Goal: Task Accomplishment & Management: Manage account settings

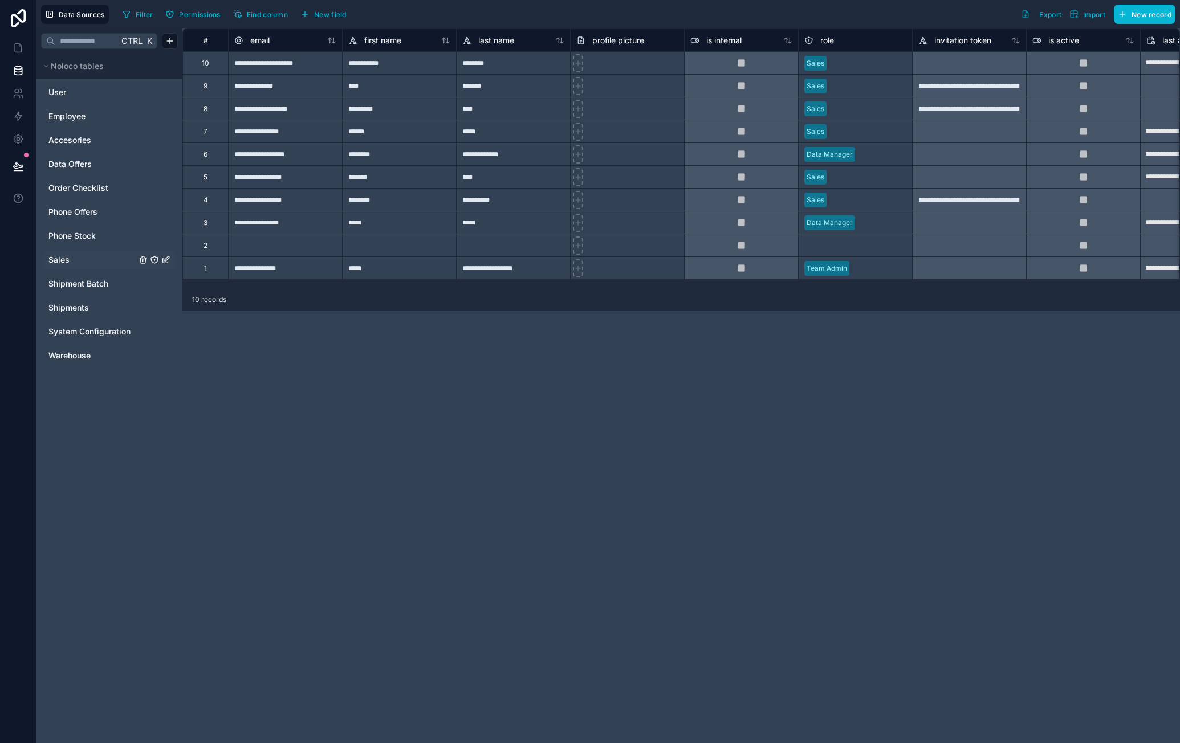
click at [97, 260] on link "Sales" at bounding box center [92, 259] width 88 height 11
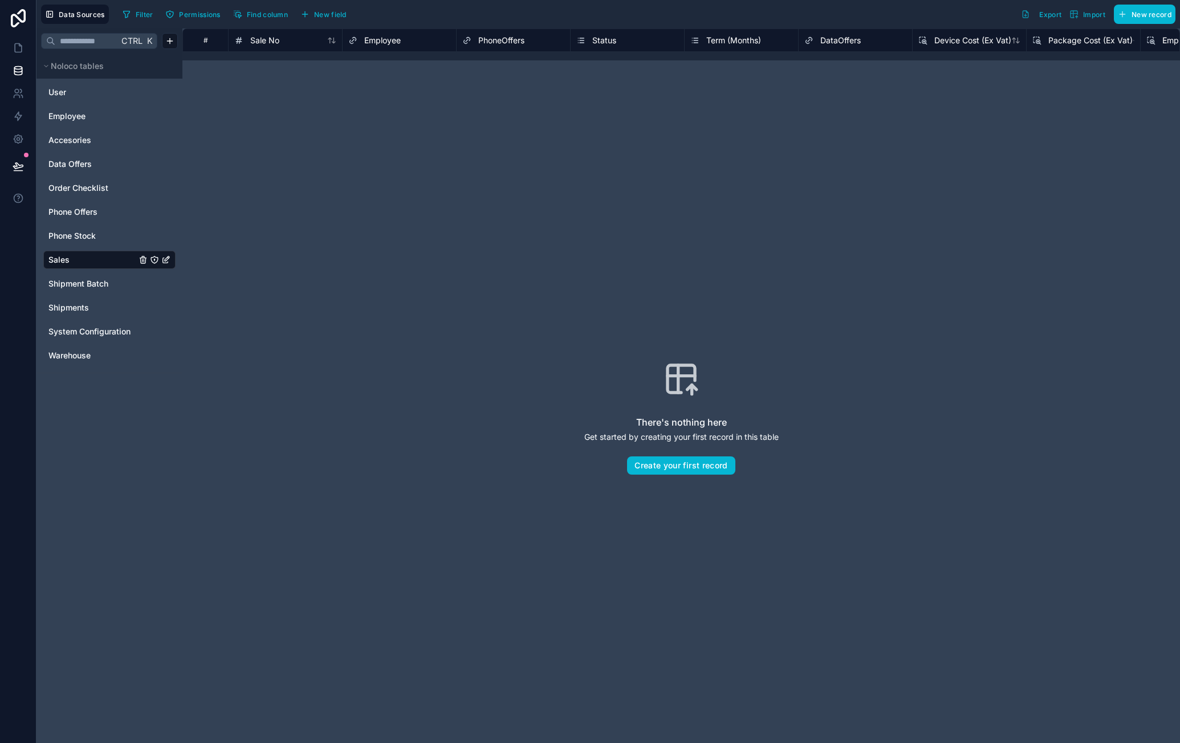
click at [634, 45] on div "Status" at bounding box center [627, 41] width 102 height 14
click at [610, 40] on span "Status" at bounding box center [604, 40] width 24 height 11
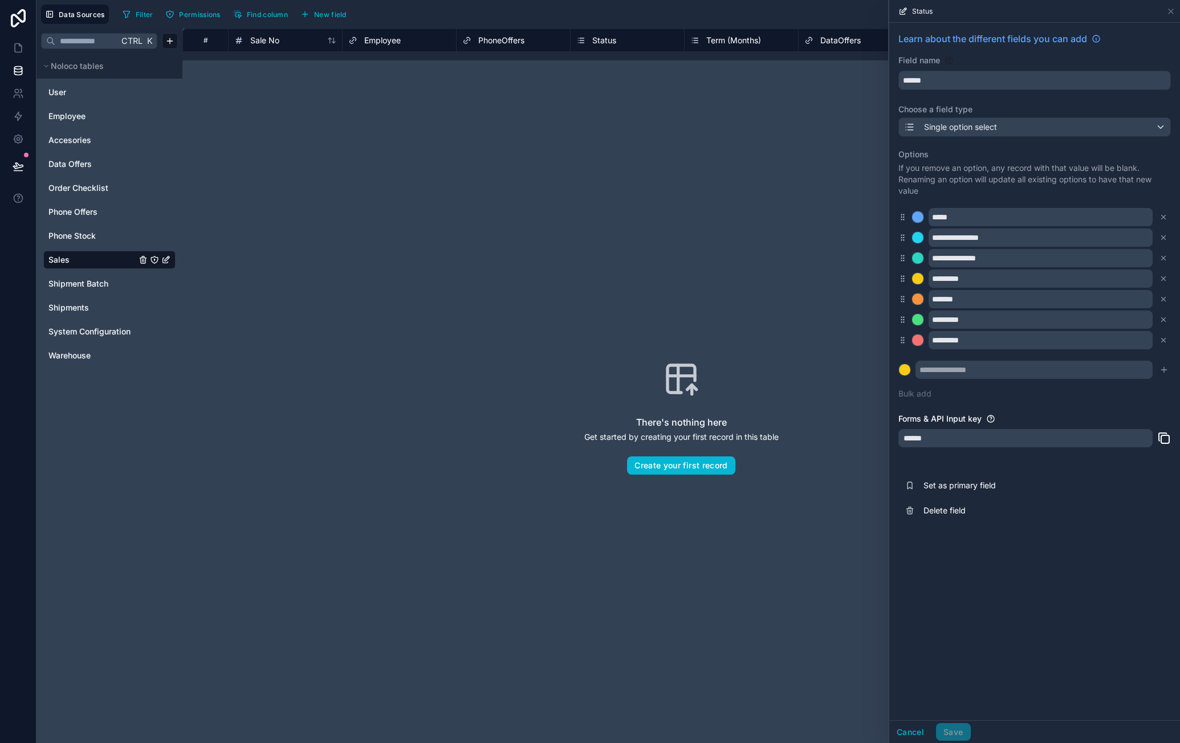
click at [709, 165] on div "There's nothing here Get started by creating your first record in this table Cr…" at bounding box center [681, 418] width 924 height 642
click at [643, 111] on div "There's nothing here Get started by creating your first record in this table Cr…" at bounding box center [681, 418] width 924 height 642
click at [828, 36] on span "DataOffers" at bounding box center [840, 40] width 40 height 11
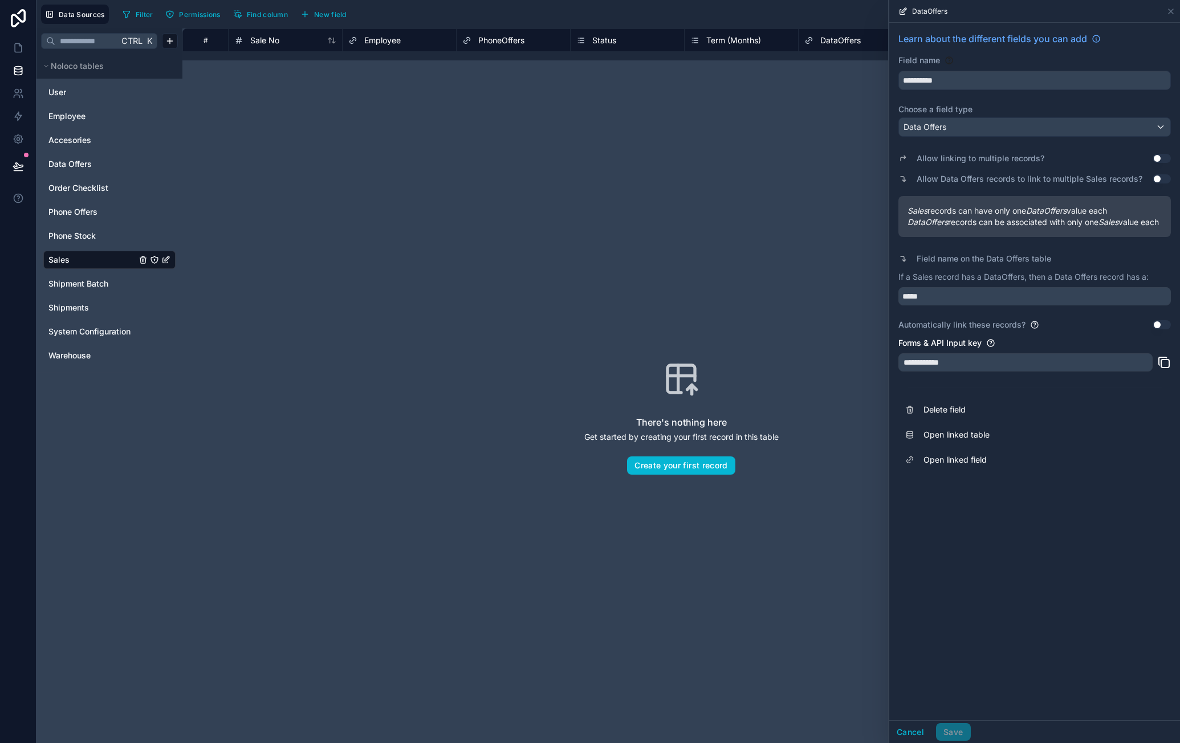
drag, startPoint x: 767, startPoint y: 120, endPoint x: 805, endPoint y: 116, distance: 38.5
click at [1164, 9] on div "DataOffers" at bounding box center [1035, 11] width 282 height 22
click at [1169, 9] on icon at bounding box center [1170, 11] width 9 height 9
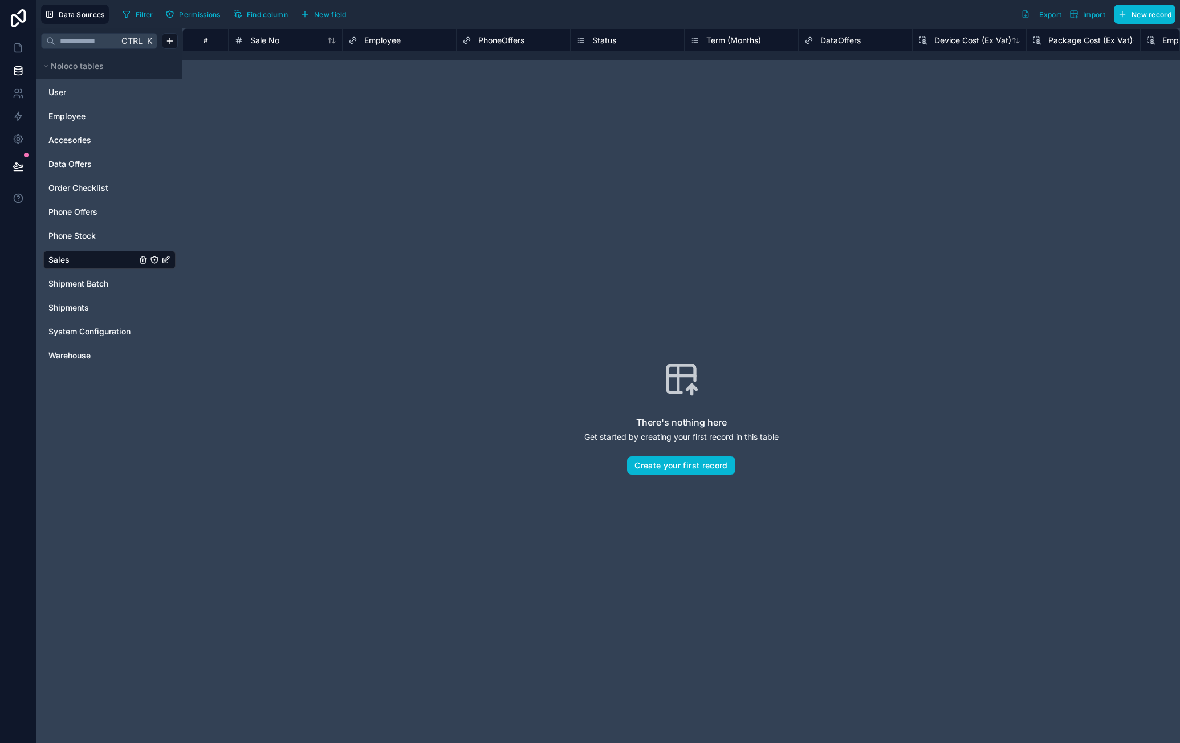
drag, startPoint x: 694, startPoint y: 214, endPoint x: 779, endPoint y: 210, distance: 84.4
drag, startPoint x: 710, startPoint y: 316, endPoint x: 694, endPoint y: 320, distance: 16.4
click at [710, 316] on div "There's nothing here Get started by creating your first record in this table Cr…" at bounding box center [681, 418] width 924 height 642
drag, startPoint x: 986, startPoint y: 166, endPoint x: 1079, endPoint y: 157, distance: 93.9
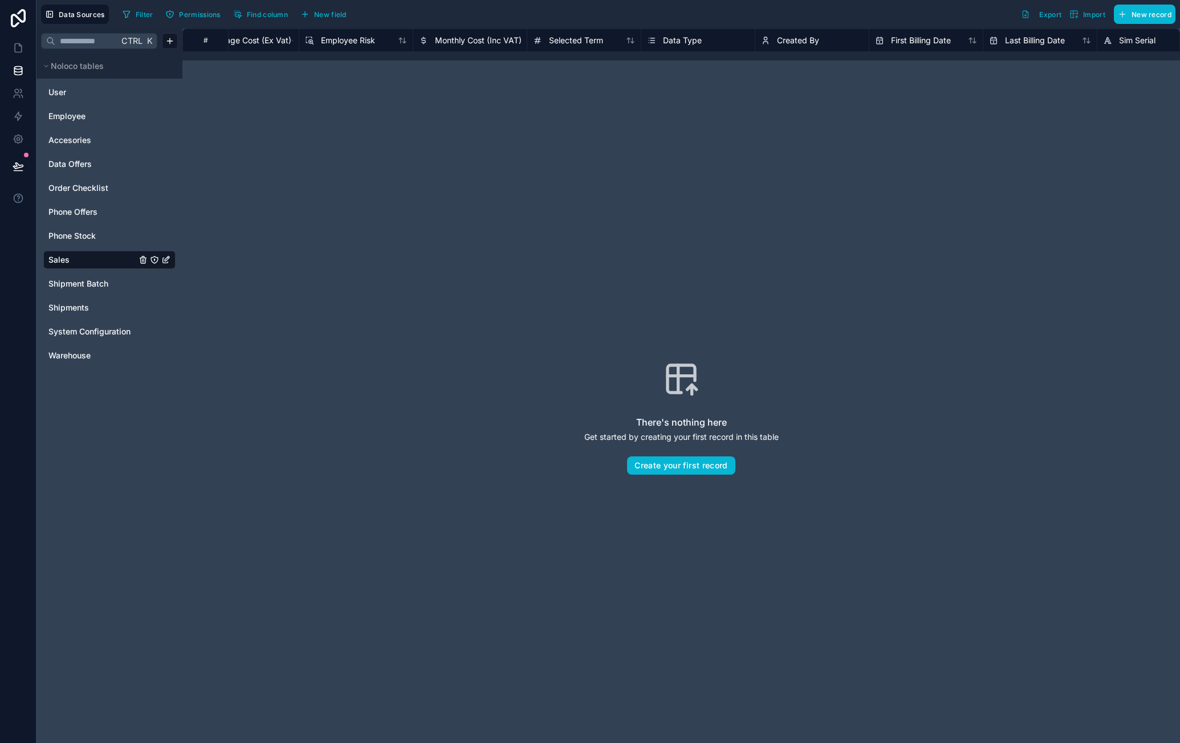
click at [681, 36] on span "Data Type" at bounding box center [682, 40] width 39 height 11
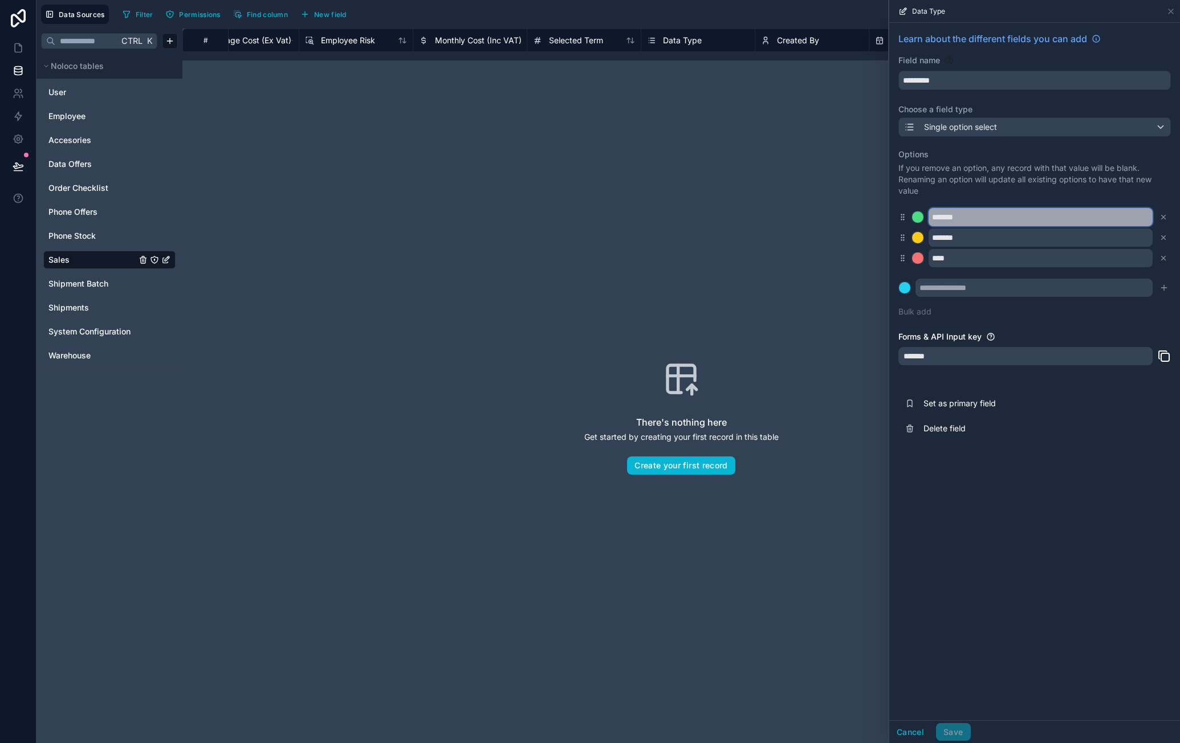
click at [964, 216] on input "*******" at bounding box center [1040, 217] width 224 height 18
click at [964, 218] on input "*******" at bounding box center [1040, 217] width 224 height 18
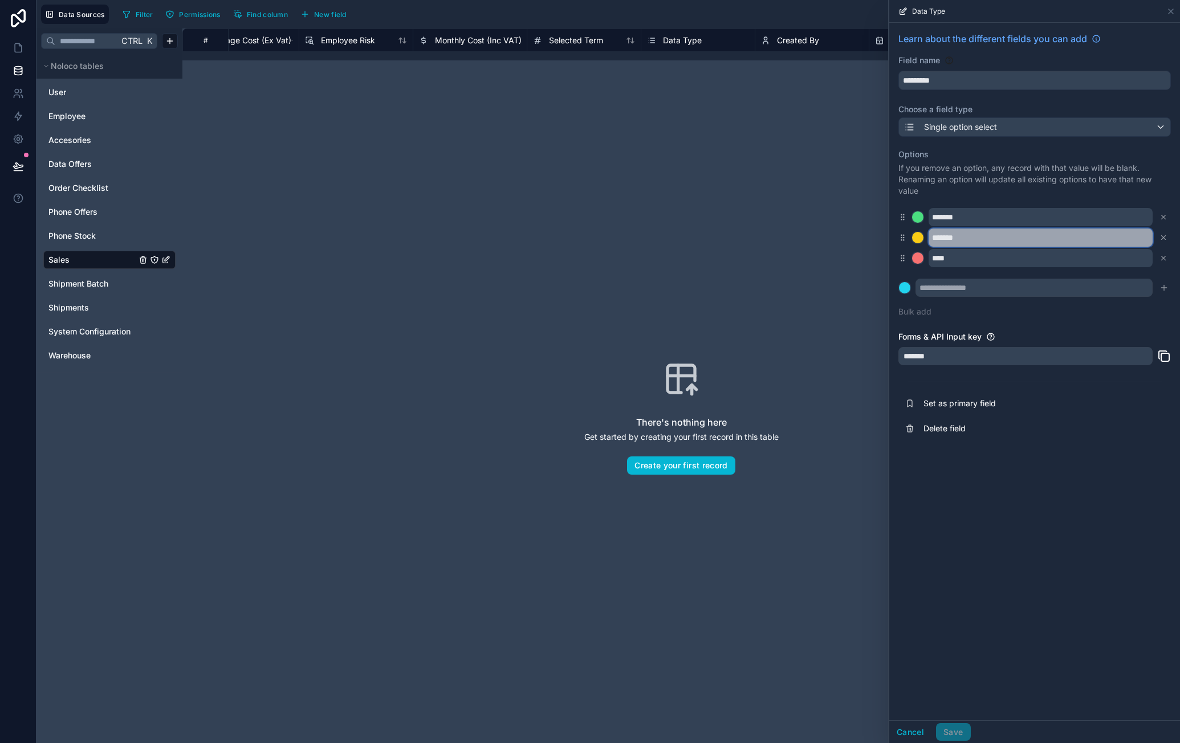
click at [934, 233] on input "*******" at bounding box center [1040, 238] width 224 height 18
click at [796, 250] on div "There's nothing here Get started by creating your first record in this table Cr…" at bounding box center [681, 418] width 924 height 642
click at [1171, 14] on icon at bounding box center [1170, 11] width 9 height 9
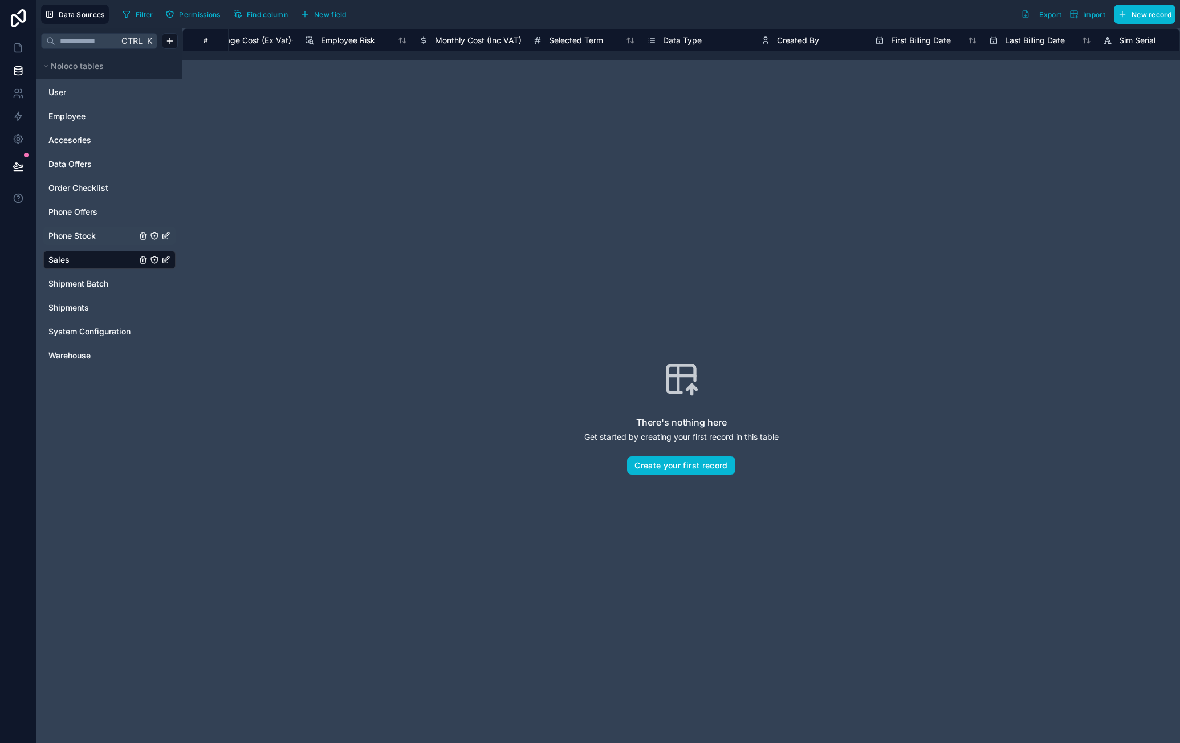
click at [99, 229] on div "Phone Stock" at bounding box center [109, 236] width 132 height 18
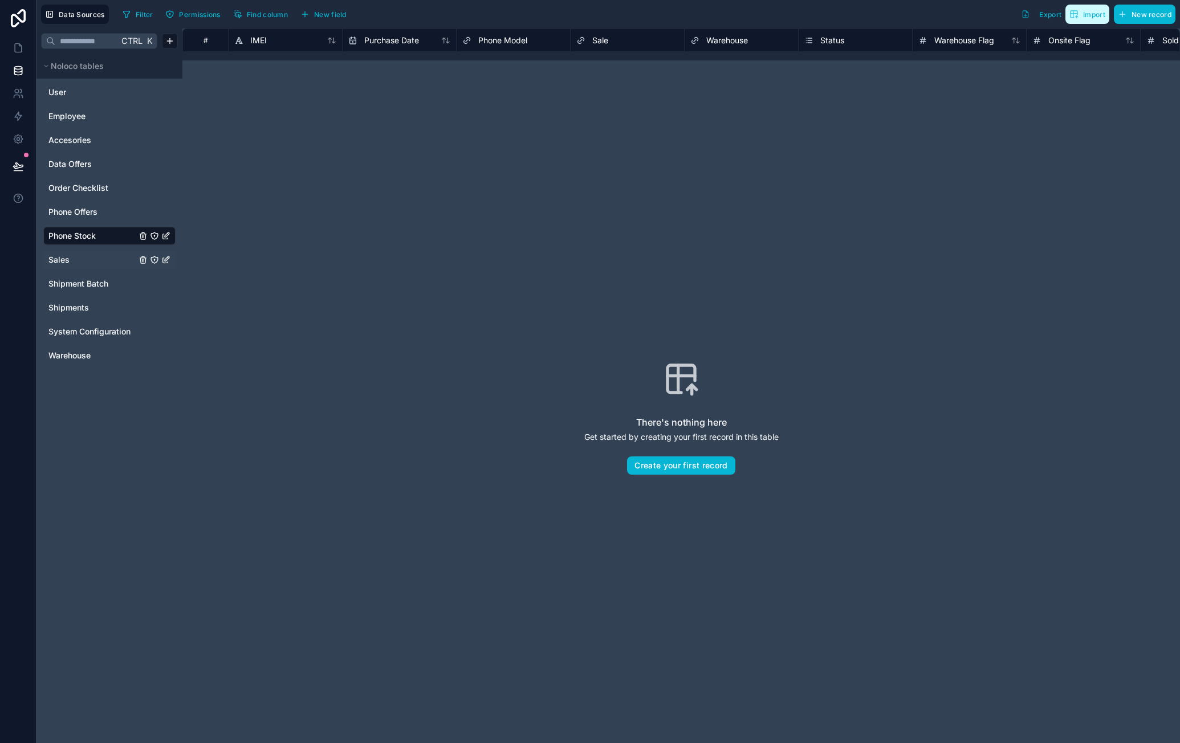
click at [1087, 21] on button "Import" at bounding box center [1087, 14] width 44 height 19
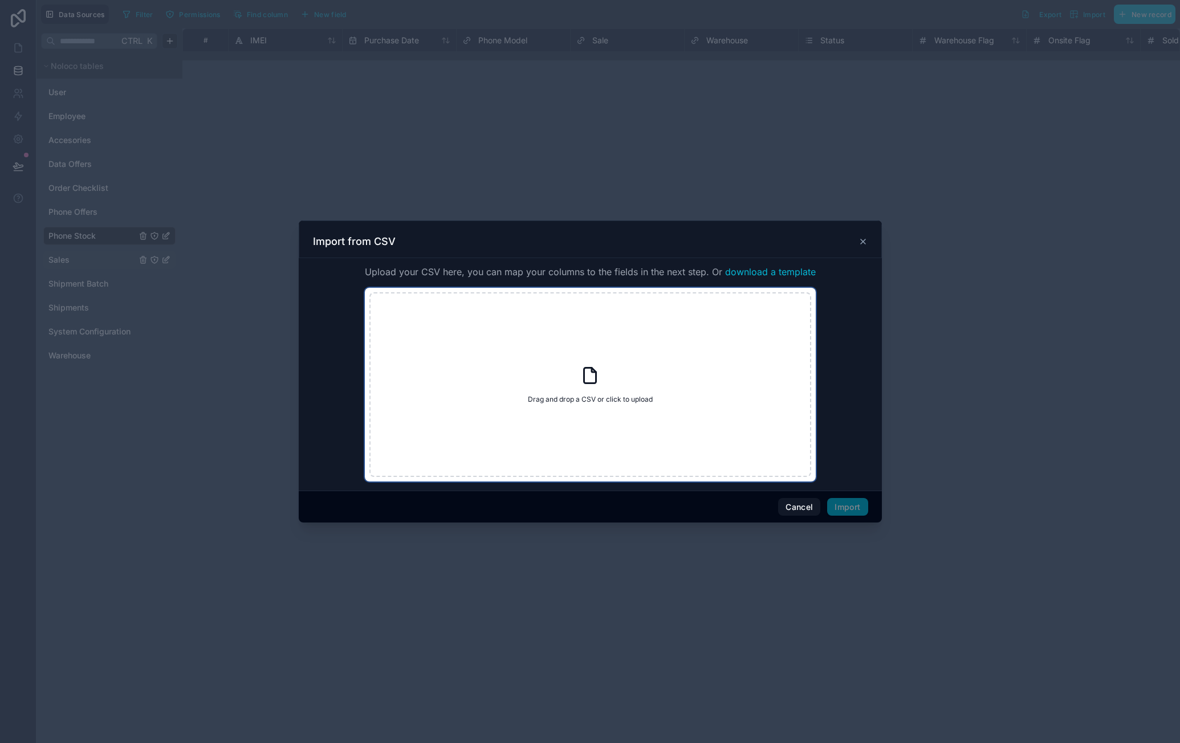
click at [617, 381] on div "Drag and drop a CSV or click to upload Drag and drop a CSV or click to upload" at bounding box center [590, 384] width 442 height 185
type input "**********"
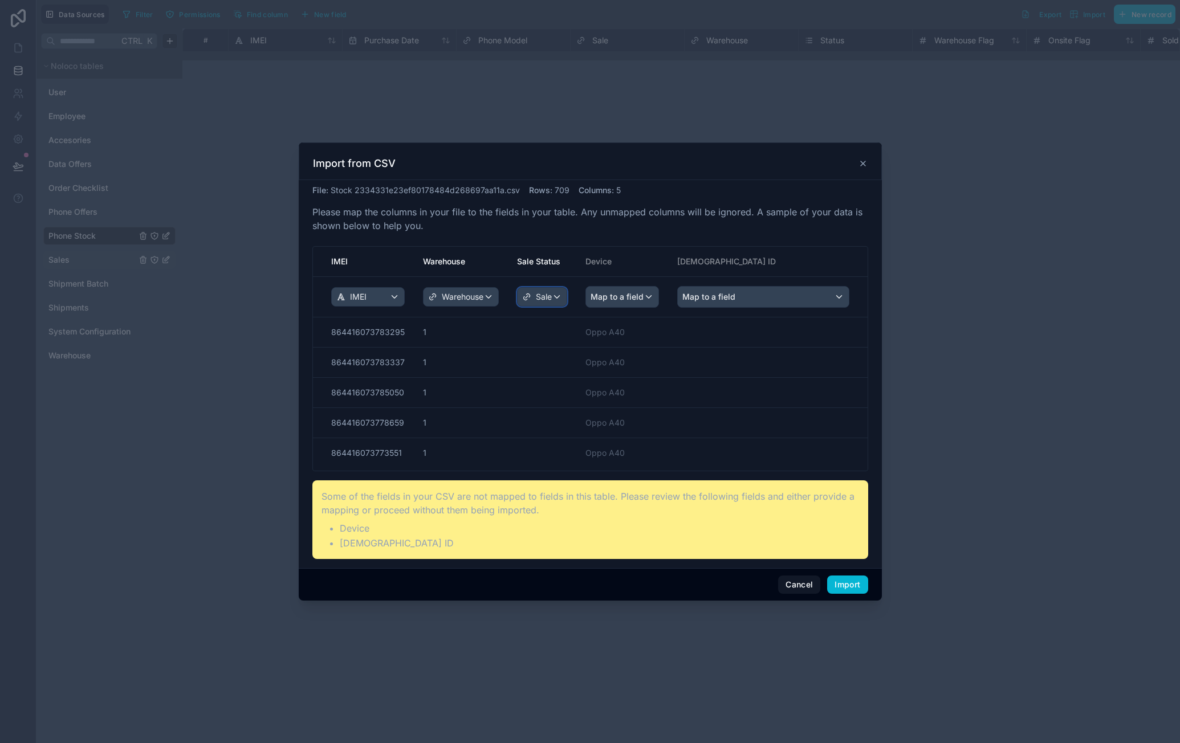
click at [547, 300] on span "Sale" at bounding box center [544, 296] width 16 height 11
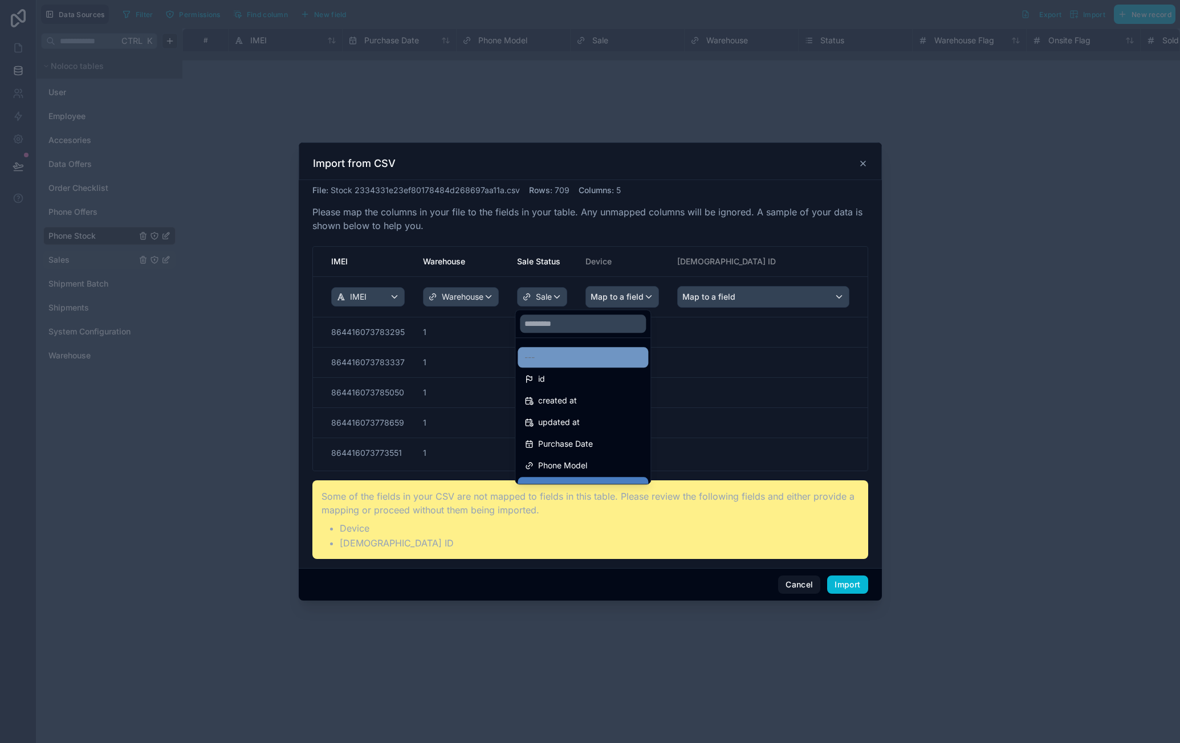
click at [597, 356] on div "---" at bounding box center [582, 358] width 117 height 14
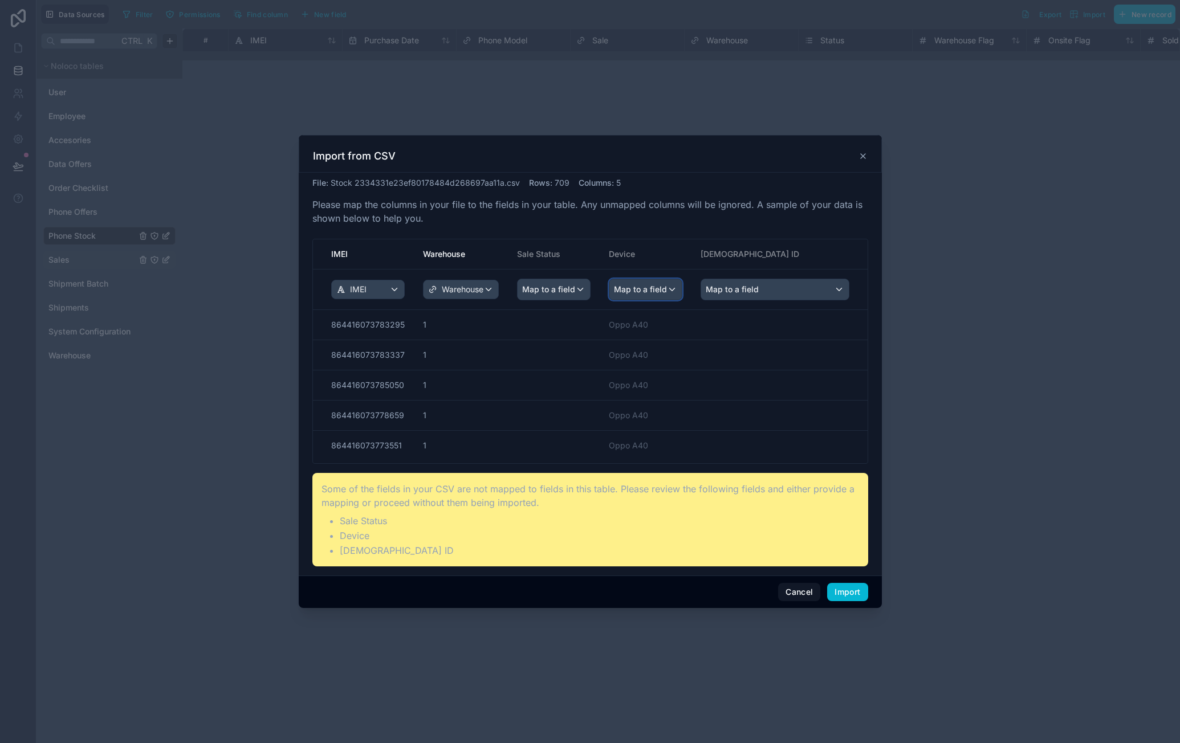
click at [643, 292] on span "Map to a field" at bounding box center [640, 289] width 53 height 21
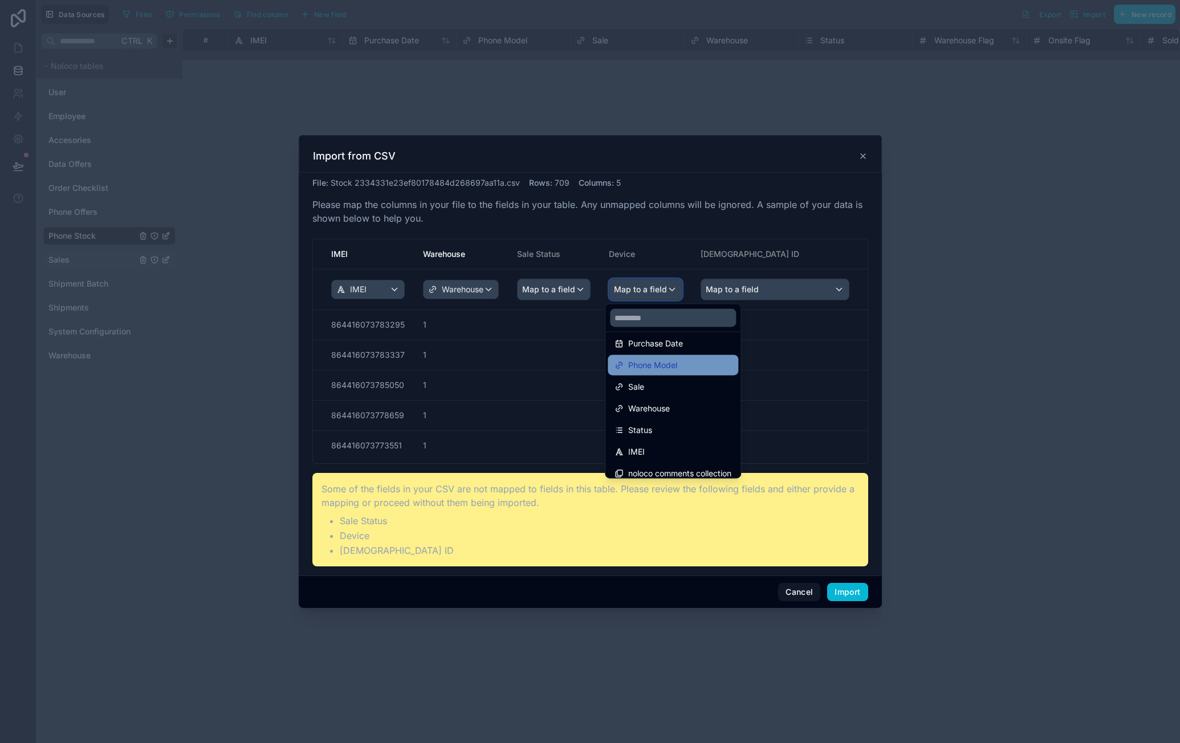
scroll to position [81, 0]
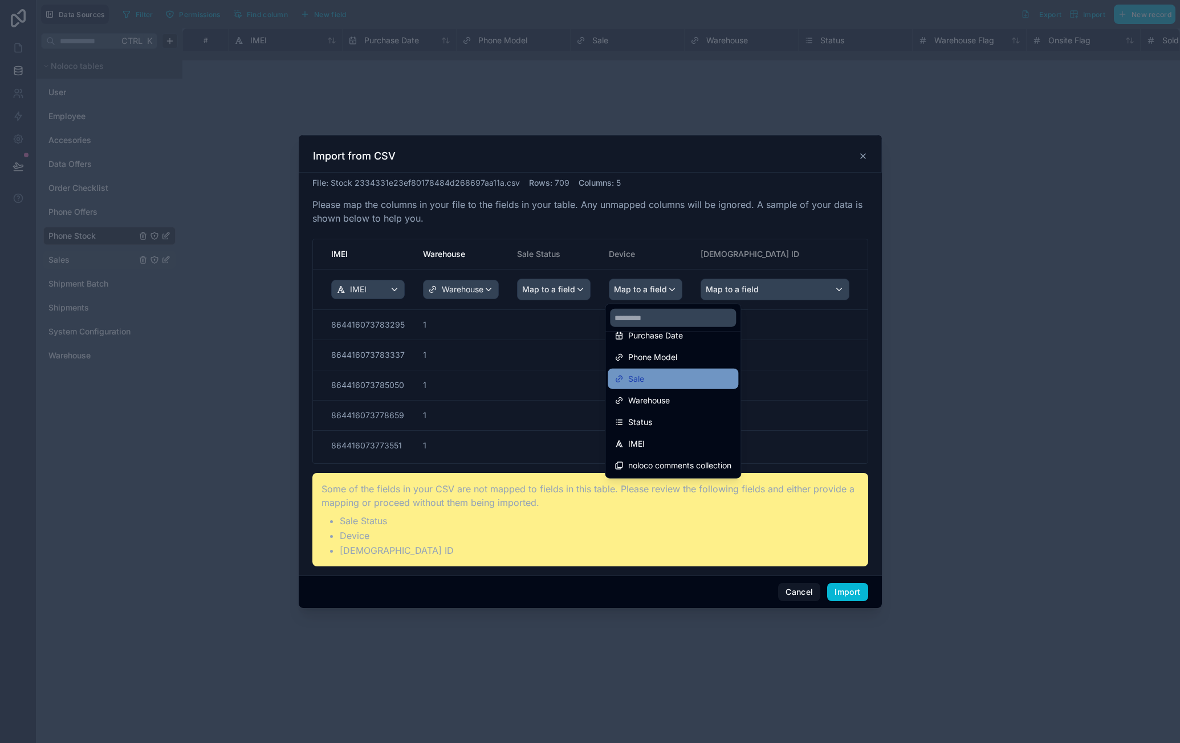
click at [690, 375] on div "Sale" at bounding box center [672, 379] width 117 height 14
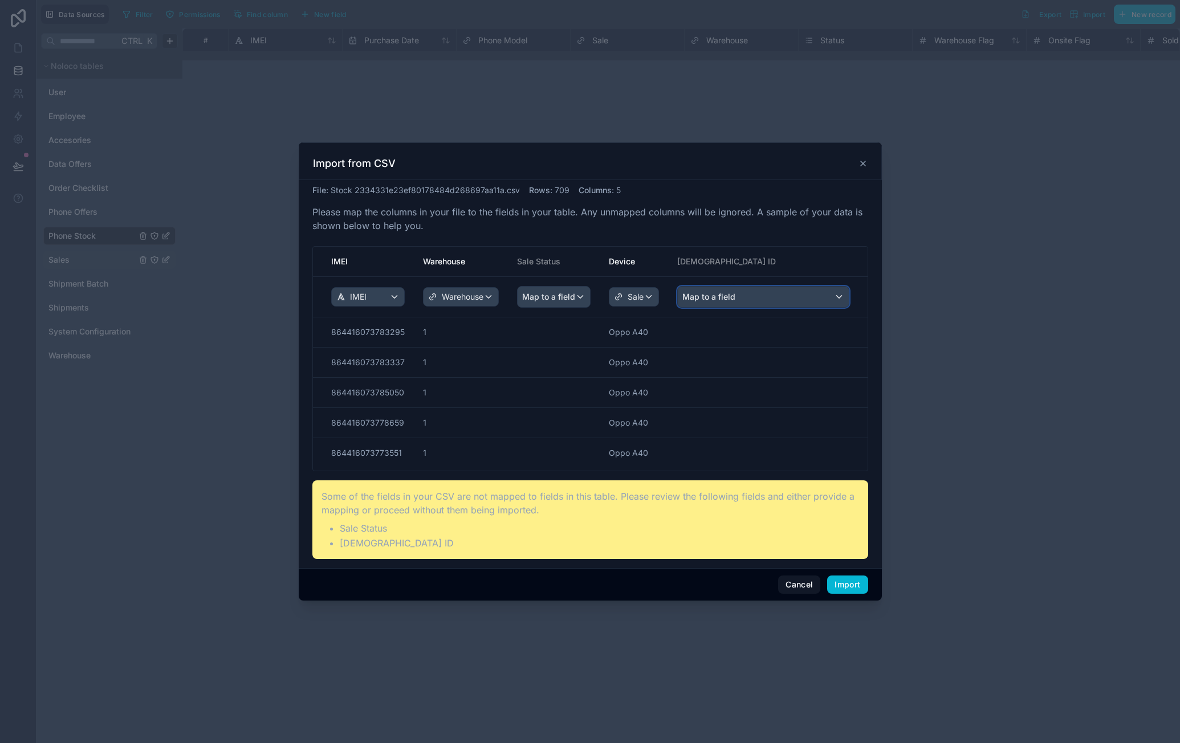
click at [730, 302] on span "Map to a field" at bounding box center [708, 297] width 53 height 21
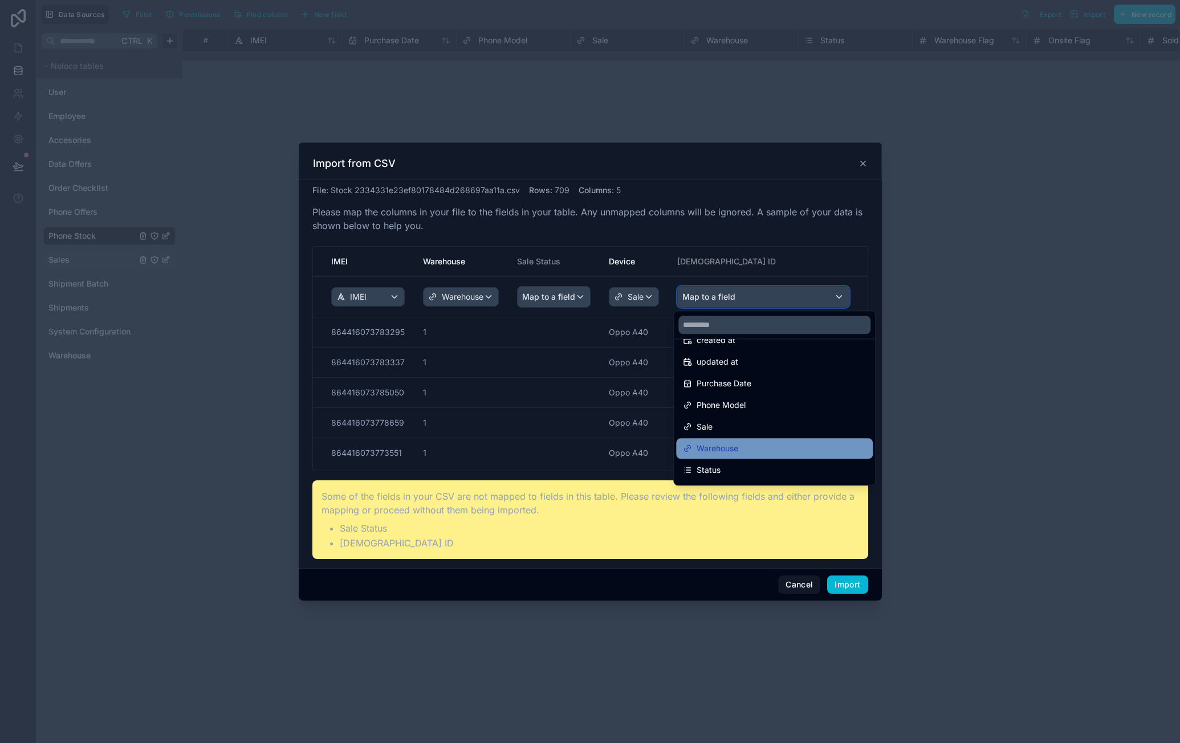
scroll to position [57, 0]
click at [804, 584] on div "scrollable content" at bounding box center [590, 371] width 583 height 458
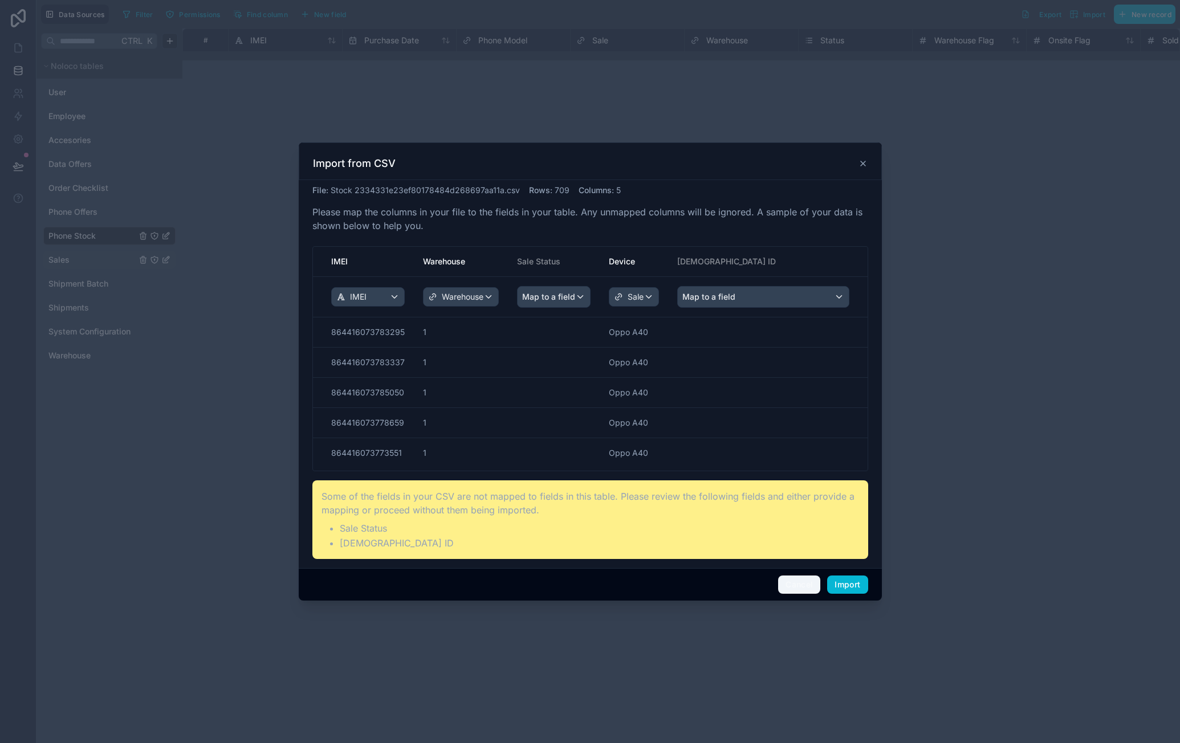
click at [804, 584] on button "Cancel" at bounding box center [799, 585] width 42 height 18
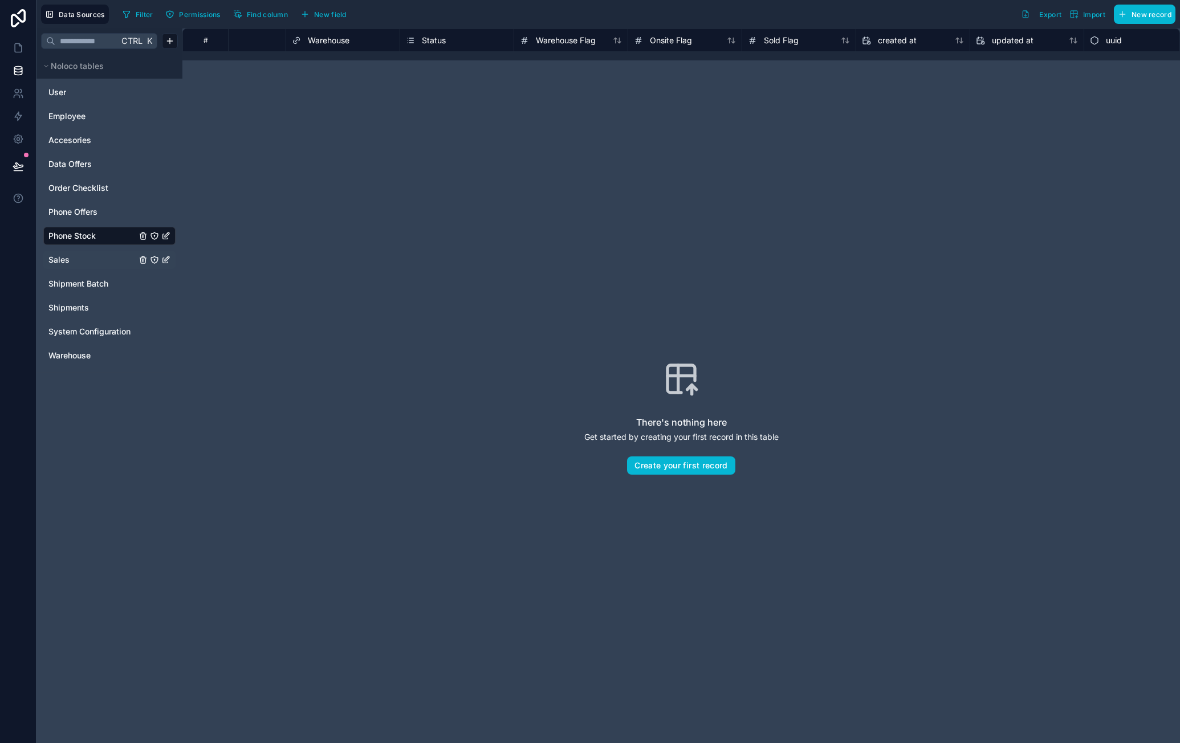
scroll to position [0, 416]
click at [339, 18] on button "New field" at bounding box center [323, 14] width 54 height 17
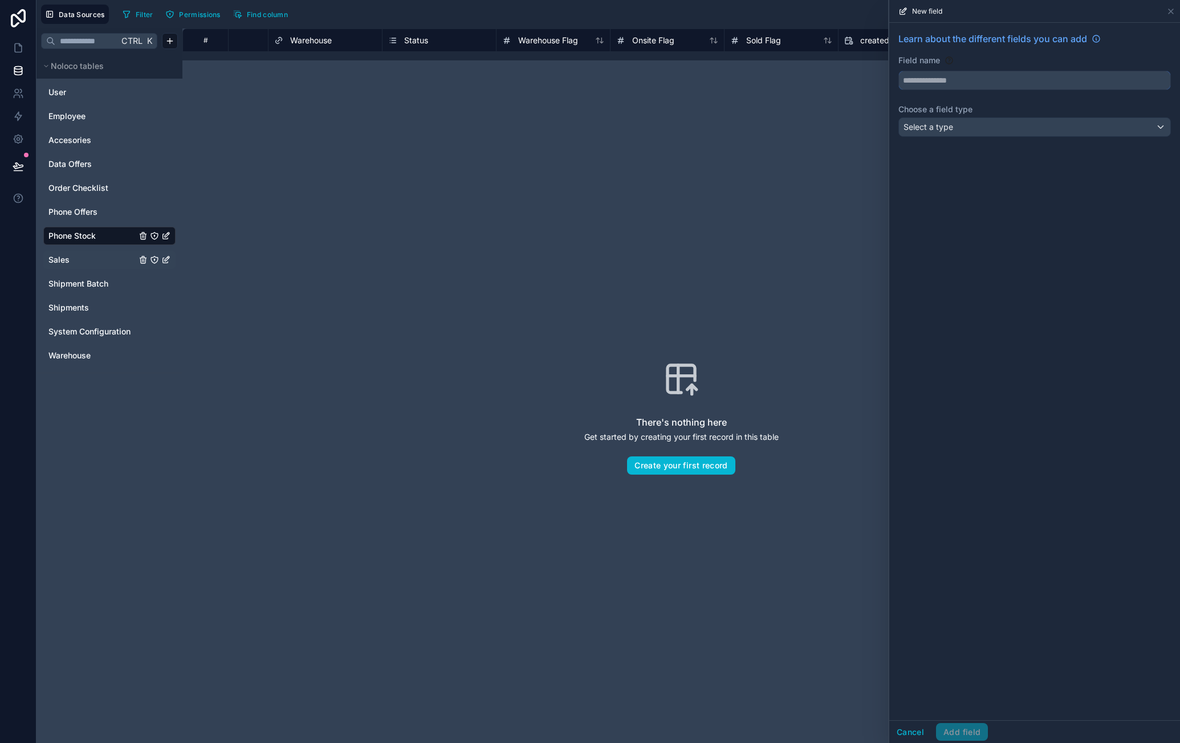
click at [940, 86] on input "text" at bounding box center [1034, 80] width 271 height 18
click at [898, 71] on button "***" at bounding box center [1034, 80] width 272 height 19
type input "******"
click at [951, 121] on span "Select a type" at bounding box center [928, 126] width 50 height 11
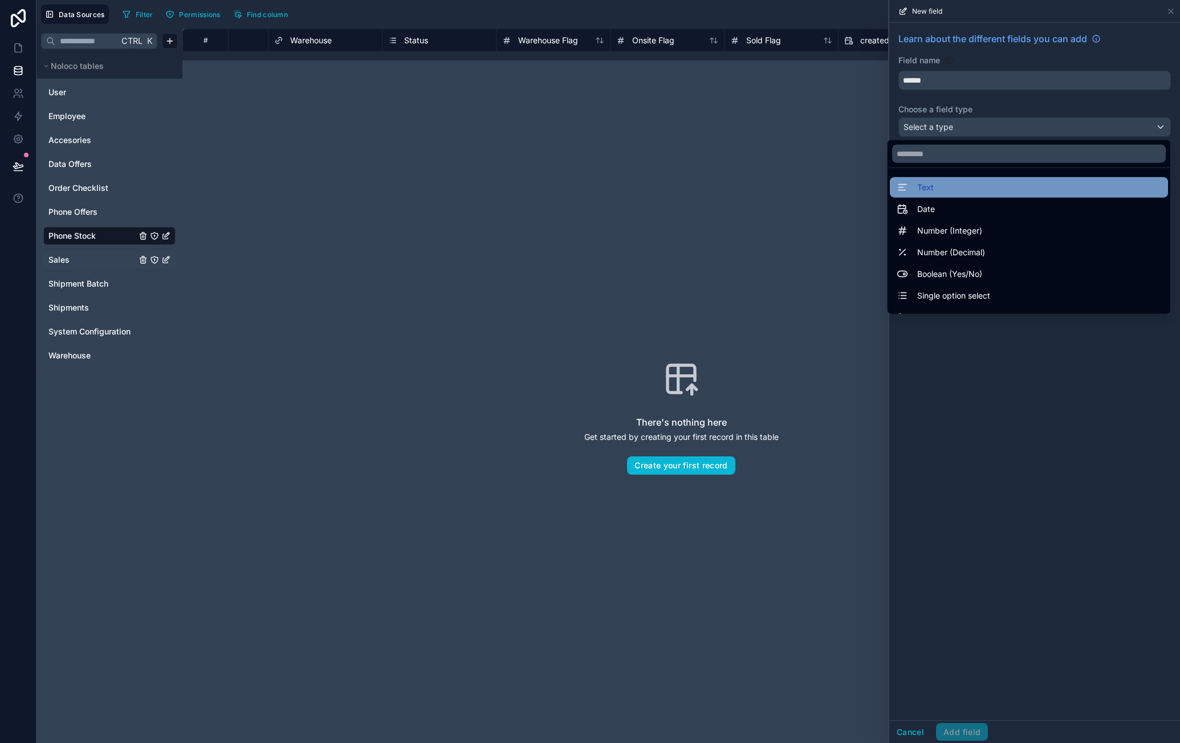
click at [949, 181] on div "Text" at bounding box center [1028, 188] width 264 height 14
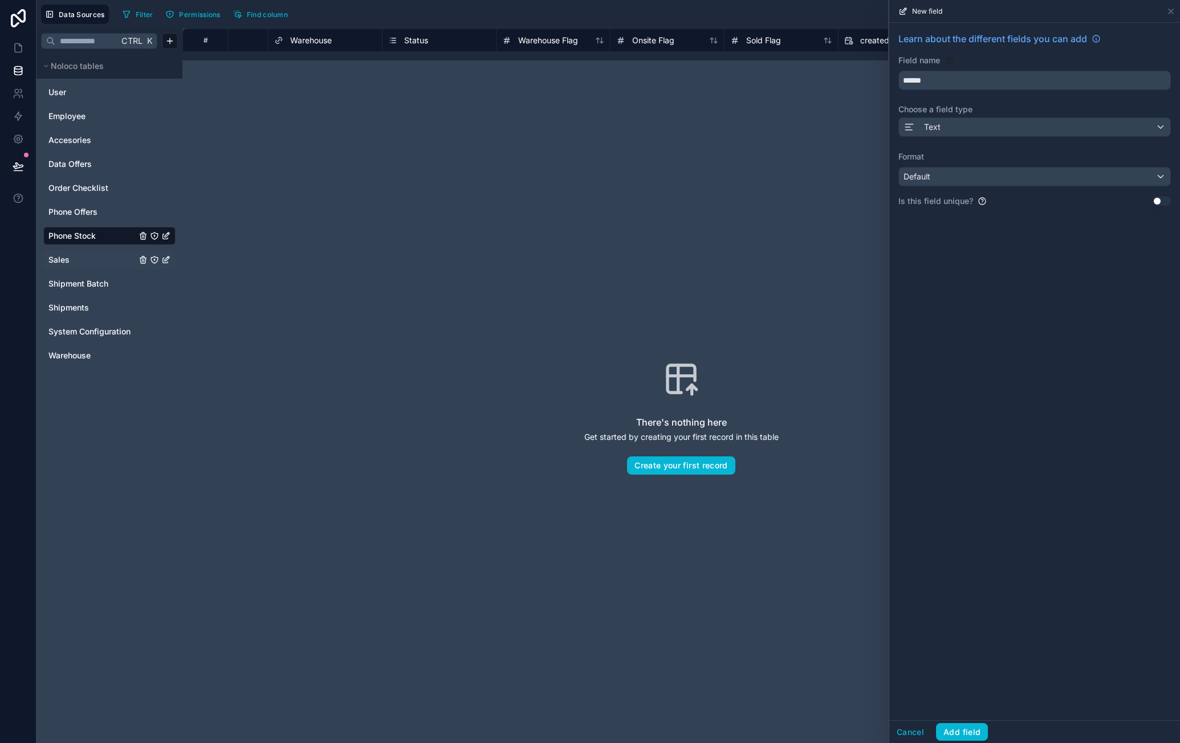
click at [967, 186] on div "Learn about the different fields you can add Field name ****** Choose a field t…" at bounding box center [1034, 124] width 291 height 202
click at [971, 179] on div "Default" at bounding box center [1034, 177] width 271 height 18
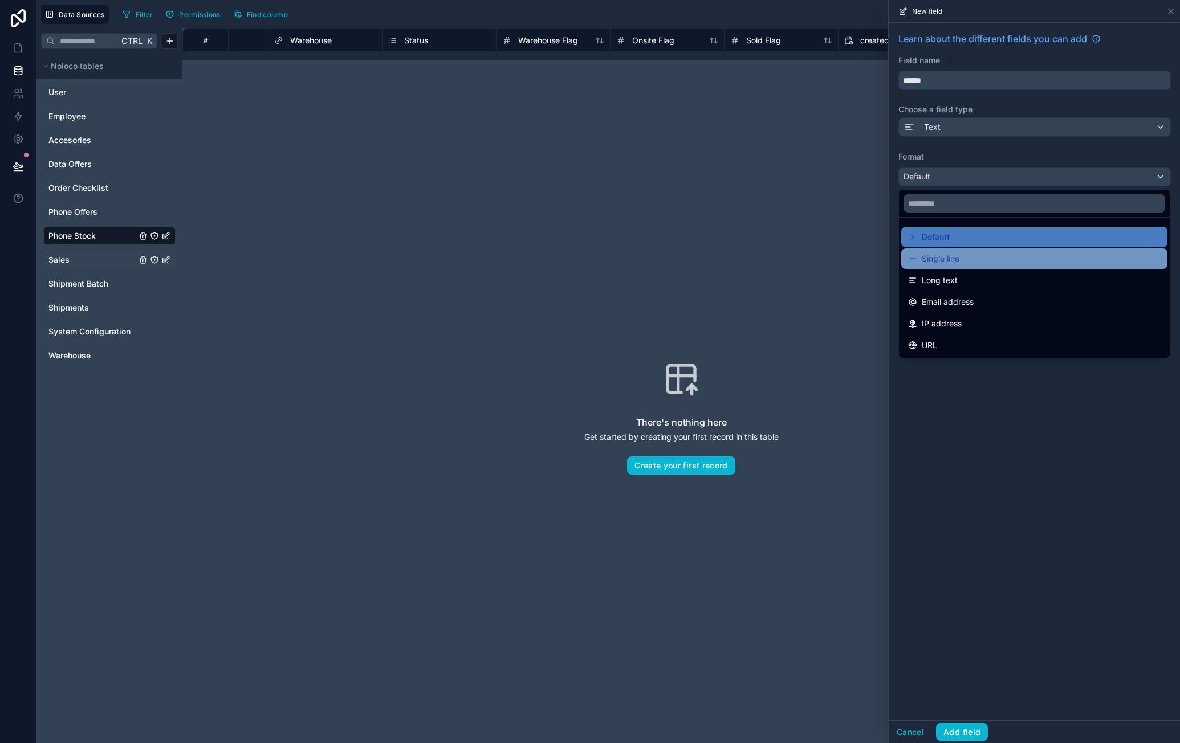
click at [969, 254] on div "Single line" at bounding box center [1034, 259] width 252 height 14
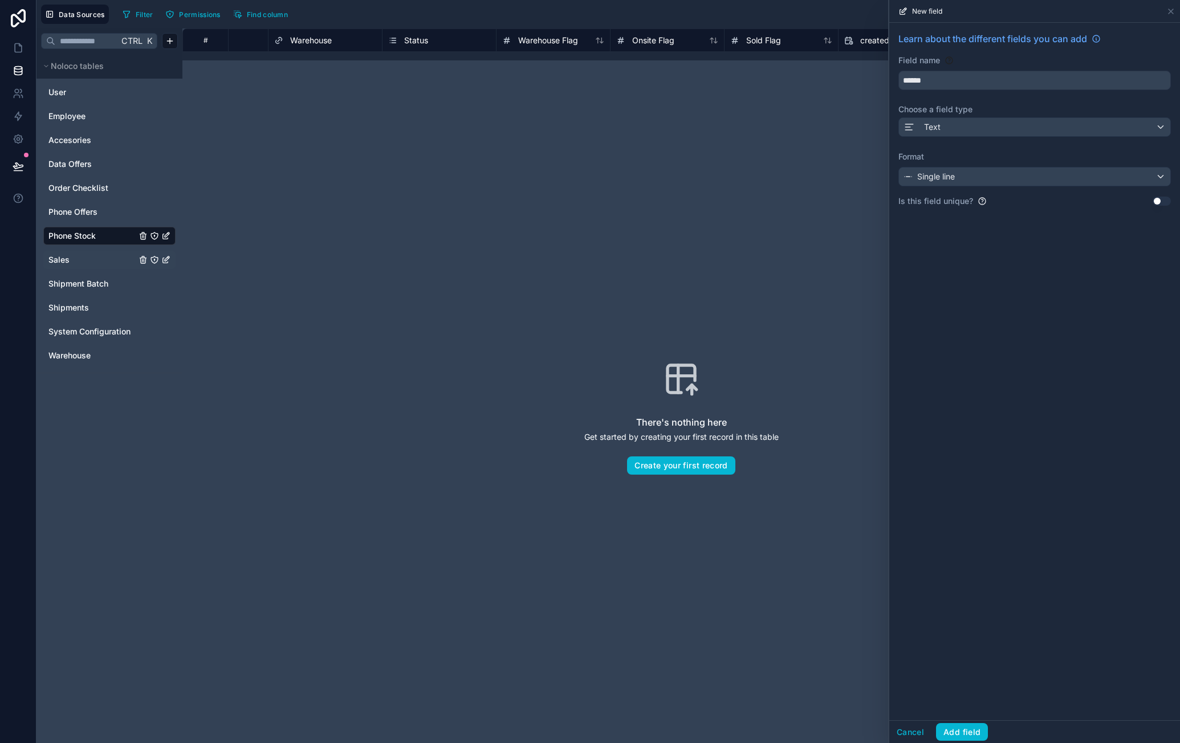
click at [1163, 200] on button "Use setting" at bounding box center [1161, 201] width 18 height 9
click at [960, 732] on button "Add field" at bounding box center [962, 732] width 52 height 18
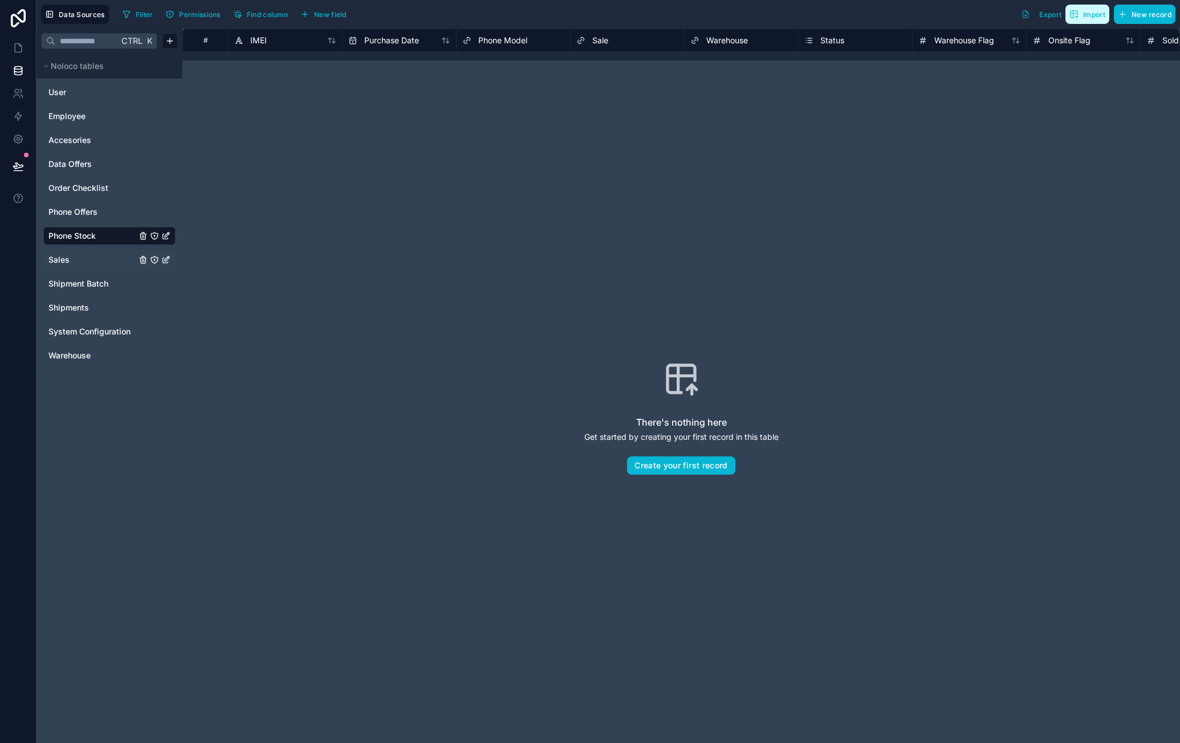
click at [1087, 18] on span "Import" at bounding box center [1087, 14] width 36 height 9
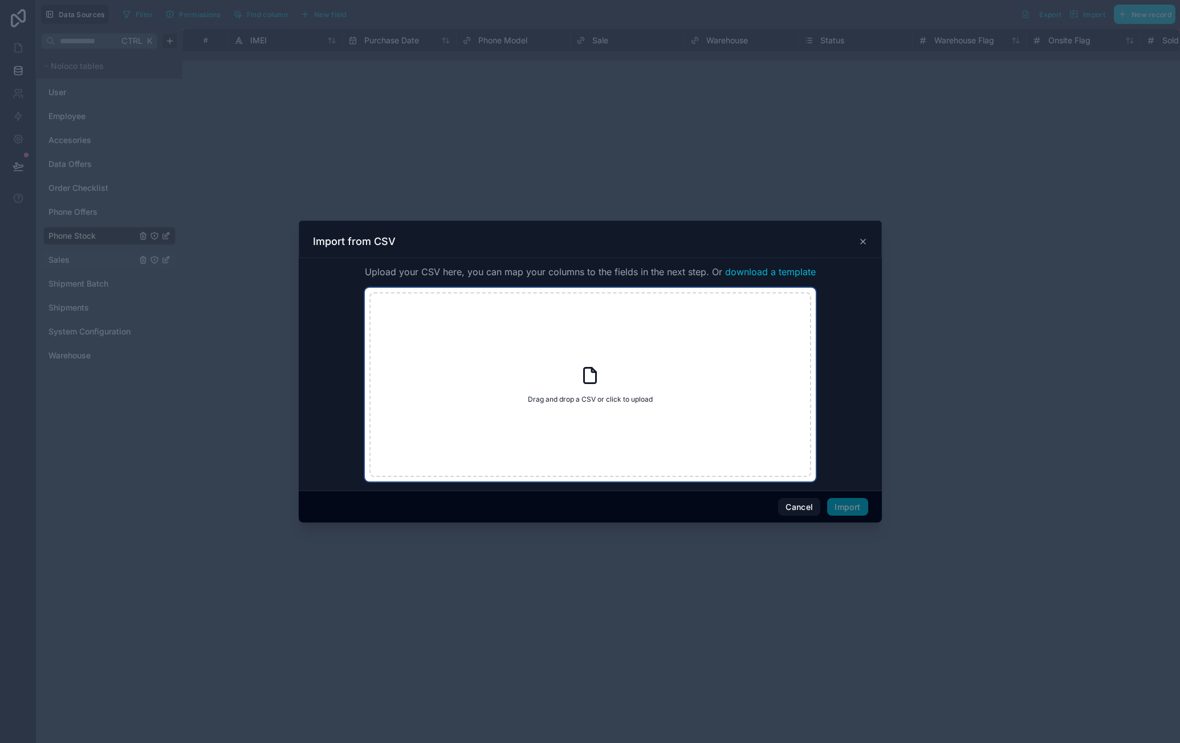
click at [619, 405] on div "Drag and drop a CSV or click to upload Drag and drop a CSV or click to upload" at bounding box center [590, 384] width 442 height 185
type input "**********"
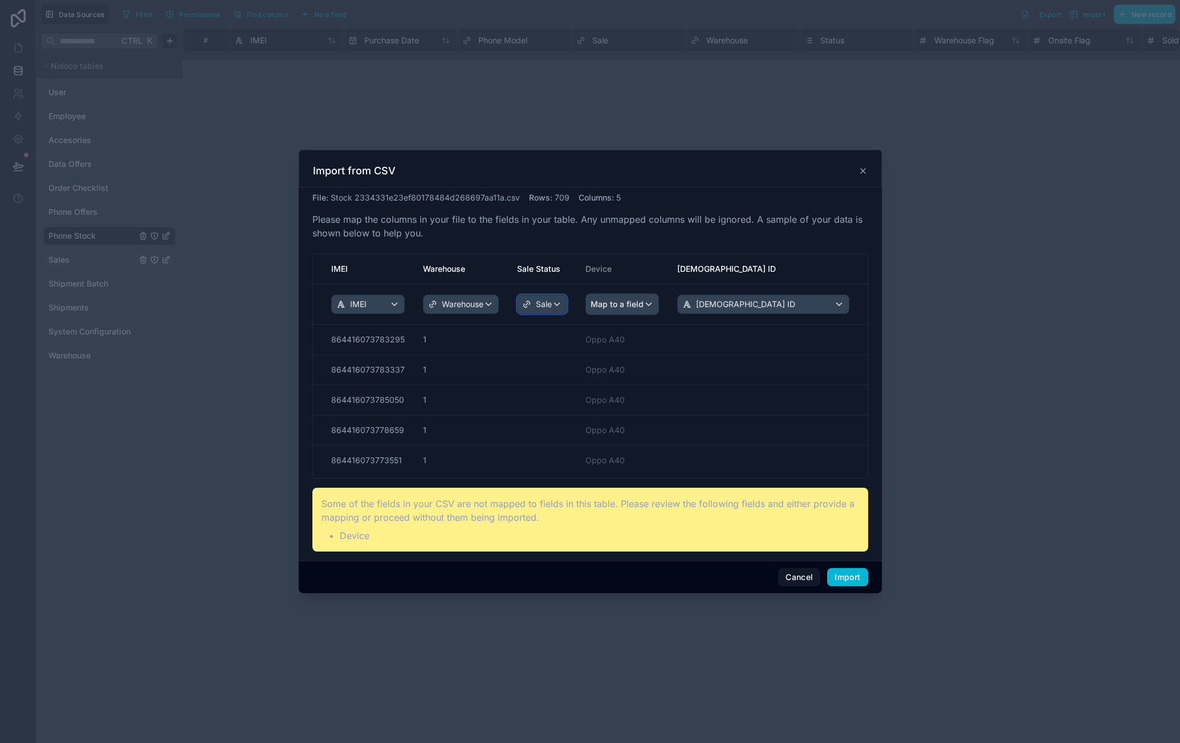
click at [531, 303] on div "Sale" at bounding box center [537, 304] width 30 height 11
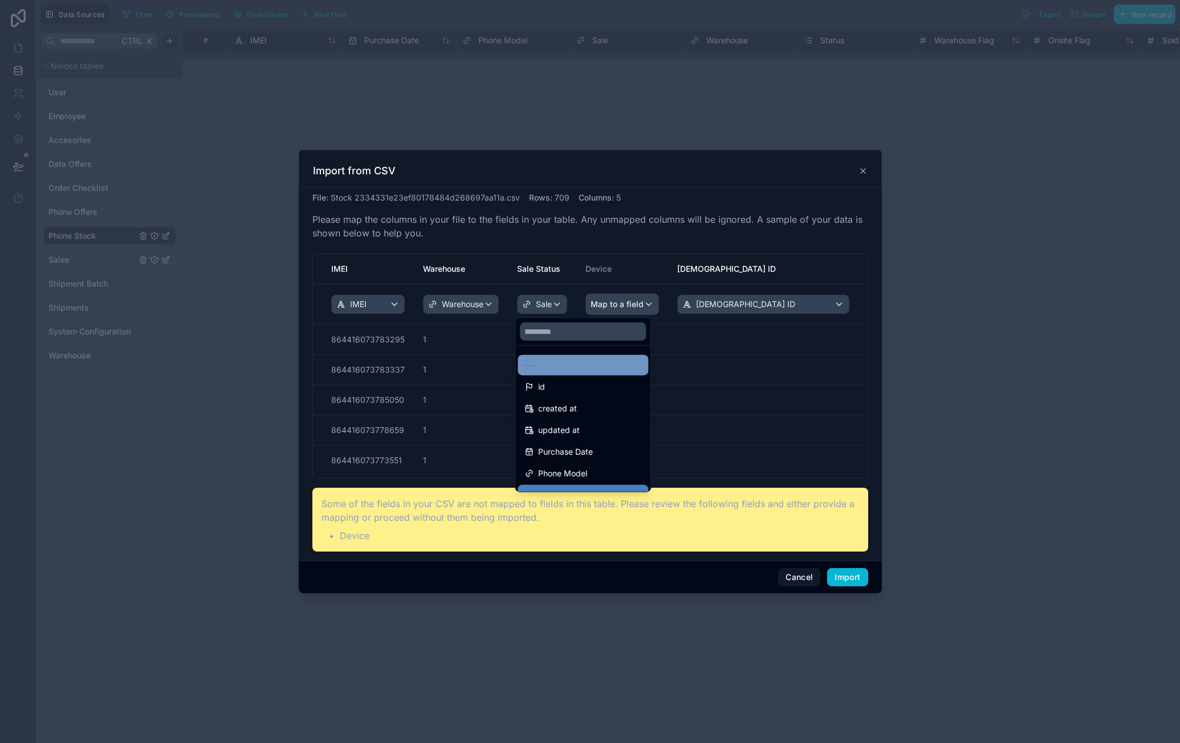
click at [549, 362] on div "---" at bounding box center [582, 365] width 117 height 14
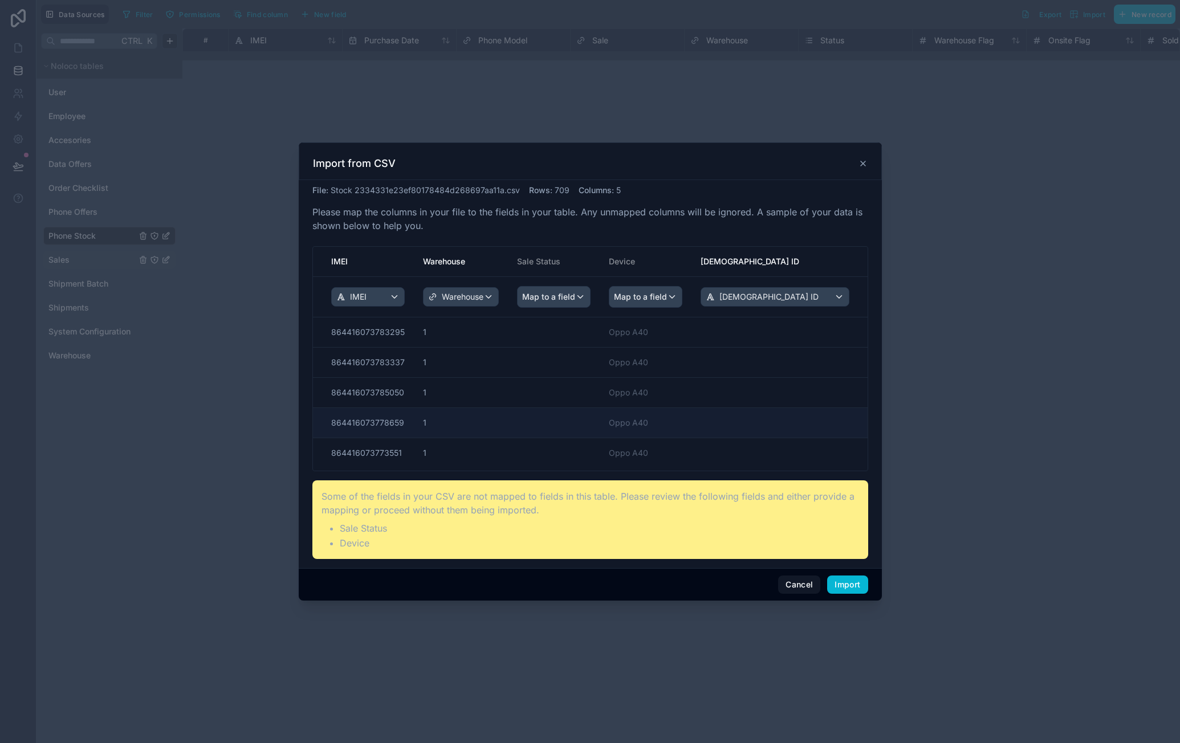
drag, startPoint x: 633, startPoint y: 411, endPoint x: 728, endPoint y: 409, distance: 95.2
drag, startPoint x: 726, startPoint y: 424, endPoint x: 747, endPoint y: 421, distance: 20.7
drag, startPoint x: 727, startPoint y: 398, endPoint x: 602, endPoint y: 405, distance: 125.6
click at [503, 240] on div "File : Stock 2334331e23ef80178484d268697aa11a.csv Rows : 709 Columns : 5 Please…" at bounding box center [590, 372] width 556 height 374
drag, startPoint x: 678, startPoint y: 407, endPoint x: 551, endPoint y: 410, distance: 127.1
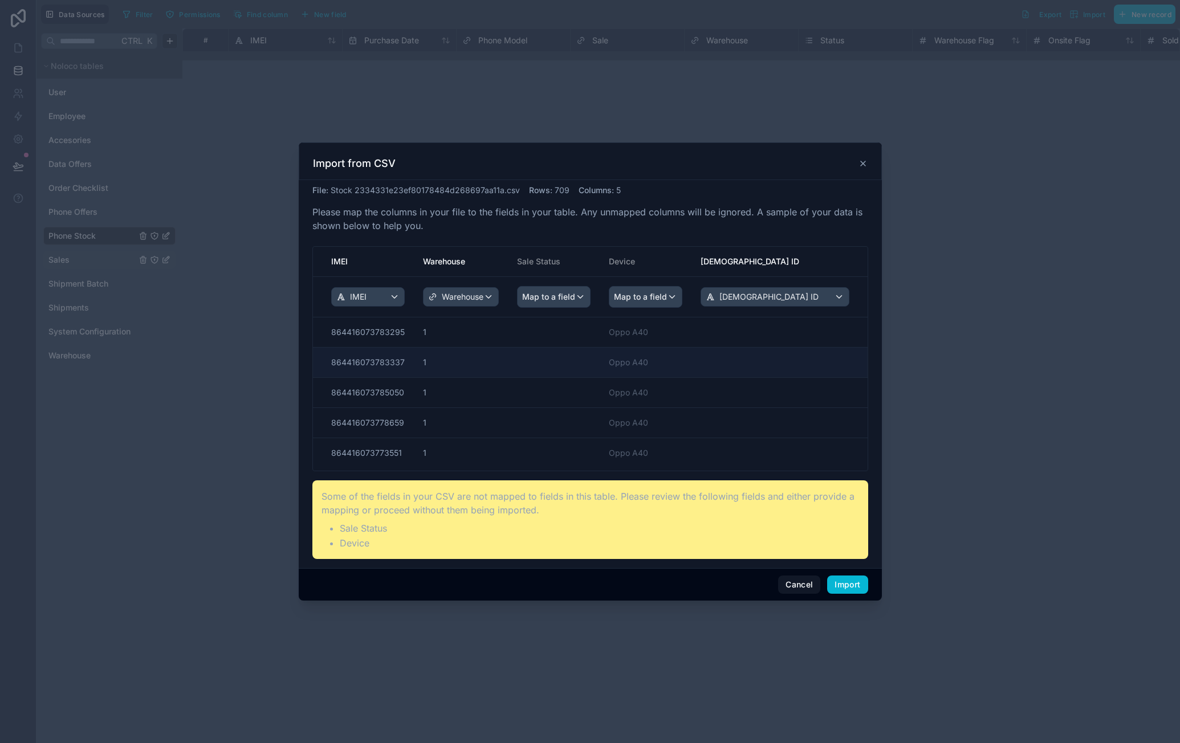
drag, startPoint x: 531, startPoint y: 361, endPoint x: 645, endPoint y: 369, distance: 113.7
click at [787, 582] on button "Cancel" at bounding box center [799, 585] width 42 height 18
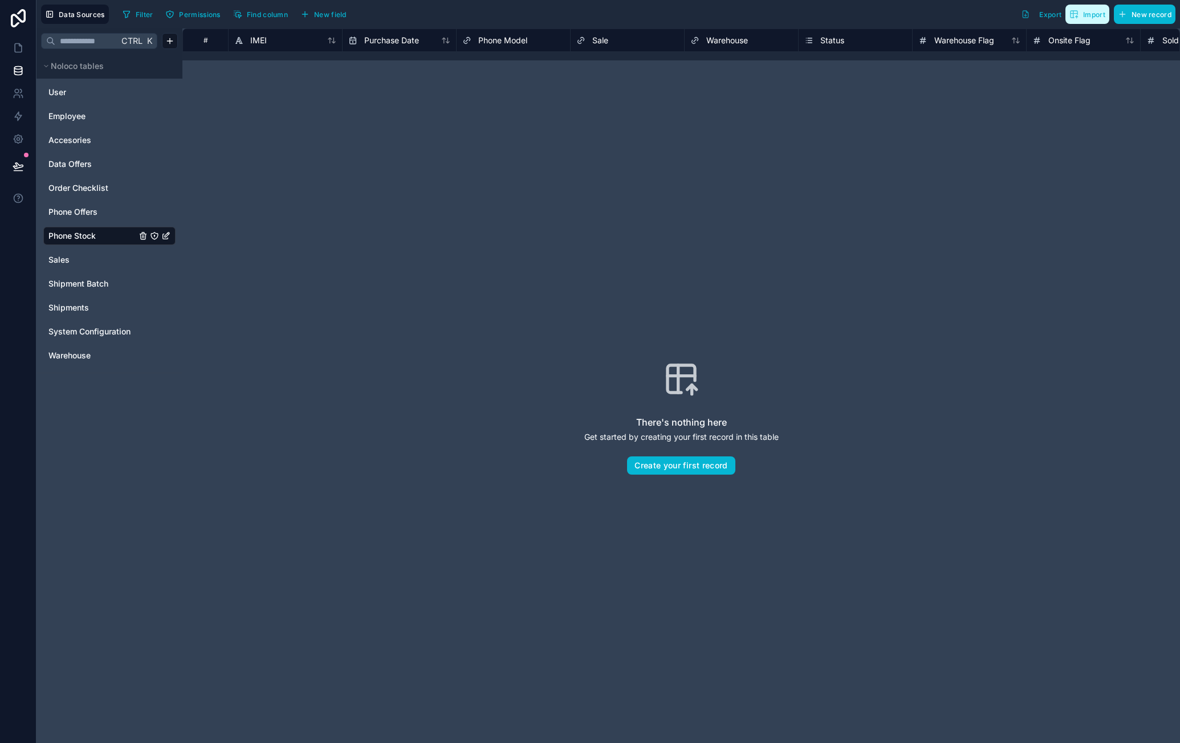
click at [1084, 19] on button "Import" at bounding box center [1087, 14] width 44 height 19
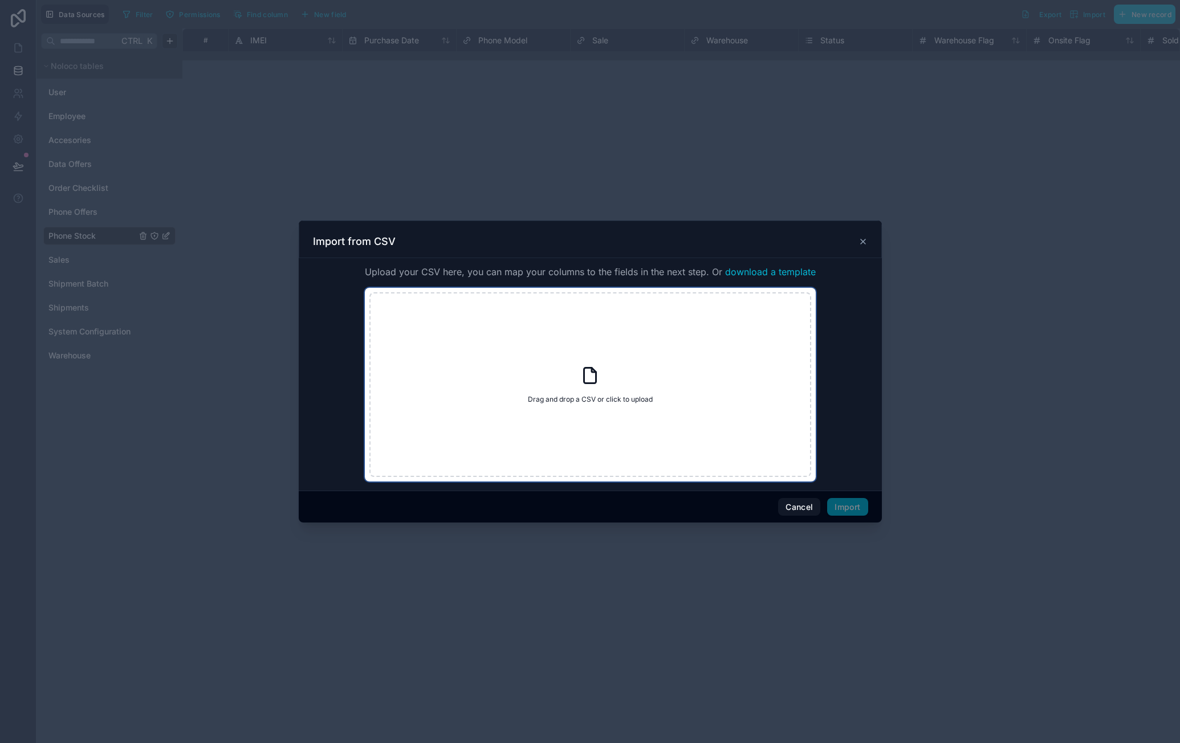
click at [598, 371] on icon at bounding box center [590, 375] width 21 height 21
type input "**********"
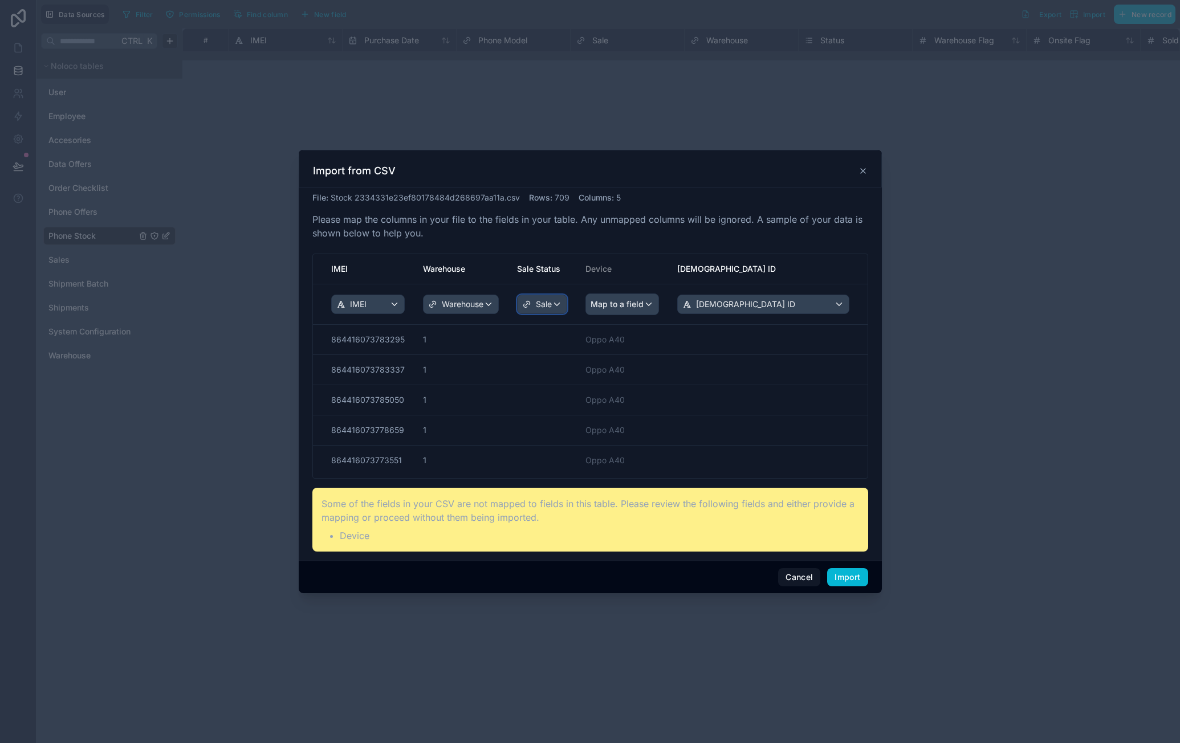
click at [528, 301] on icon "scrollable content" at bounding box center [526, 304] width 9 height 9
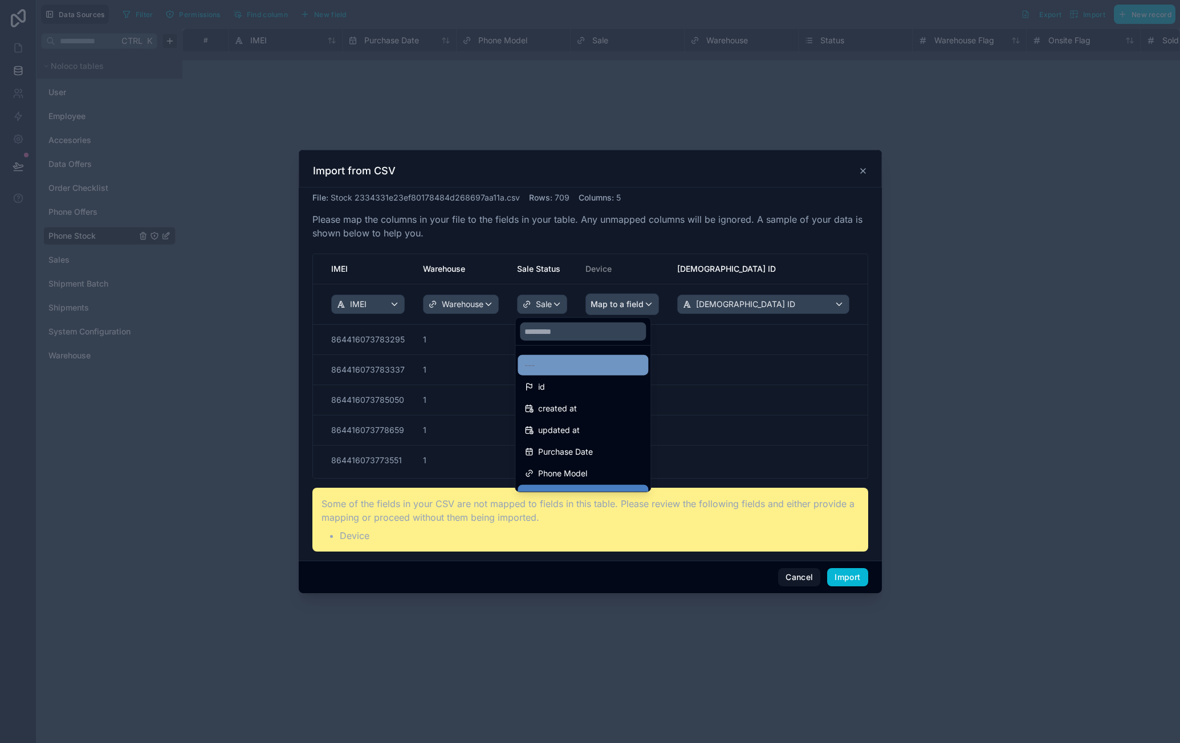
click at [550, 355] on div "---" at bounding box center [582, 365] width 131 height 21
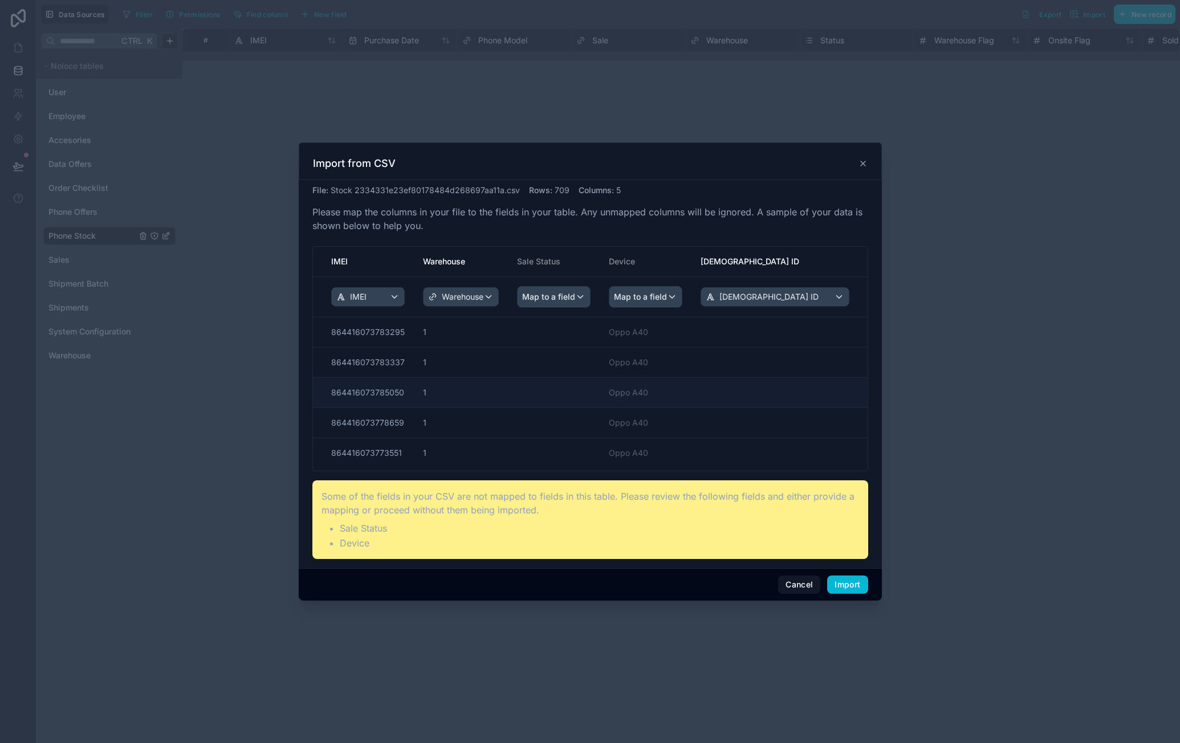
drag, startPoint x: 557, startPoint y: 363, endPoint x: 667, endPoint y: 379, distance: 110.6
drag, startPoint x: 612, startPoint y: 270, endPoint x: 718, endPoint y: 272, distance: 105.5
drag, startPoint x: 718, startPoint y: 272, endPoint x: 798, endPoint y: 275, distance: 80.4
drag, startPoint x: 574, startPoint y: 392, endPoint x: 720, endPoint y: 392, distance: 145.3
click at [651, 298] on span "Map to a field" at bounding box center [640, 297] width 53 height 21
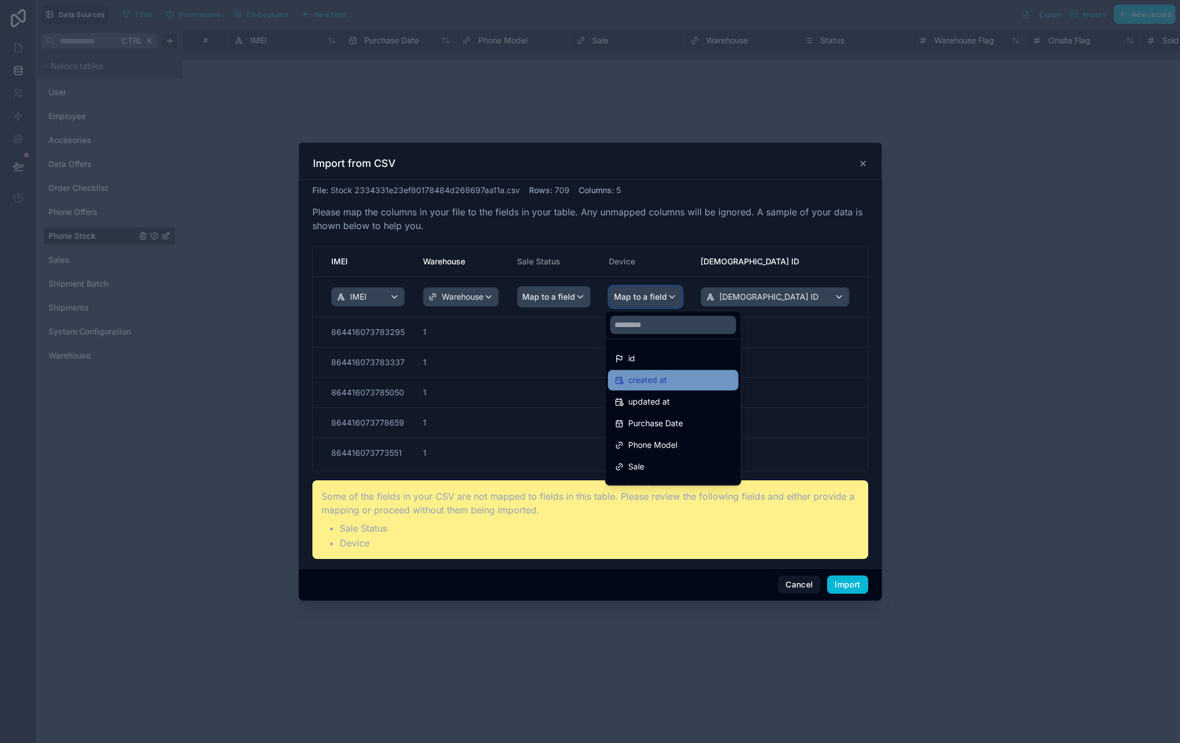
scroll to position [103, 0]
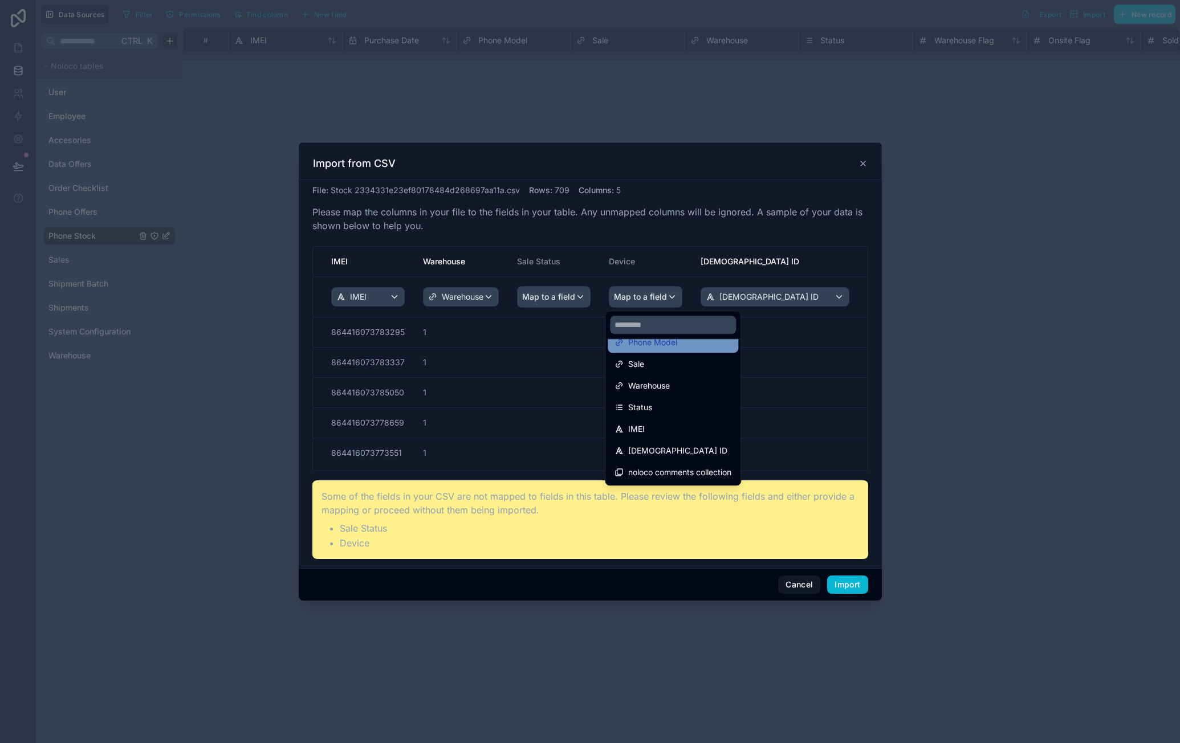
click at [686, 346] on div "Phone Model" at bounding box center [672, 343] width 117 height 14
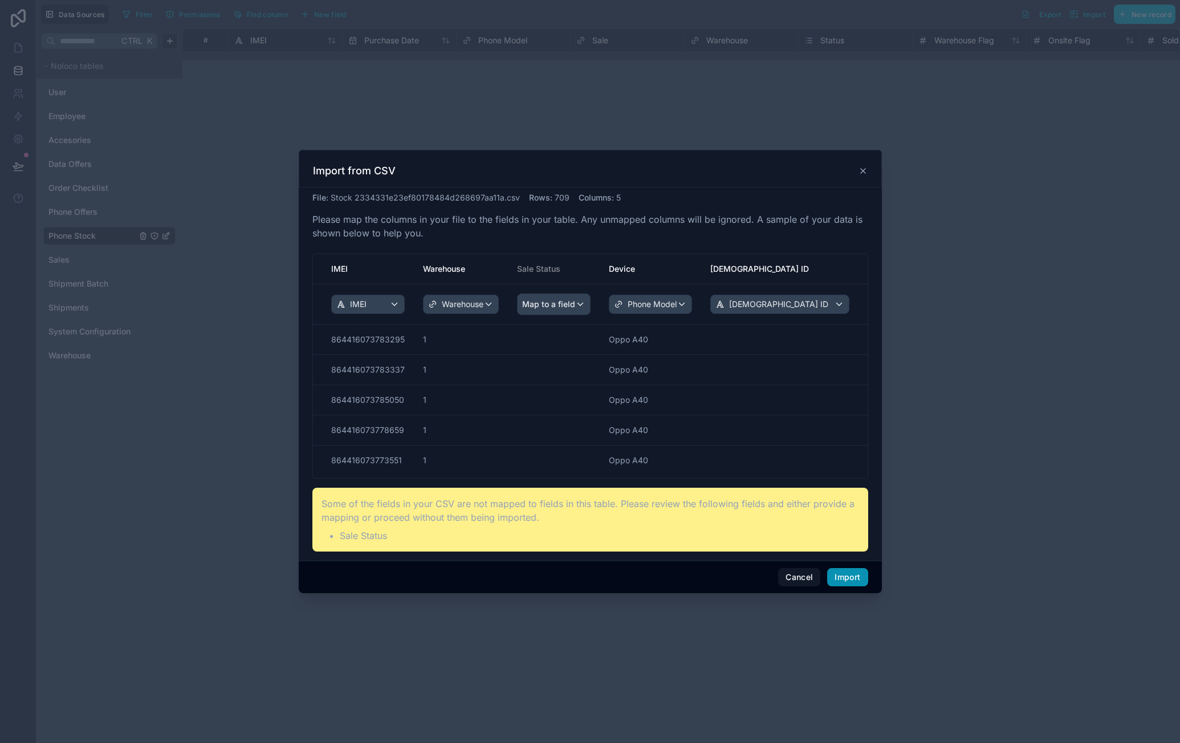
click at [838, 573] on button "Import" at bounding box center [847, 577] width 40 height 18
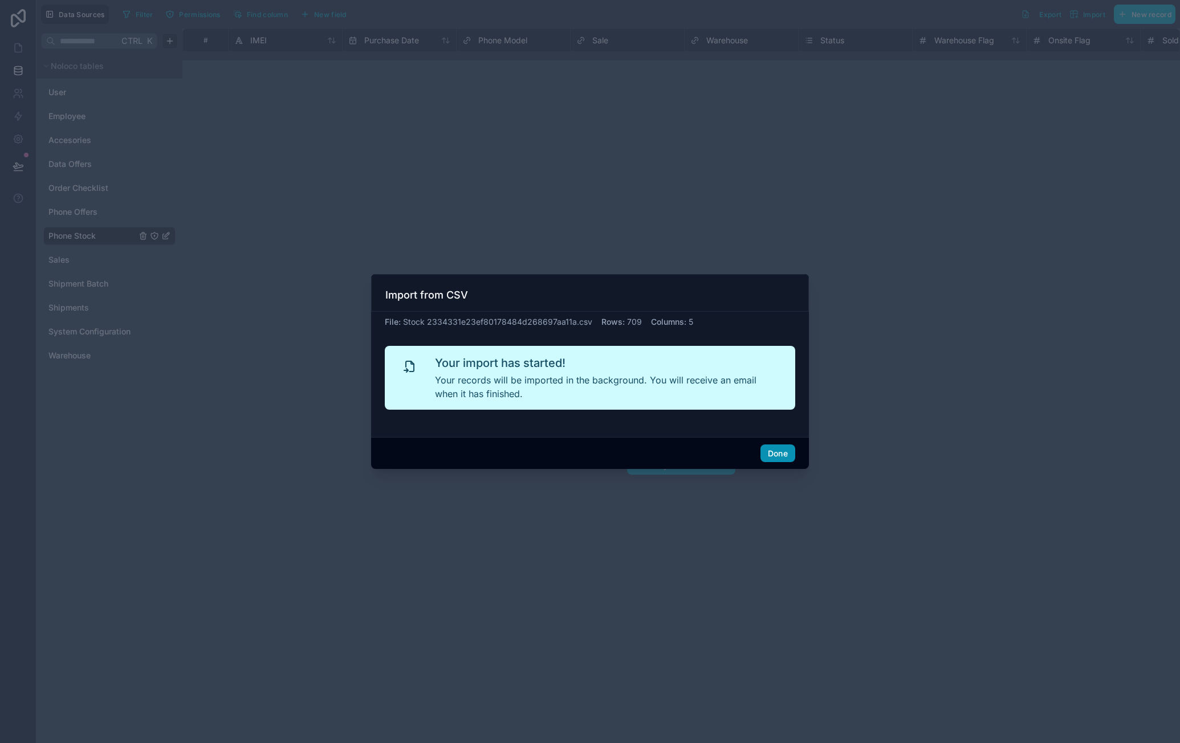
click at [771, 450] on button "Done" at bounding box center [777, 454] width 35 height 18
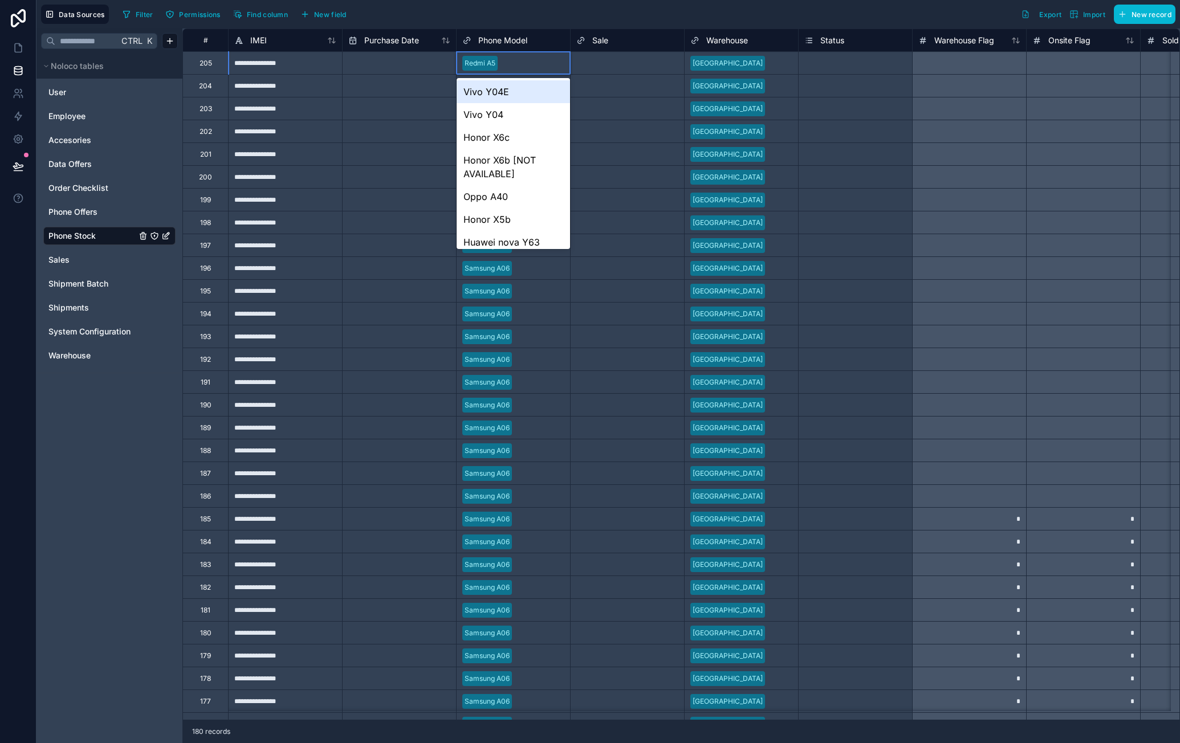
click at [575, 13] on div "Filter Permissions Find column New field Export Import New record" at bounding box center [646, 14] width 1057 height 19
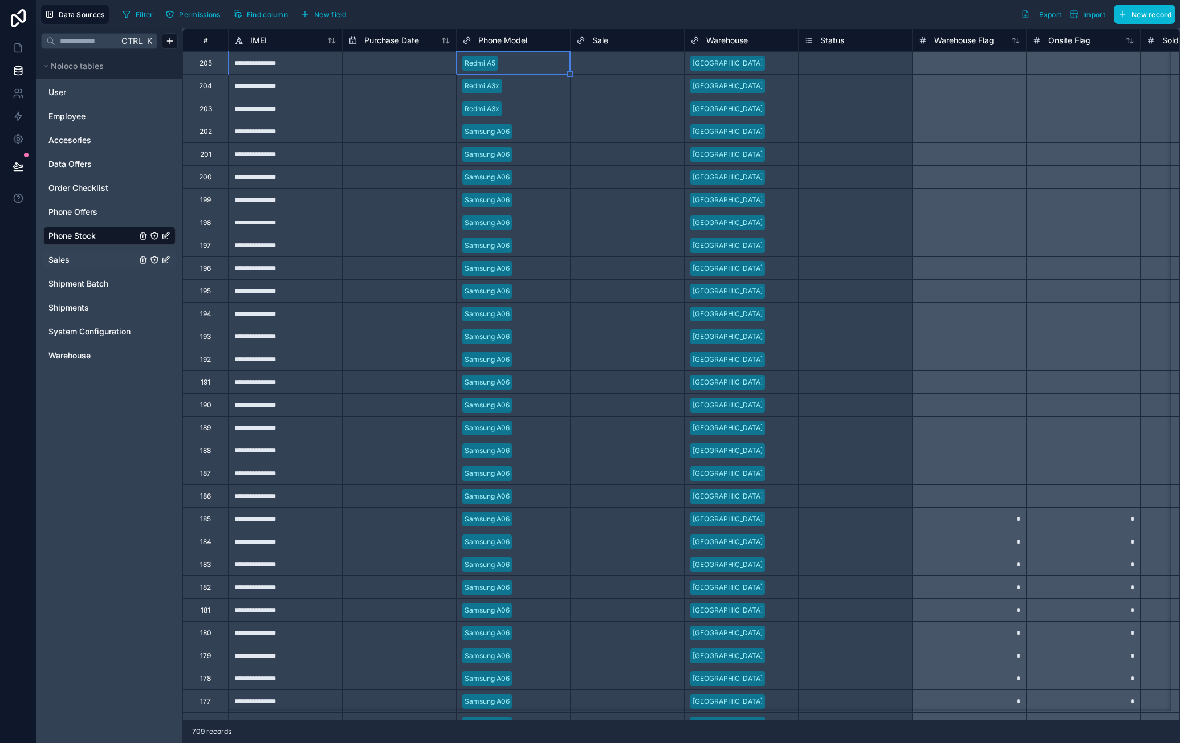
click at [58, 256] on span "Sales" at bounding box center [58, 259] width 21 height 11
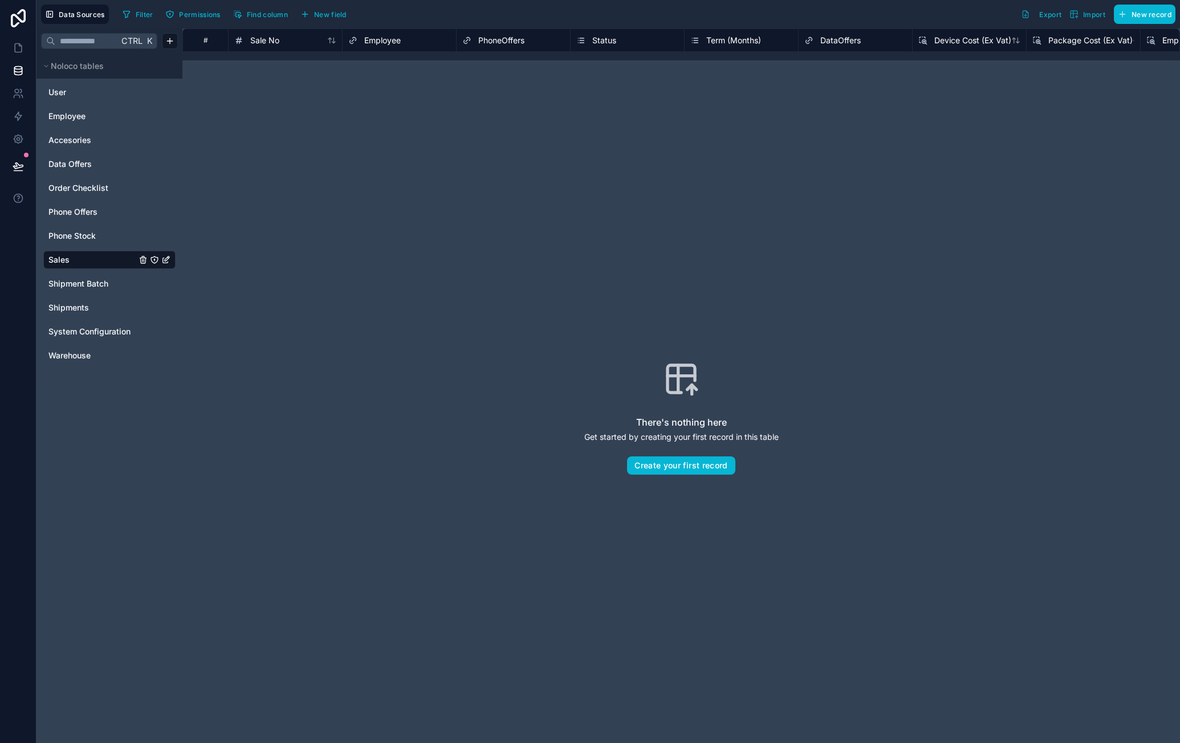
click at [398, 43] on span "Employee" at bounding box center [382, 40] width 36 height 11
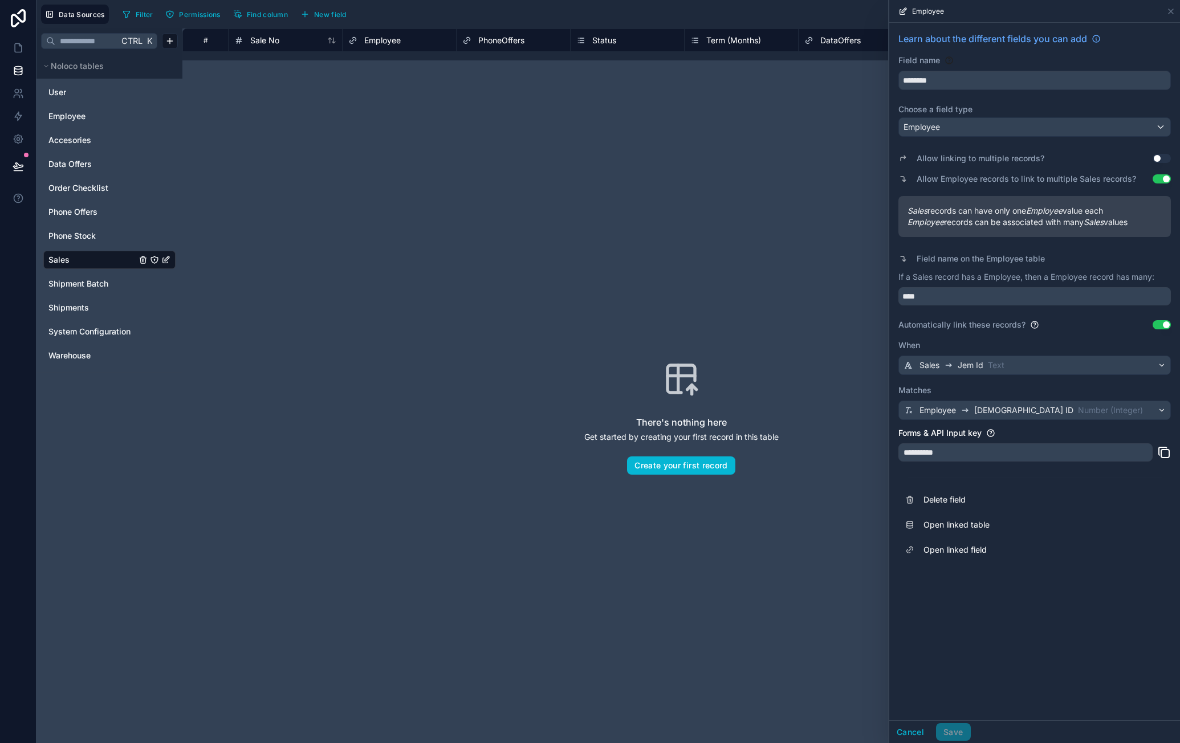
click at [776, 284] on div "There's nothing here Get started by creating your first record in this table Cr…" at bounding box center [681, 418] width 924 height 642
click at [1173, 10] on icon at bounding box center [1170, 11] width 9 height 9
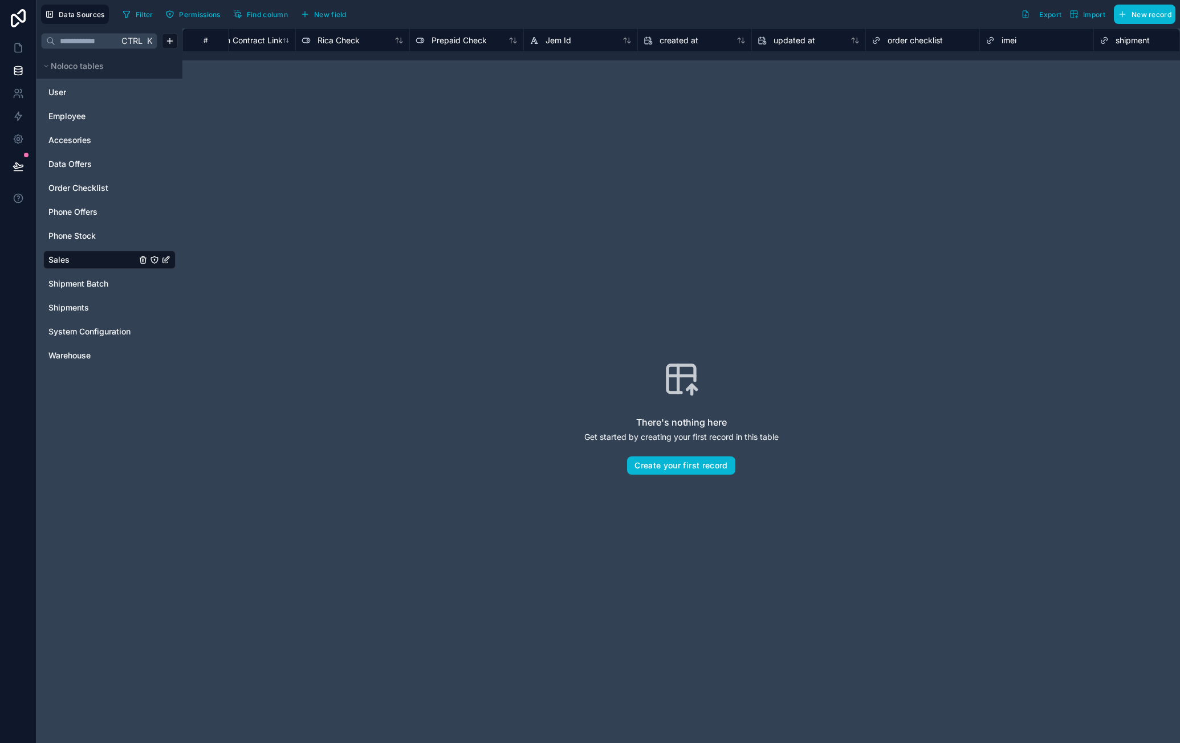
scroll to position [0, 4419]
click at [1006, 39] on div "imei" at bounding box center [996, 41] width 102 height 14
click at [971, 41] on span "imei" at bounding box center [968, 40] width 15 height 11
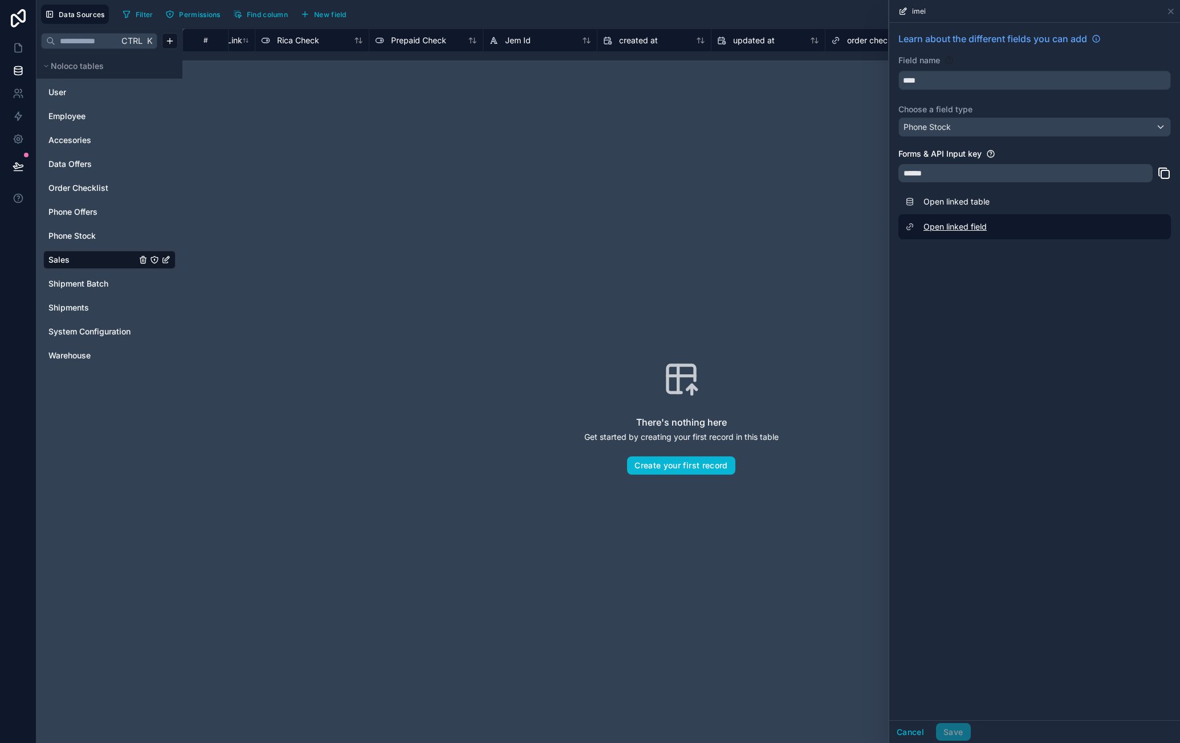
click at [984, 226] on link "Open linked field" at bounding box center [1034, 226] width 272 height 25
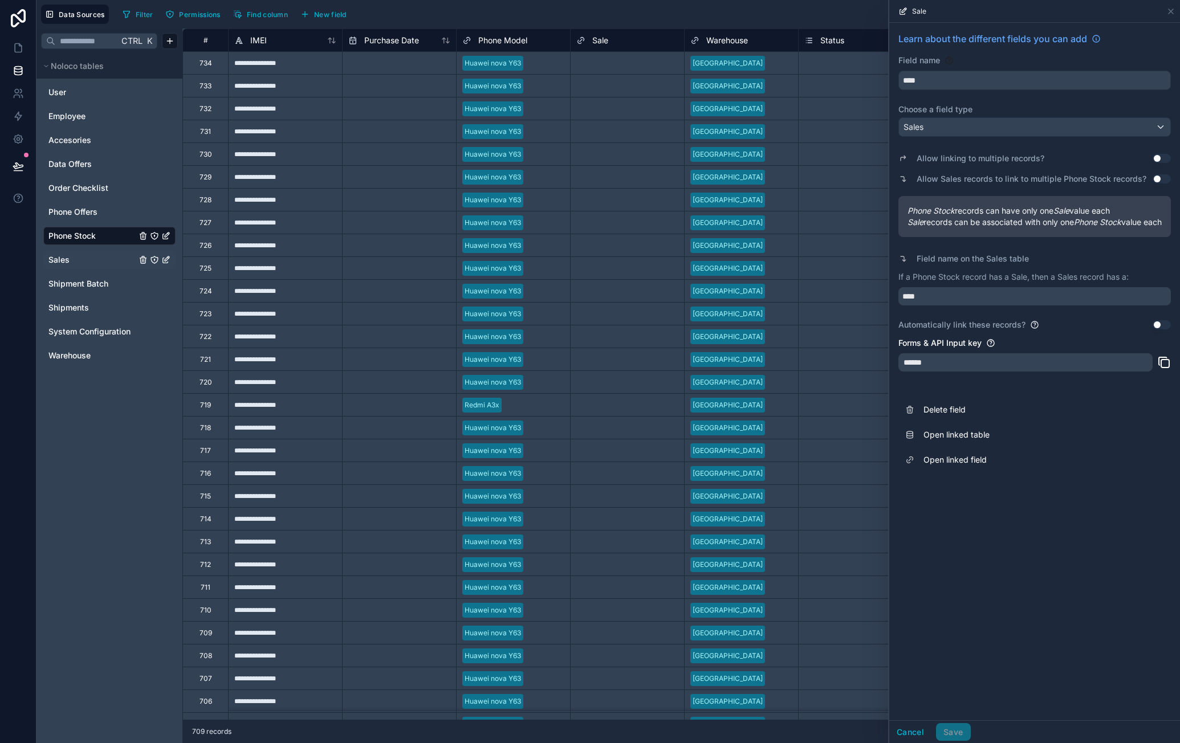
click at [1162, 329] on button "Use setting" at bounding box center [1161, 324] width 18 height 9
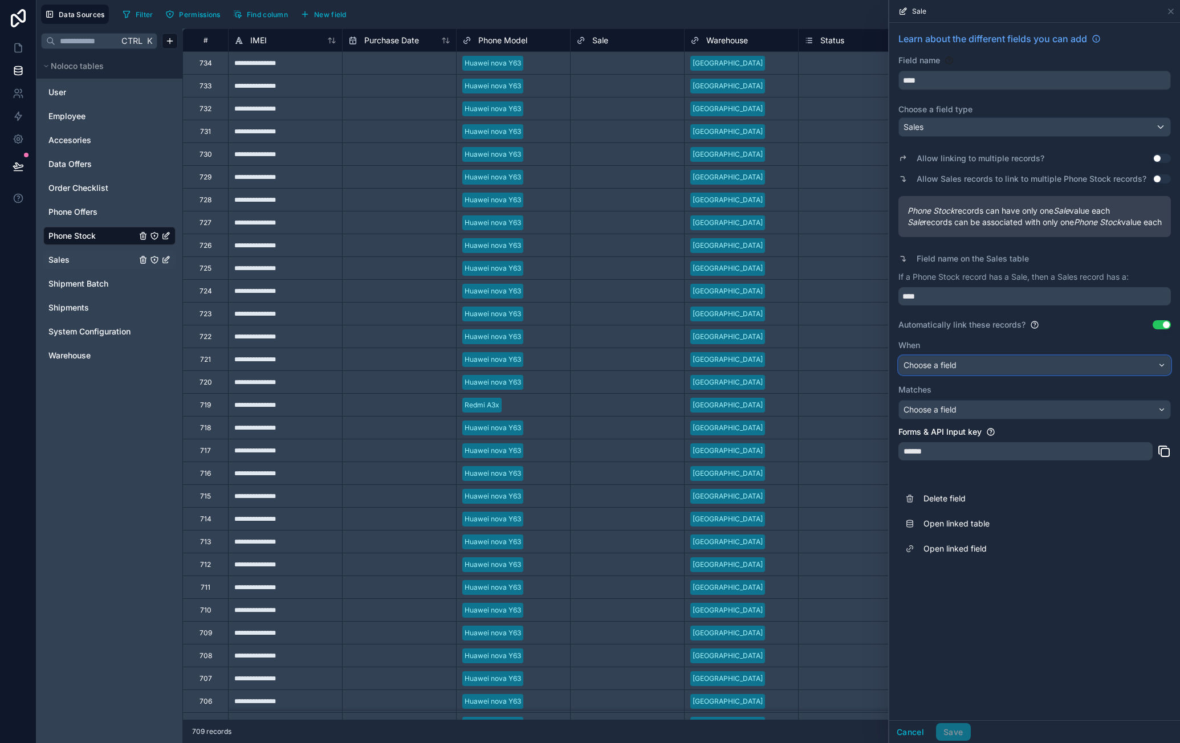
click at [993, 374] on div "Choose a field" at bounding box center [1034, 365] width 271 height 18
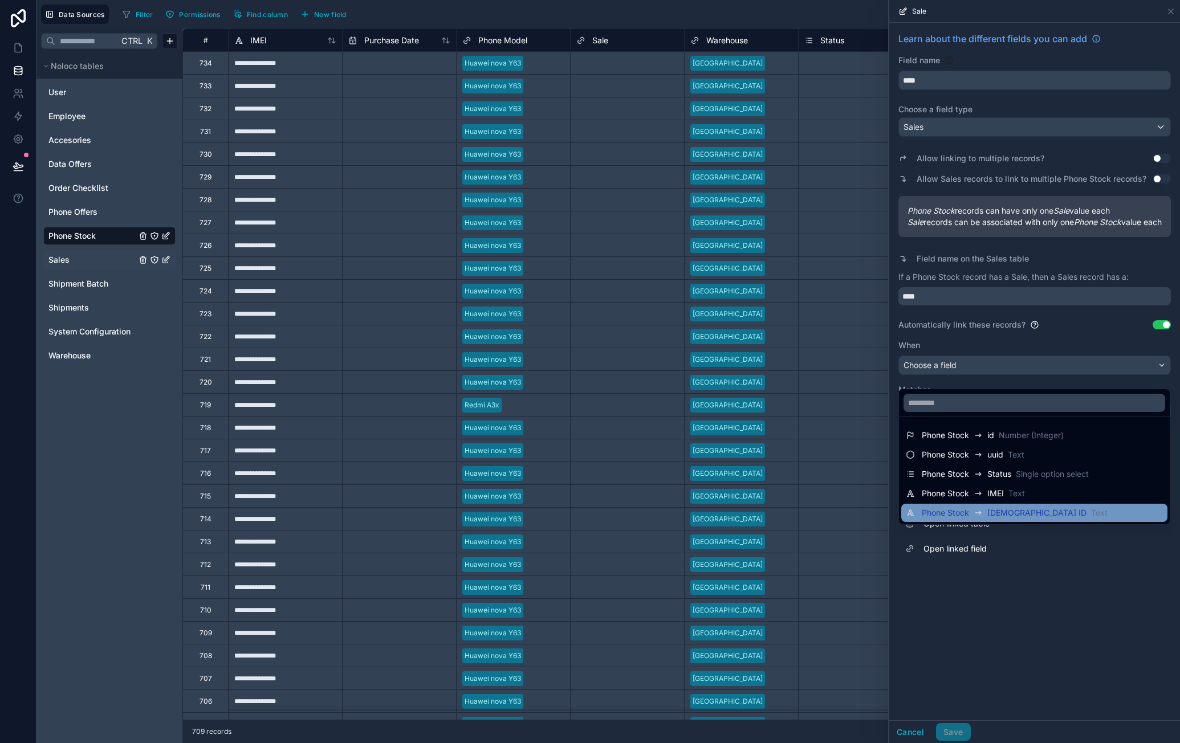
click at [1091, 510] on span "Text" at bounding box center [1099, 512] width 17 height 11
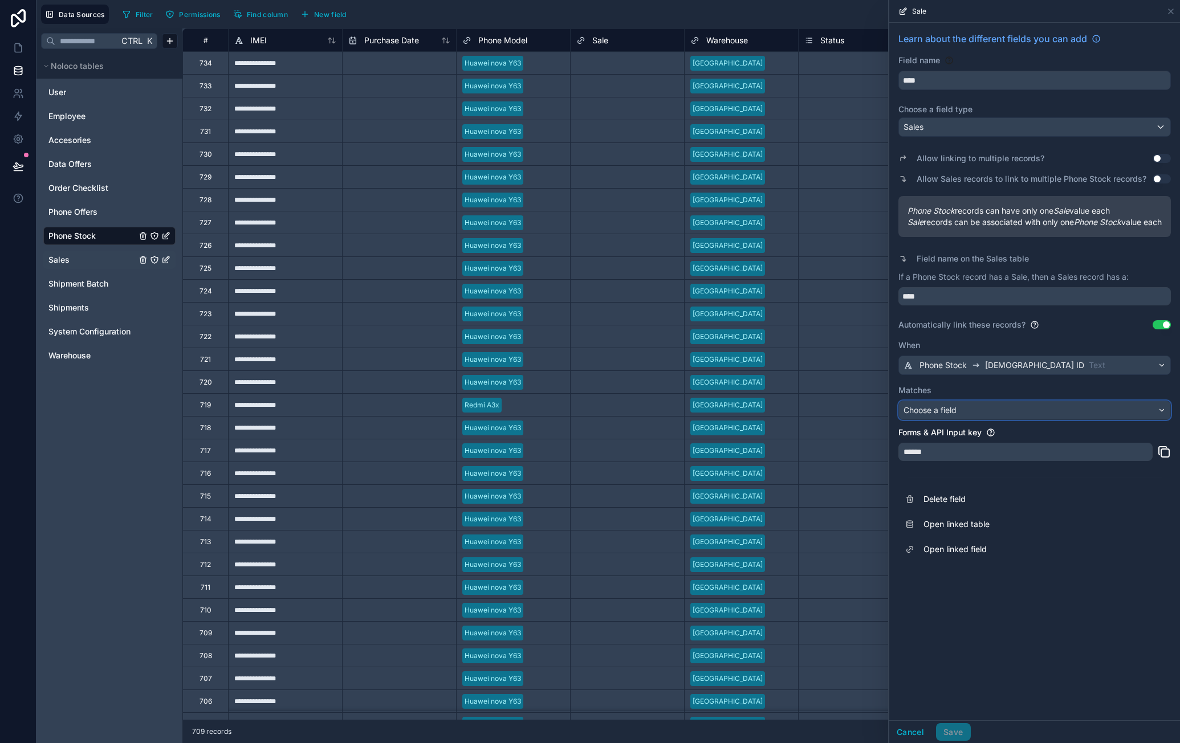
click at [996, 419] on div "Choose a field" at bounding box center [1034, 410] width 271 height 18
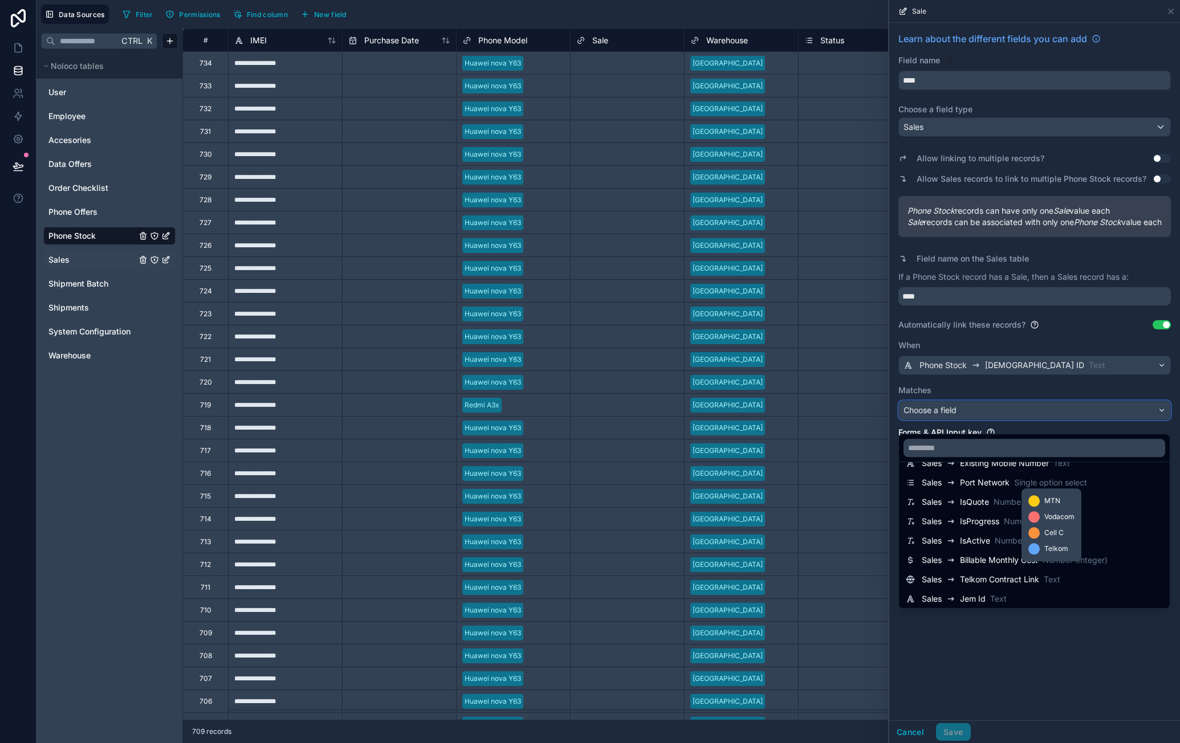
scroll to position [523, 0]
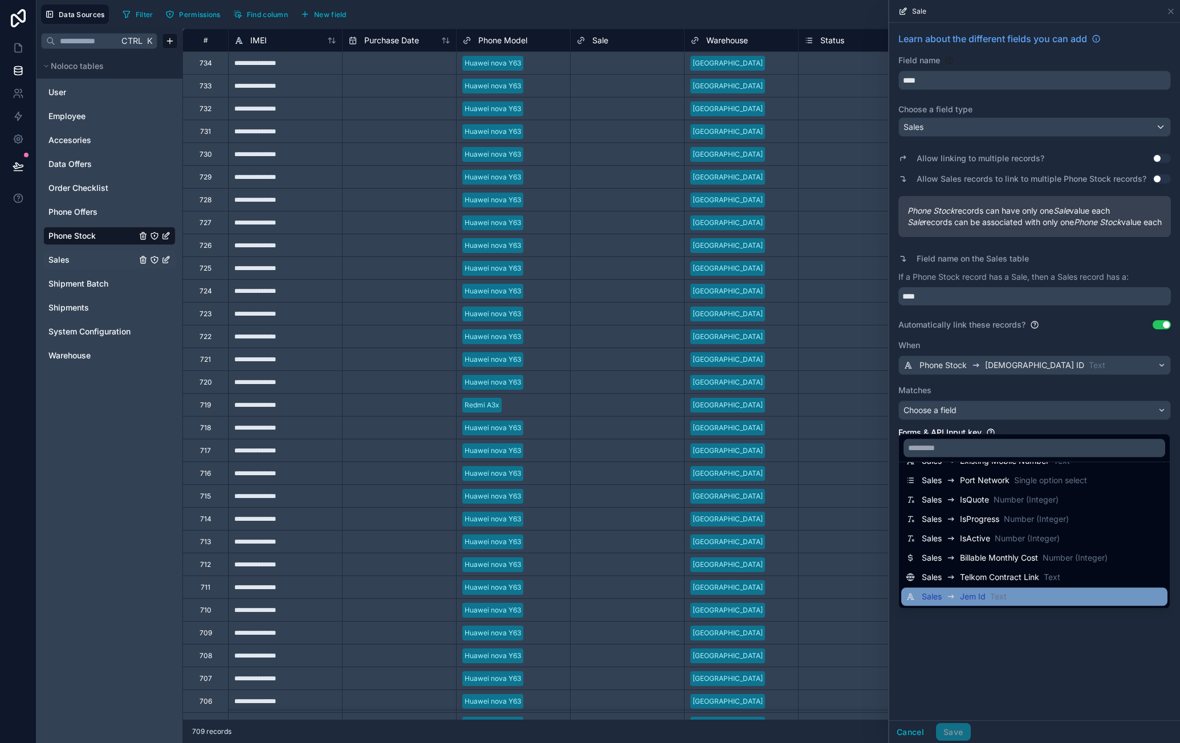
click at [1022, 597] on div "Sales Jem Id Text" at bounding box center [1034, 597] width 257 height 14
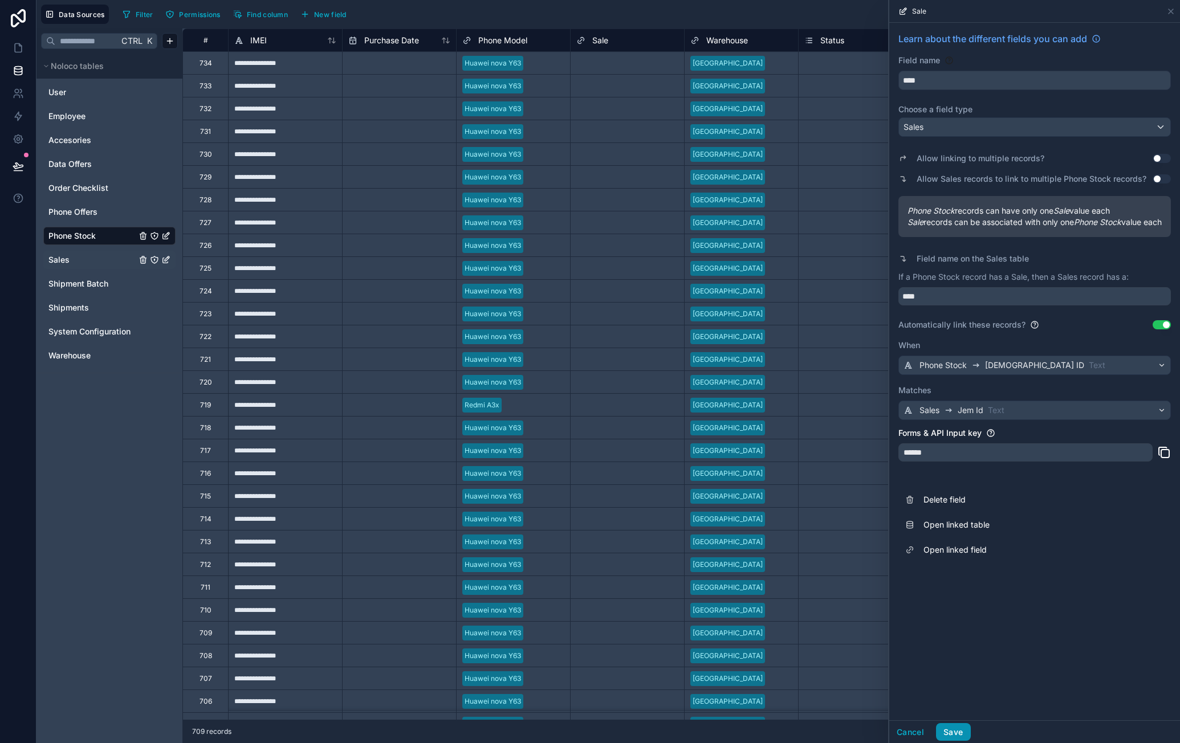
click at [963, 727] on button "Save" at bounding box center [953, 732] width 34 height 18
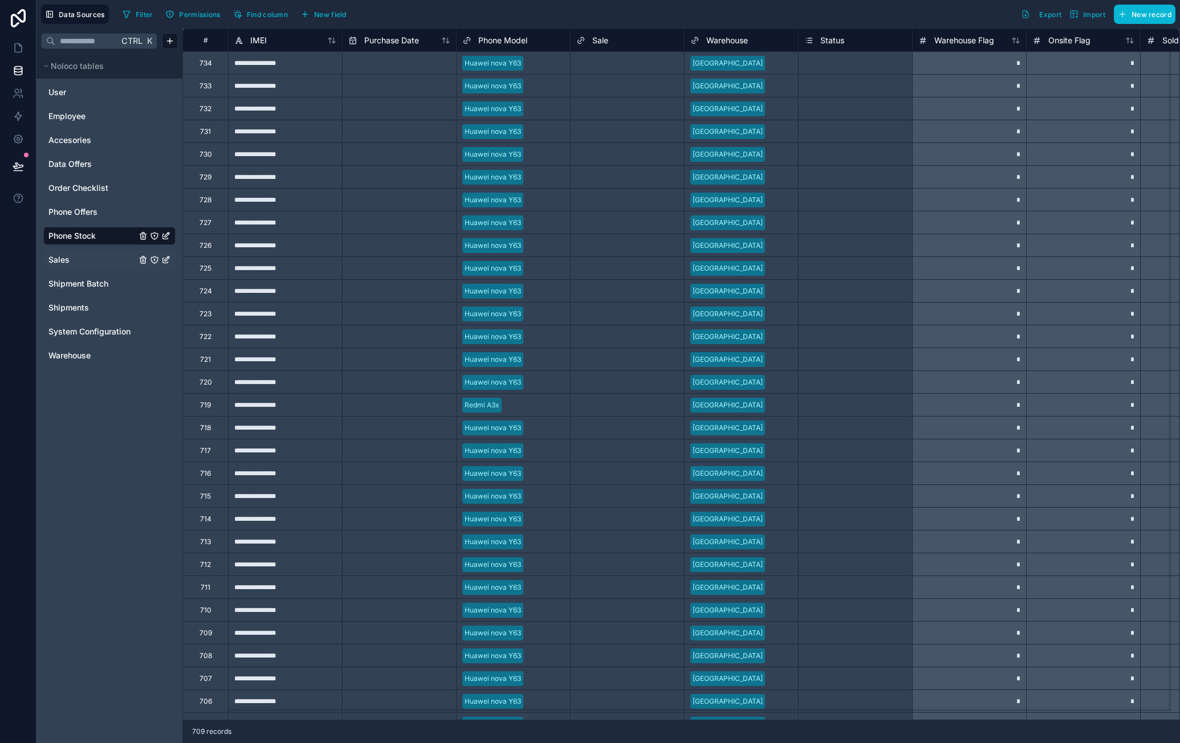
click at [105, 251] on div "Sales" at bounding box center [109, 260] width 132 height 18
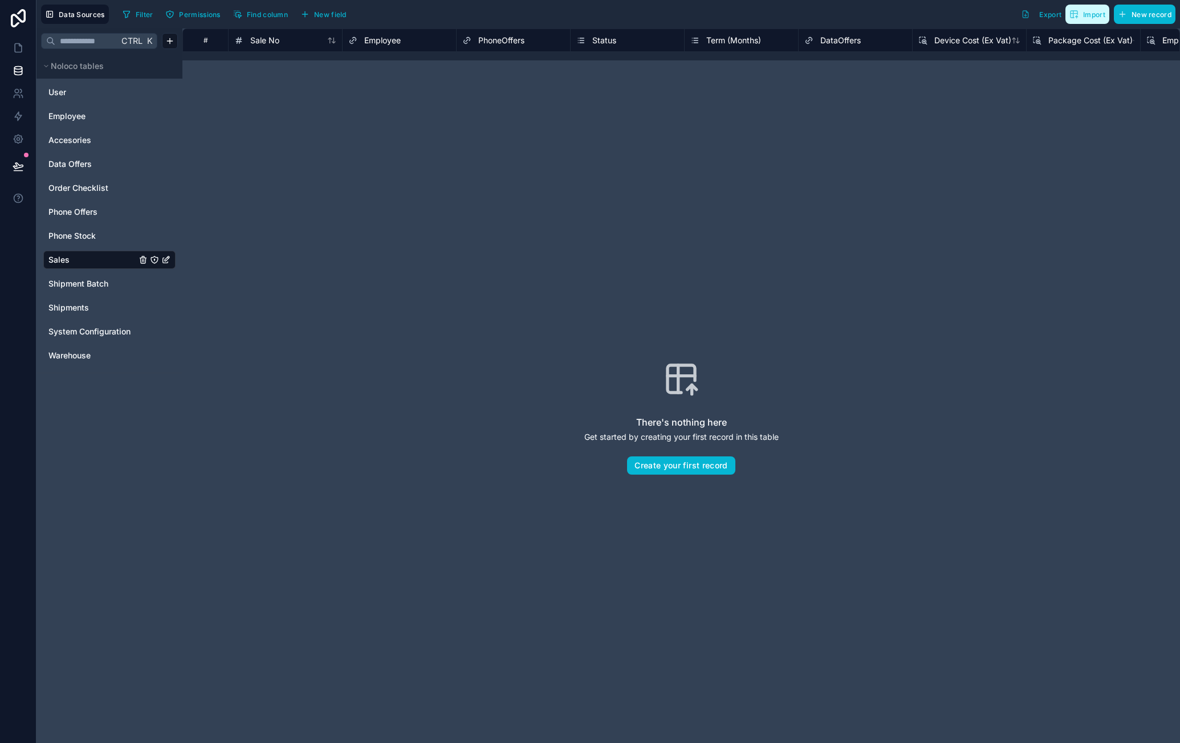
click at [1078, 15] on icon "button" at bounding box center [1073, 14] width 9 height 9
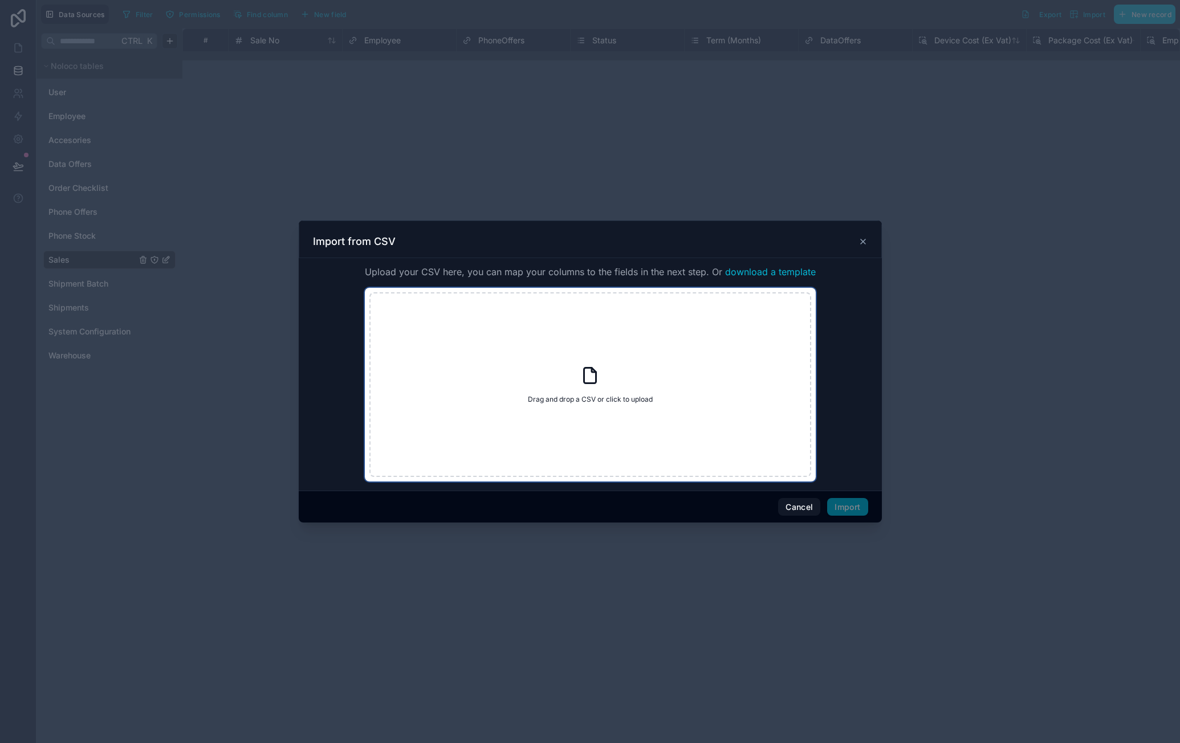
click at [608, 362] on div "Drag and drop a CSV or click to upload Drag and drop a CSV or click to upload" at bounding box center [590, 384] width 442 height 185
type input "**********"
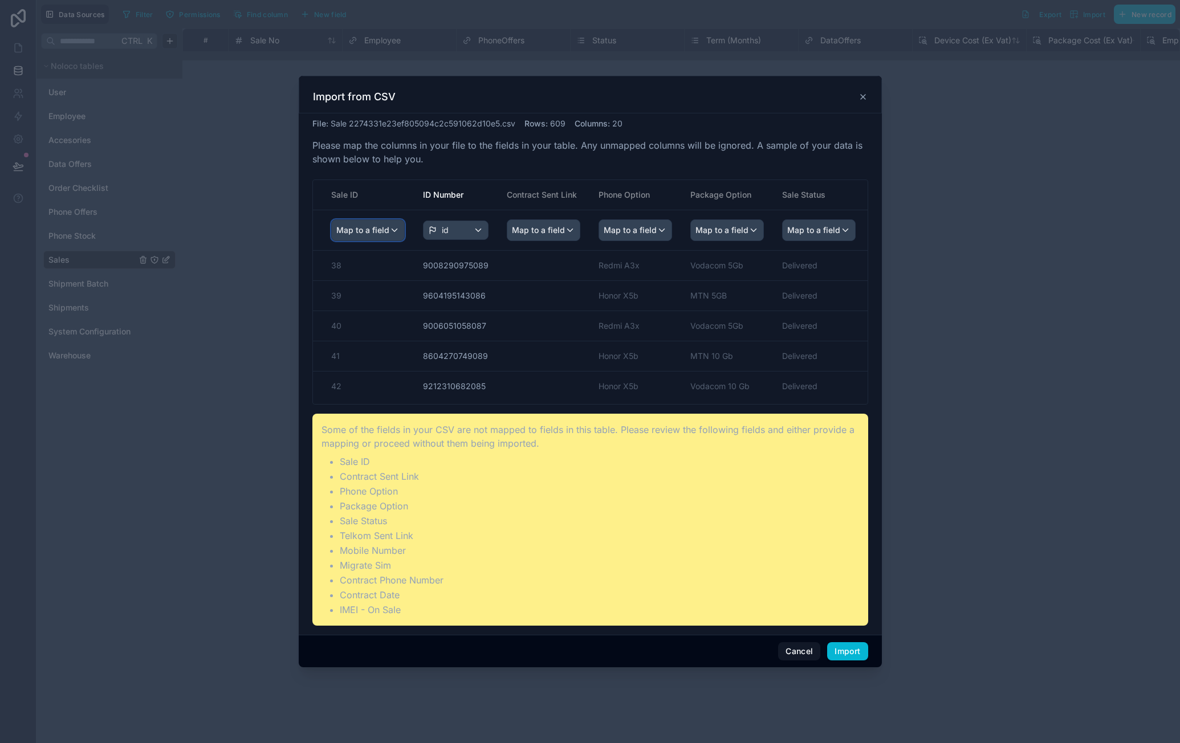
click at [388, 233] on div "Map to a field" at bounding box center [368, 230] width 72 height 21
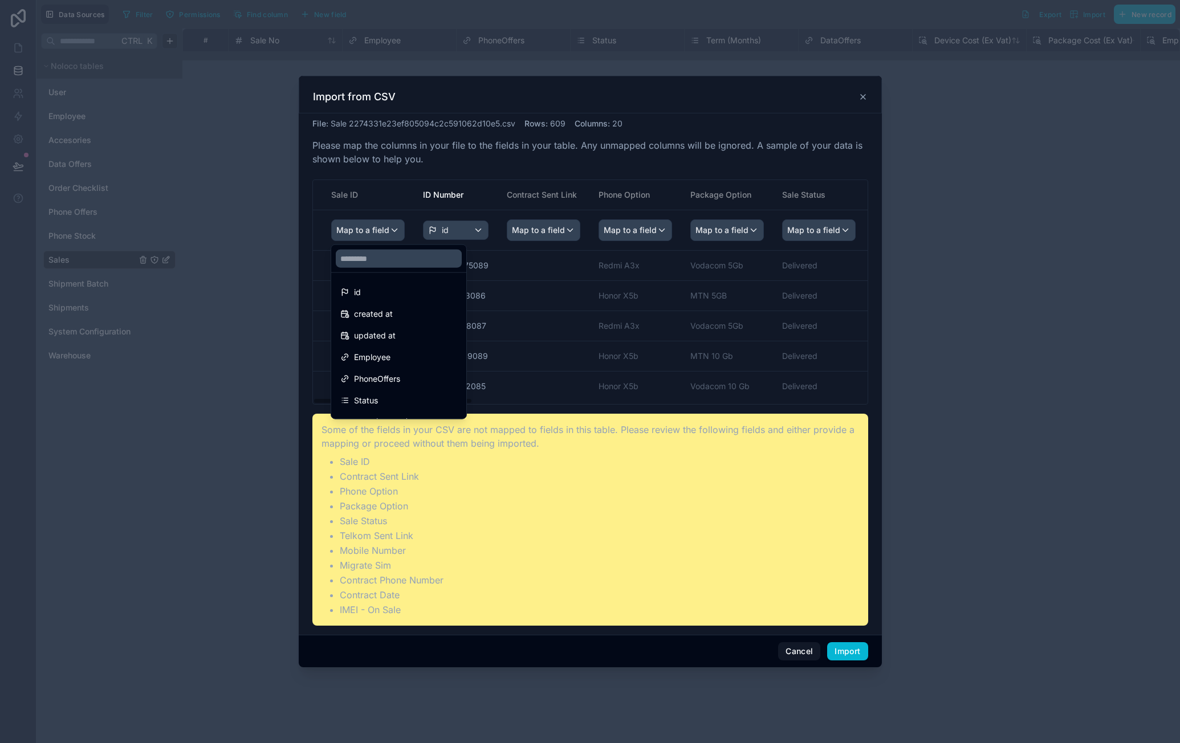
click at [394, 193] on div "scrollable content" at bounding box center [590, 372] width 583 height 592
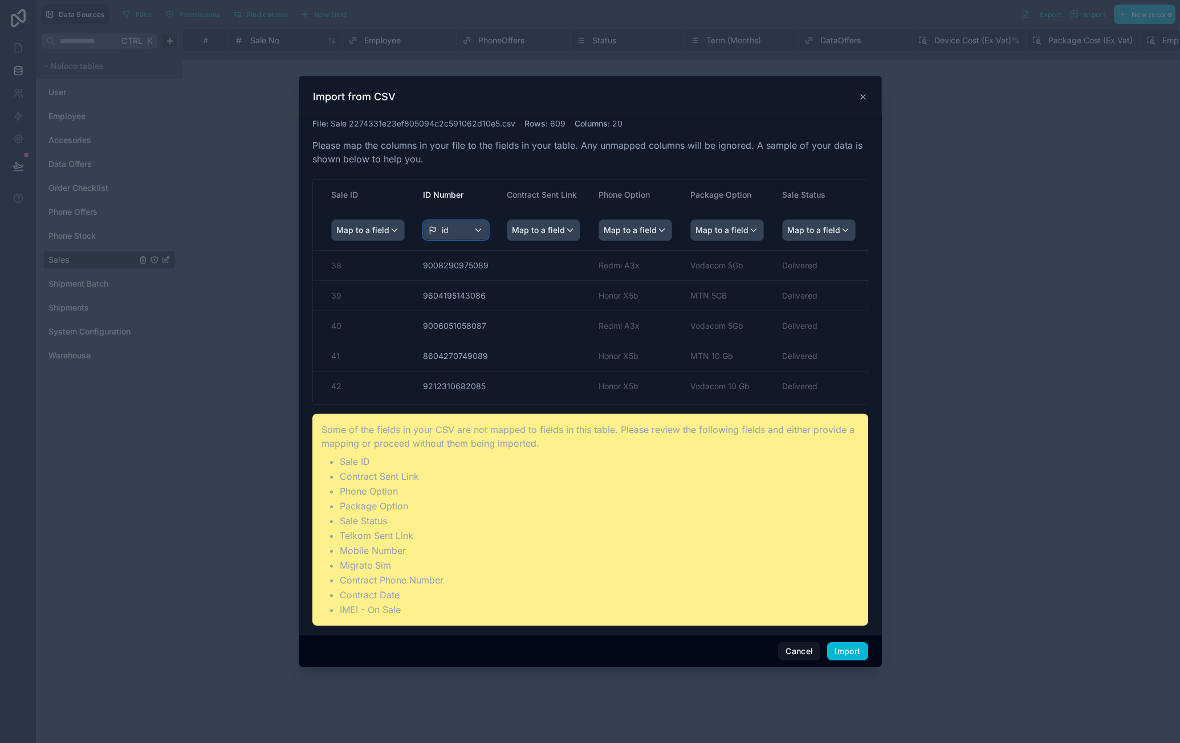
click at [458, 229] on div "id" at bounding box center [455, 230] width 64 height 18
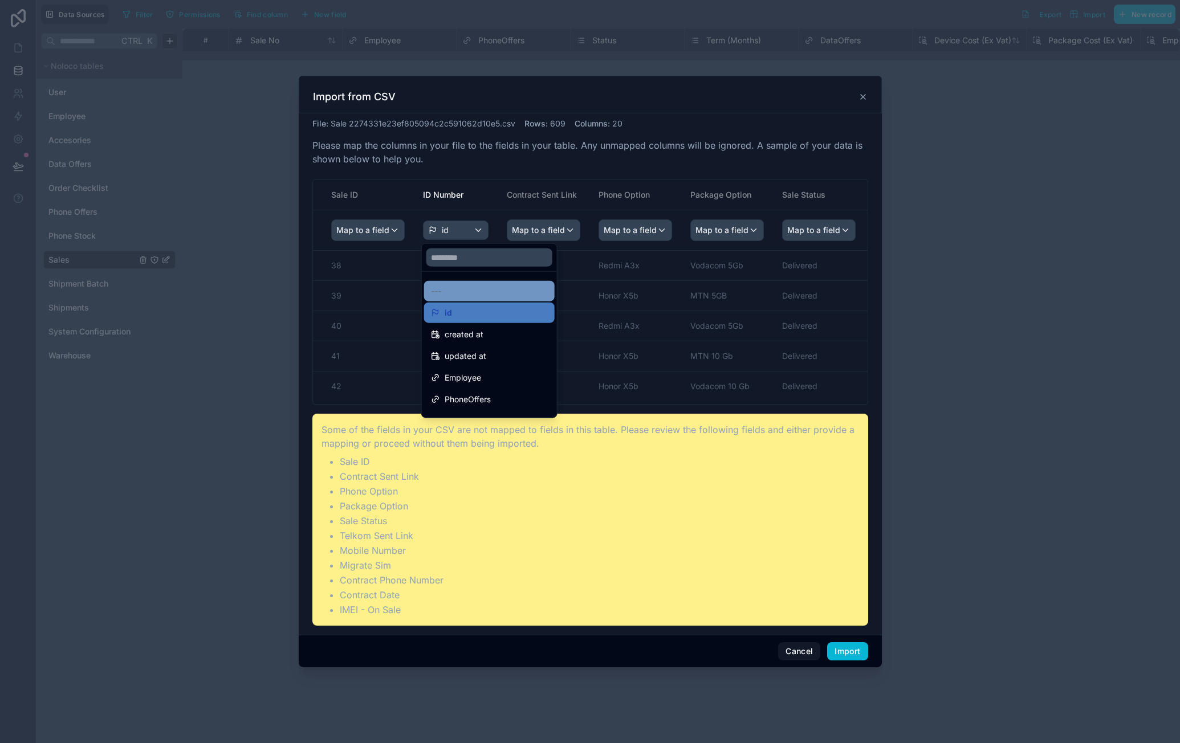
click at [462, 286] on div "---" at bounding box center [489, 291] width 117 height 14
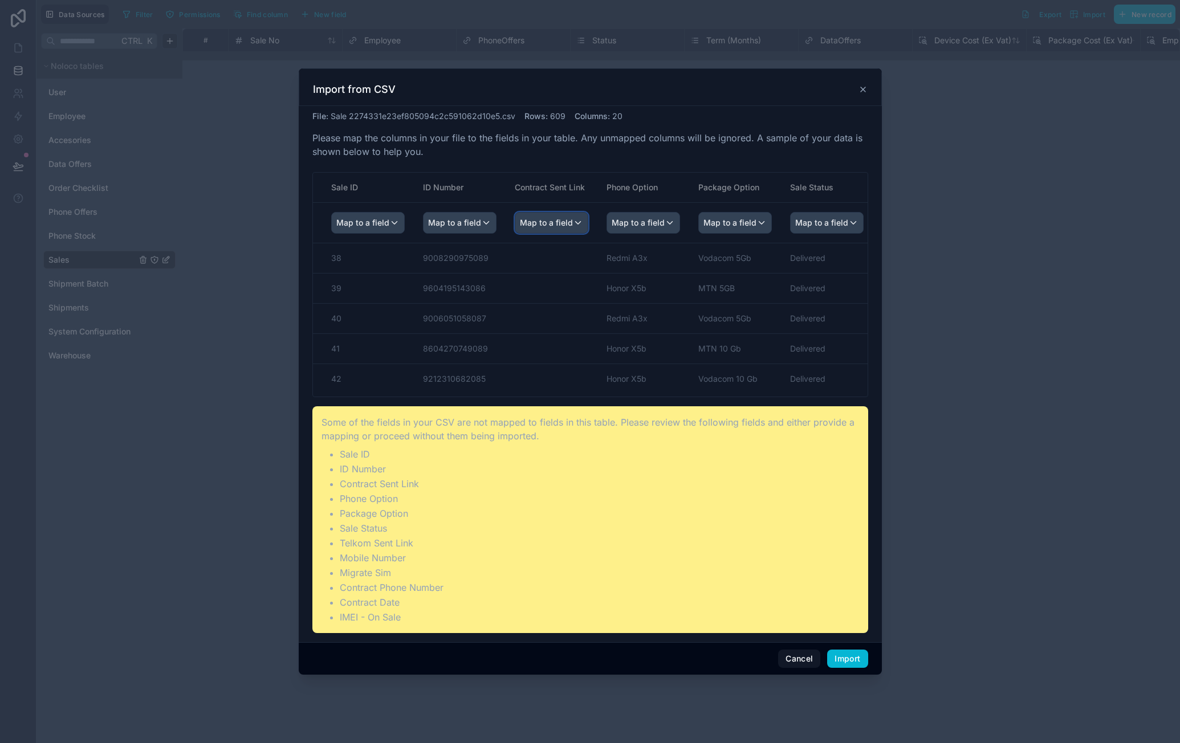
click at [551, 225] on span "Map to a field" at bounding box center [546, 223] width 53 height 21
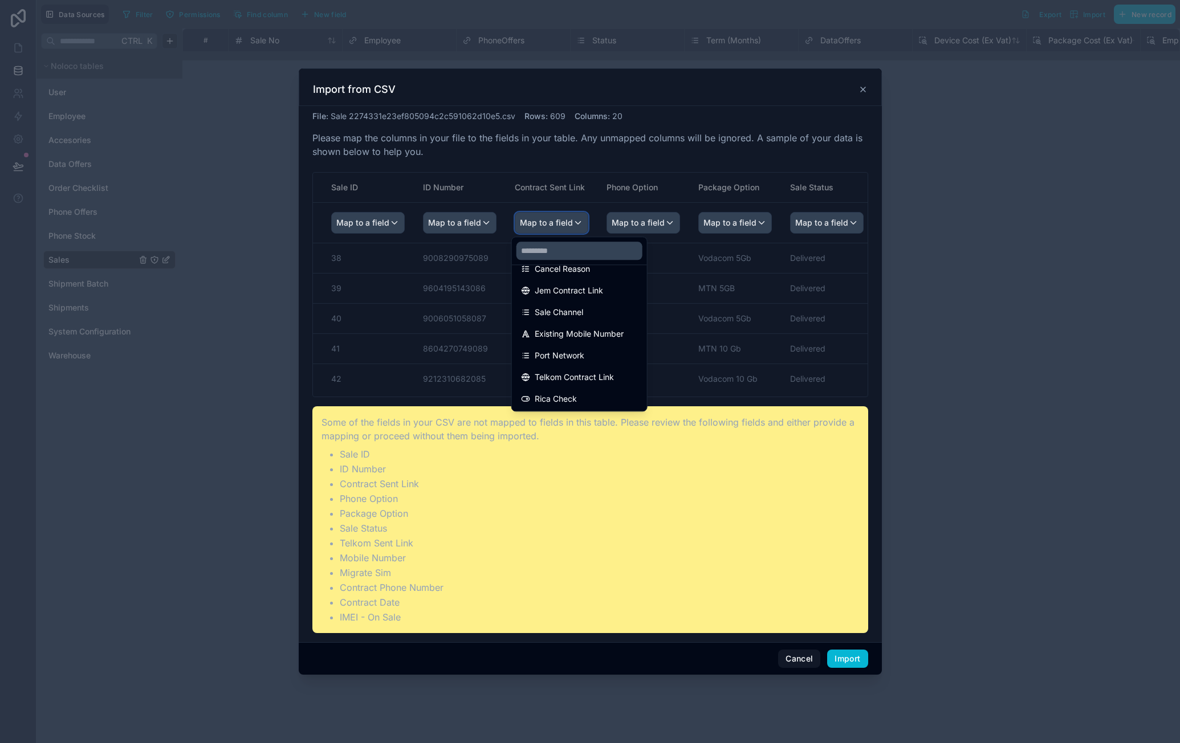
scroll to position [285, 0]
click at [602, 282] on span "Jem Contract Link" at bounding box center [569, 281] width 68 height 14
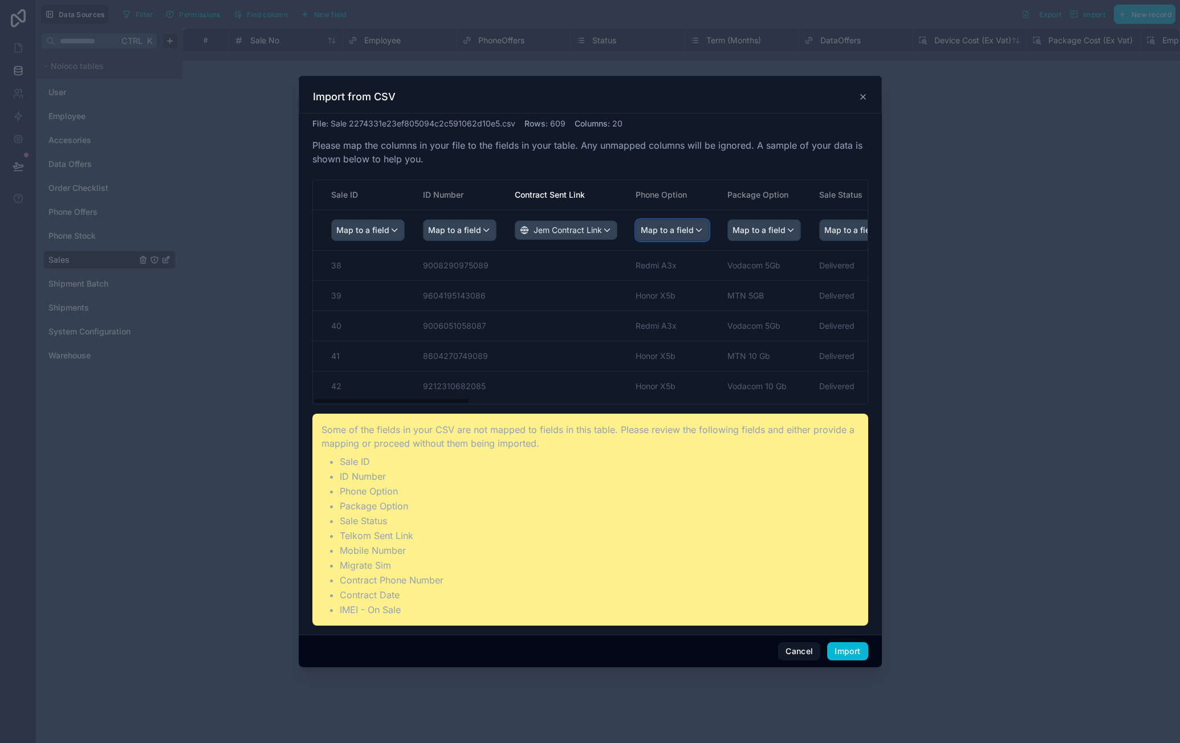
click at [675, 233] on span "Map to a field" at bounding box center [667, 230] width 53 height 21
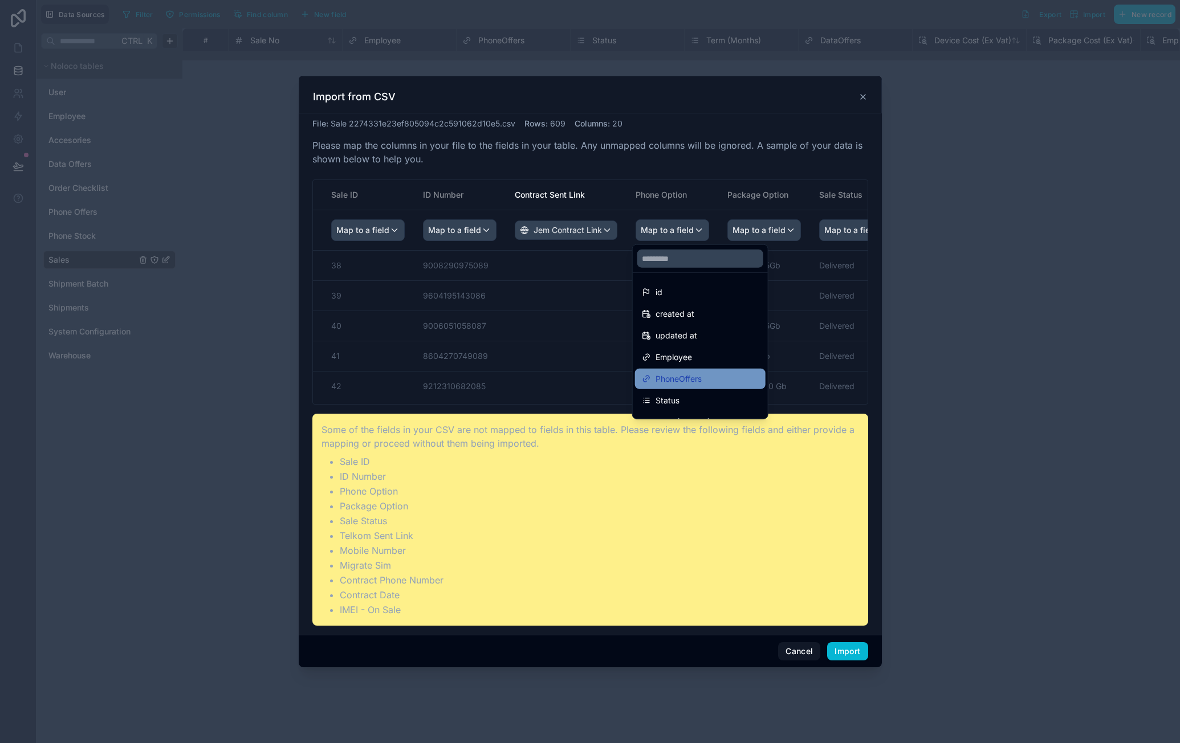
click at [716, 376] on div "PhoneOffers" at bounding box center [700, 379] width 117 height 14
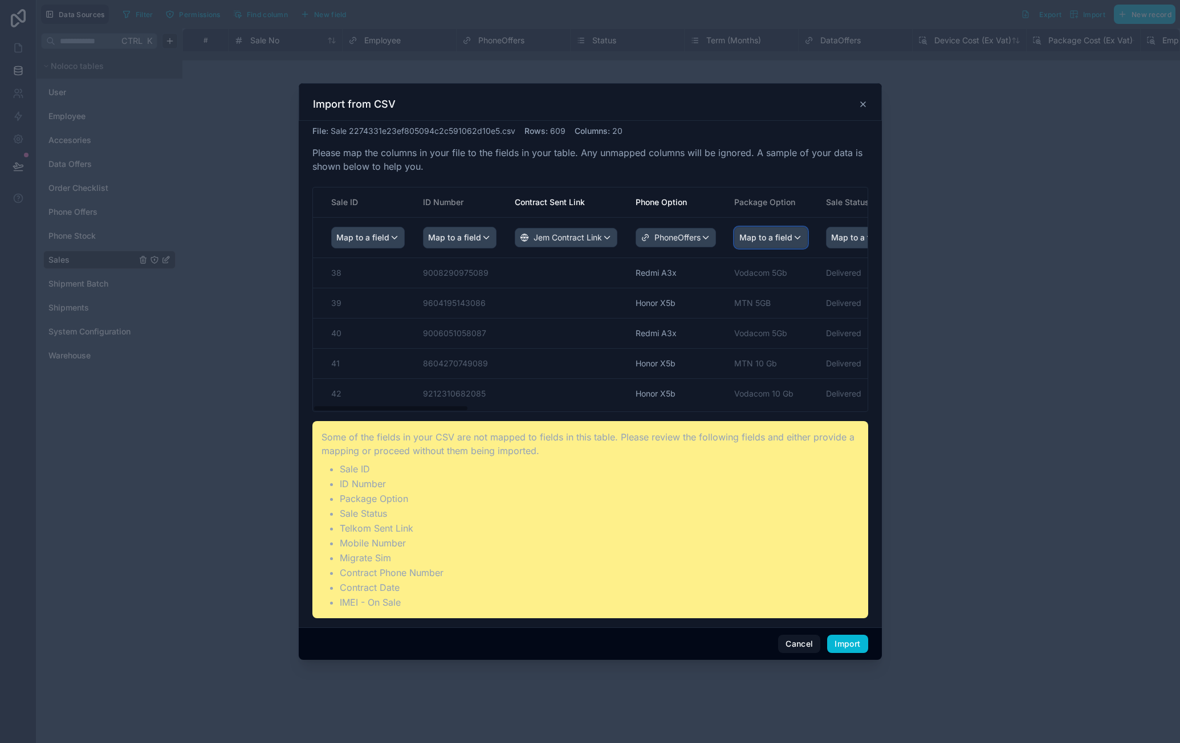
click at [768, 234] on span "Map to a field" at bounding box center [765, 237] width 53 height 21
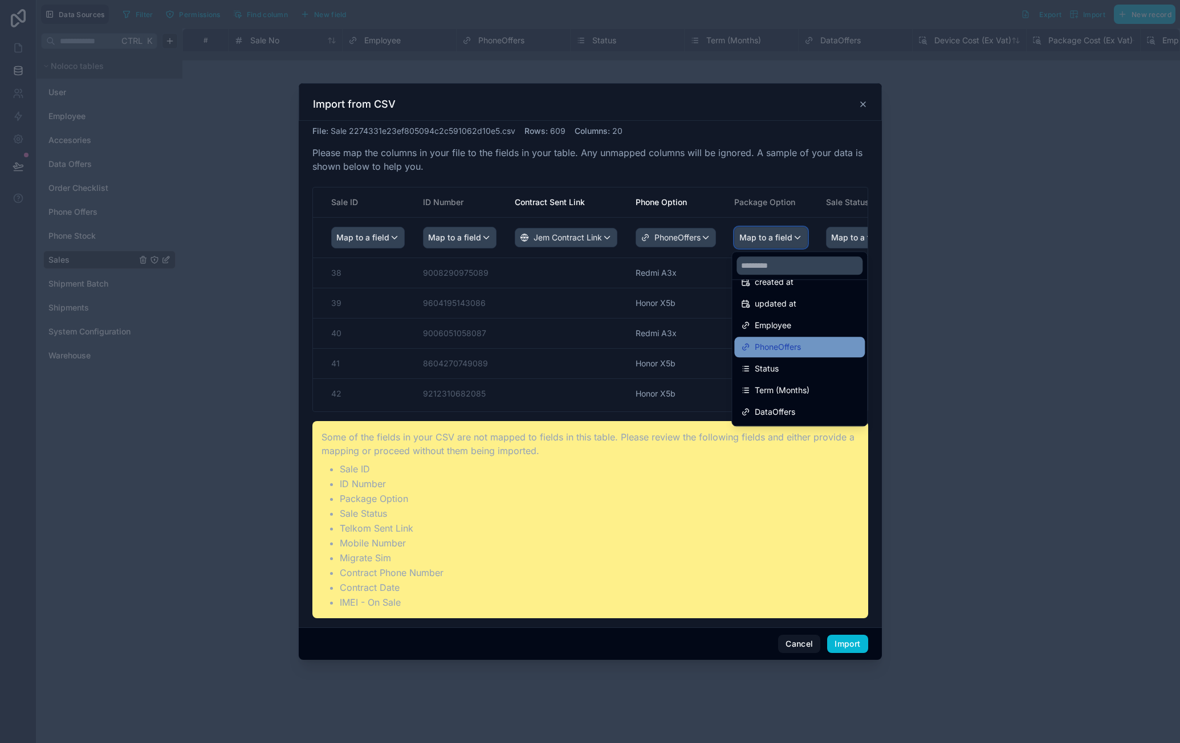
scroll to position [57, 0]
click at [817, 385] on div "DataOffers" at bounding box center [799, 394] width 131 height 21
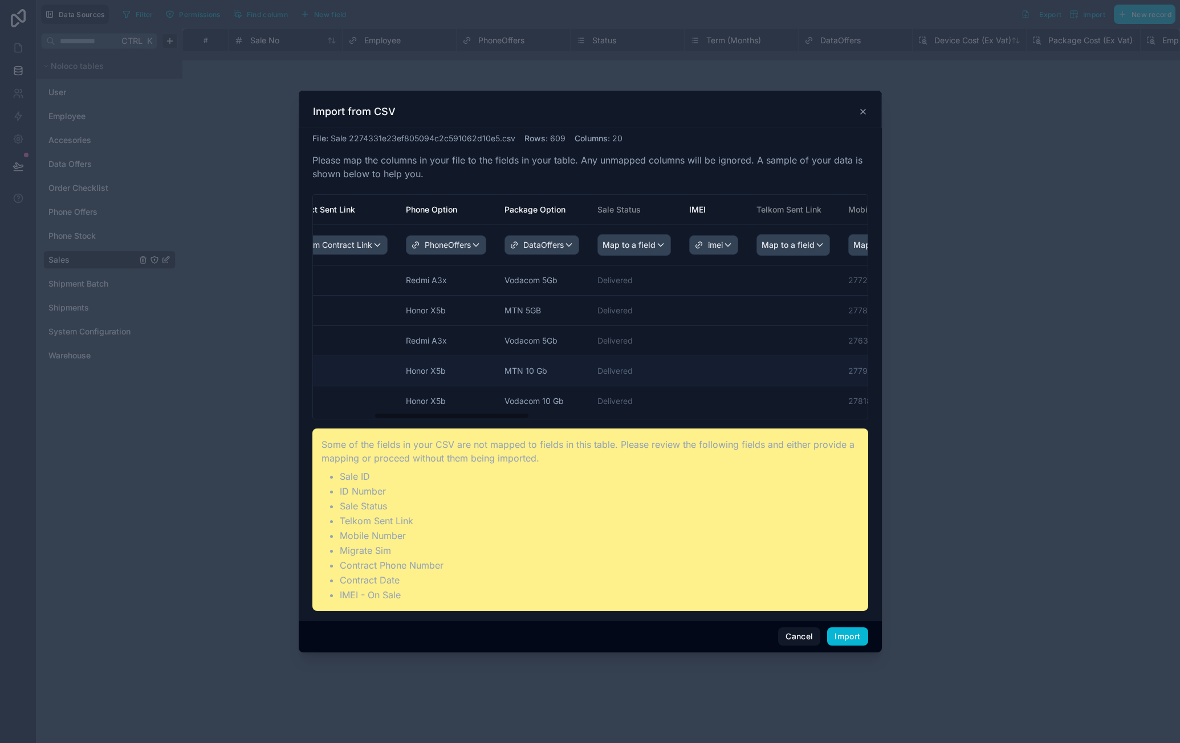
drag, startPoint x: 716, startPoint y: 361, endPoint x: 784, endPoint y: 360, distance: 67.8
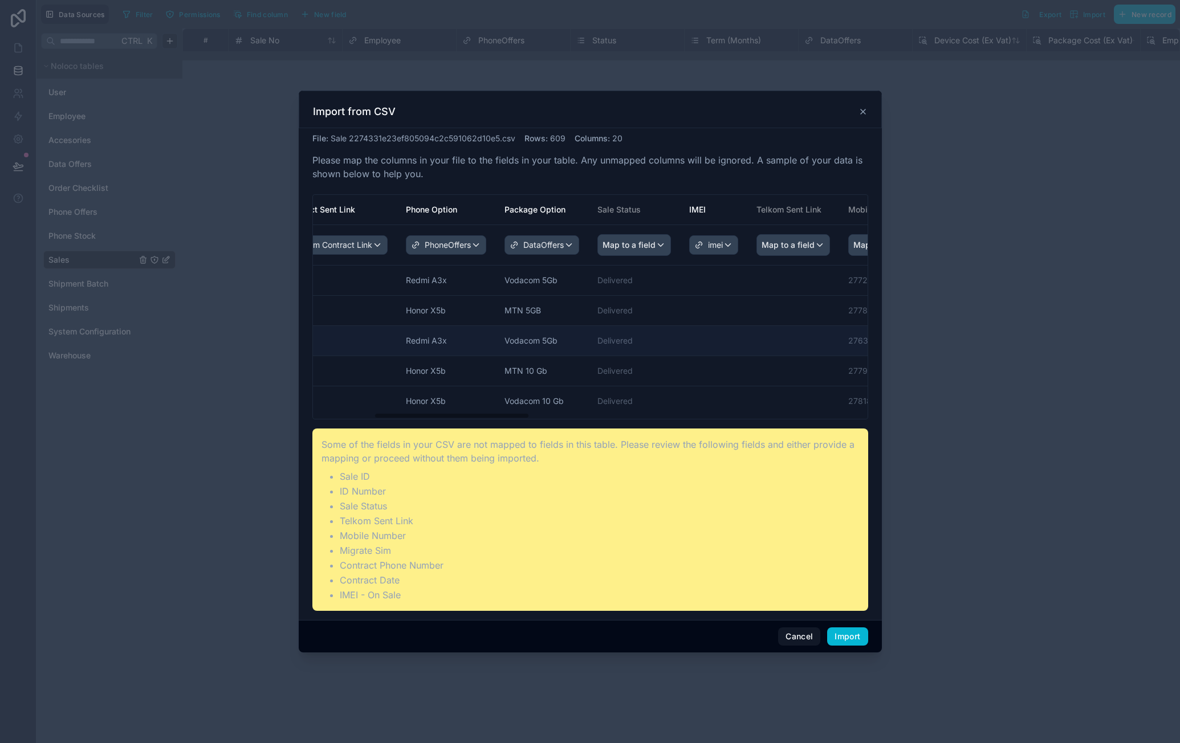
scroll to position [0, 258]
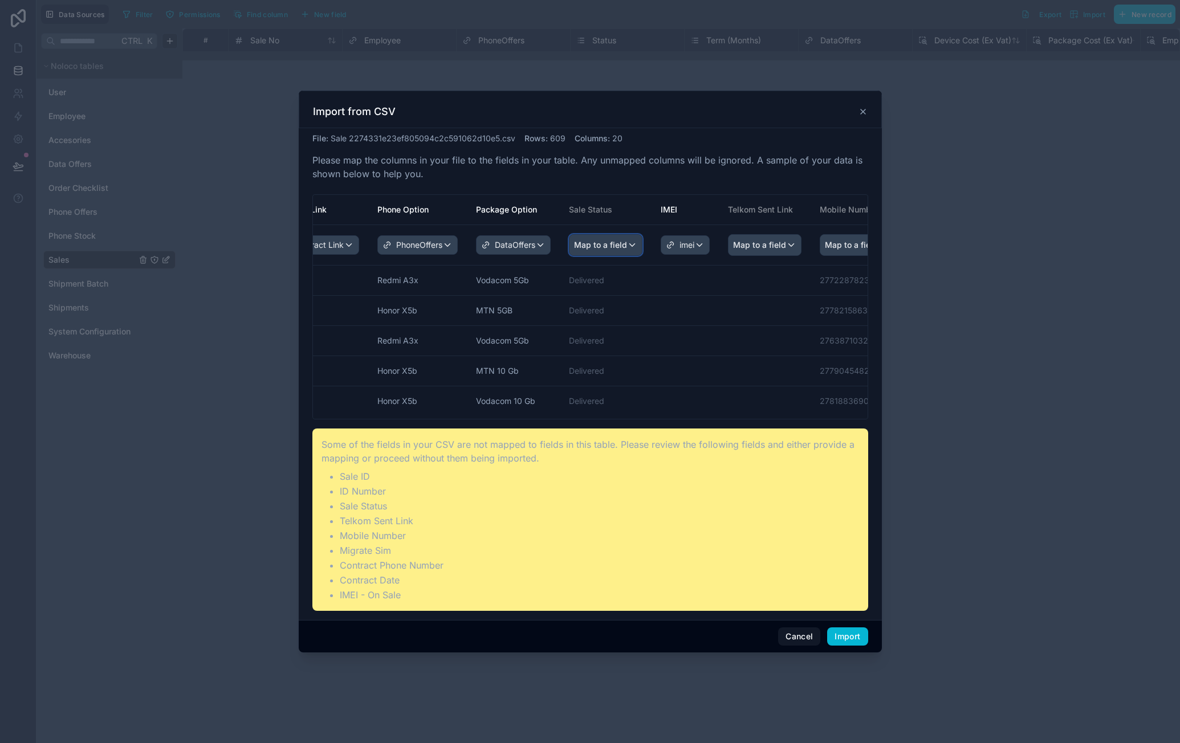
click at [616, 247] on span "Map to a field" at bounding box center [600, 245] width 53 height 21
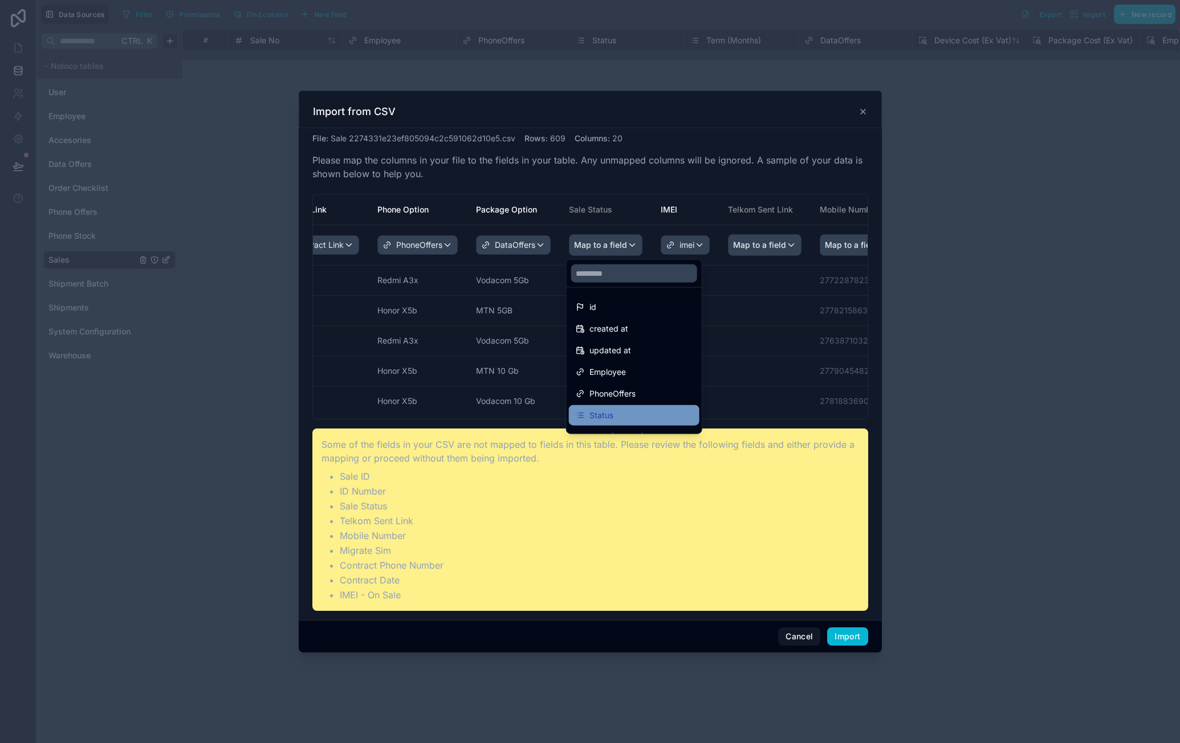
click at [642, 409] on div "Status" at bounding box center [634, 416] width 117 height 14
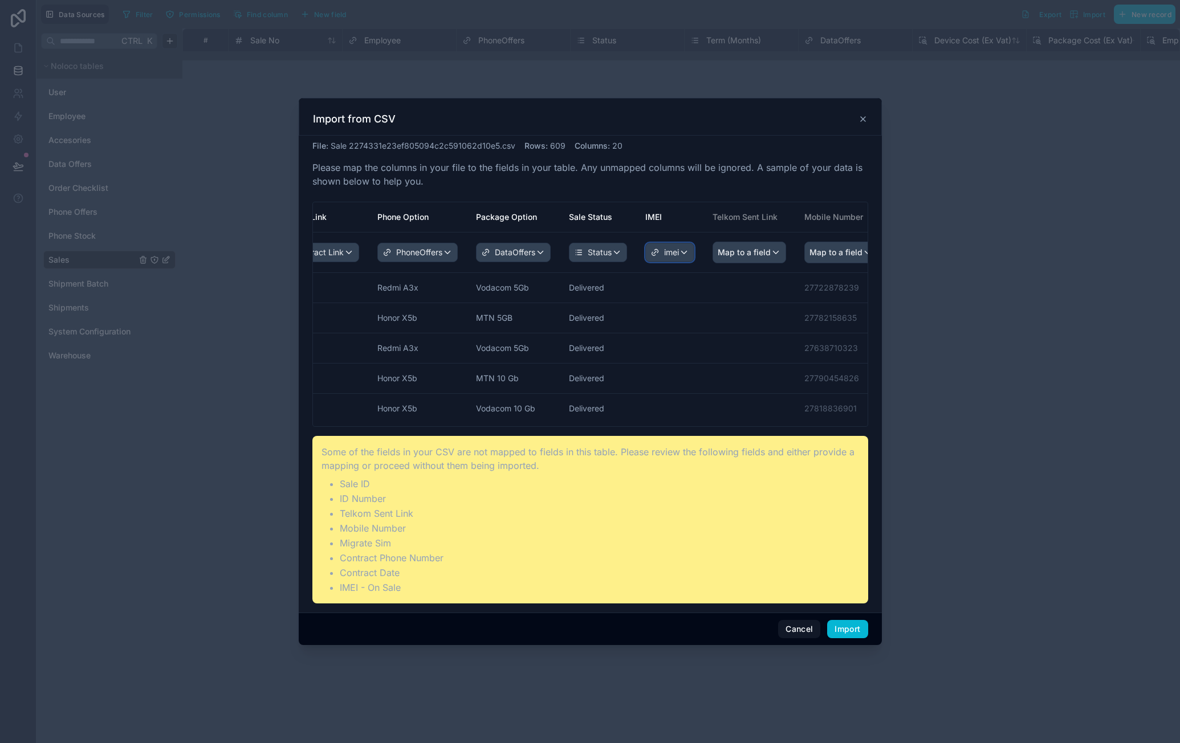
click at [677, 255] on div "imei" at bounding box center [670, 252] width 48 height 18
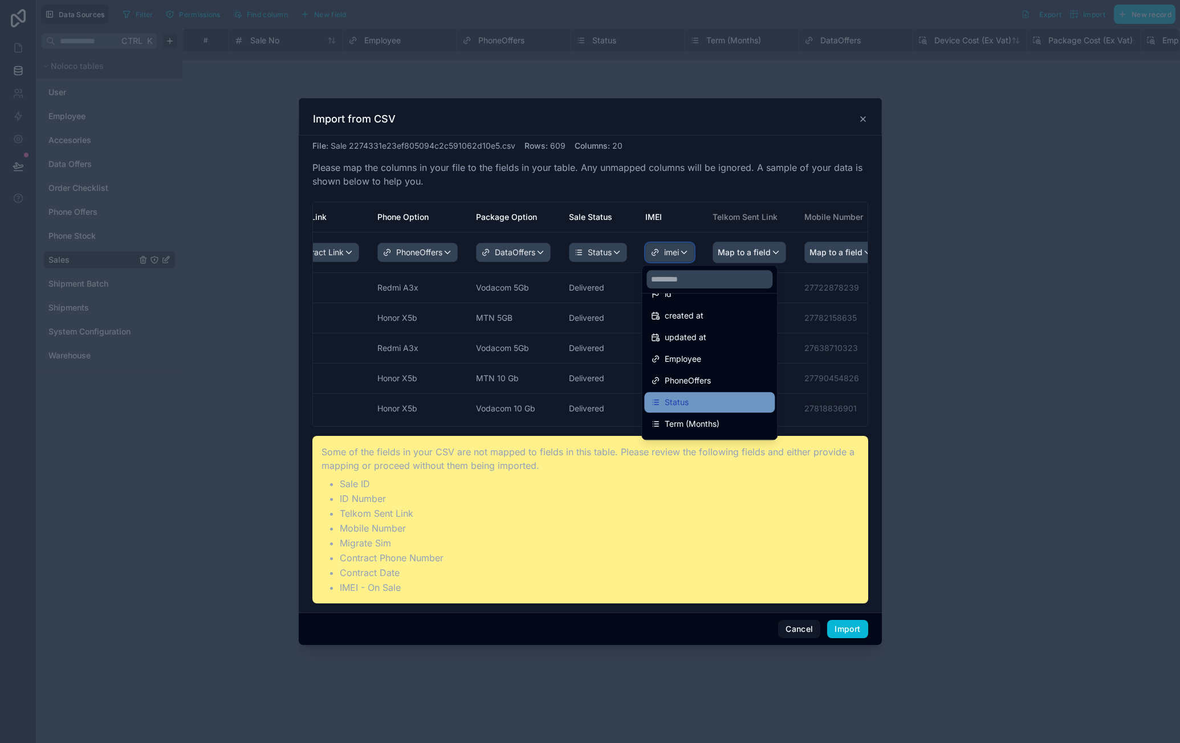
scroll to position [0, 0]
click at [709, 333] on div "id" at bounding box center [709, 335] width 117 height 14
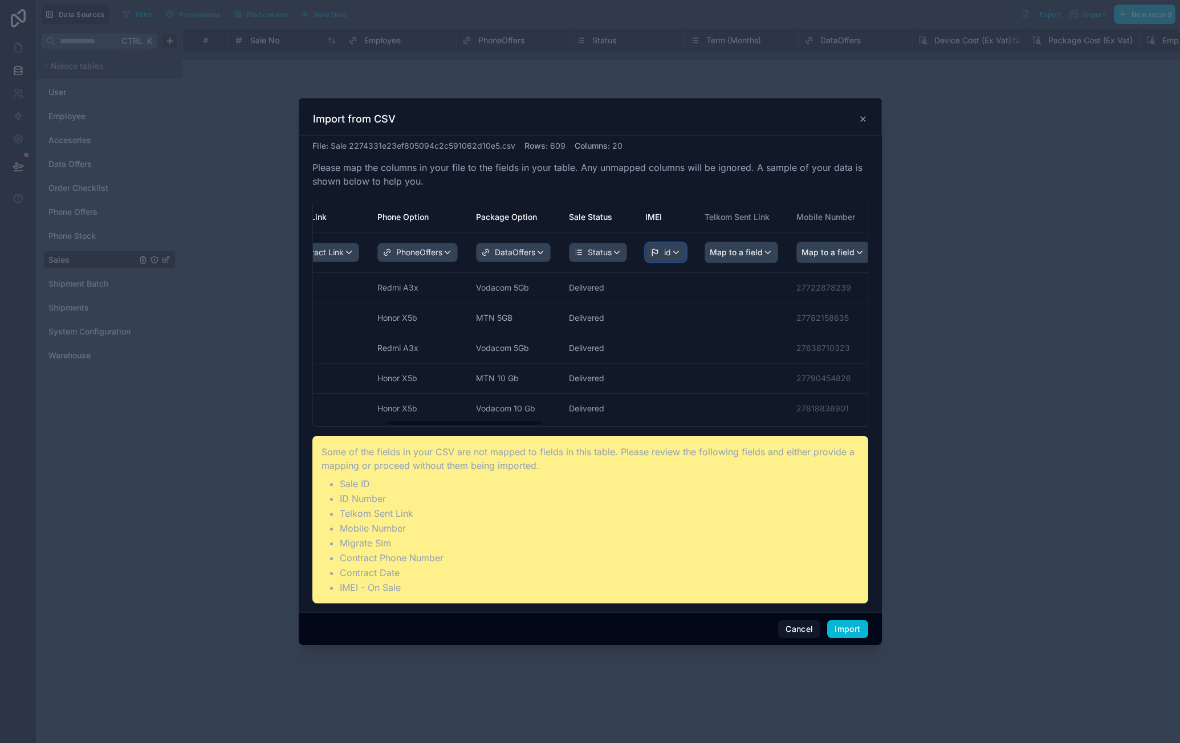
click at [678, 257] on div "id" at bounding box center [666, 252] width 40 height 18
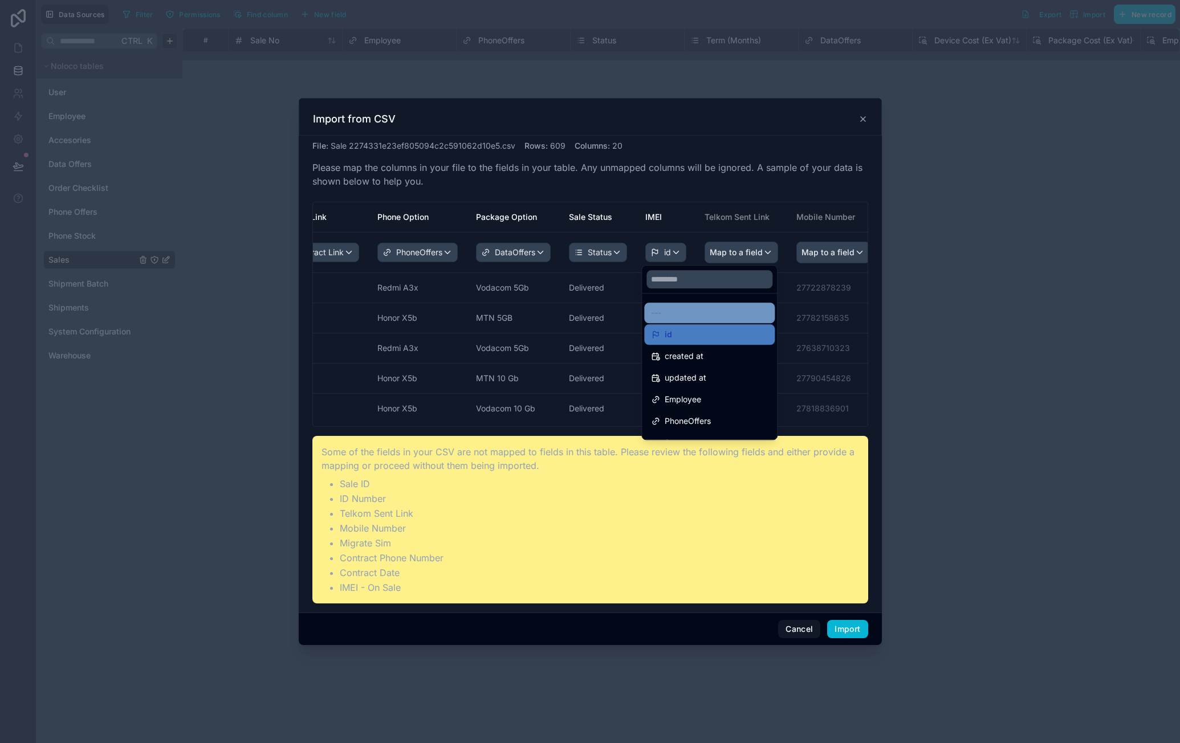
click at [682, 304] on div "---" at bounding box center [709, 313] width 131 height 21
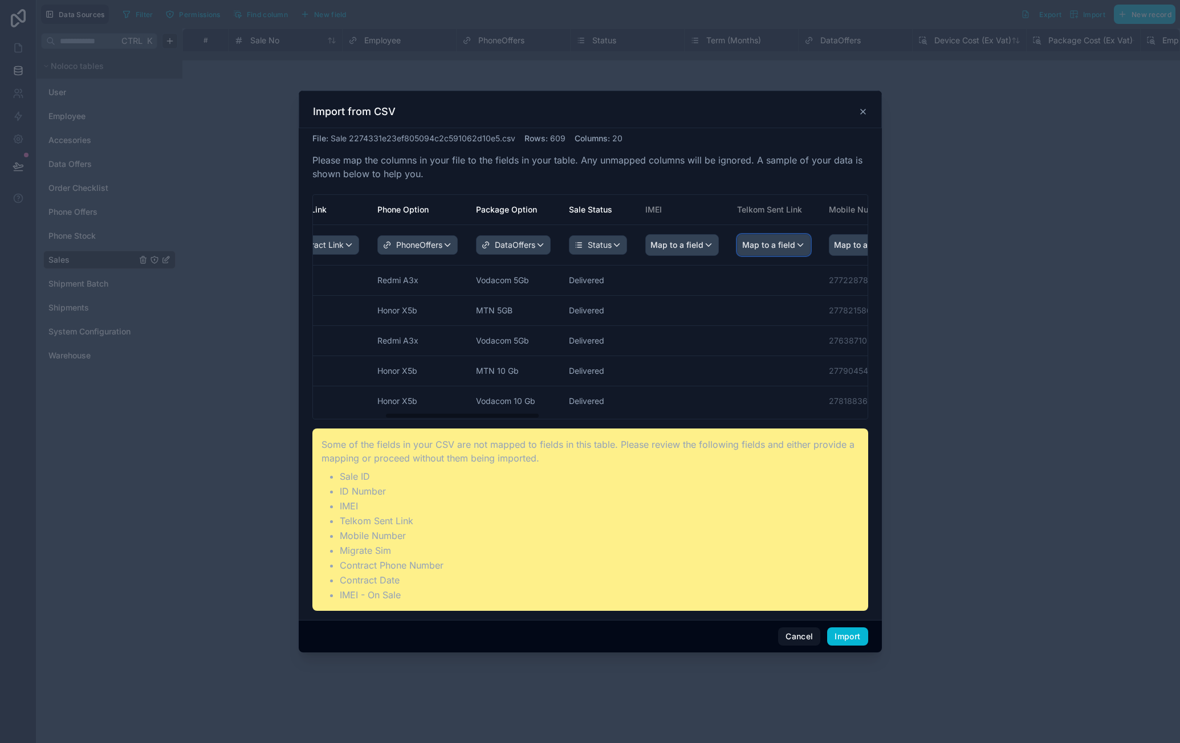
click at [760, 247] on span "Map to a field" at bounding box center [768, 245] width 53 height 21
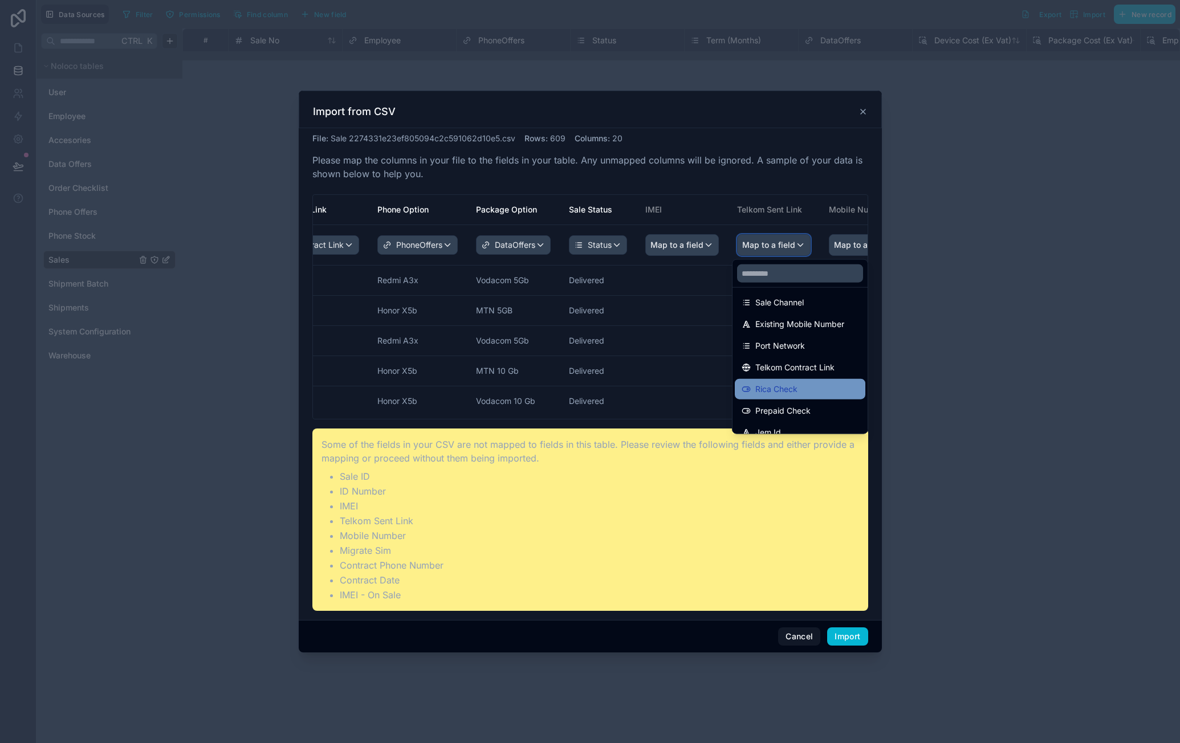
scroll to position [342, 0]
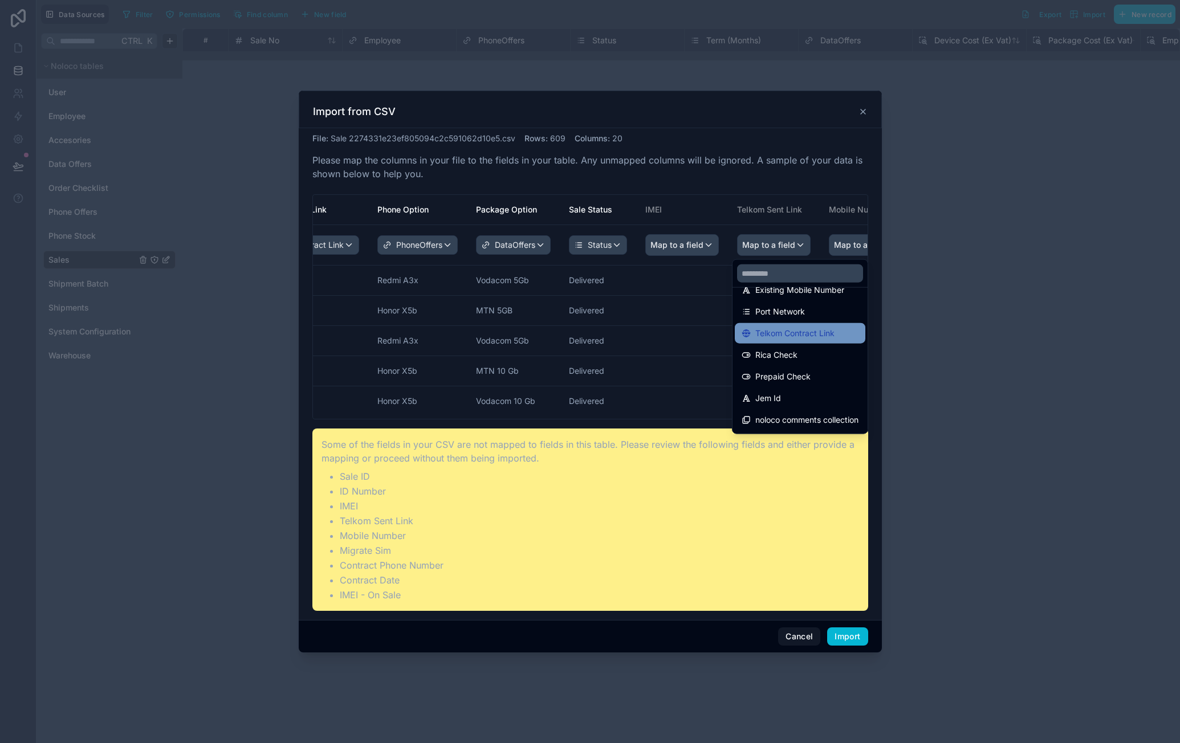
click at [826, 336] on span "Telkom Contract Link" at bounding box center [794, 334] width 79 height 14
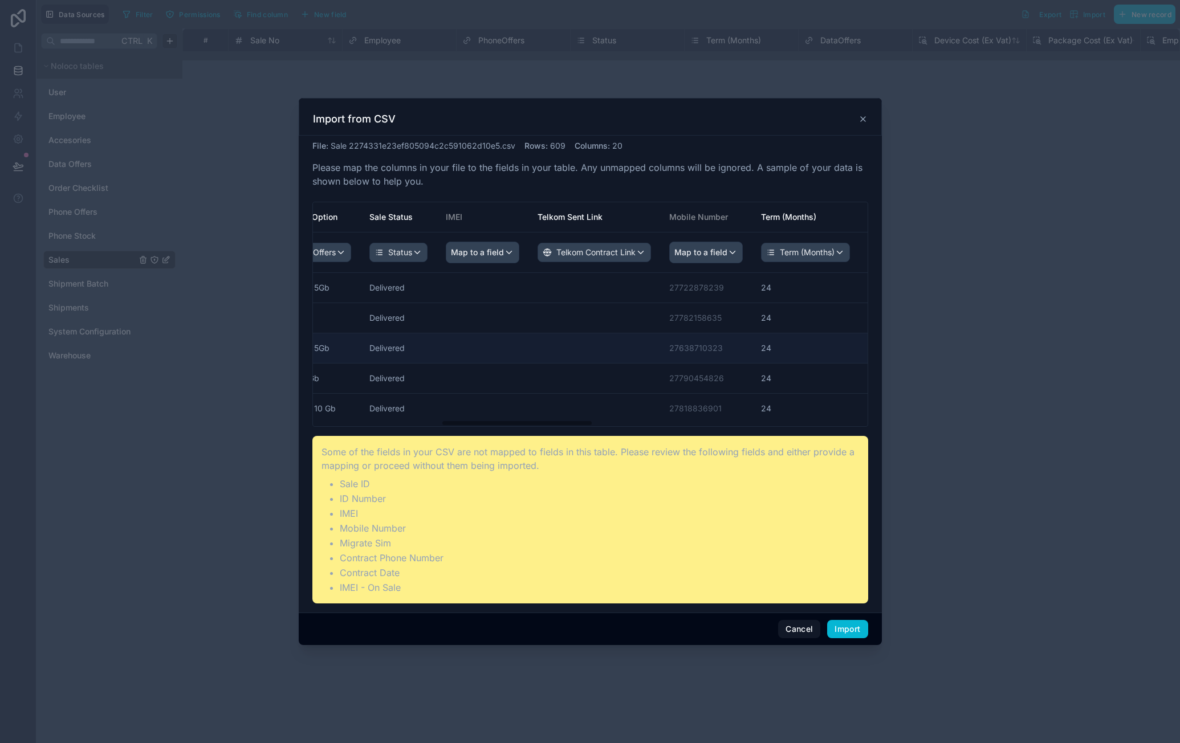
scroll to position [0, 512]
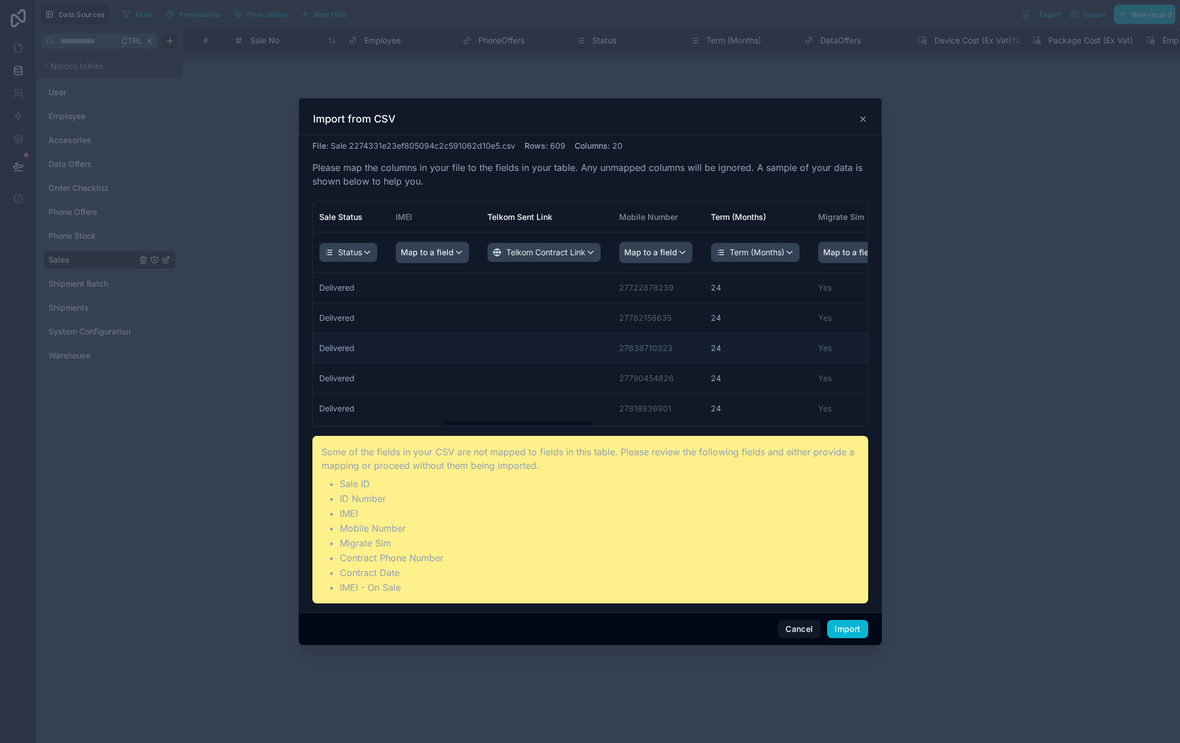
drag, startPoint x: 728, startPoint y: 338, endPoint x: 794, endPoint y: 338, distance: 66.1
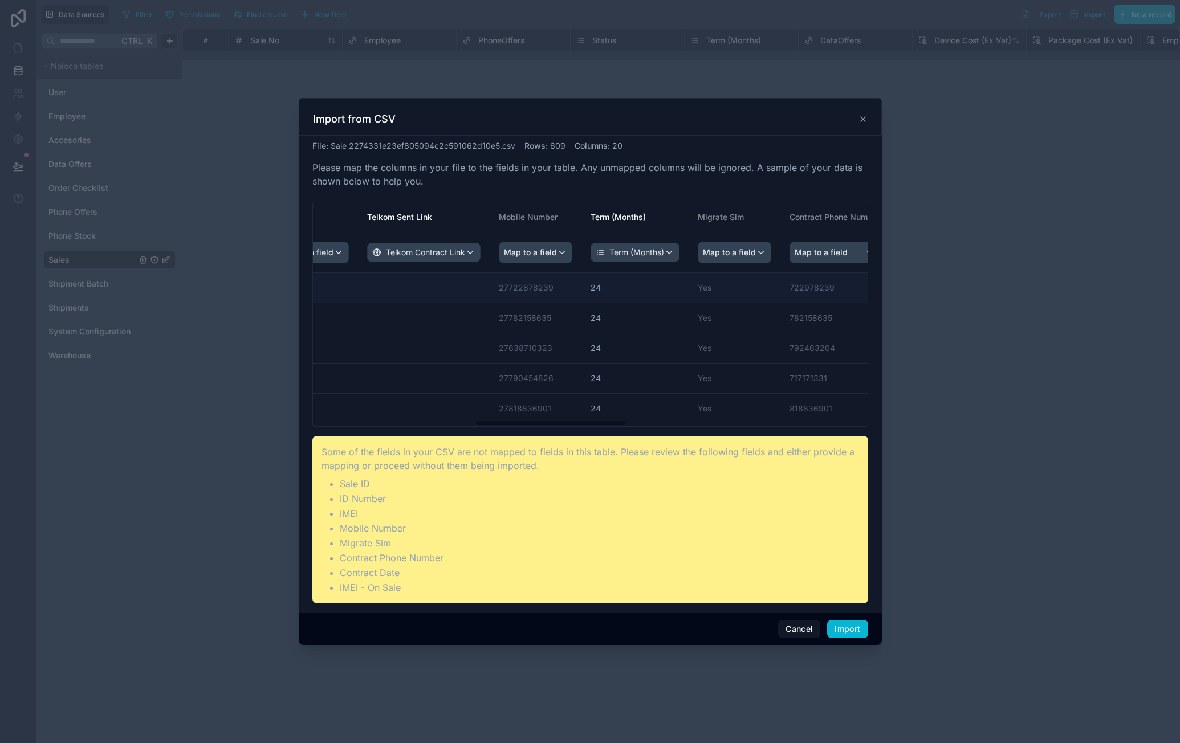
drag, startPoint x: 728, startPoint y: 294, endPoint x: 785, endPoint y: 292, distance: 57.6
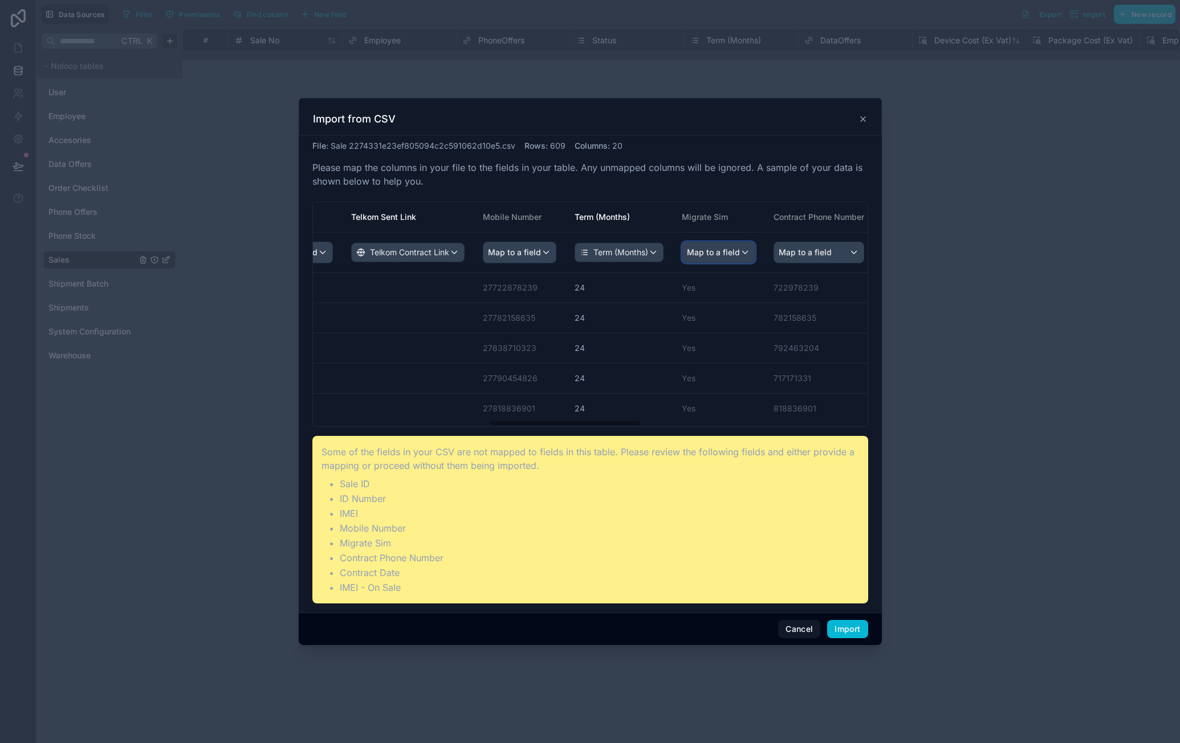
click at [727, 253] on span "Map to a field" at bounding box center [713, 252] width 53 height 21
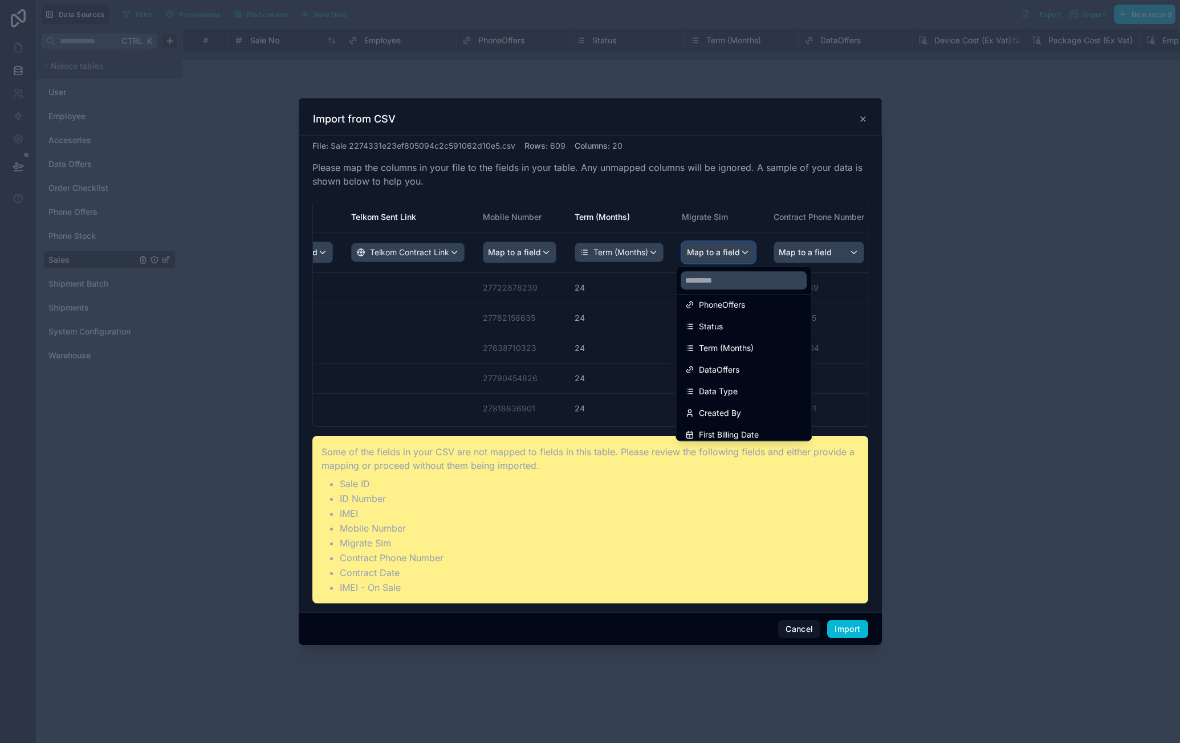
scroll to position [114, 0]
click at [761, 376] on div "Data Type" at bounding box center [743, 373] width 117 height 14
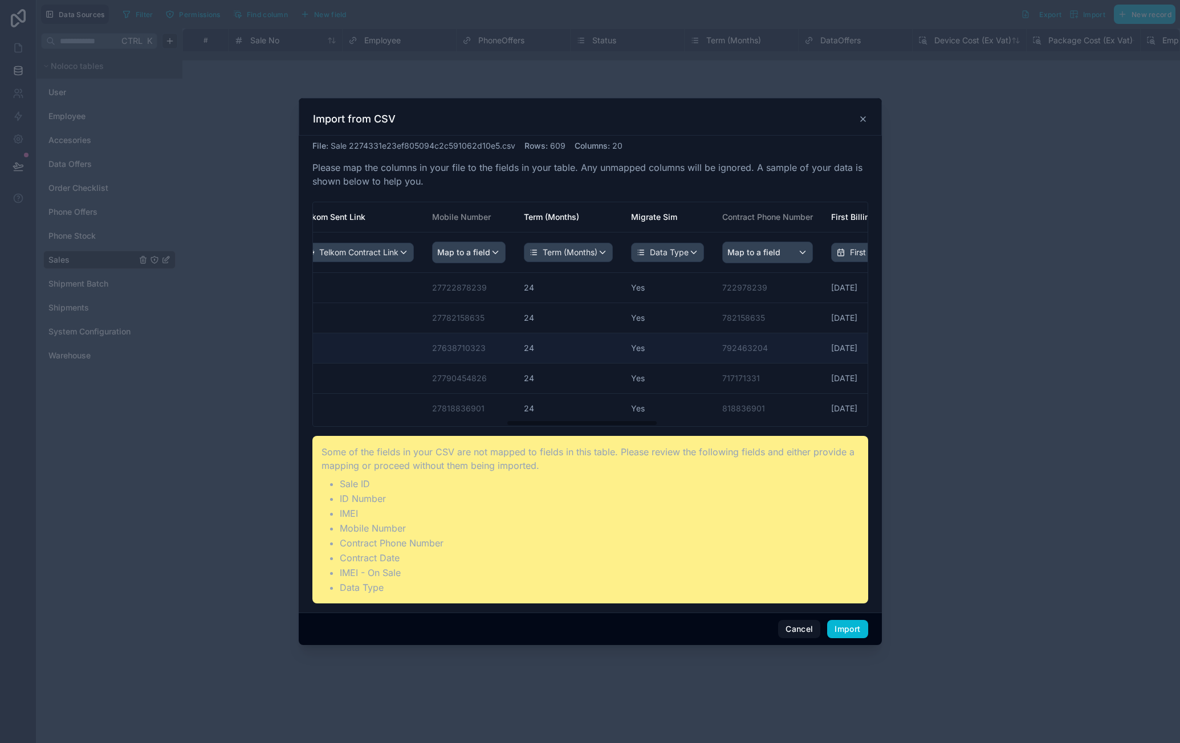
scroll to position [0, 719]
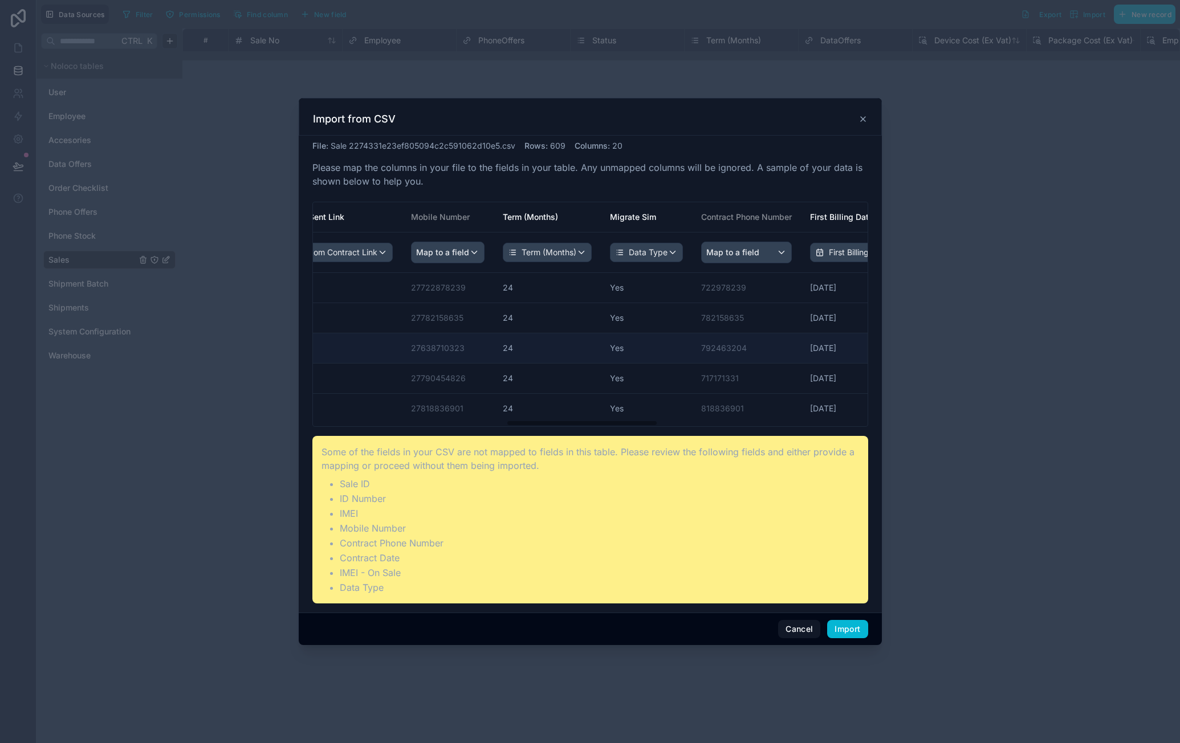
drag, startPoint x: 679, startPoint y: 348, endPoint x: 723, endPoint y: 348, distance: 43.9
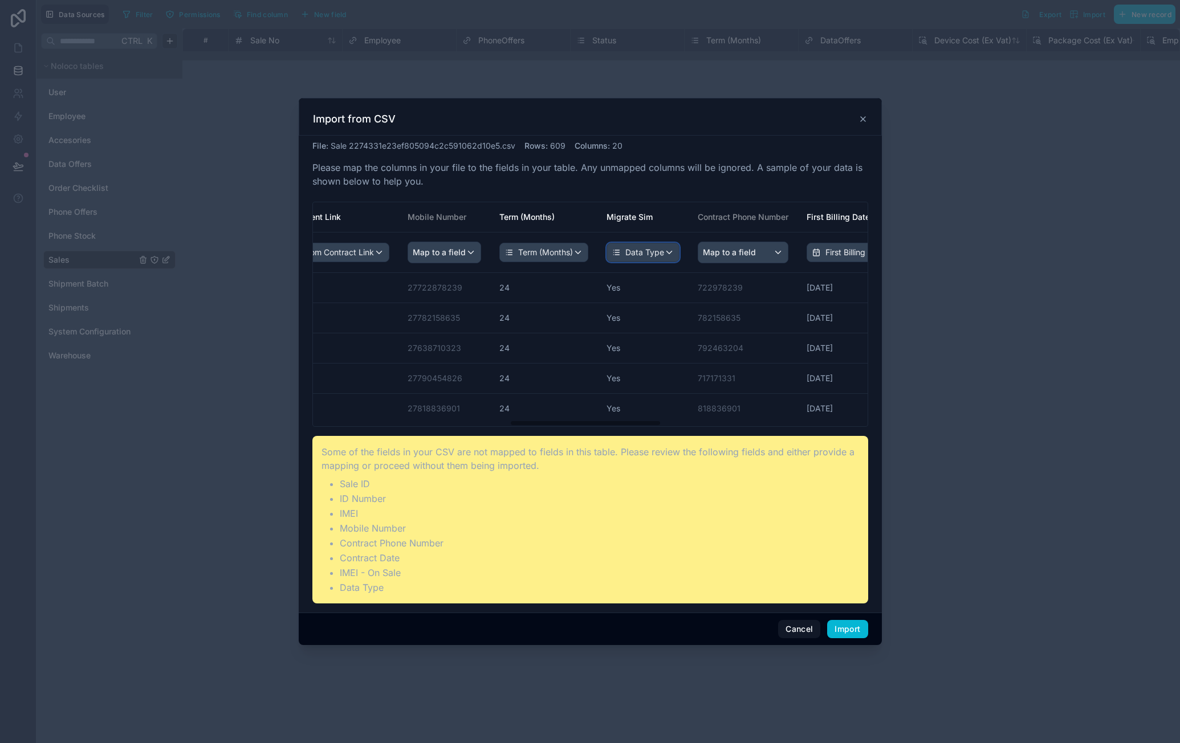
click at [659, 255] on div "Data Type" at bounding box center [643, 252] width 72 height 18
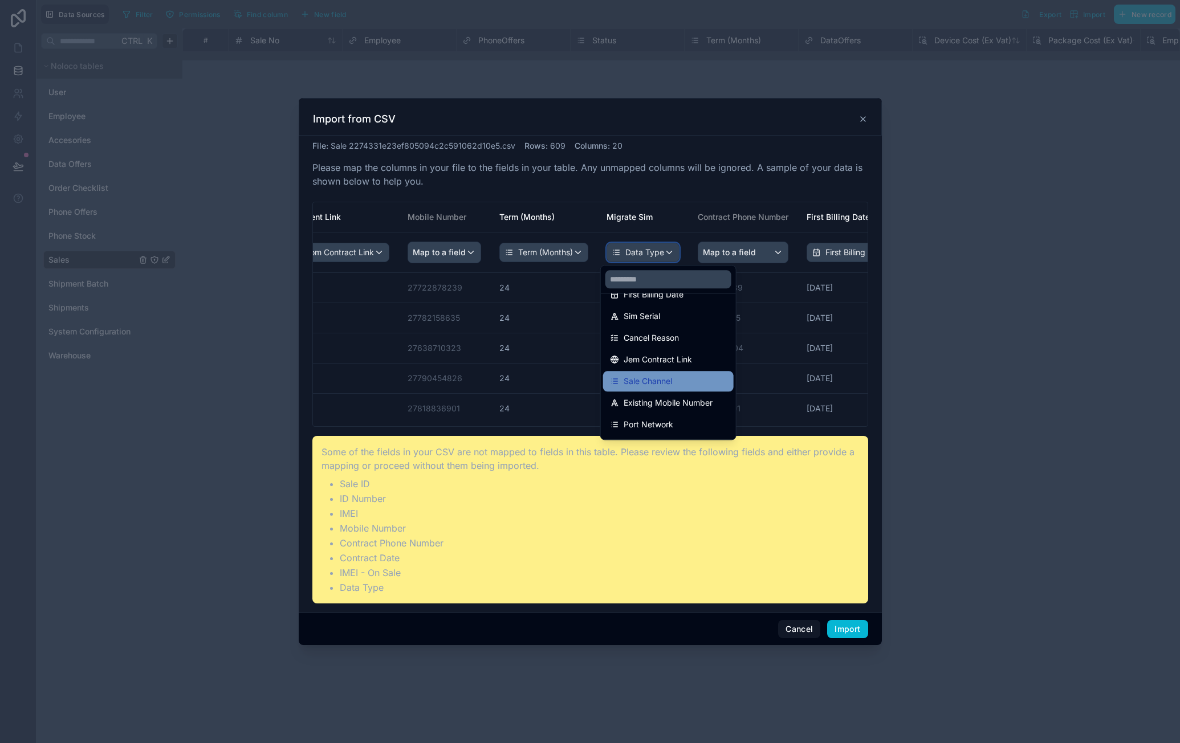
scroll to position [0, 0]
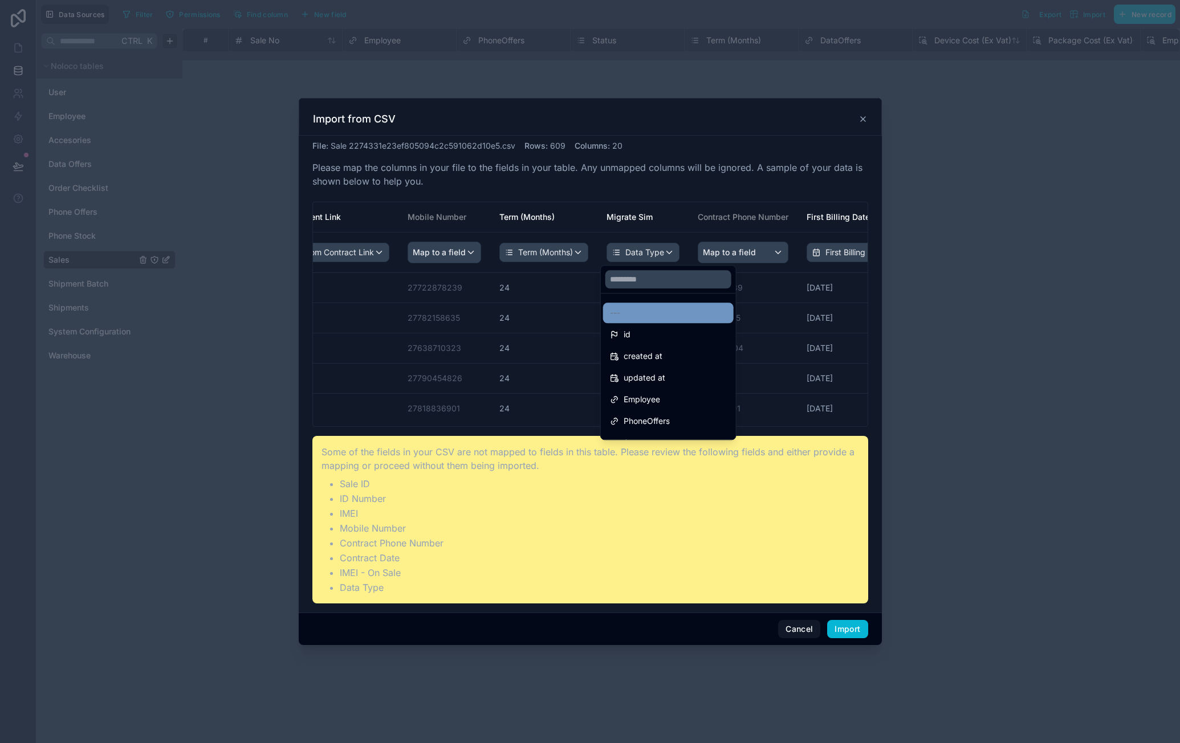
click at [668, 314] on div "---" at bounding box center [668, 313] width 117 height 14
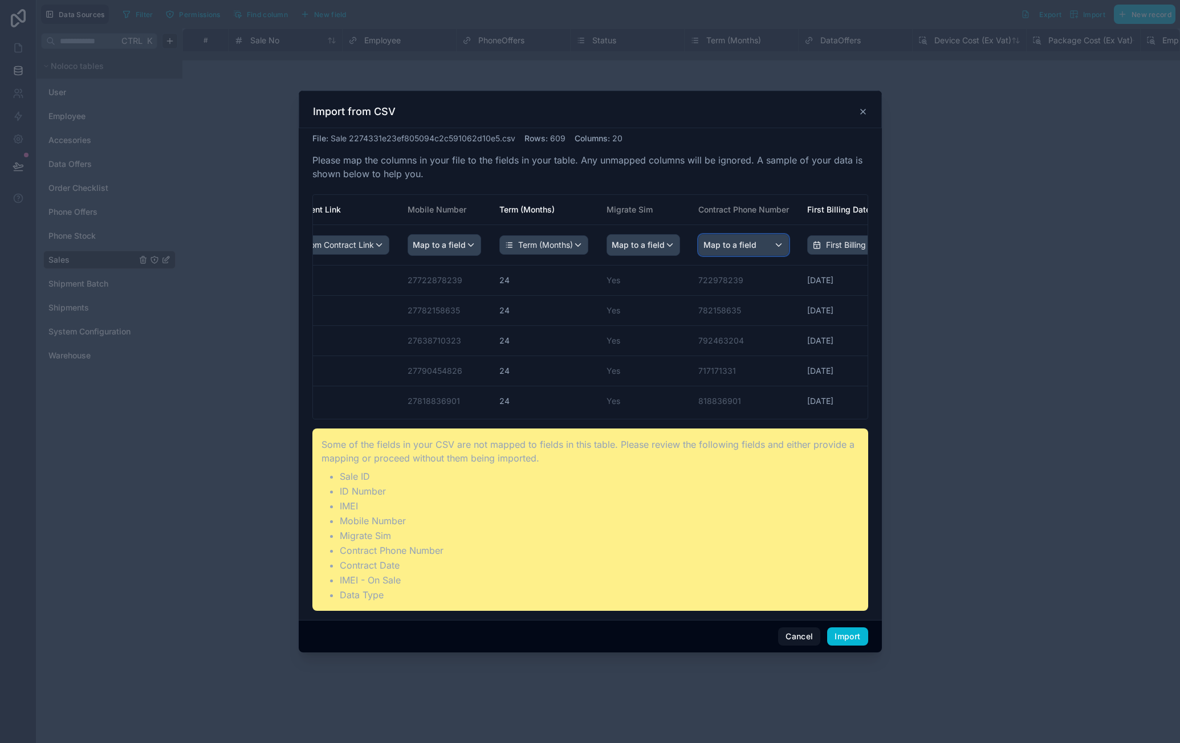
click at [731, 252] on span "Map to a field" at bounding box center [729, 245] width 53 height 21
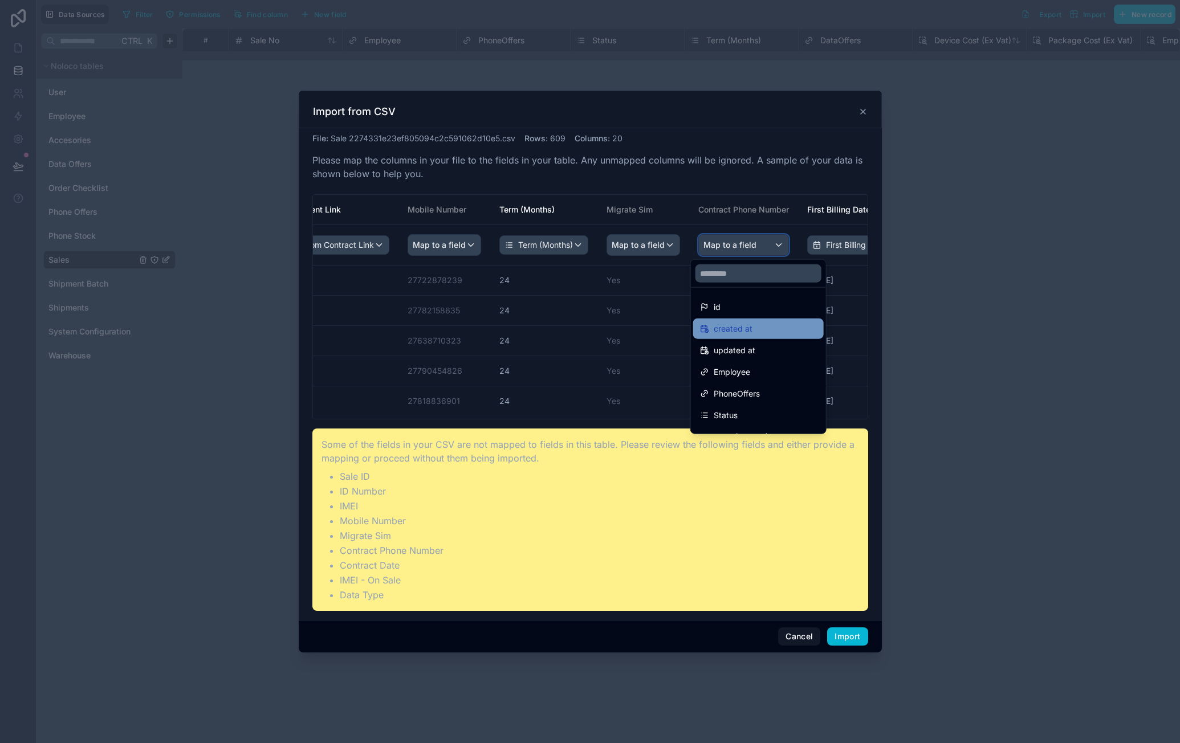
scroll to position [57, 0]
click at [770, 276] on input "text" at bounding box center [758, 273] width 126 height 18
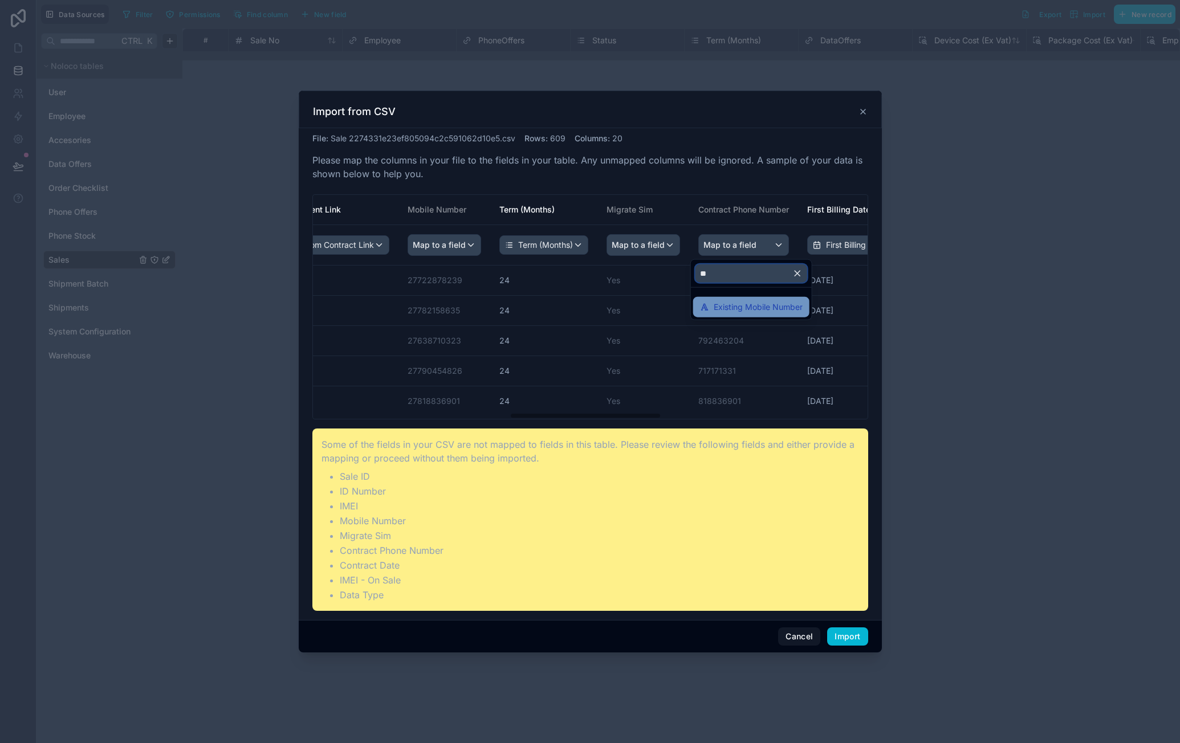
type input "**"
click at [776, 304] on span "Existing Mobile Number" at bounding box center [758, 307] width 89 height 14
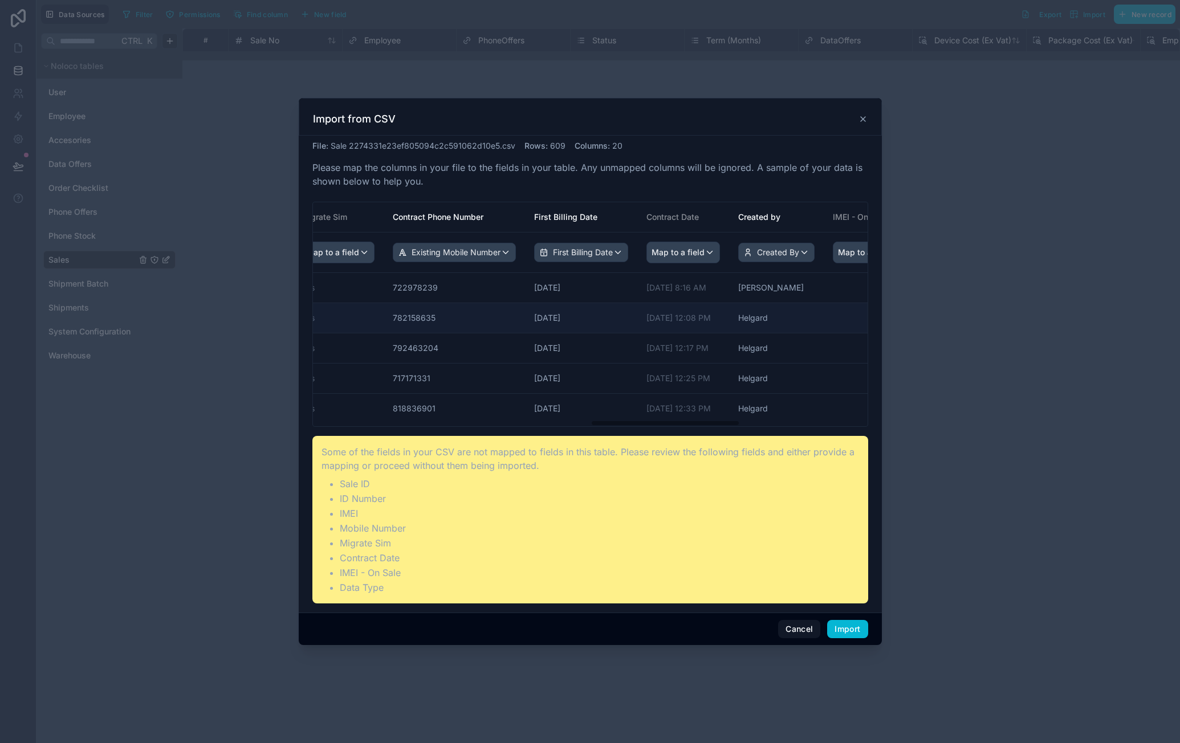
drag, startPoint x: 728, startPoint y: 317, endPoint x: 780, endPoint y: 317, distance: 51.9
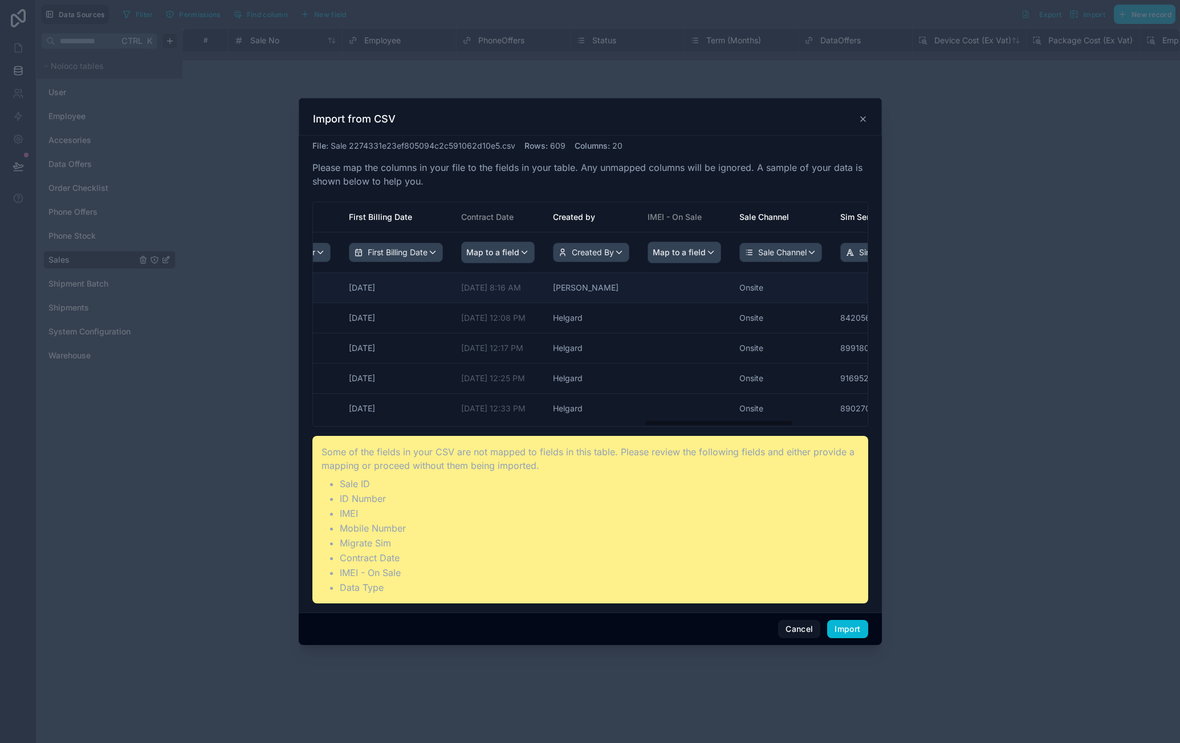
scroll to position [0, 1255]
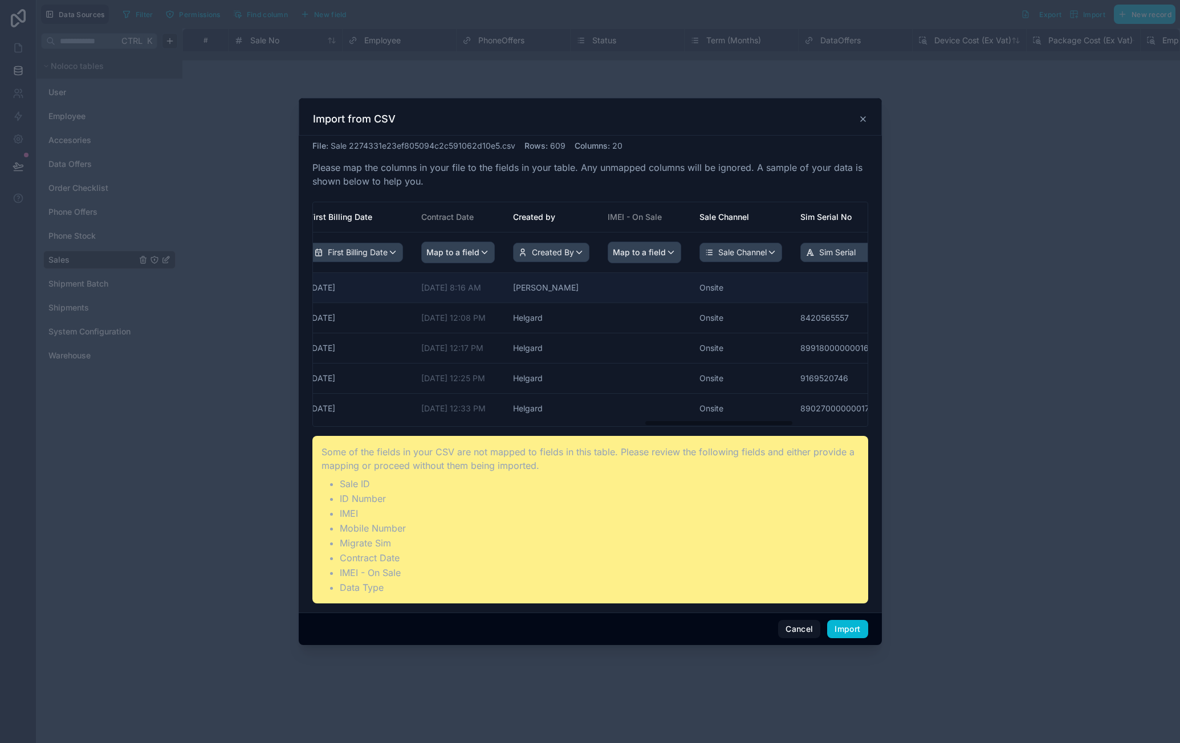
drag, startPoint x: 688, startPoint y: 303, endPoint x: 735, endPoint y: 301, distance: 46.2
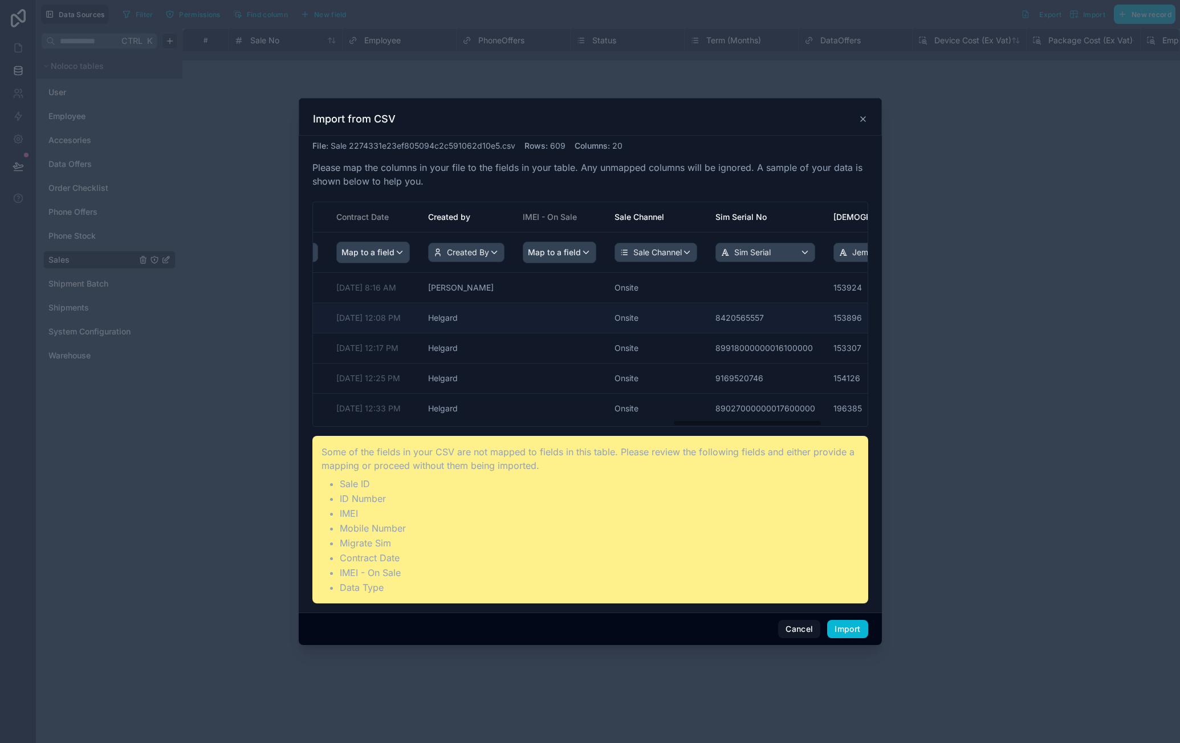
scroll to position [0, 1356]
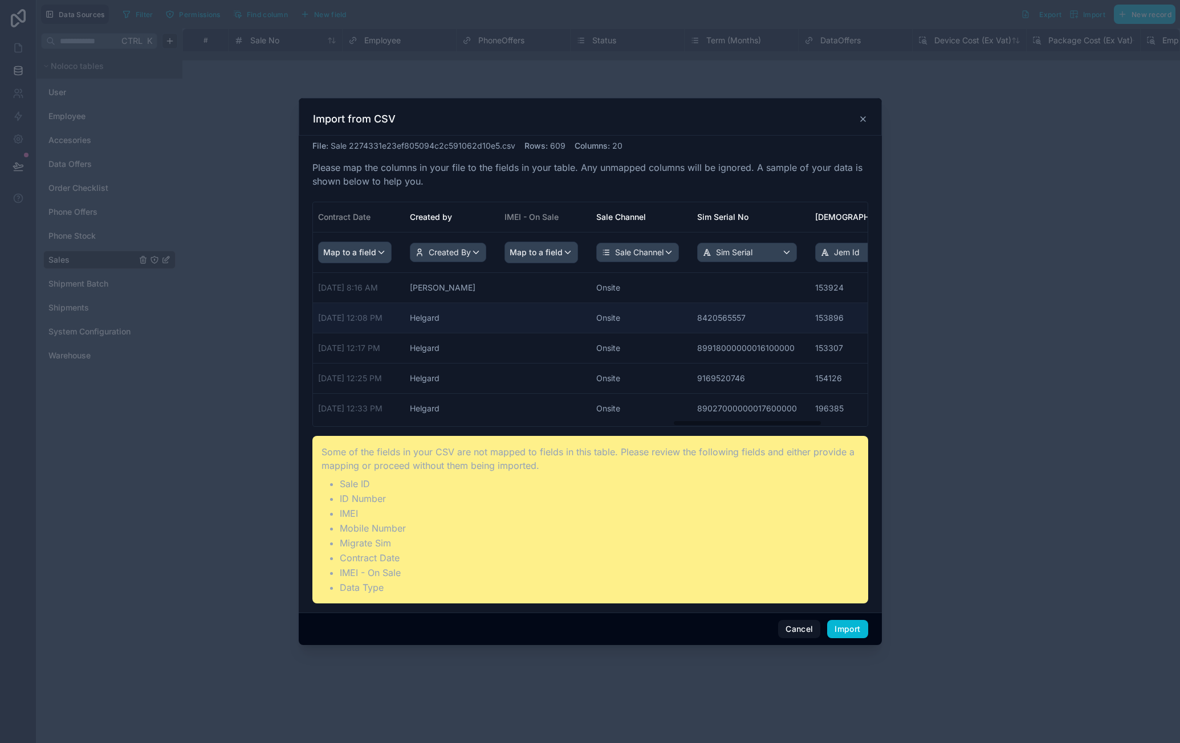
drag, startPoint x: 676, startPoint y: 312, endPoint x: 715, endPoint y: 313, distance: 38.8
click at [574, 249] on div "Map to a field" at bounding box center [538, 252] width 72 height 21
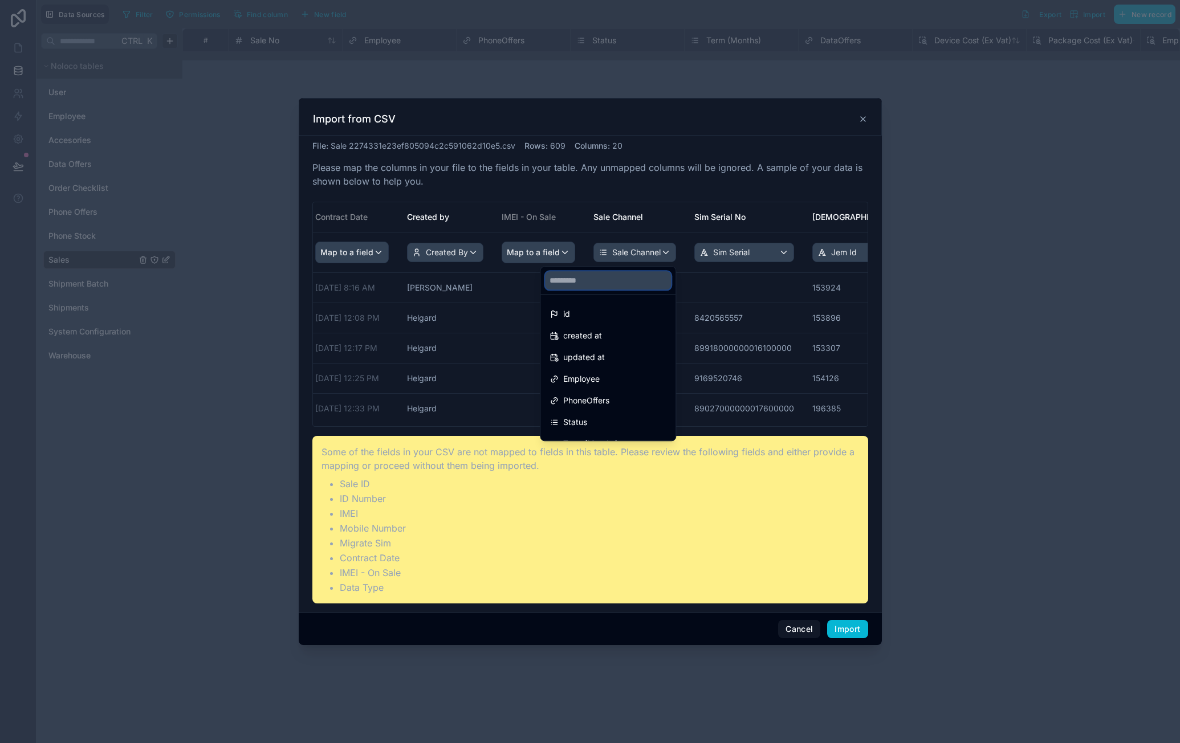
click at [599, 279] on input "text" at bounding box center [608, 280] width 126 height 18
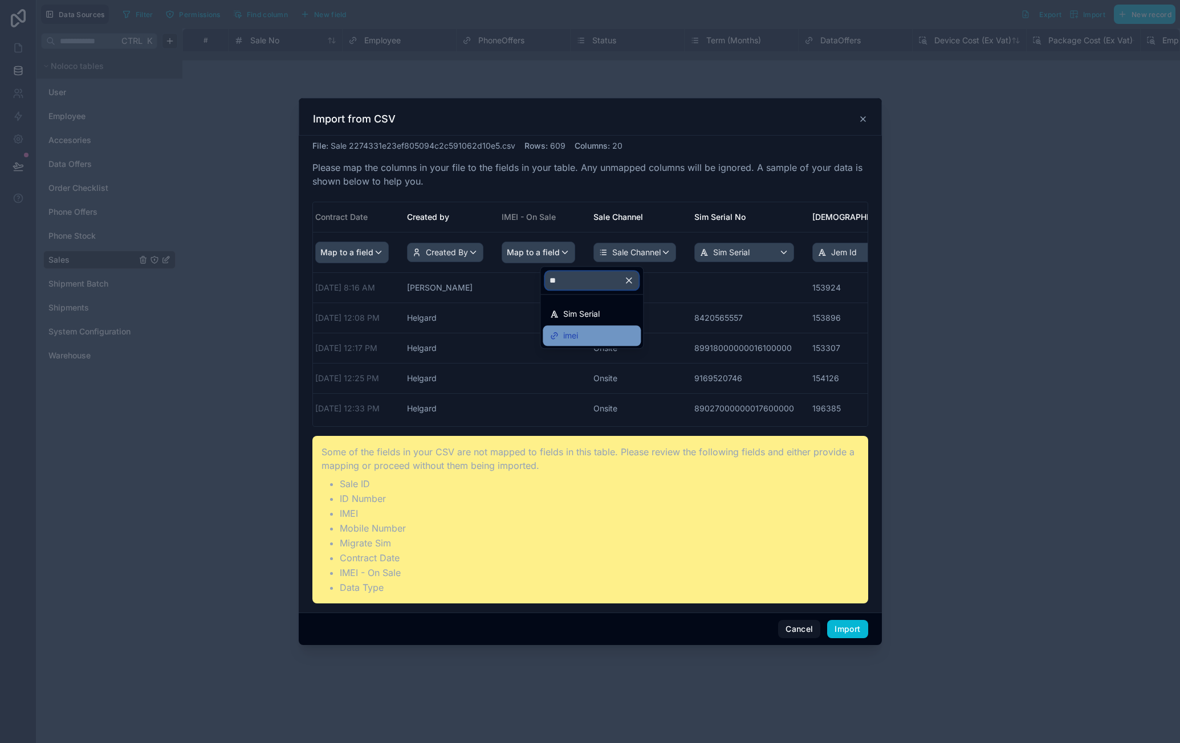
type input "**"
click at [602, 332] on div "imei" at bounding box center [591, 336] width 84 height 14
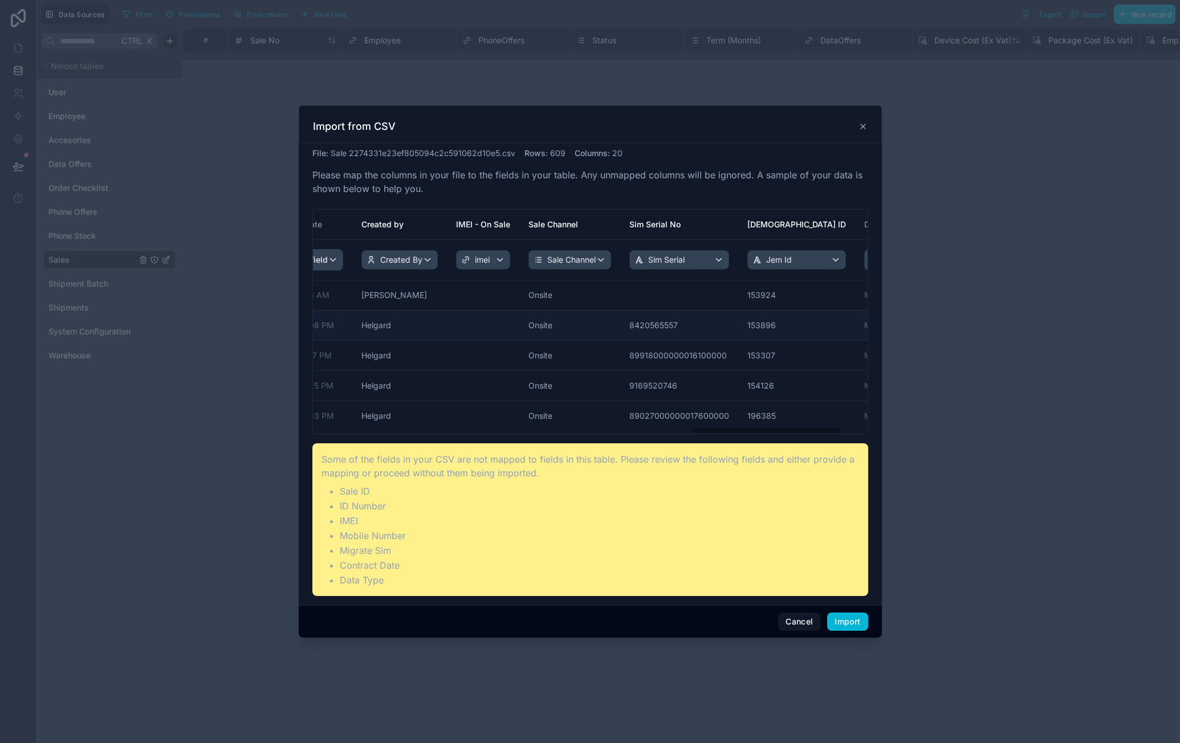
drag, startPoint x: 596, startPoint y: 325, endPoint x: 633, endPoint y: 325, distance: 37.0
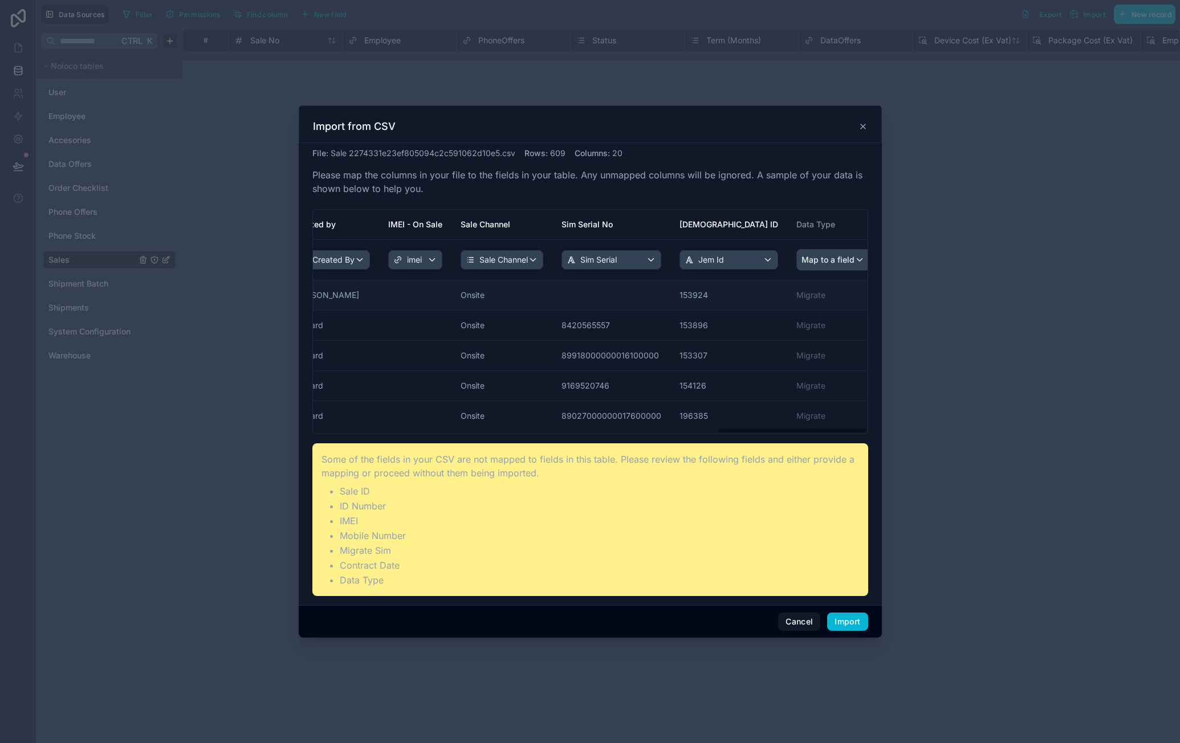
scroll to position [0, 1485]
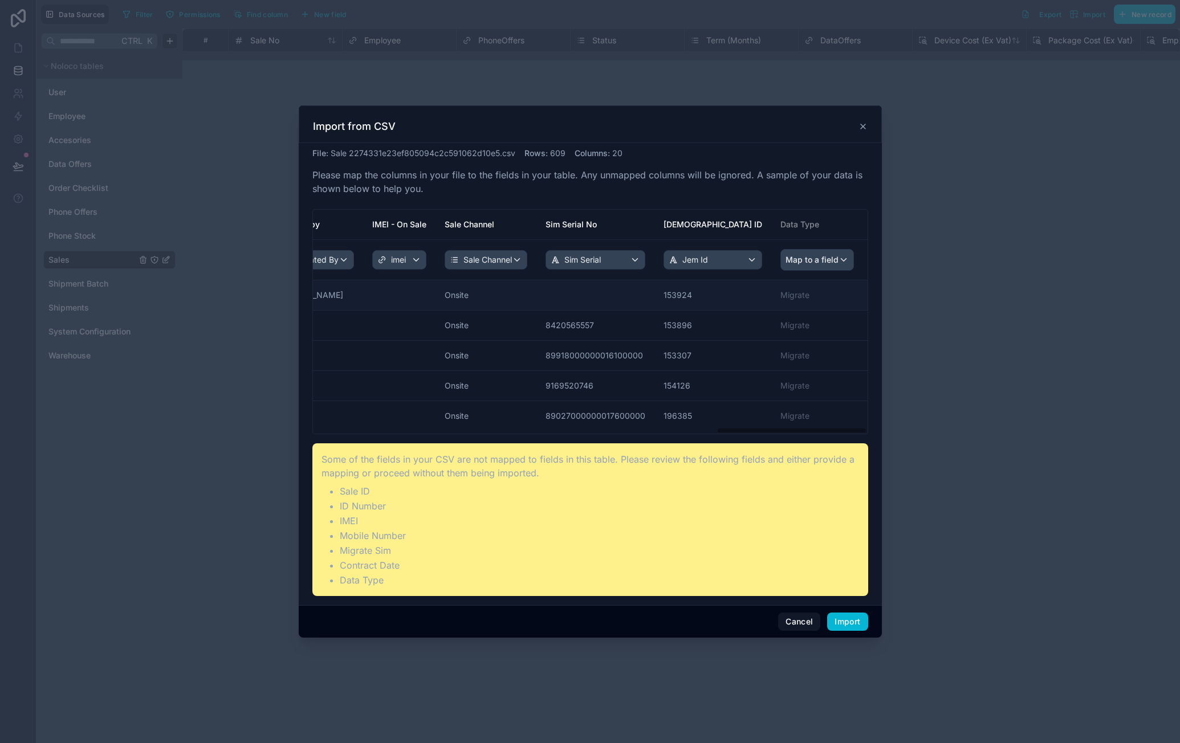
drag, startPoint x: 621, startPoint y: 301, endPoint x: 665, endPoint y: 300, distance: 43.3
click at [818, 259] on span "Map to a field" at bounding box center [811, 260] width 53 height 21
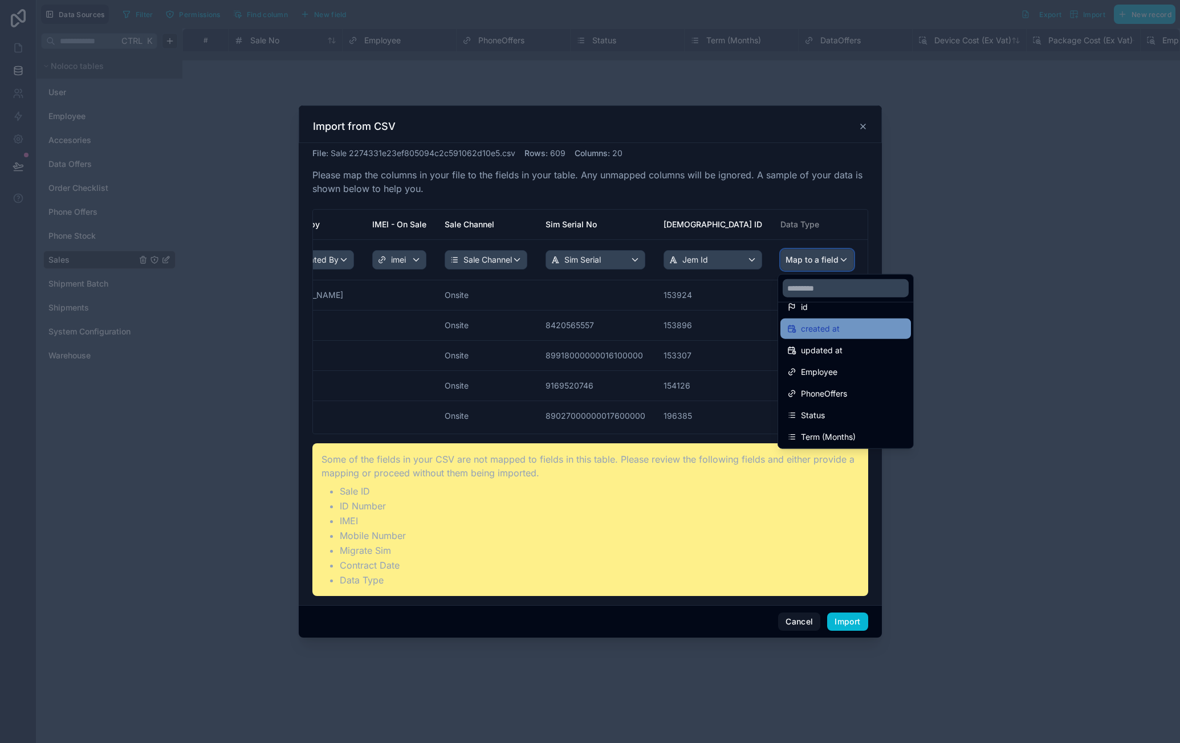
scroll to position [0, 0]
click at [832, 291] on input "text" at bounding box center [846, 288] width 126 height 18
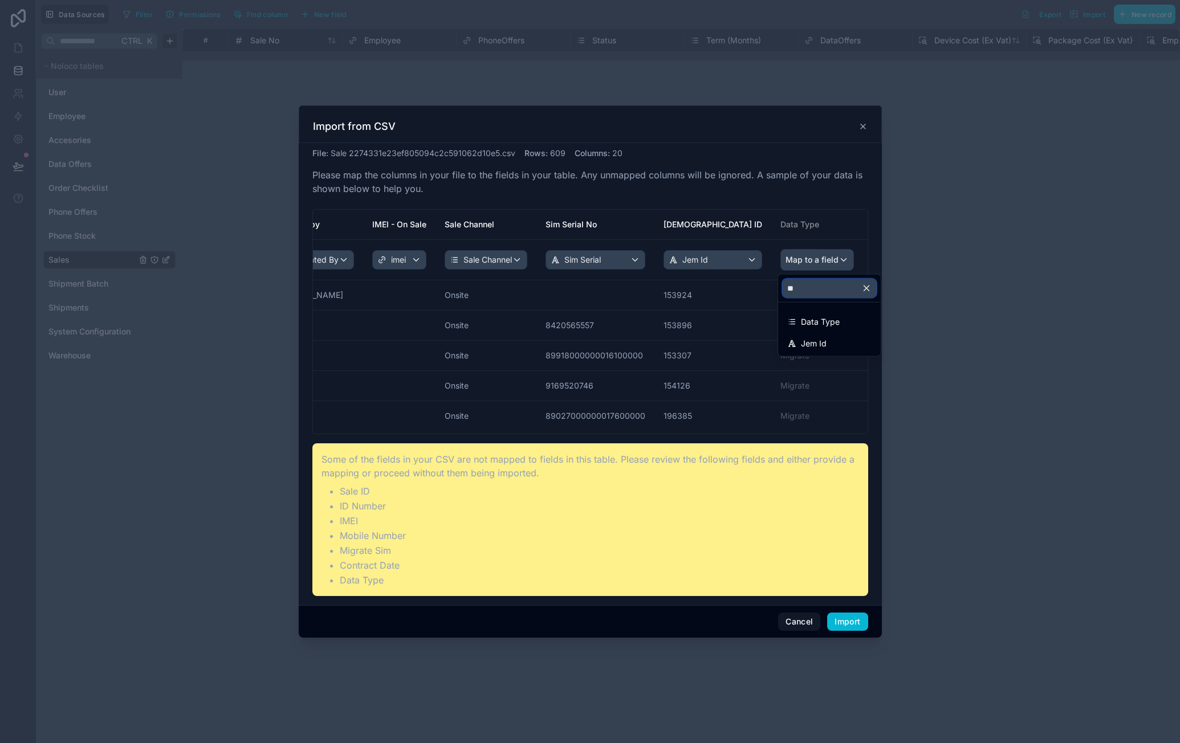
type input "*"
type input "**"
click at [834, 379] on div "Data Type" at bounding box center [829, 387] width 98 height 21
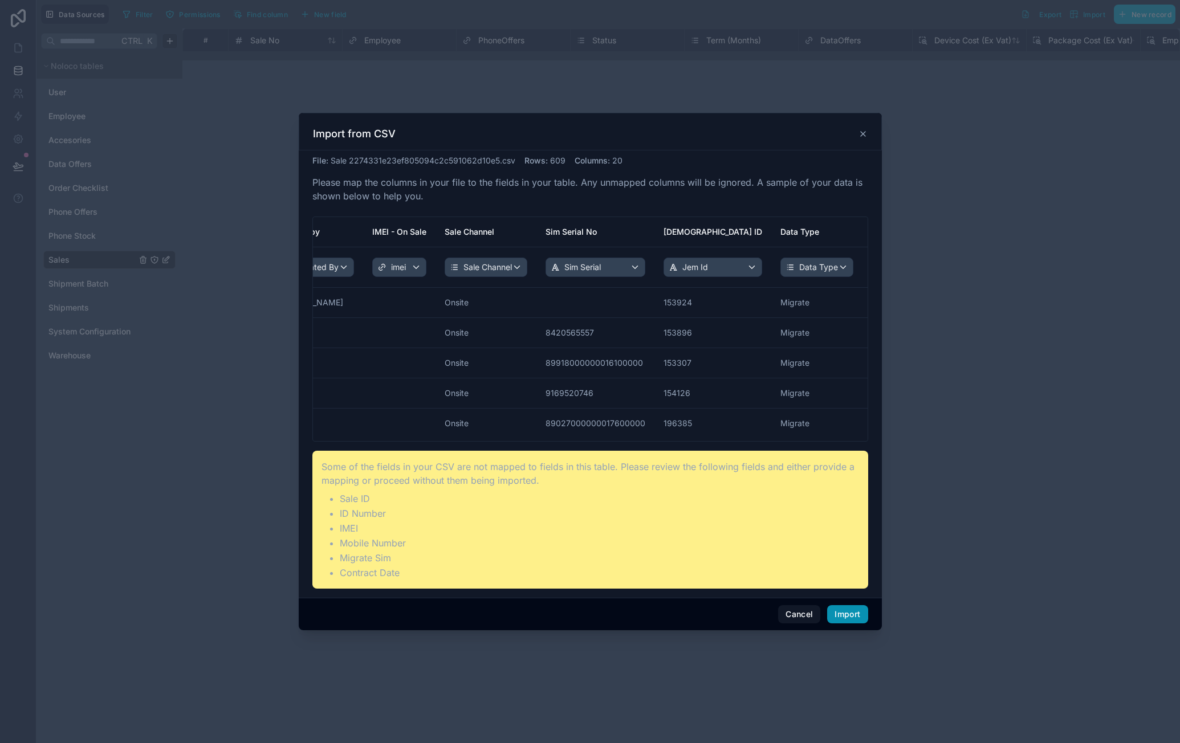
click at [850, 610] on button "Import" at bounding box center [847, 614] width 40 height 18
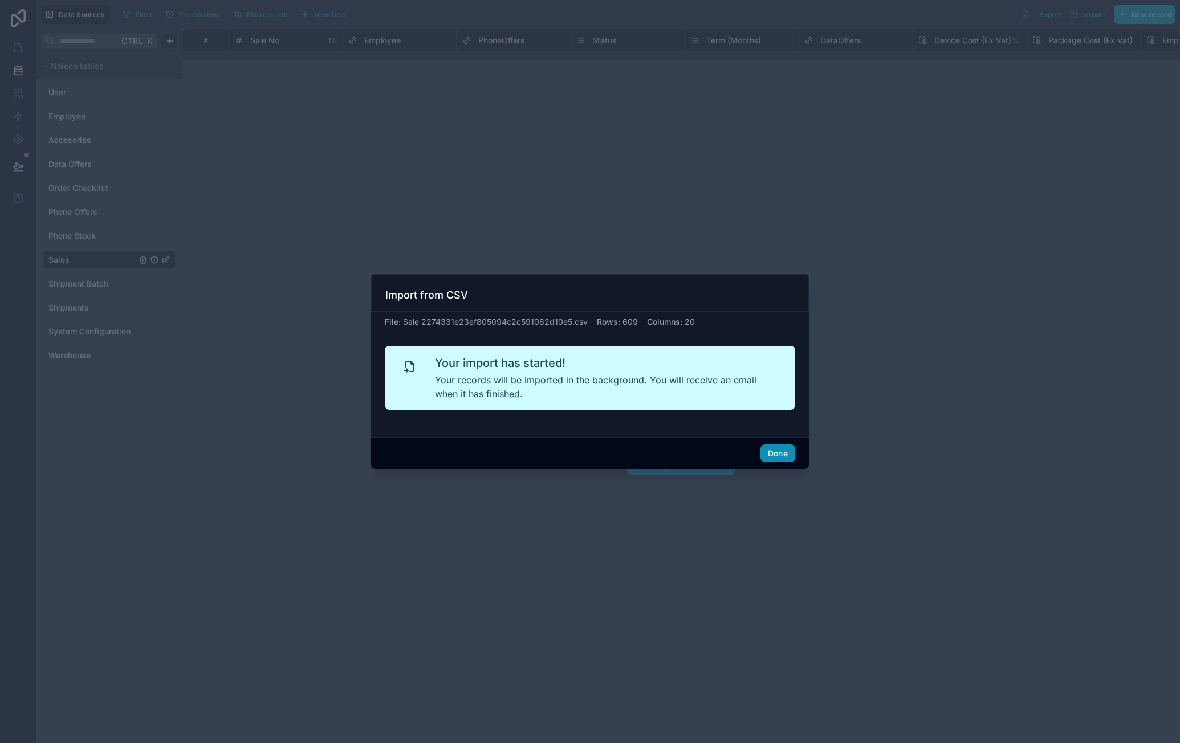
click at [779, 449] on button "Done" at bounding box center [777, 454] width 35 height 18
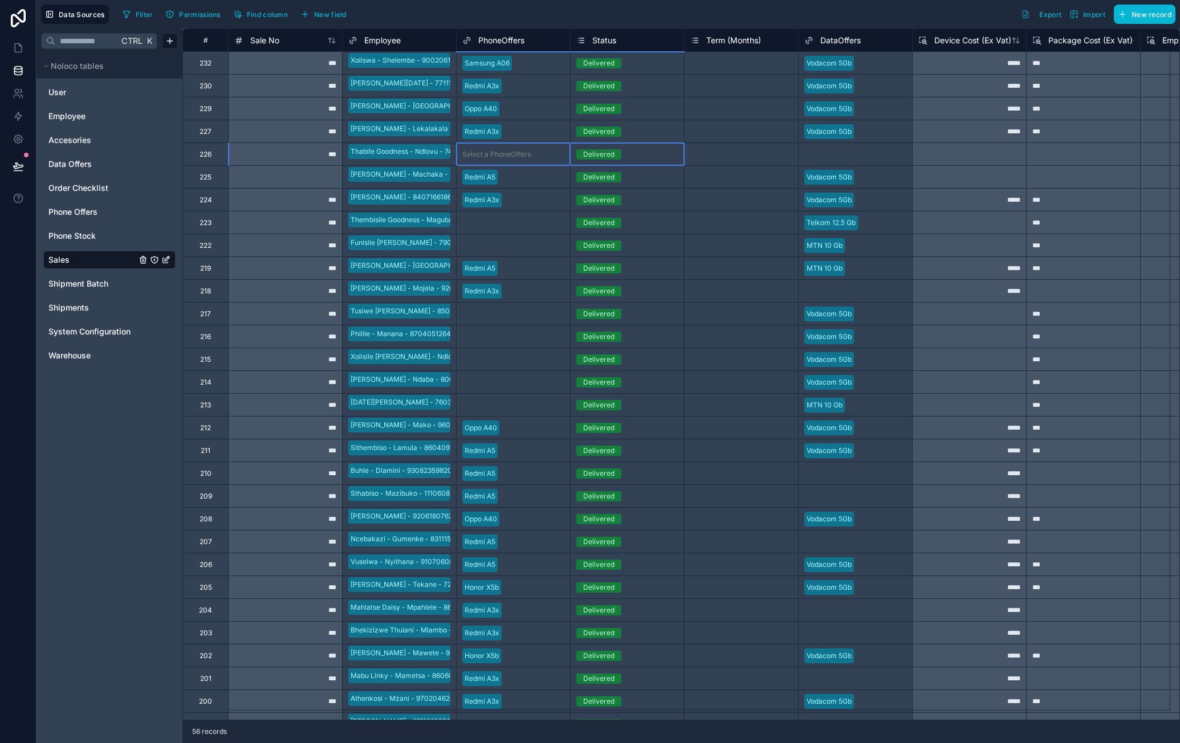
drag, startPoint x: 515, startPoint y: 148, endPoint x: 642, endPoint y: 145, distance: 127.1
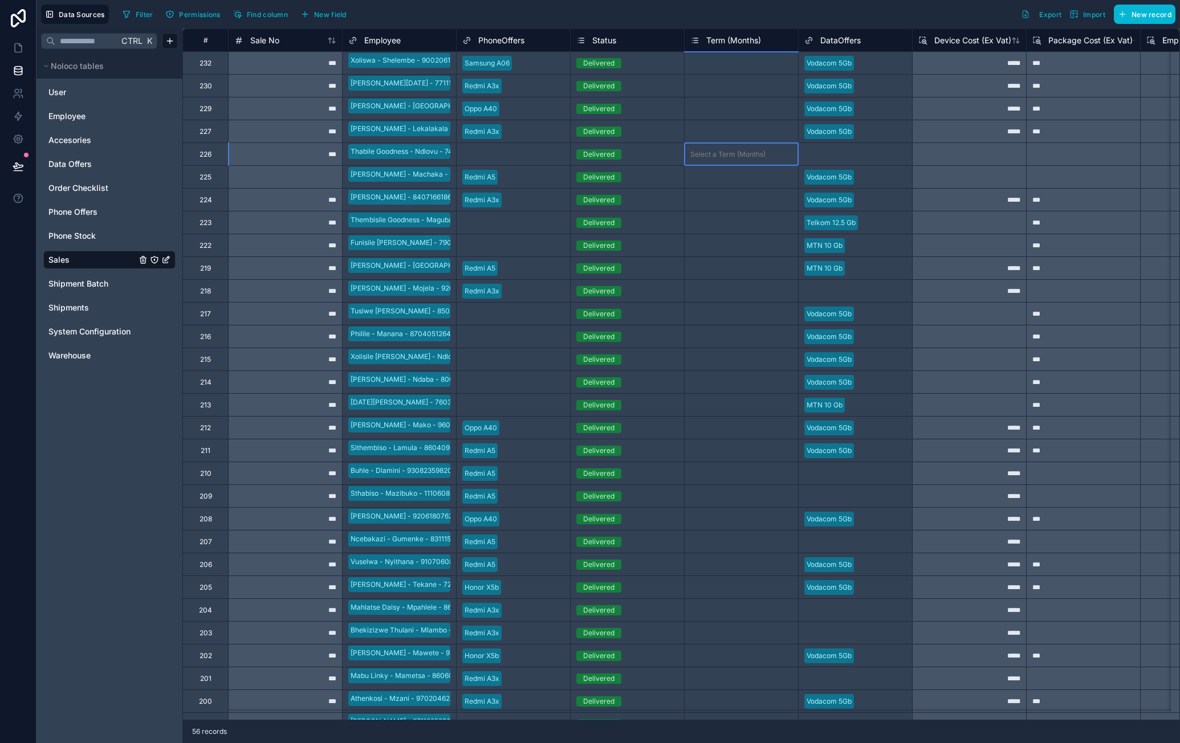
click at [740, 157] on div "Select a Term (Months)" at bounding box center [727, 154] width 75 height 9
click at [979, 153] on div at bounding box center [969, 153] width 114 height 23
click at [742, 62] on div "Select a Term (Months)" at bounding box center [727, 63] width 75 height 9
click at [742, 63] on div "Select a Term (Months)" at bounding box center [727, 63] width 75 height 9
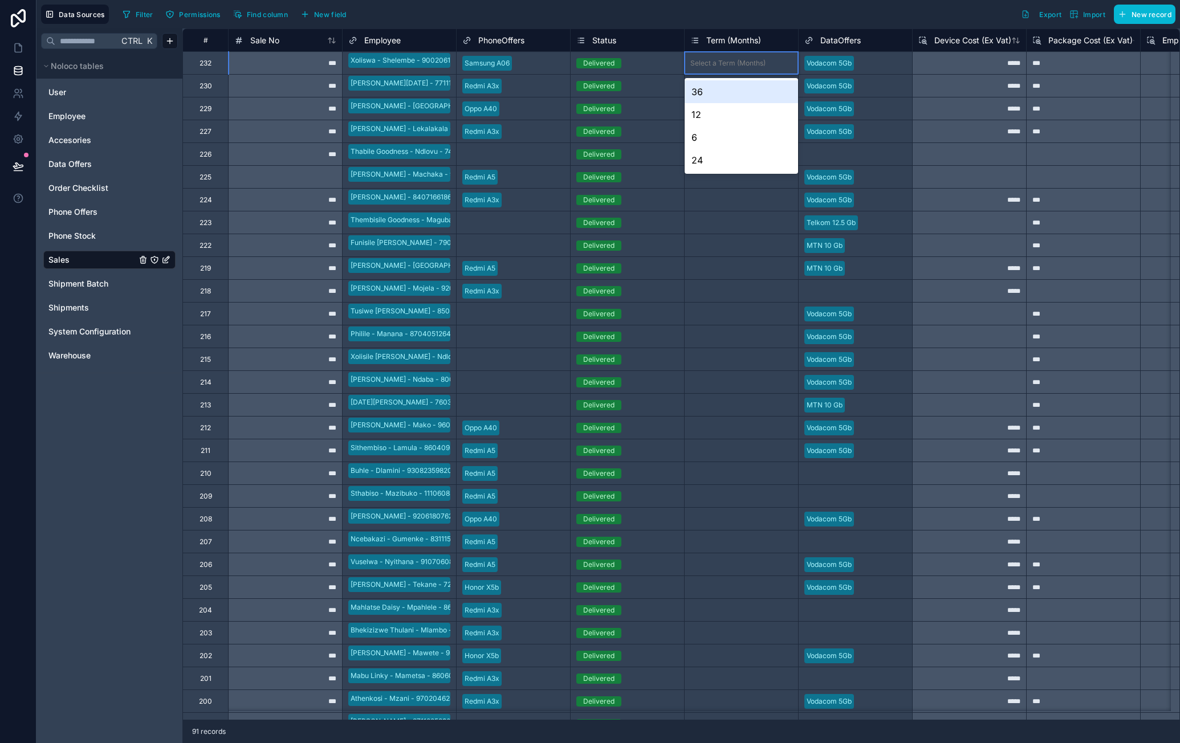
click at [772, 13] on div "Filter Permissions Find column New field Export Import New record" at bounding box center [646, 14] width 1057 height 19
click at [718, 156] on div "24" at bounding box center [740, 160] width 113 height 23
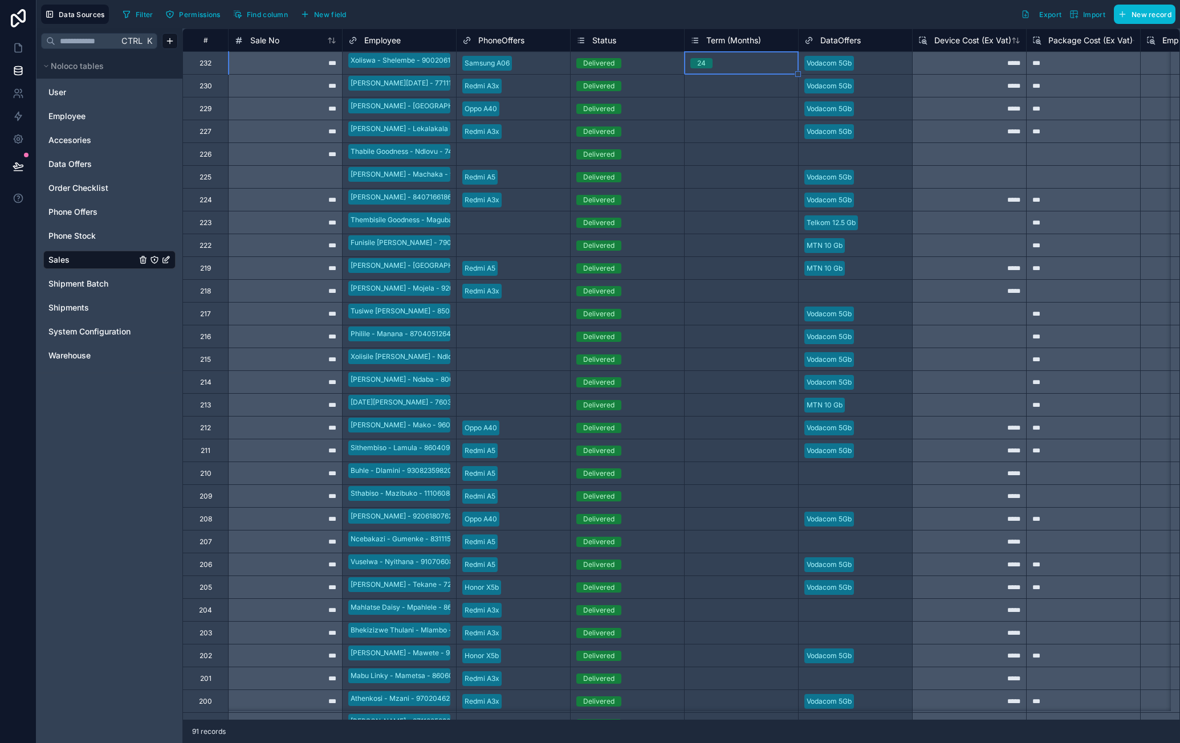
click at [797, 73] on div at bounding box center [798, 74] width 6 height 6
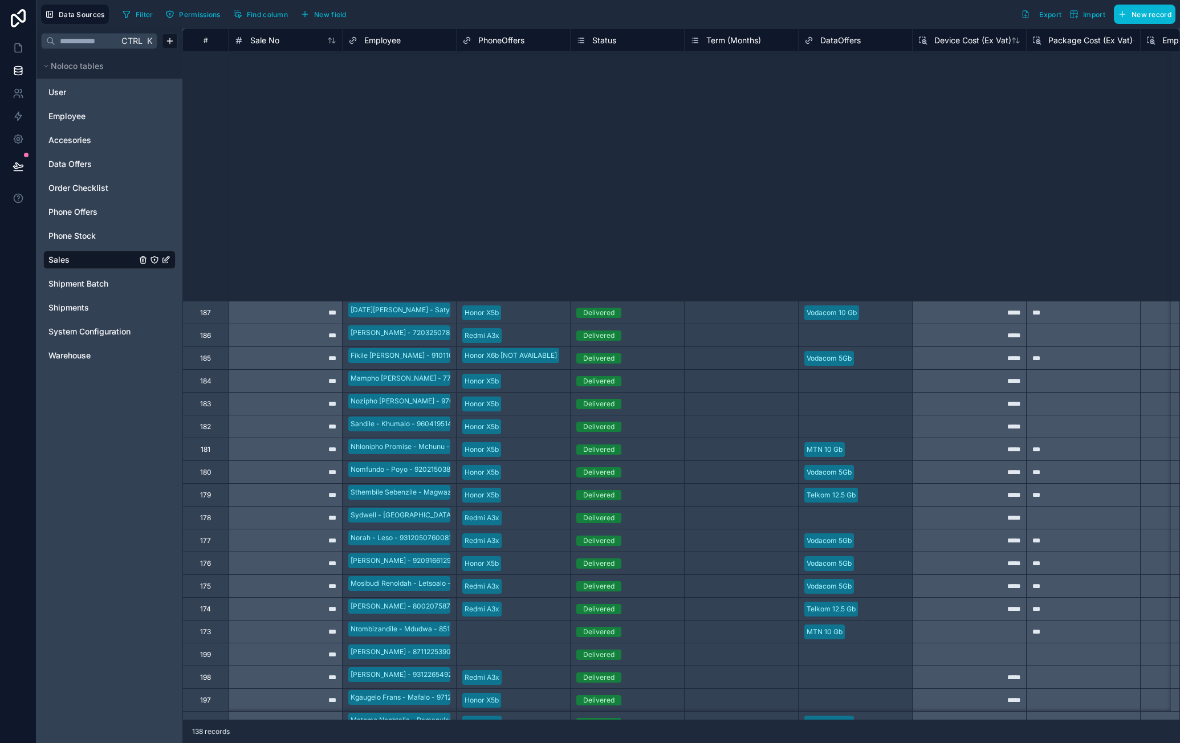
scroll to position [2703, 0]
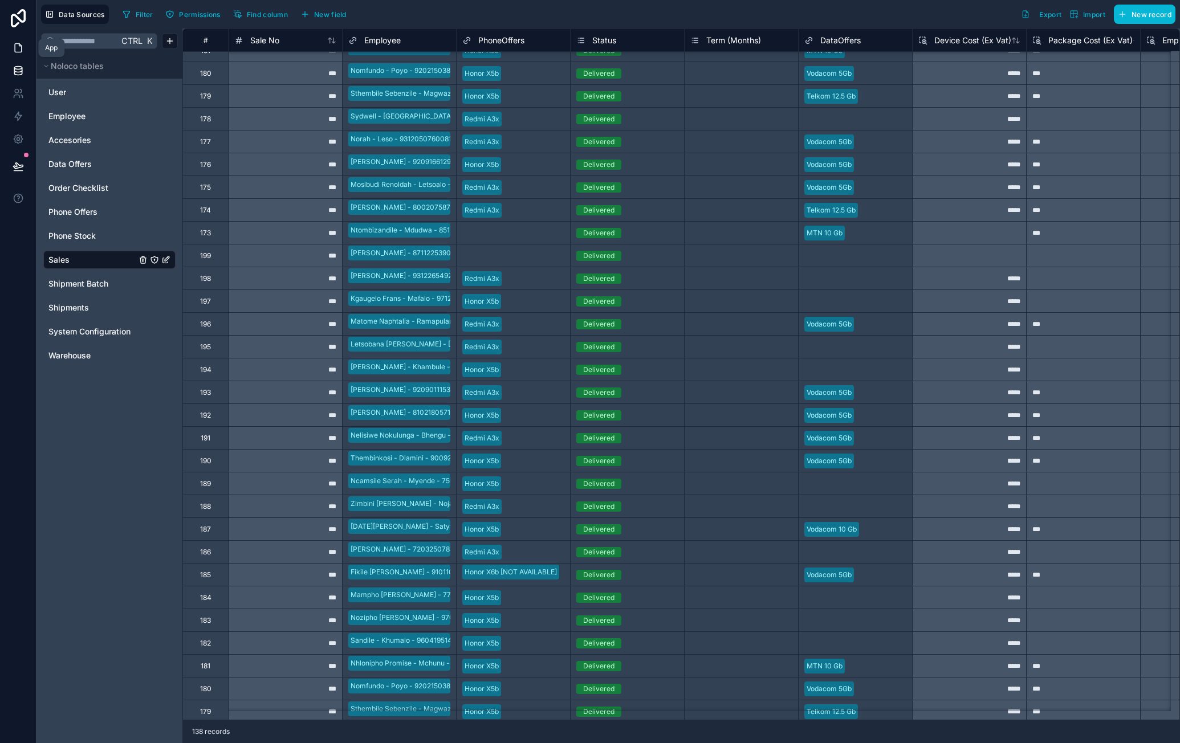
click at [17, 44] on icon at bounding box center [18, 48] width 7 height 9
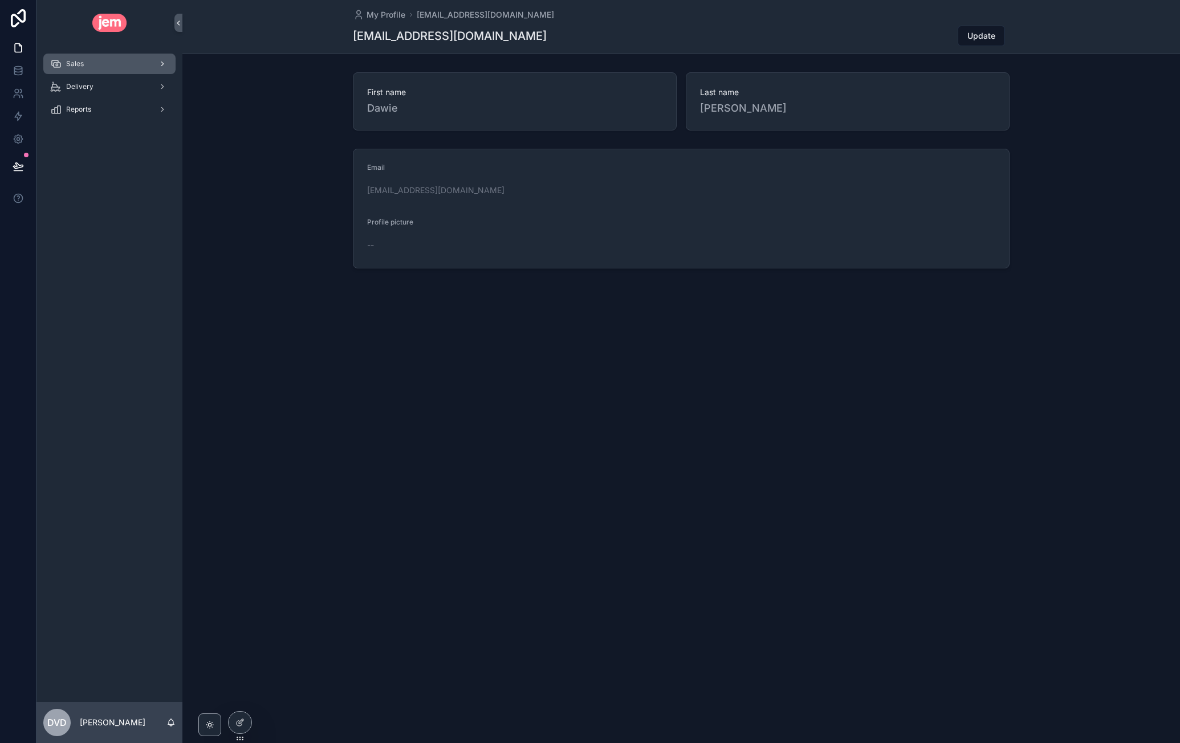
click at [117, 67] on div "Sales" at bounding box center [109, 64] width 119 height 18
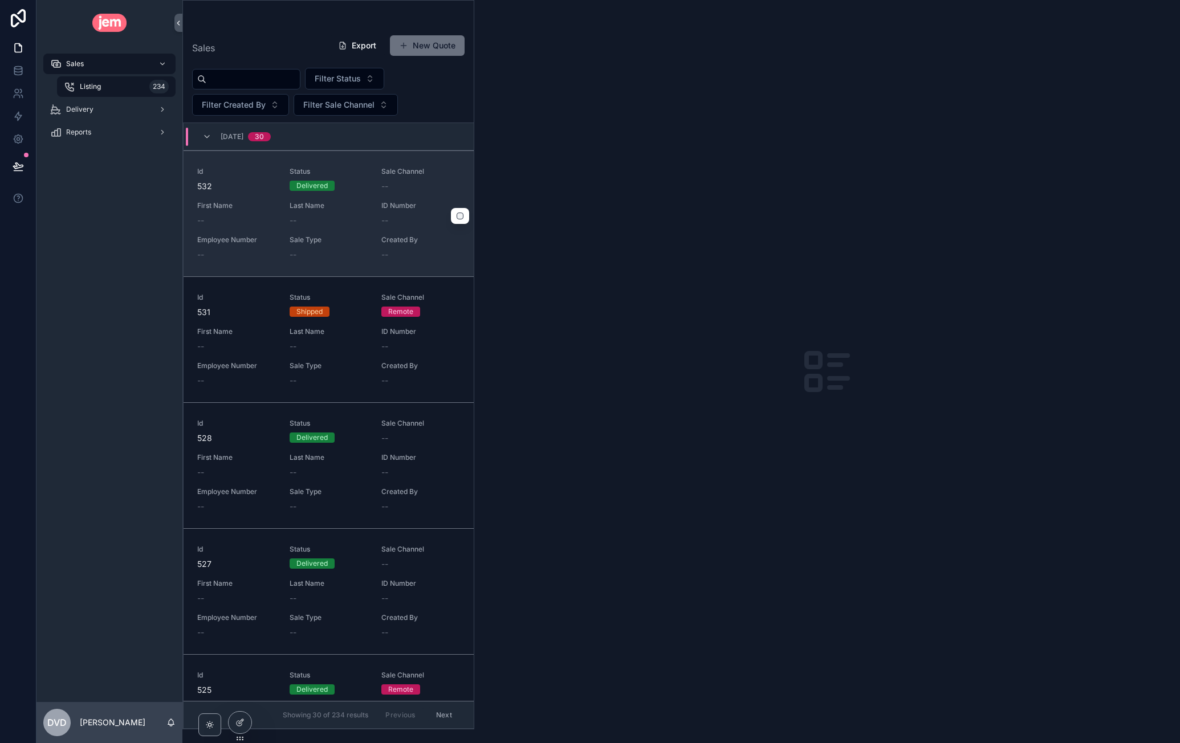
click at [349, 231] on div "Id 532 Status Delivered Sale Channel -- First Name -- Last Name -- ID Number --…" at bounding box center [328, 213] width 263 height 93
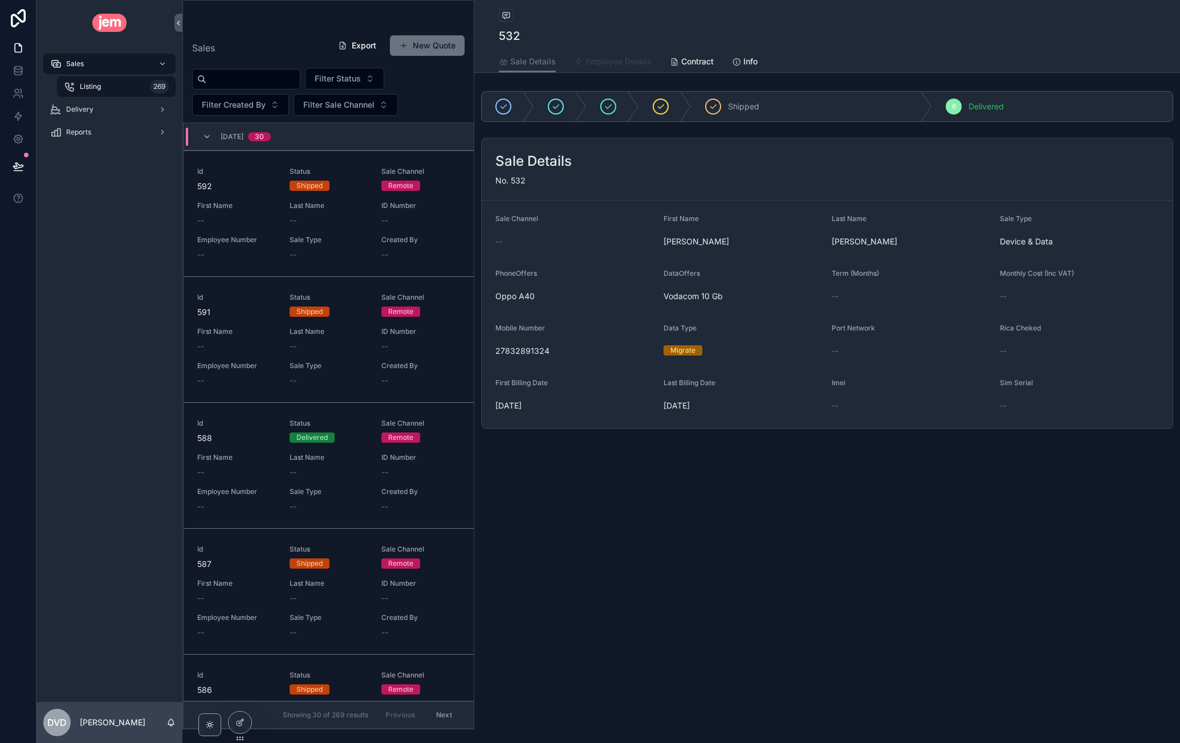
click at [620, 58] on span "Employee Details" at bounding box center [618, 61] width 66 height 11
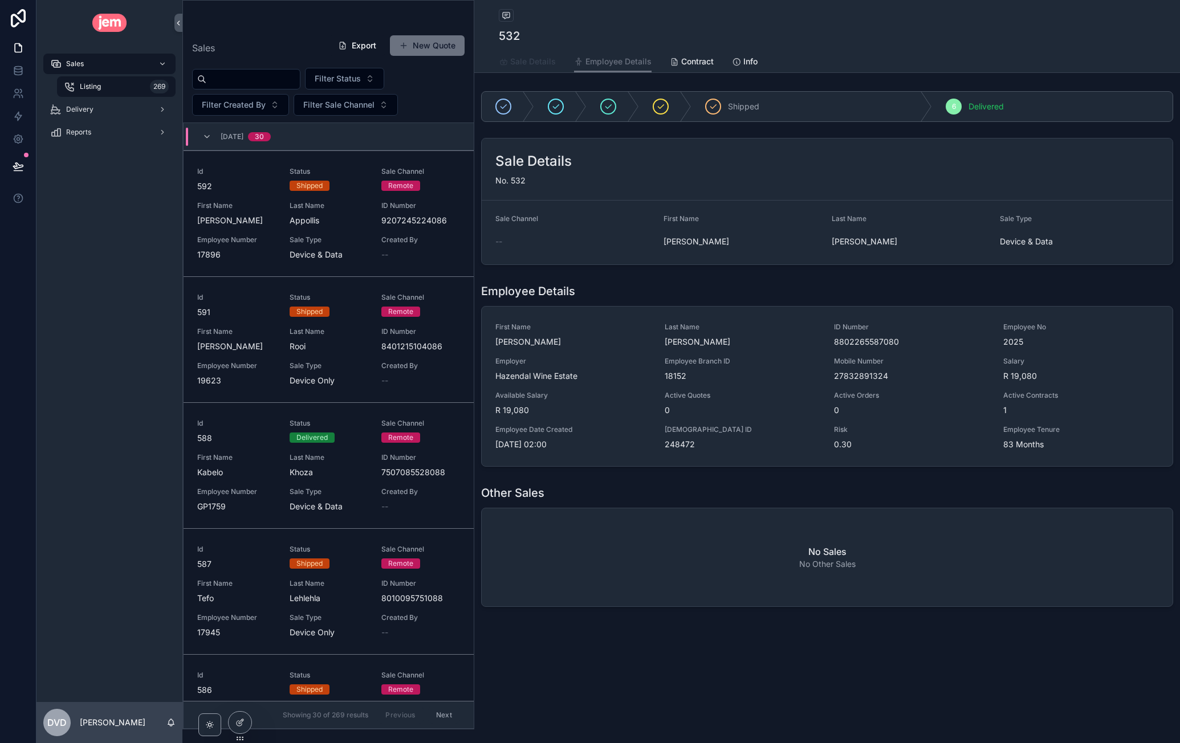
click at [535, 61] on span "Sale Details" at bounding box center [533, 61] width 46 height 11
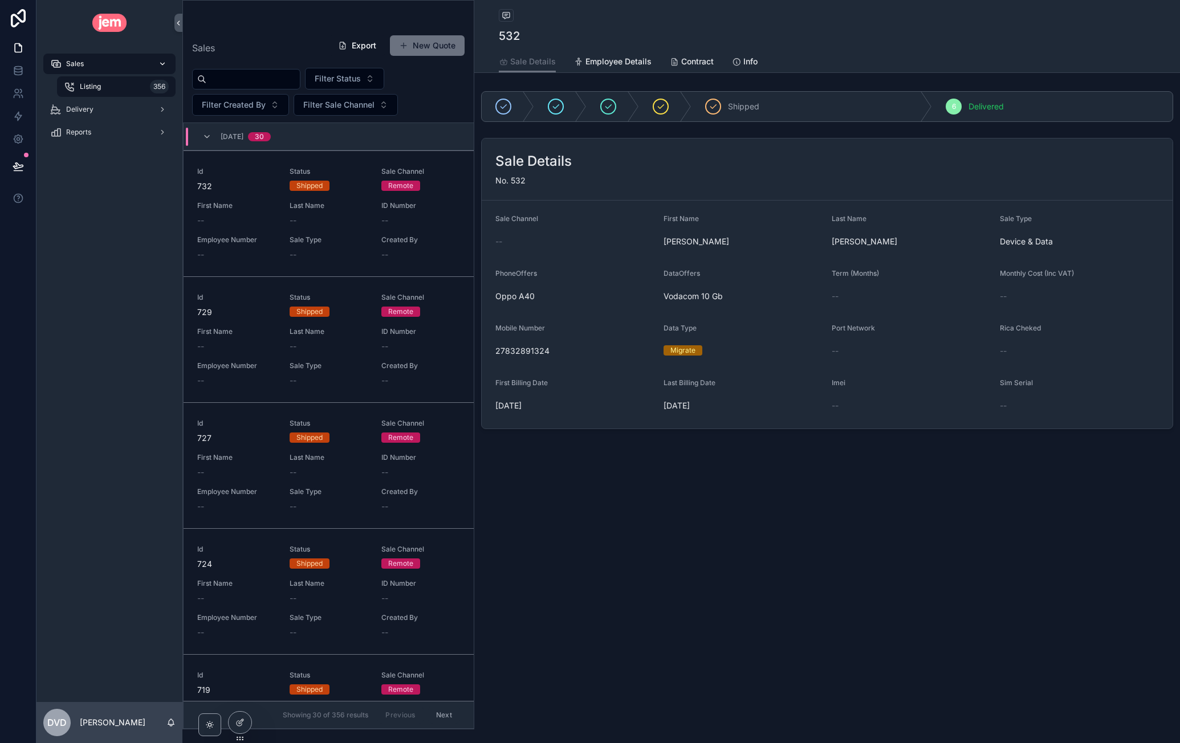
click at [79, 61] on span "Sales" at bounding box center [75, 63] width 18 height 9
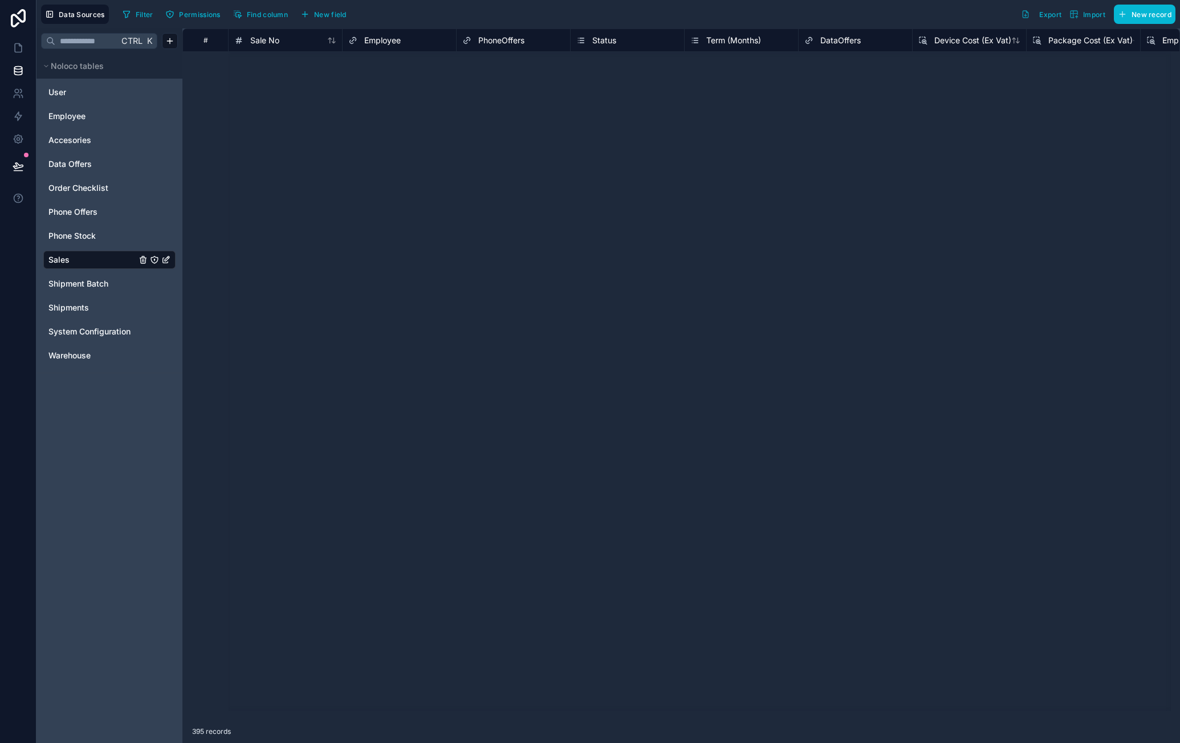
scroll to position [5039, 0]
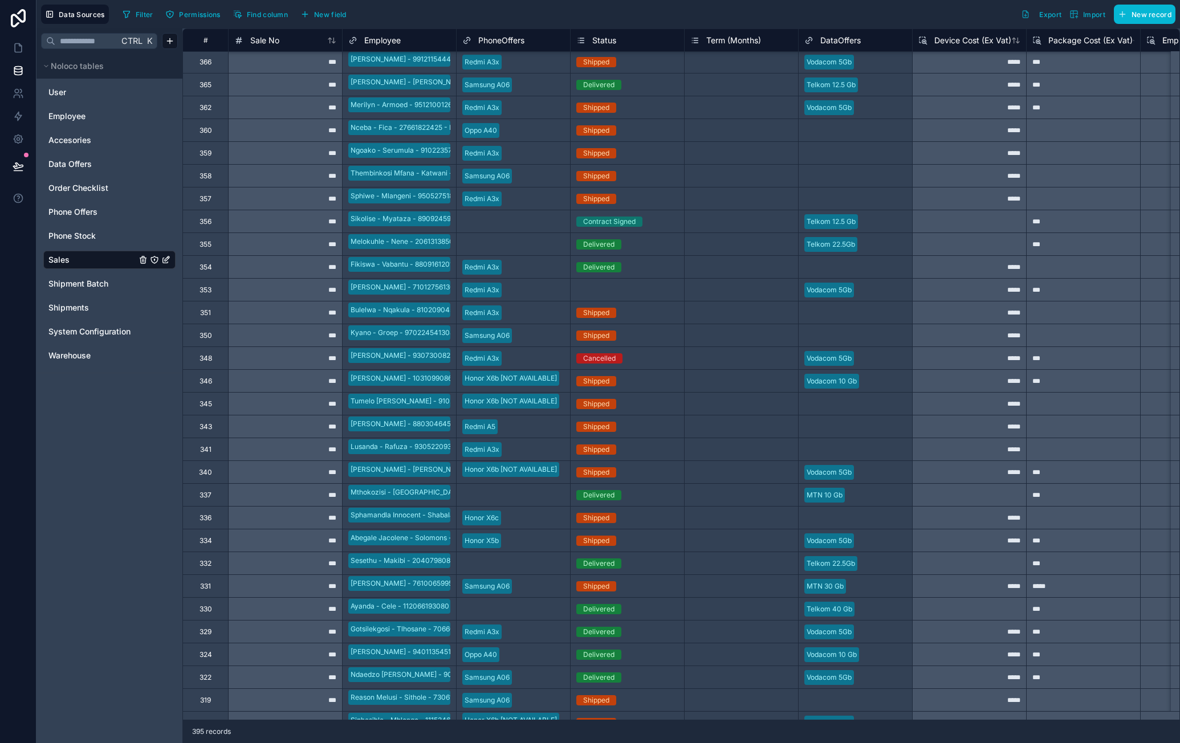
click at [213, 45] on div "#" at bounding box center [205, 39] width 46 height 23
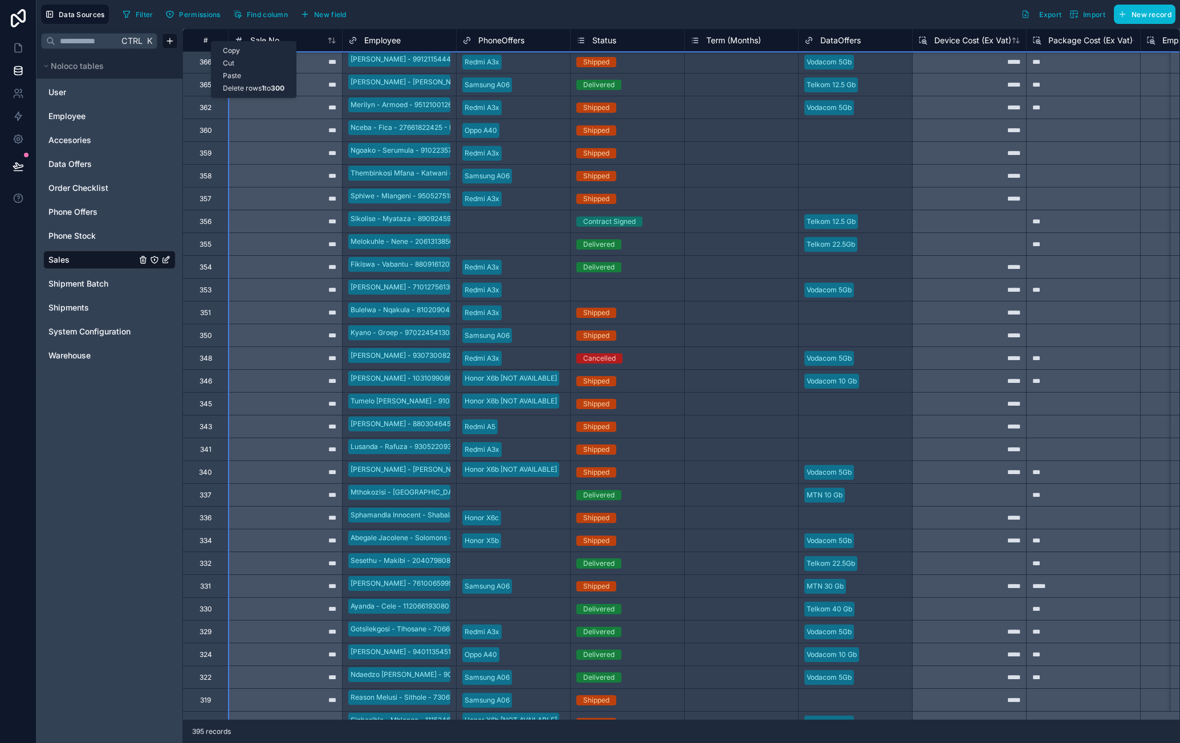
click at [256, 87] on div "Delete rows 1 to 300" at bounding box center [253, 88] width 84 height 13
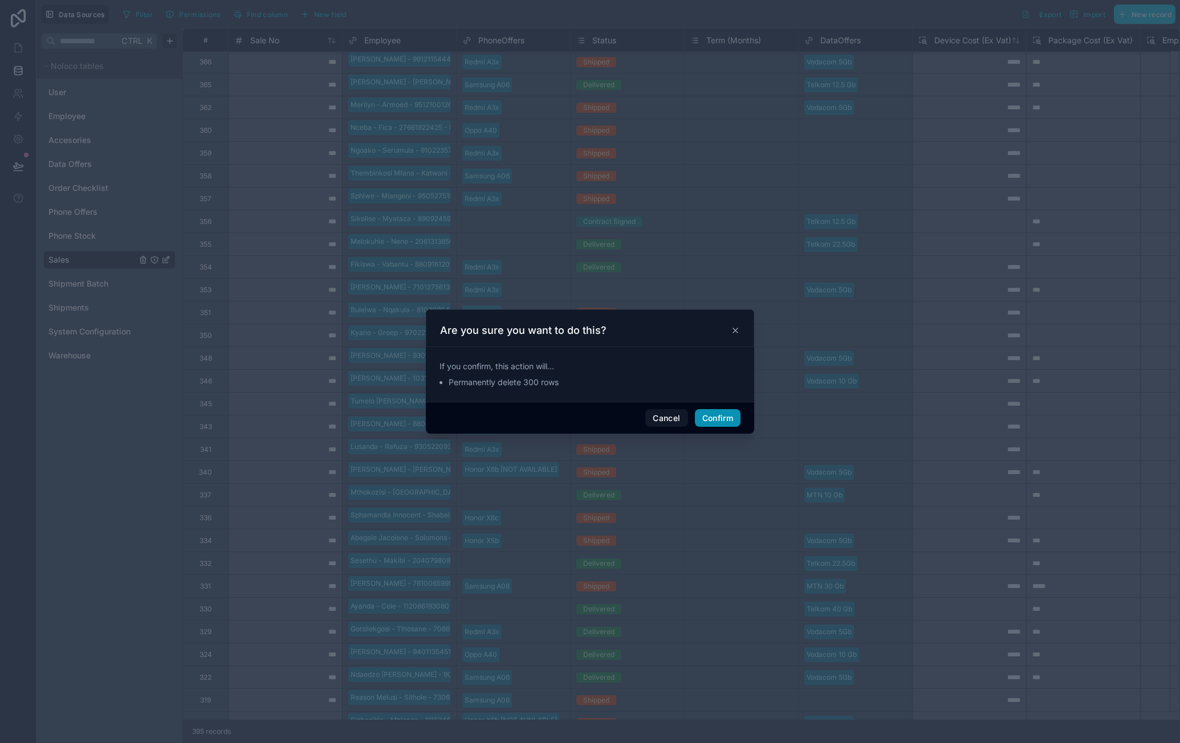
click at [718, 414] on button "Confirm" at bounding box center [718, 418] width 46 height 18
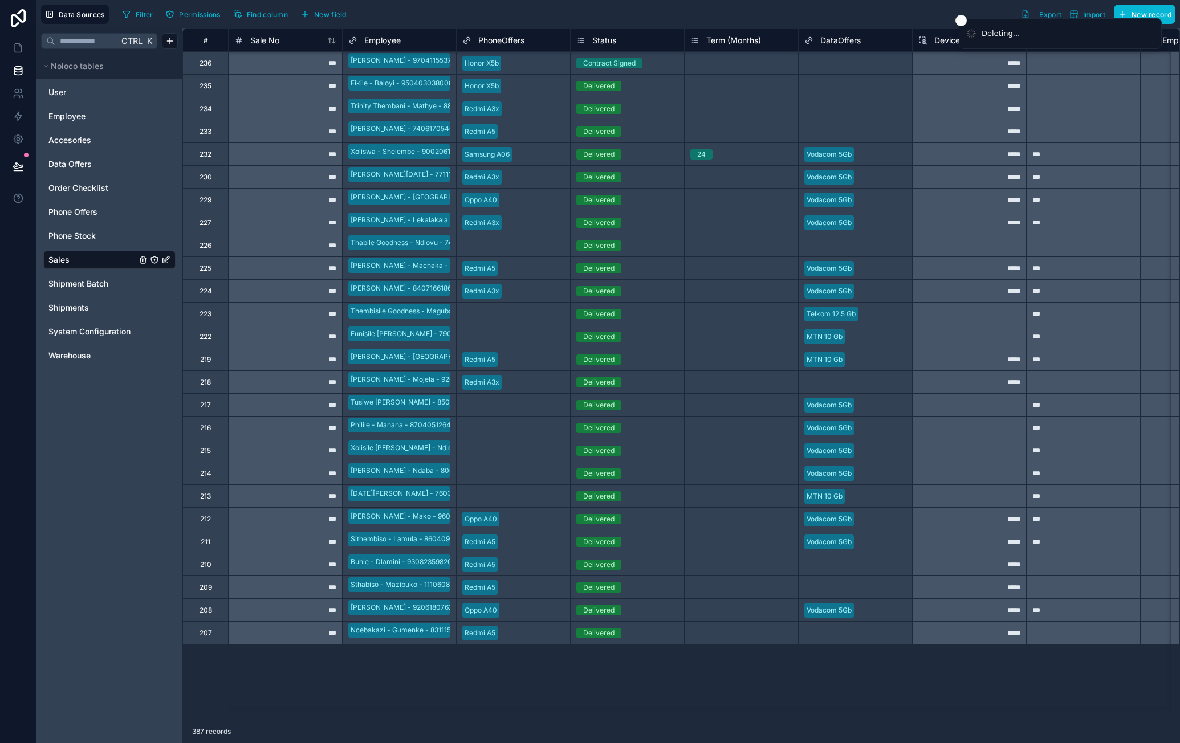
scroll to position [0, 0]
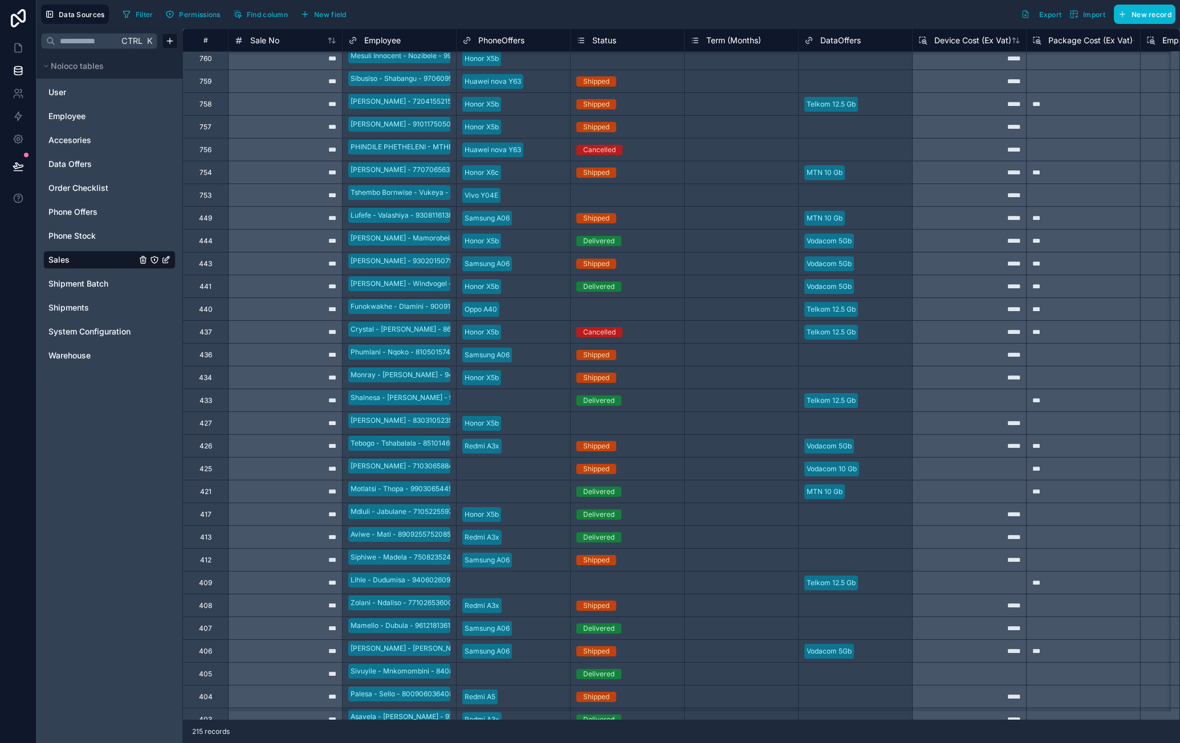
scroll to position [480, 0]
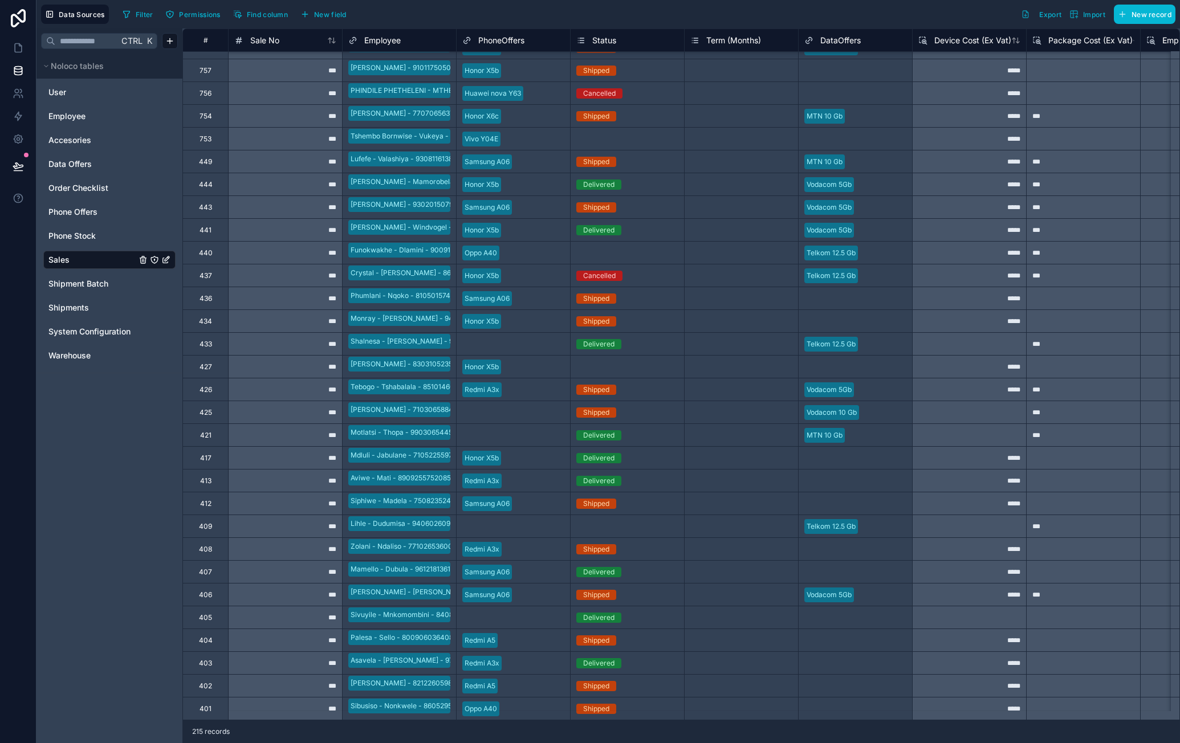
click at [198, 40] on div "#" at bounding box center [205, 40] width 28 height 9
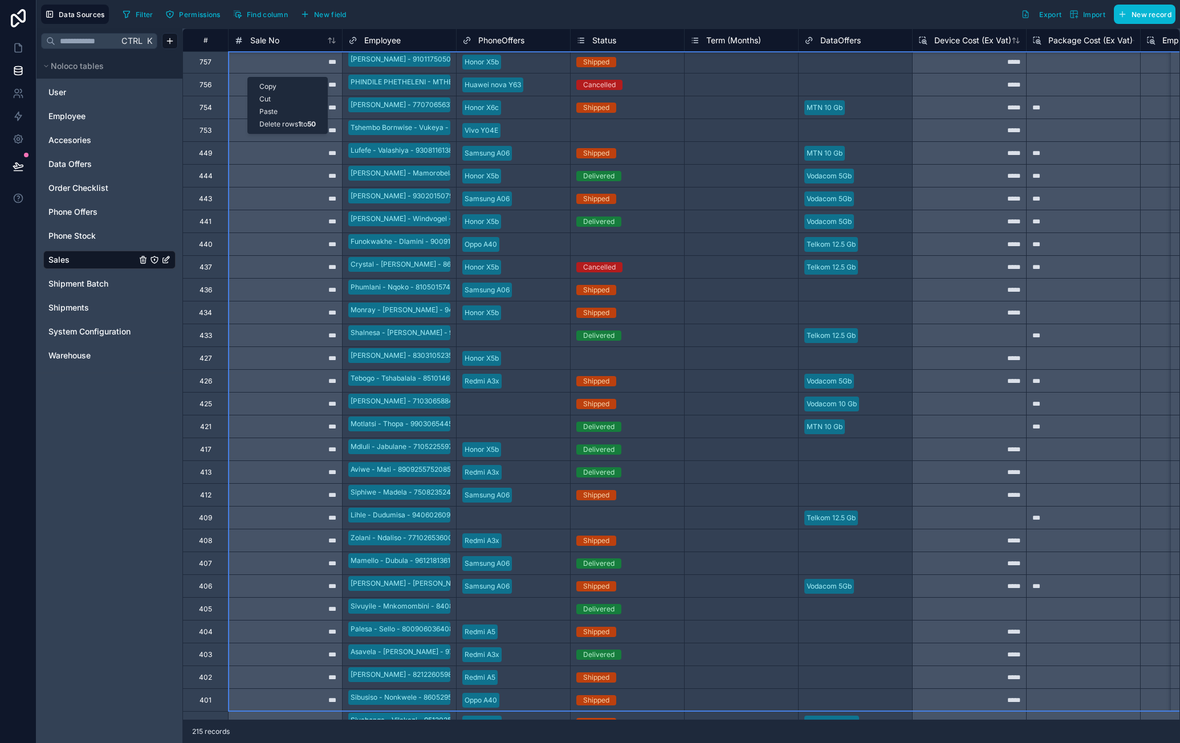
click at [282, 122] on div "Delete rows 1 to 50" at bounding box center [287, 124] width 79 height 13
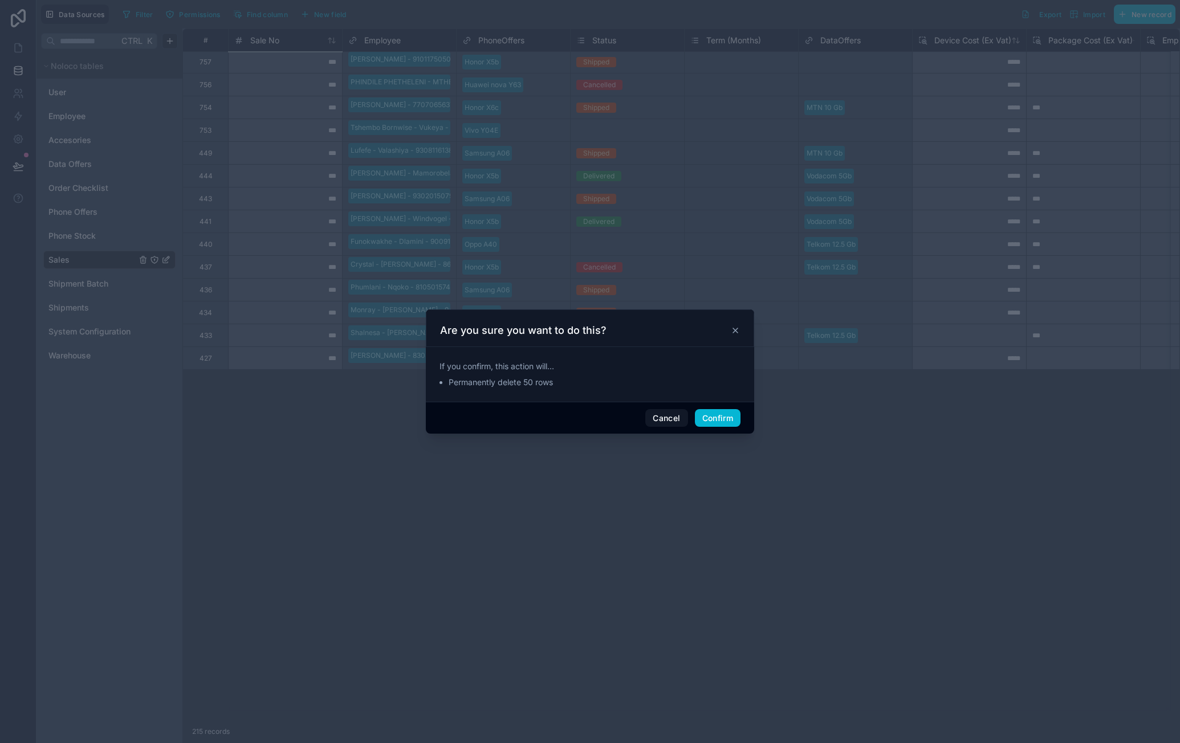
scroll to position [0, 0]
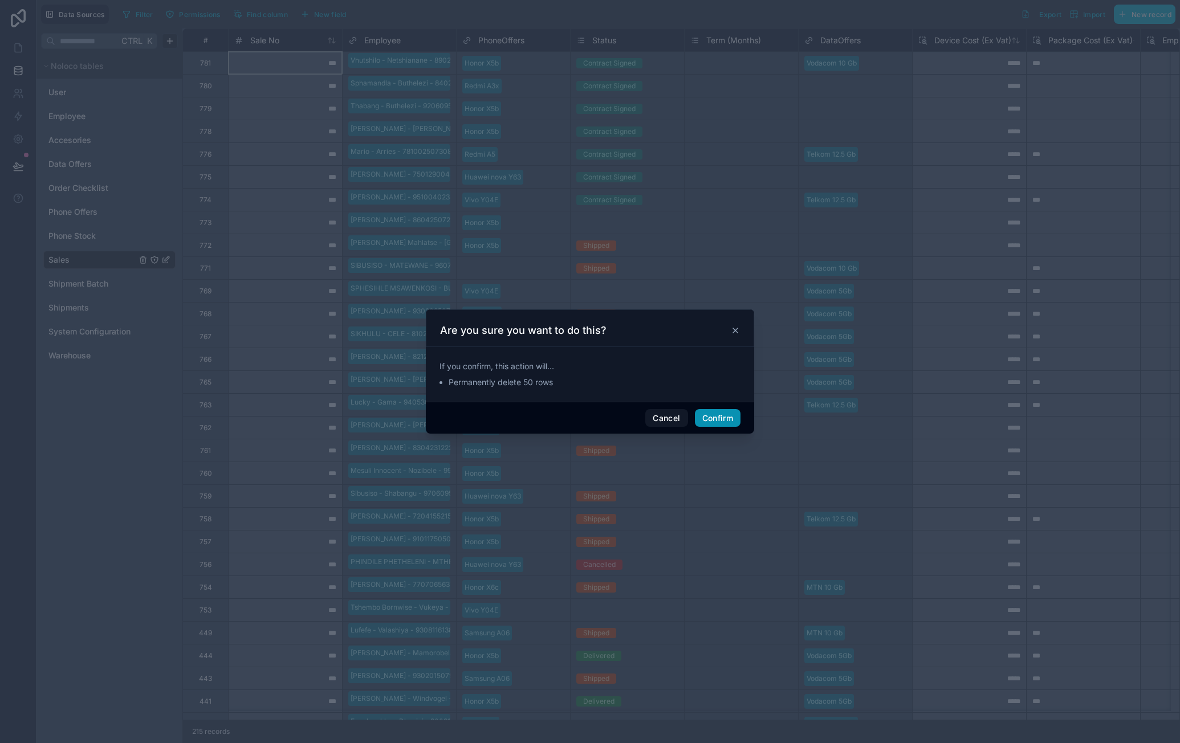
click at [730, 415] on button "Confirm" at bounding box center [718, 418] width 46 height 18
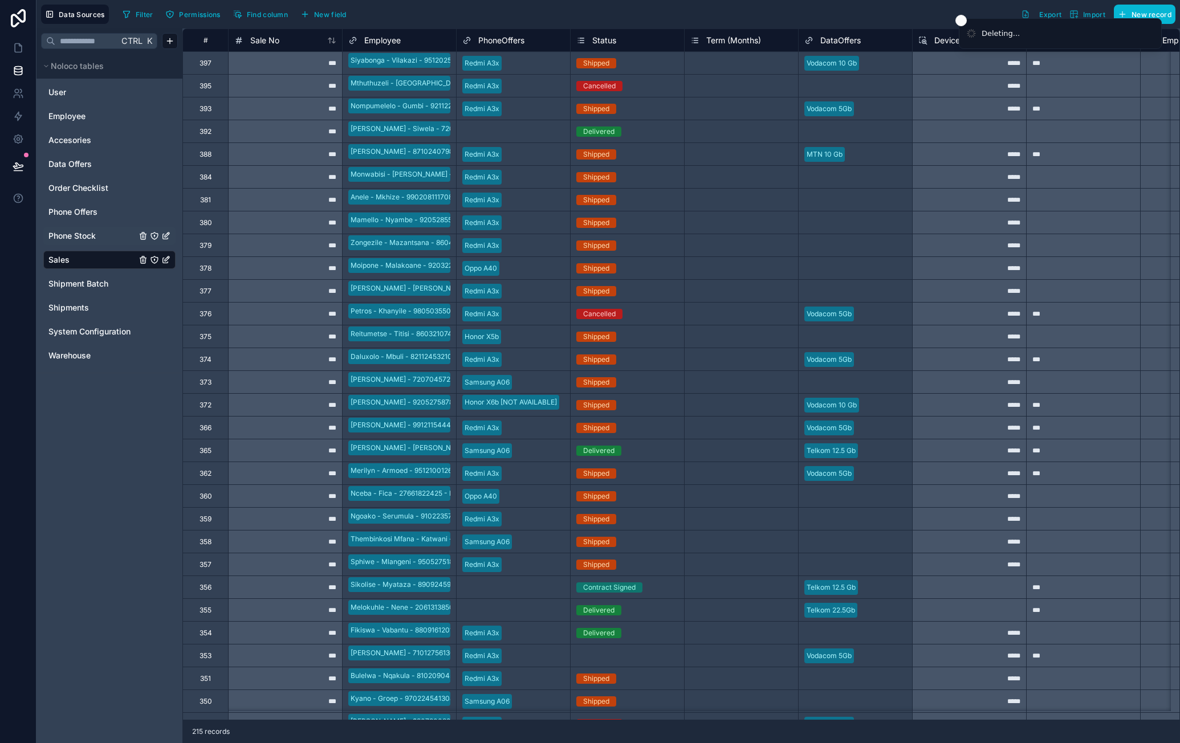
click at [87, 237] on span "Phone Stock" at bounding box center [71, 235] width 47 height 11
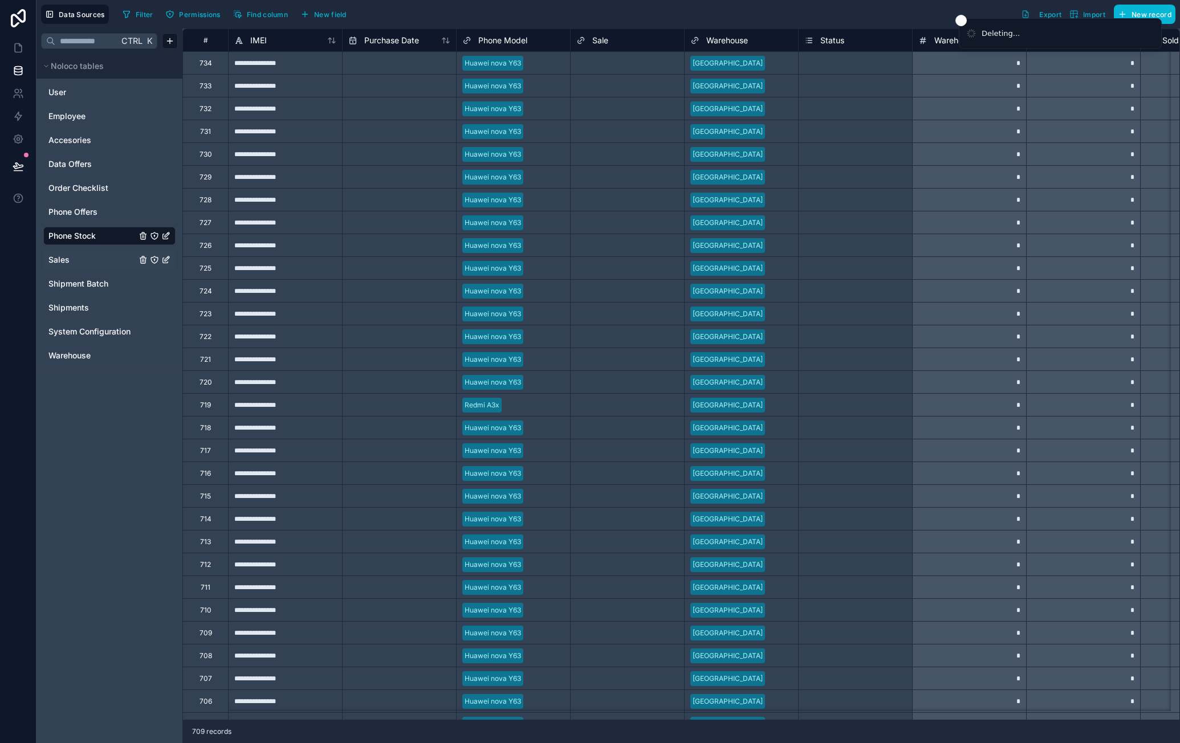
click at [87, 252] on div "Sales" at bounding box center [109, 260] width 132 height 18
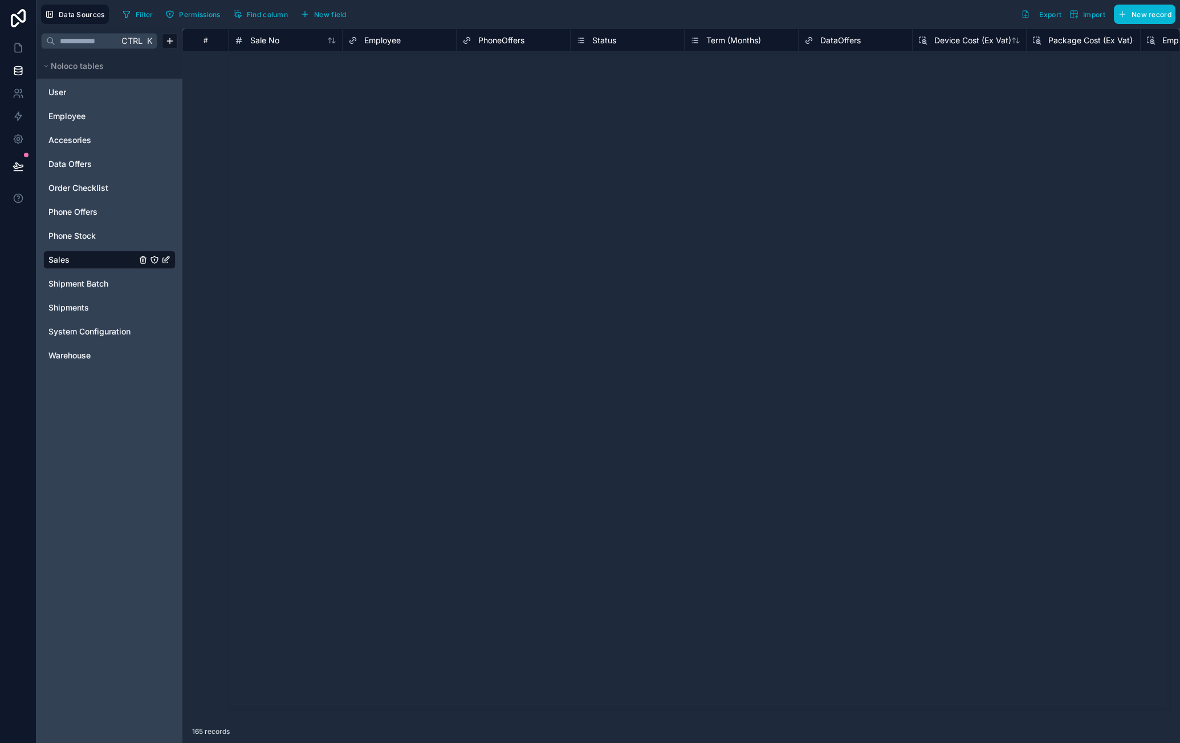
scroll to position [3899, 0]
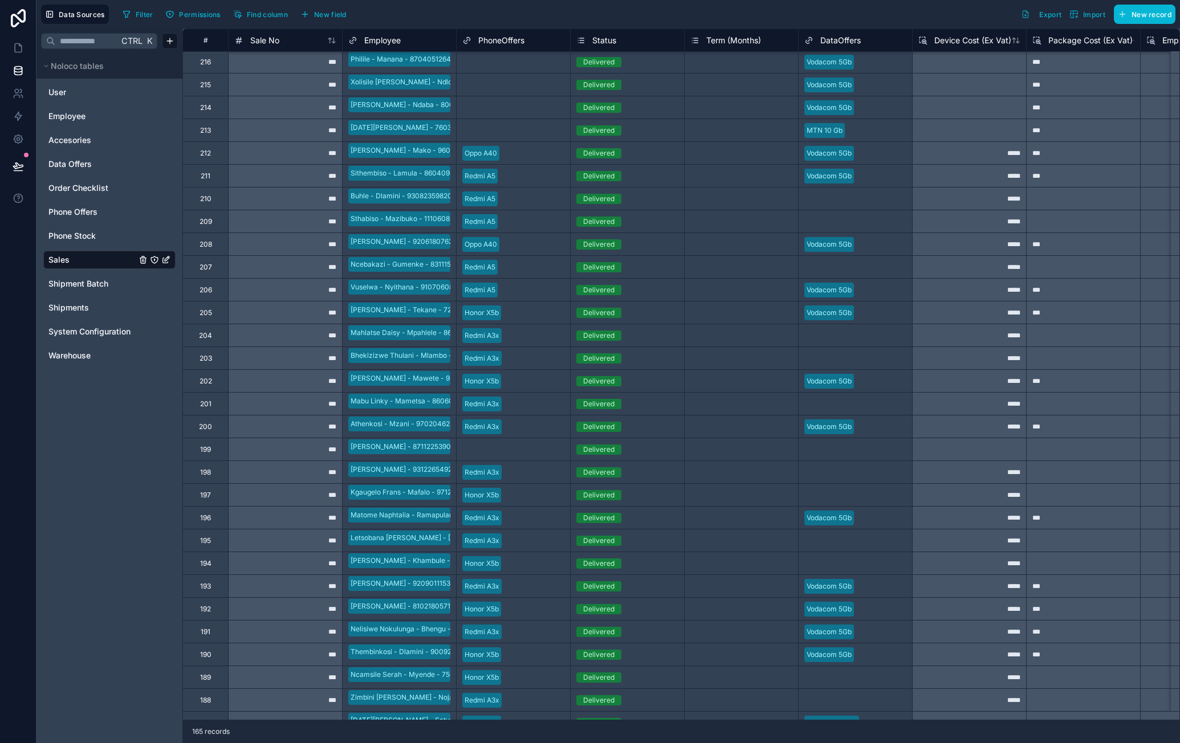
click at [196, 36] on div "#" at bounding box center [205, 40] width 28 height 9
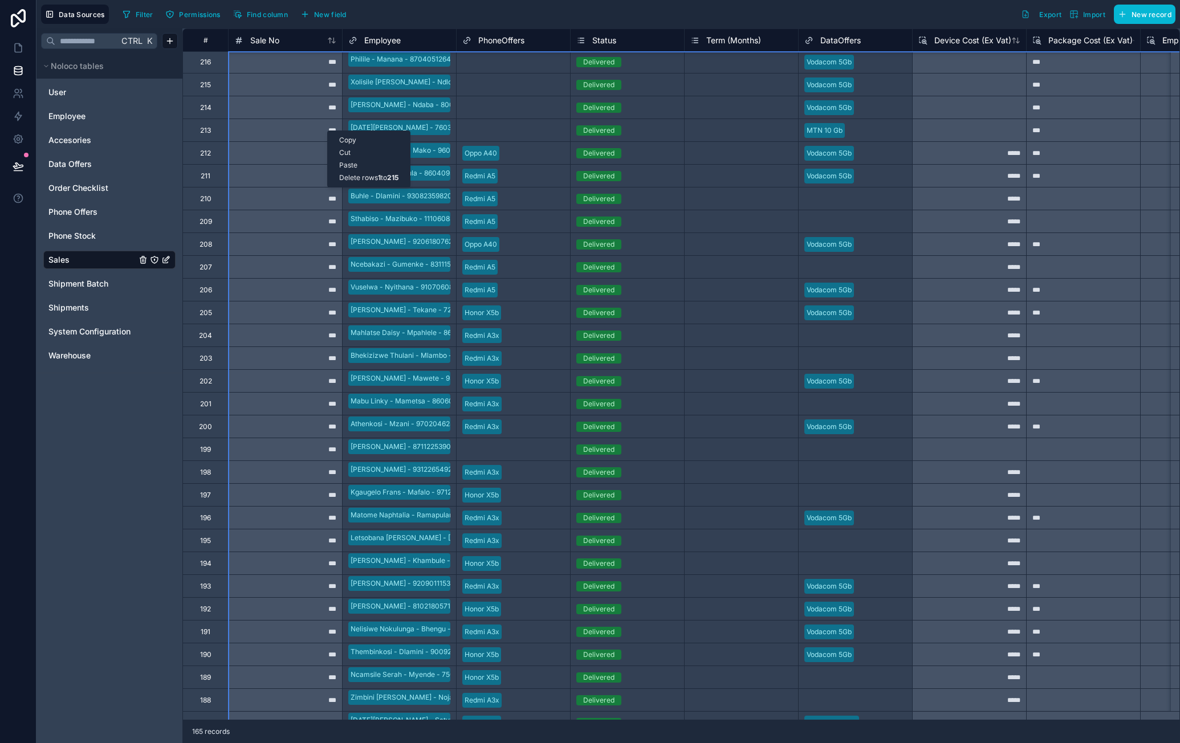
click at [378, 177] on div "Delete rows 1 to 215" at bounding box center [369, 178] width 82 height 13
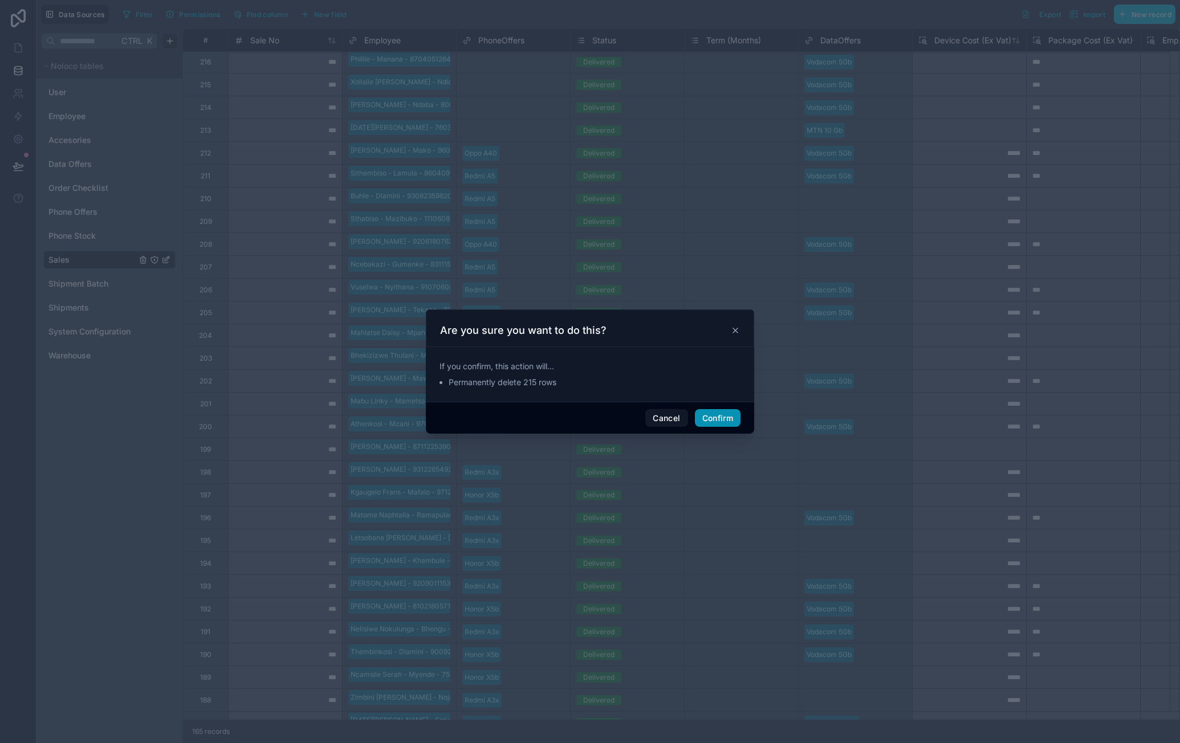
click at [712, 411] on button "Confirm" at bounding box center [718, 418] width 46 height 18
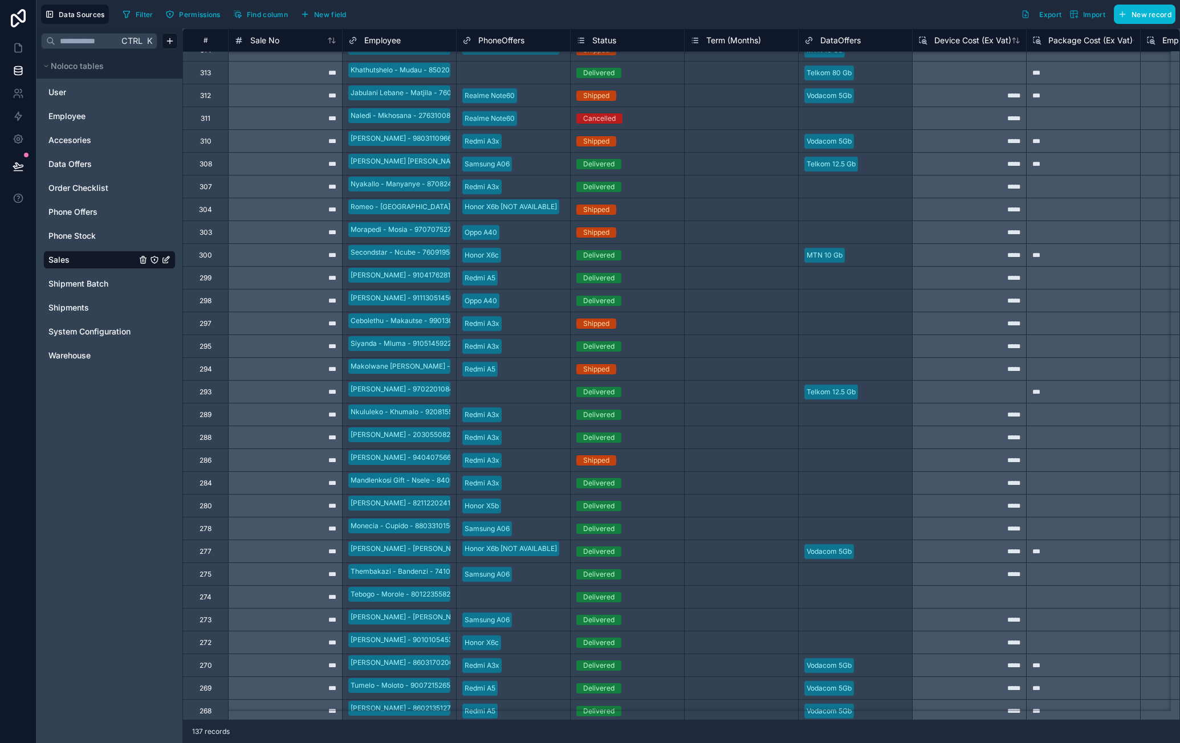
scroll to position [480, 0]
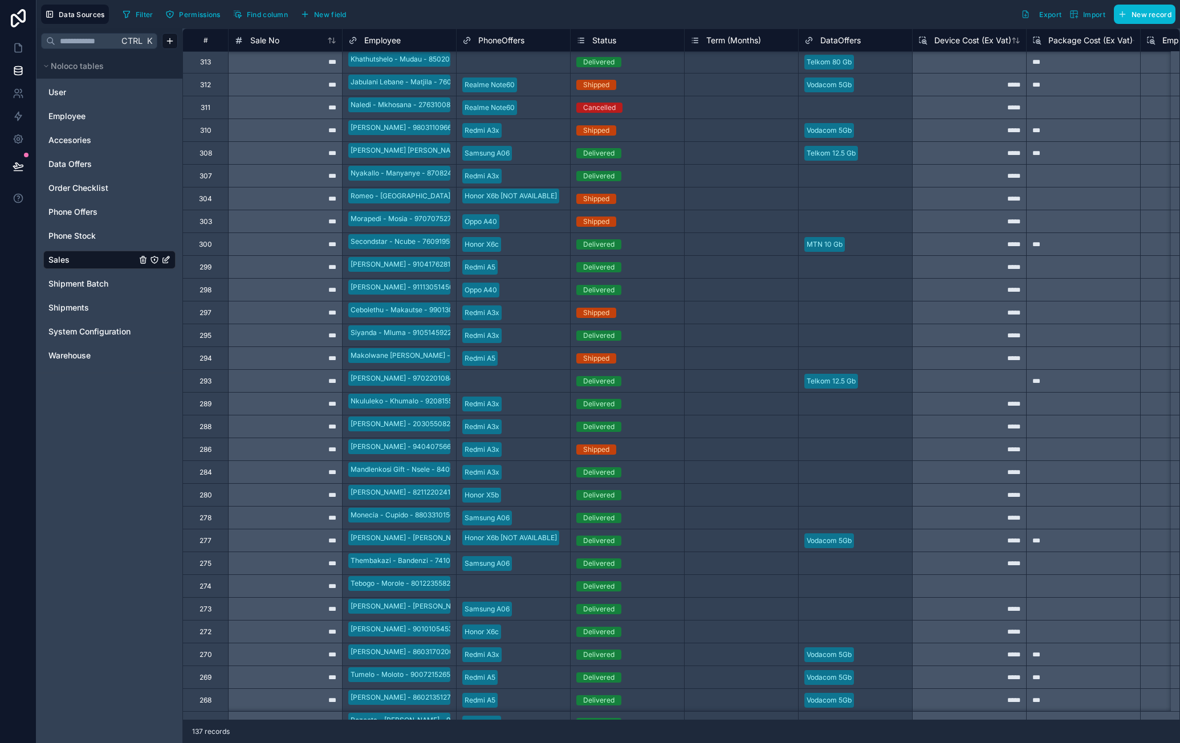
click at [217, 42] on div "#" at bounding box center [205, 40] width 28 height 9
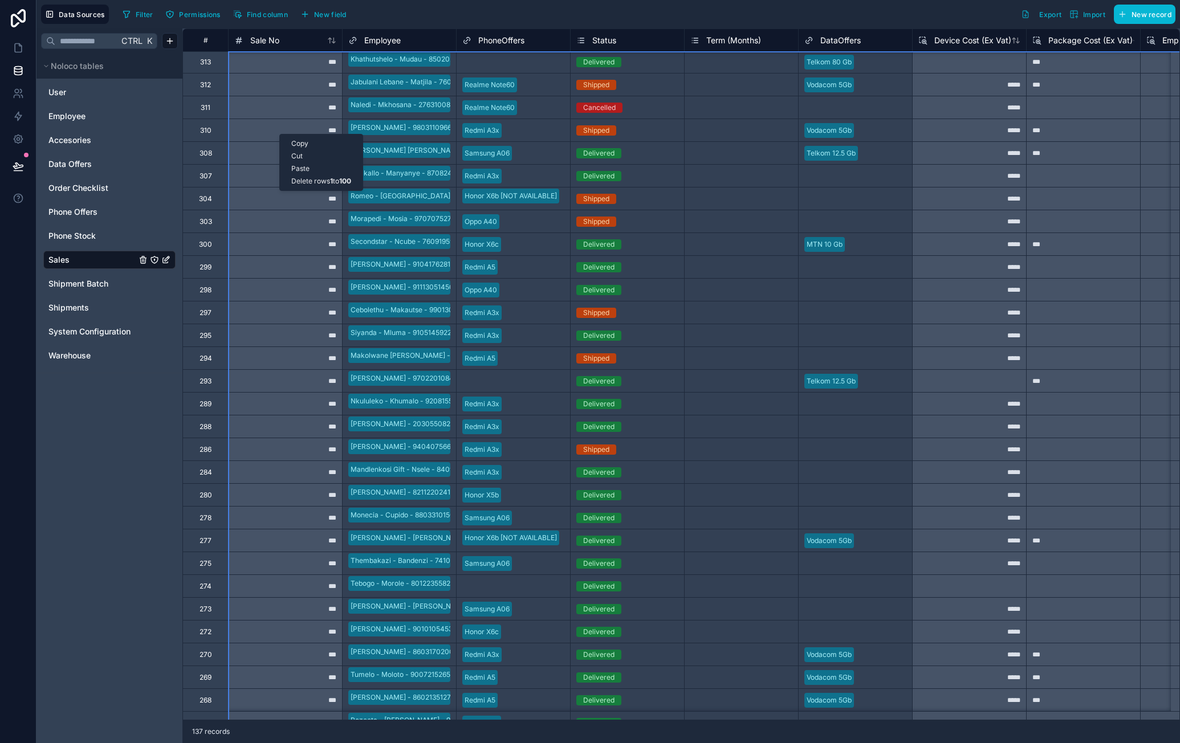
click at [326, 182] on div "Delete rows 1 to 100" at bounding box center [321, 181] width 83 height 13
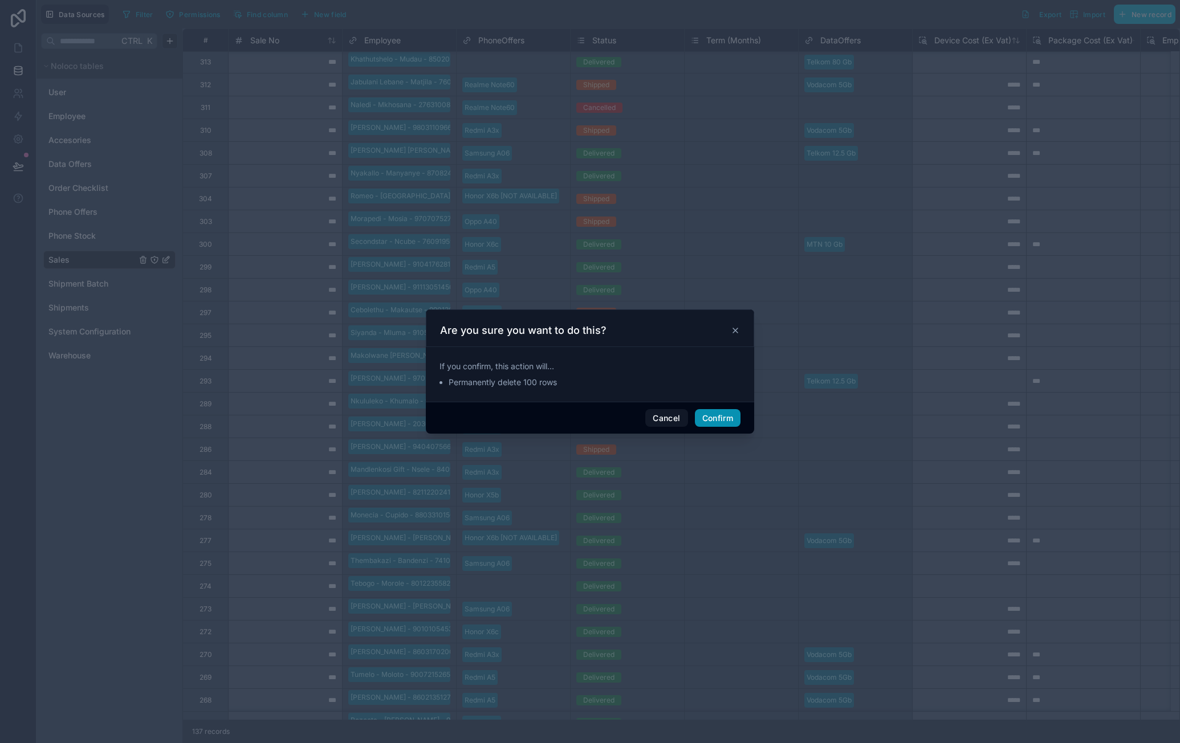
click at [739, 423] on button "Confirm" at bounding box center [718, 418] width 46 height 18
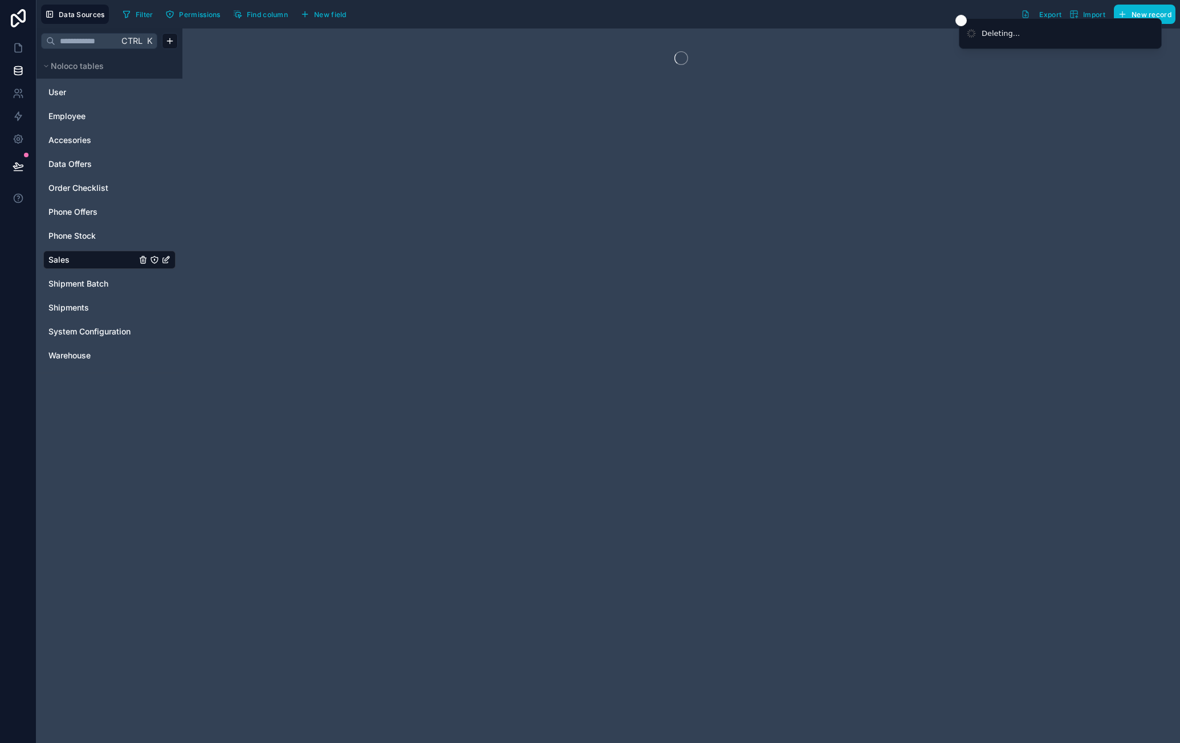
click at [724, 417] on div at bounding box center [680, 385] width 997 height 715
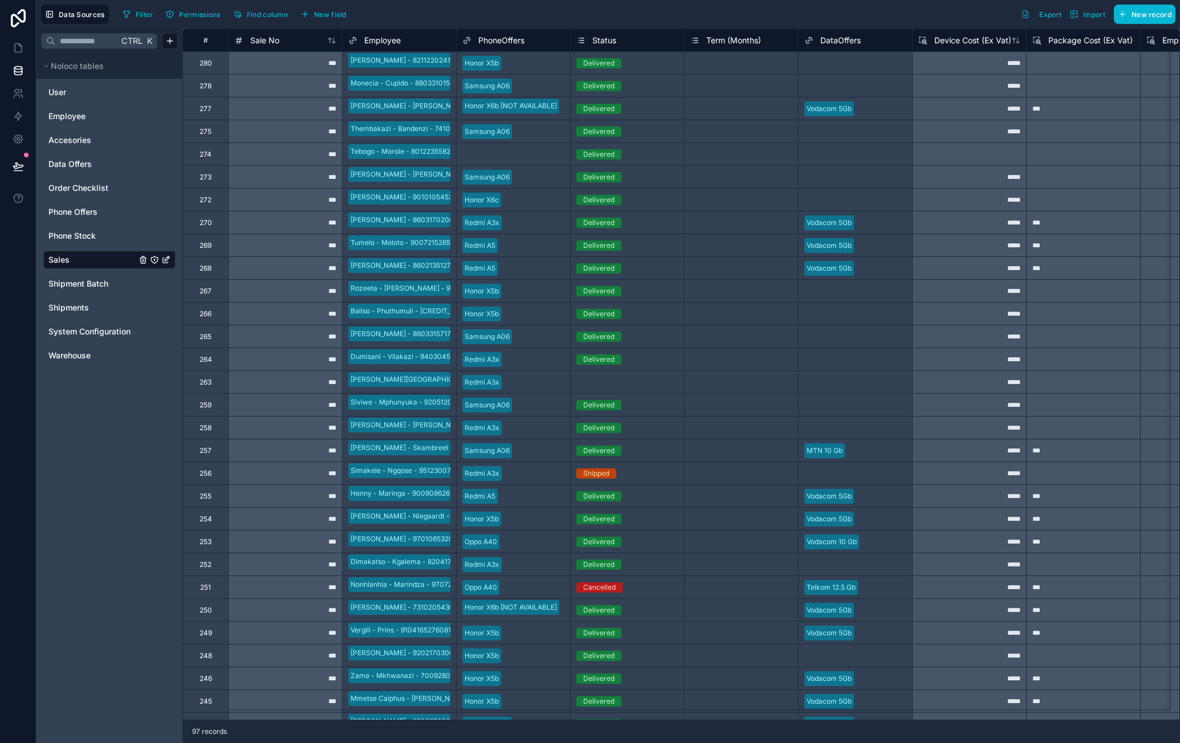
click at [210, 36] on div "#" at bounding box center [205, 40] width 28 height 9
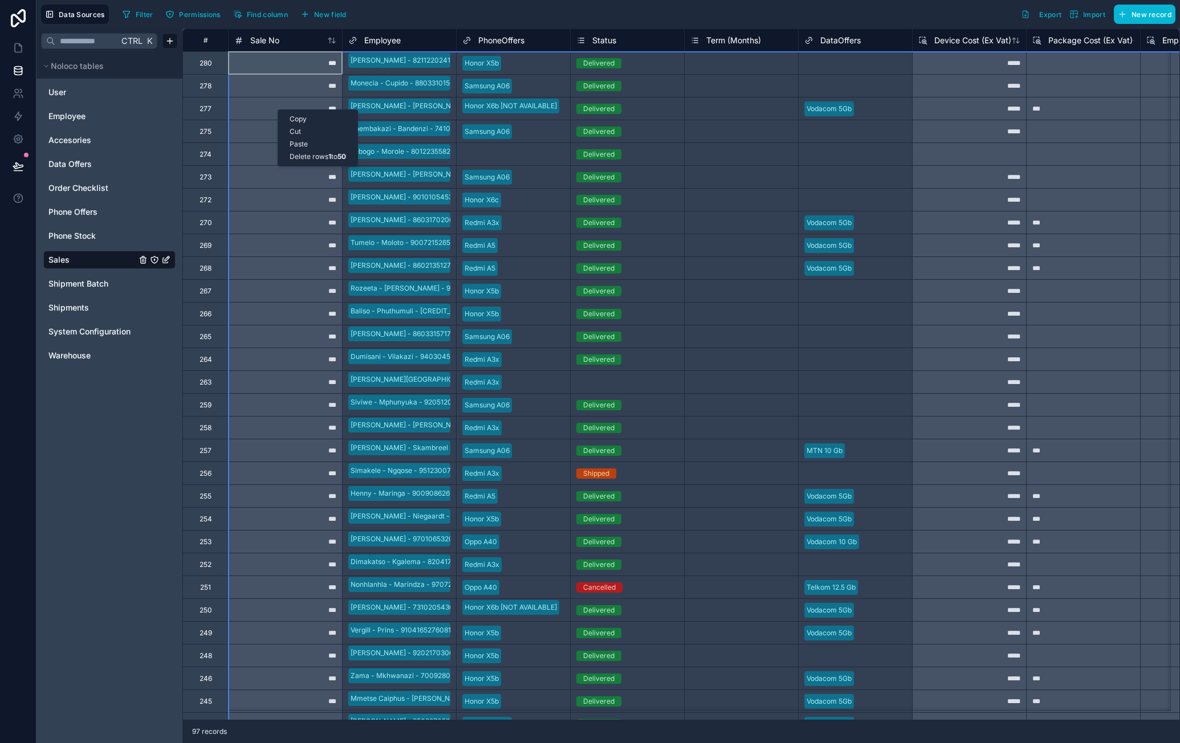
click at [319, 160] on div "Delete rows 1 to 50" at bounding box center [317, 156] width 79 height 13
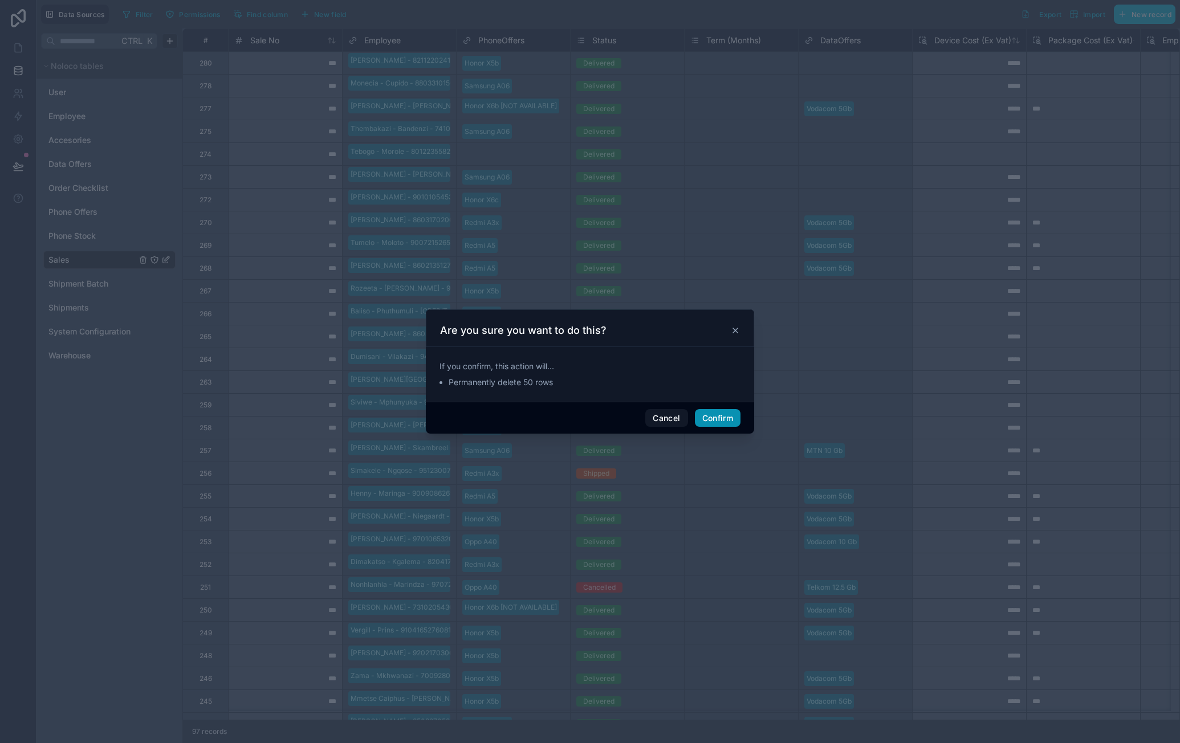
click at [715, 419] on button "Confirm" at bounding box center [718, 418] width 46 height 18
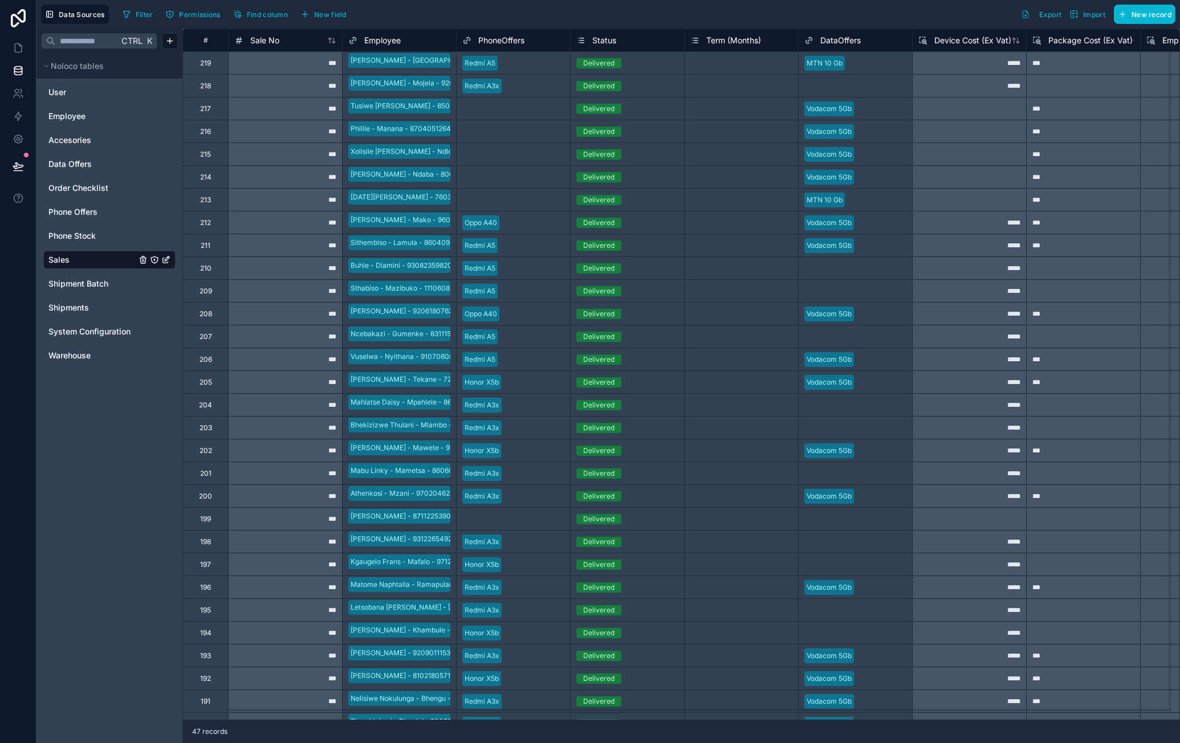
click at [218, 45] on div "#" at bounding box center [205, 39] width 46 height 23
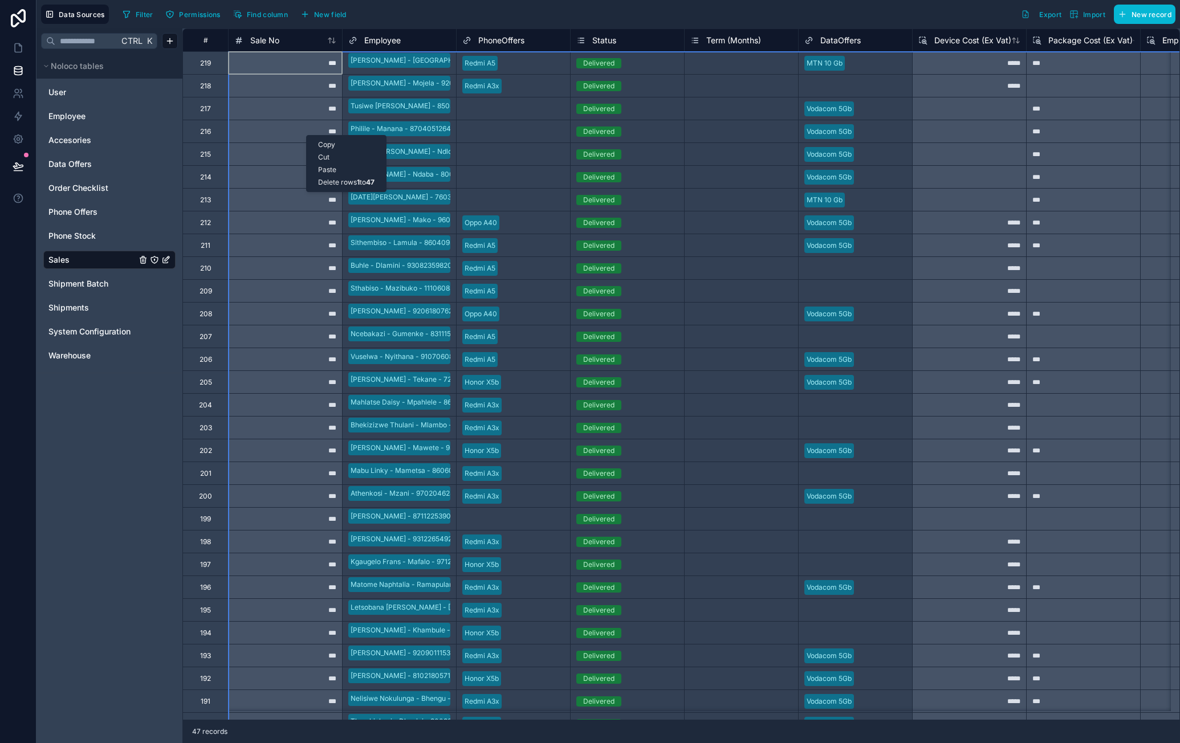
click at [351, 180] on div "Delete rows 1 to 47" at bounding box center [346, 182] width 79 height 13
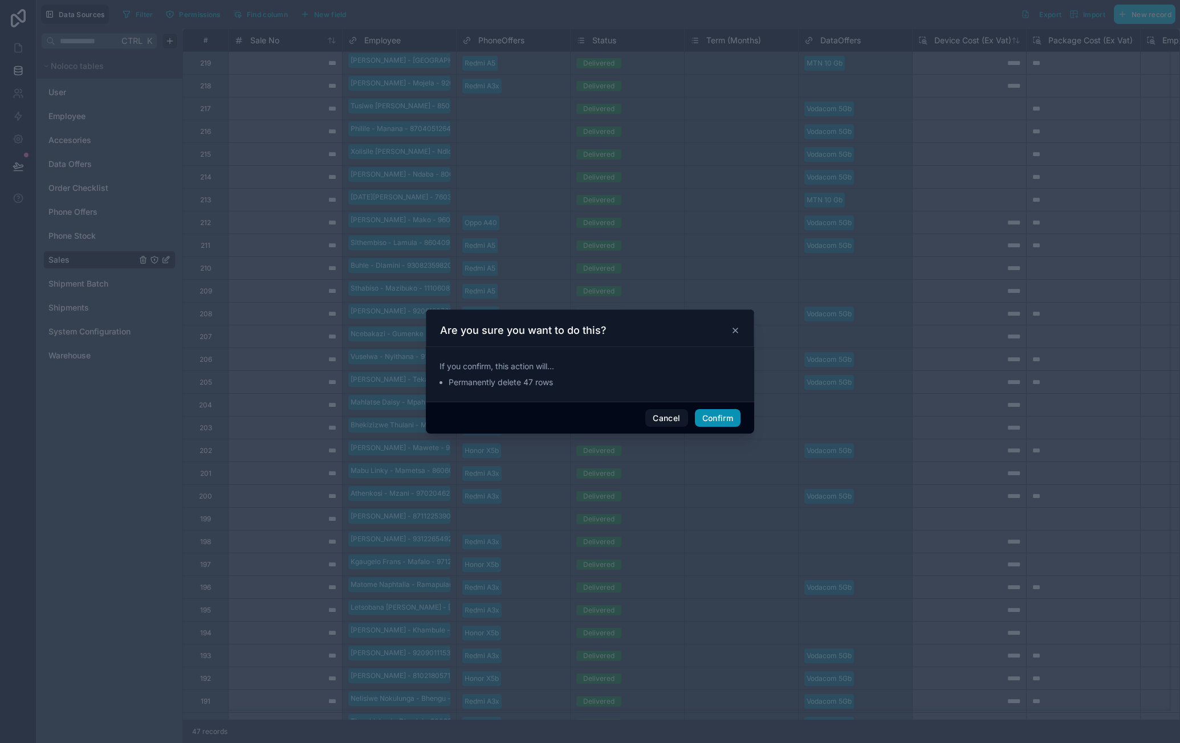
click at [702, 413] on button "Confirm" at bounding box center [718, 418] width 46 height 18
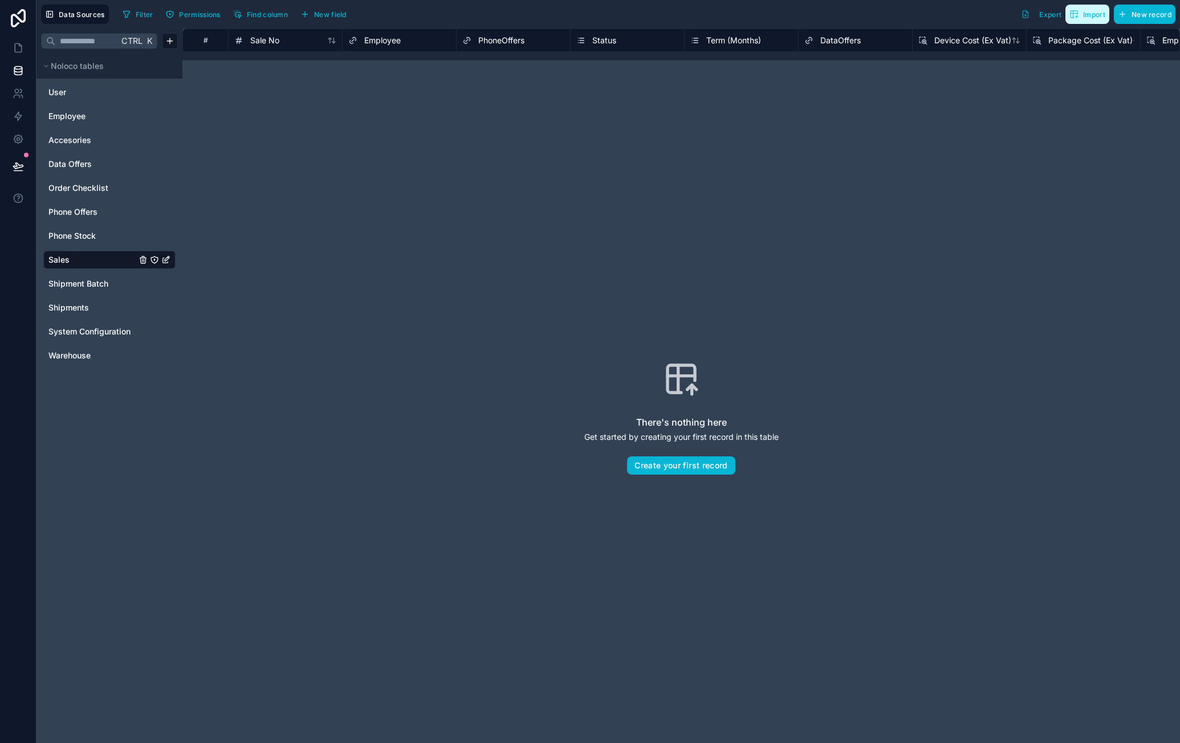
click at [1085, 14] on span "Import" at bounding box center [1094, 14] width 22 height 9
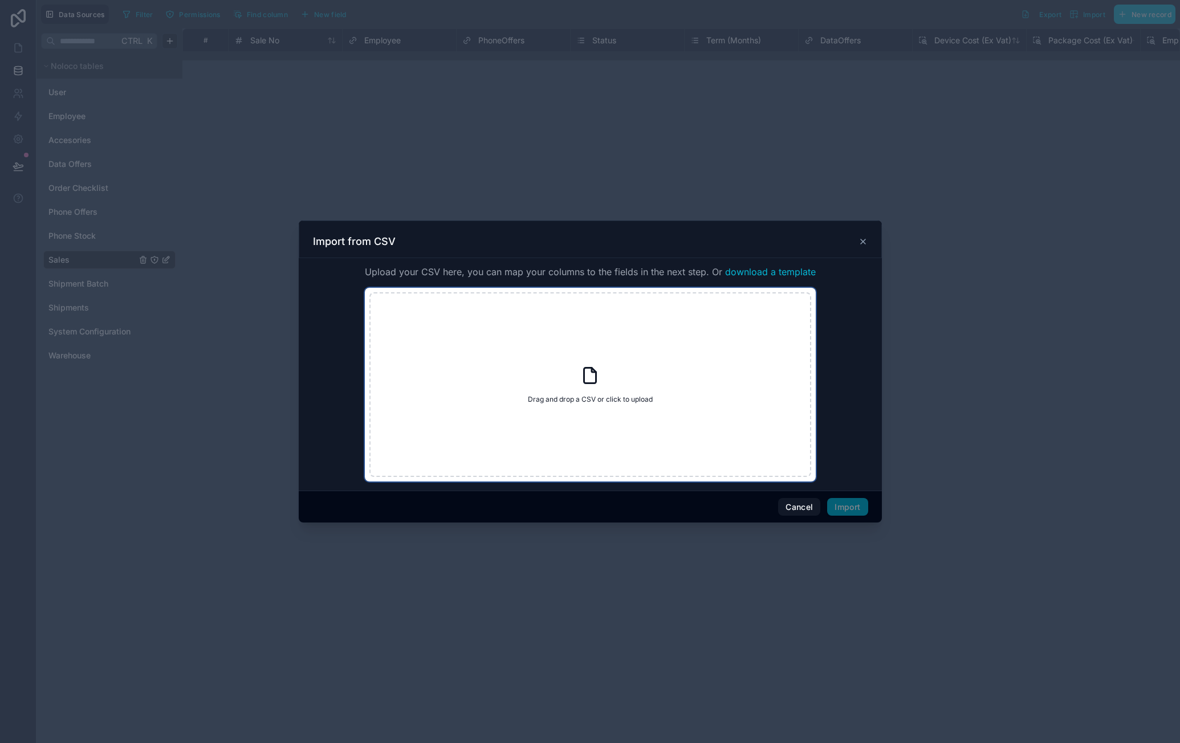
click at [586, 369] on icon at bounding box center [590, 375] width 21 height 21
type input "**********"
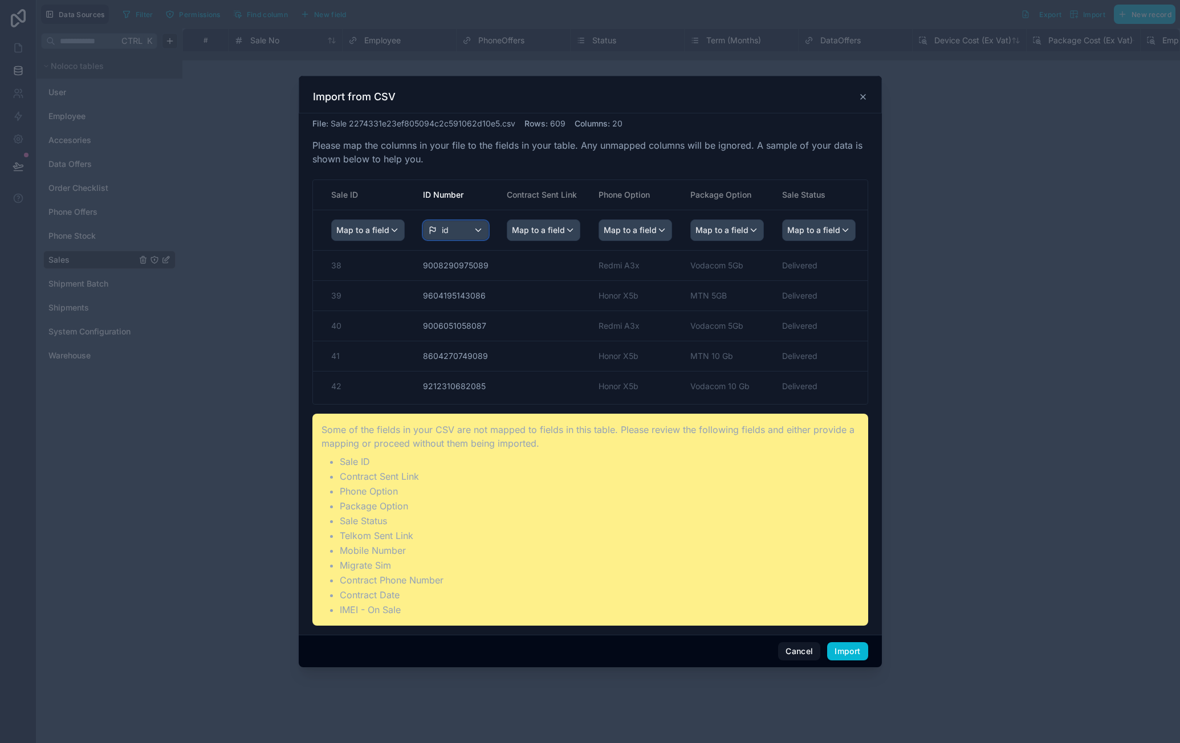
click at [458, 228] on div "id" at bounding box center [455, 230] width 64 height 18
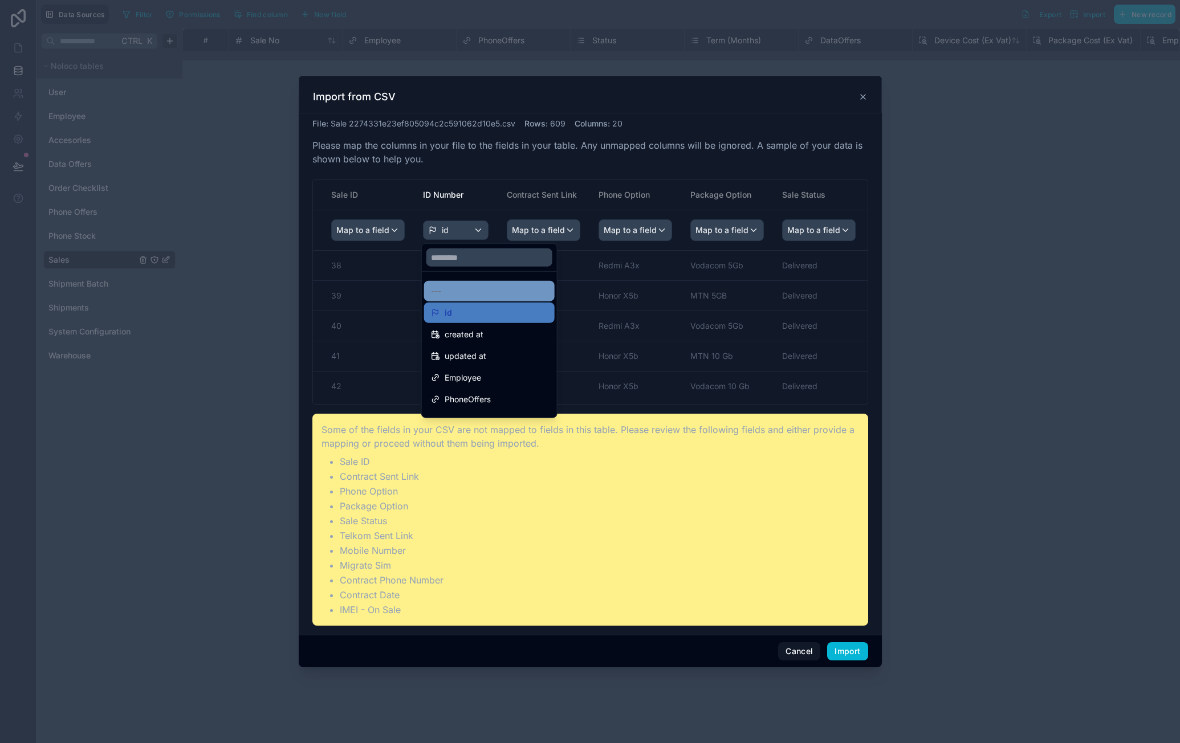
click at [462, 289] on div "---" at bounding box center [489, 291] width 117 height 14
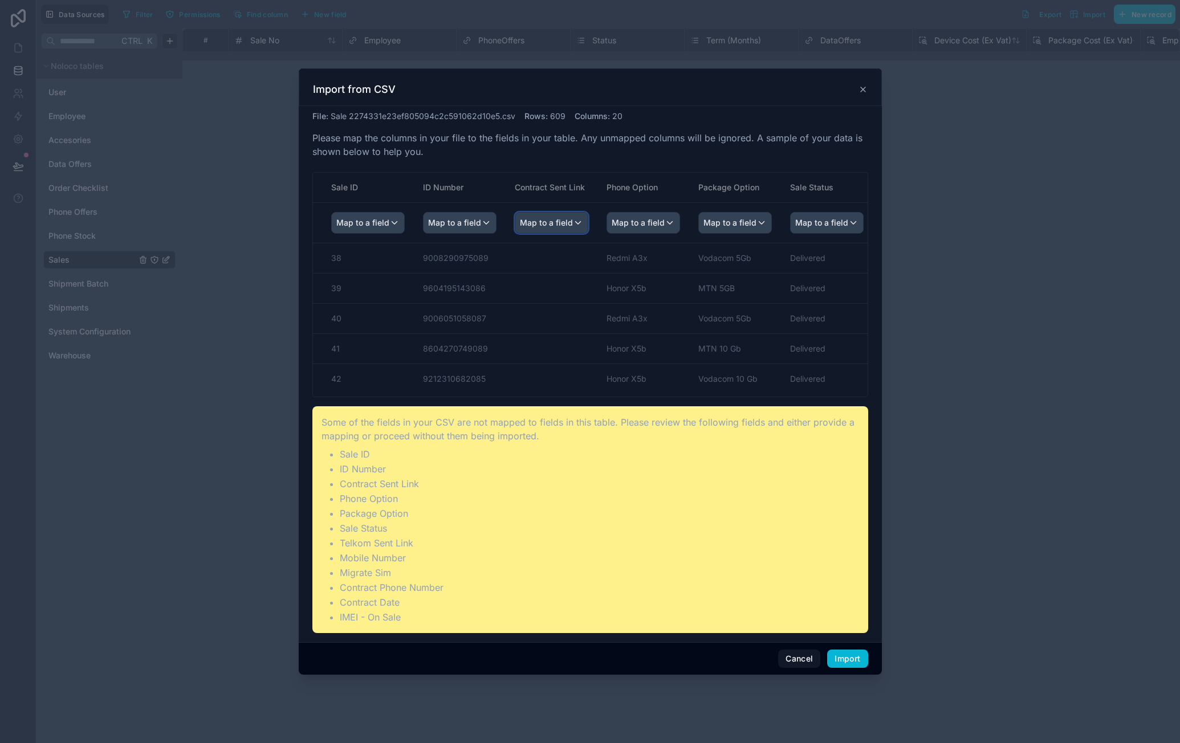
click at [552, 230] on span "Map to a field" at bounding box center [546, 223] width 53 height 21
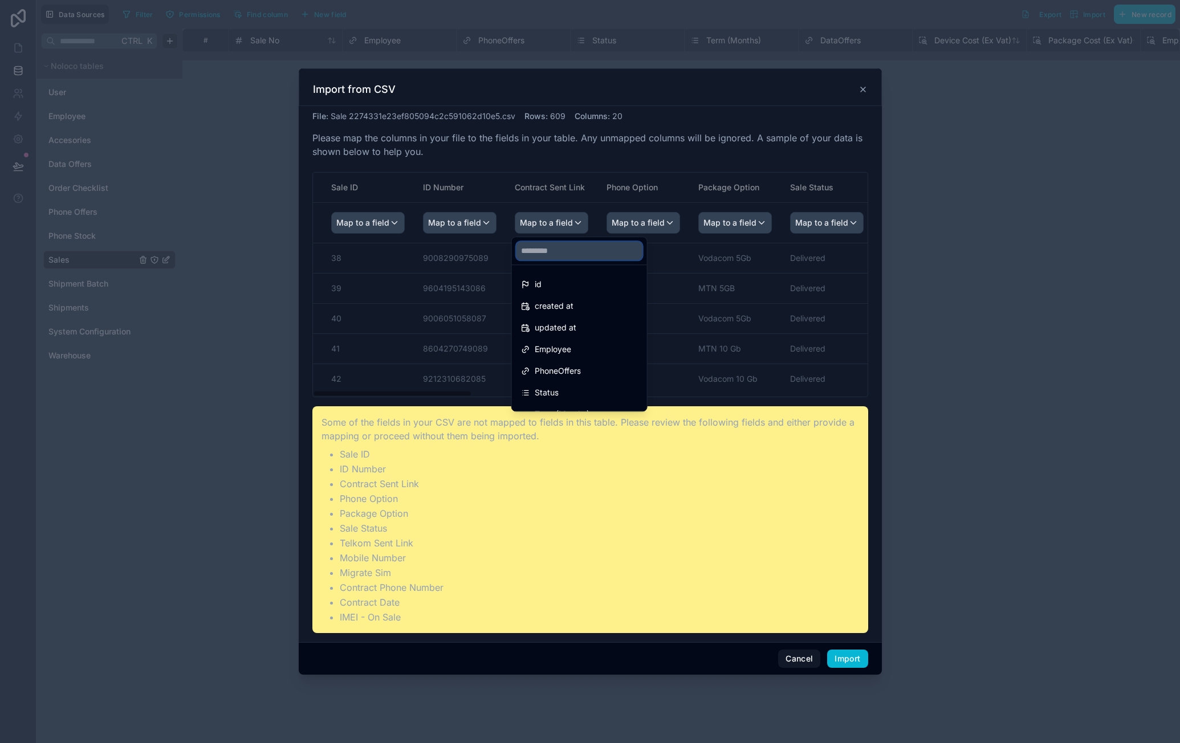
click at [579, 246] on input "text" at bounding box center [579, 251] width 126 height 18
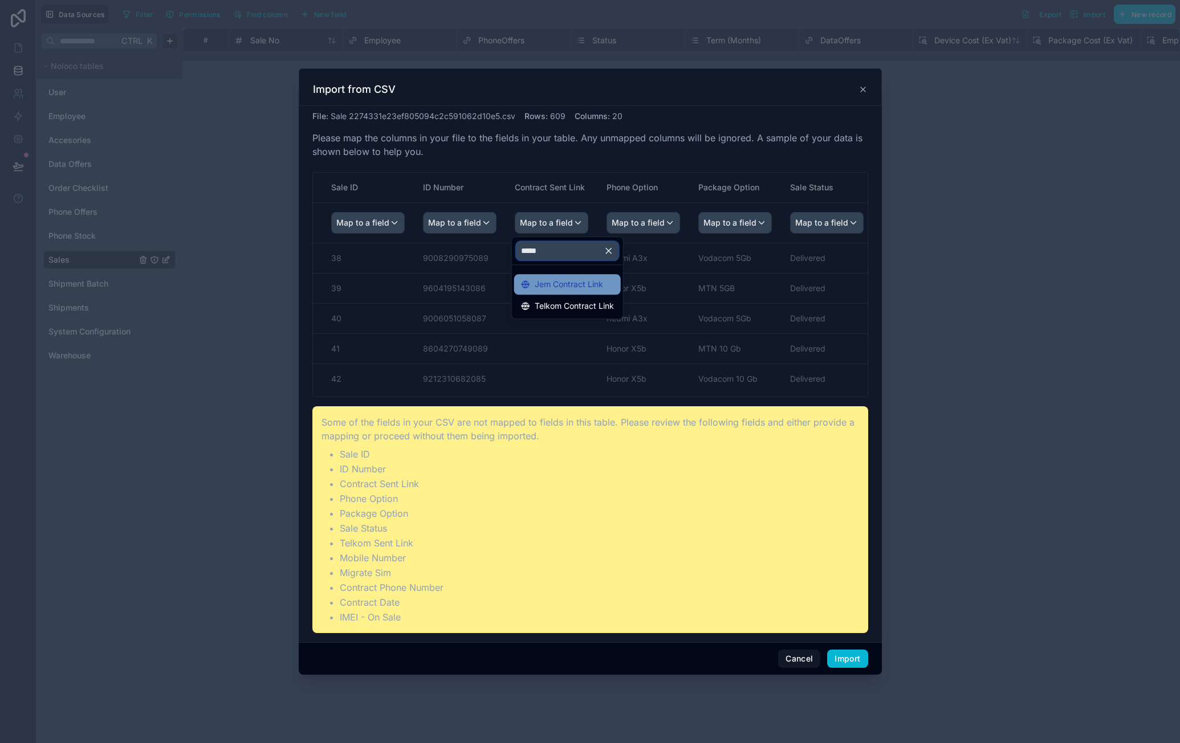
type input "*****"
click at [562, 282] on span "Jem Contract Link" at bounding box center [569, 285] width 68 height 14
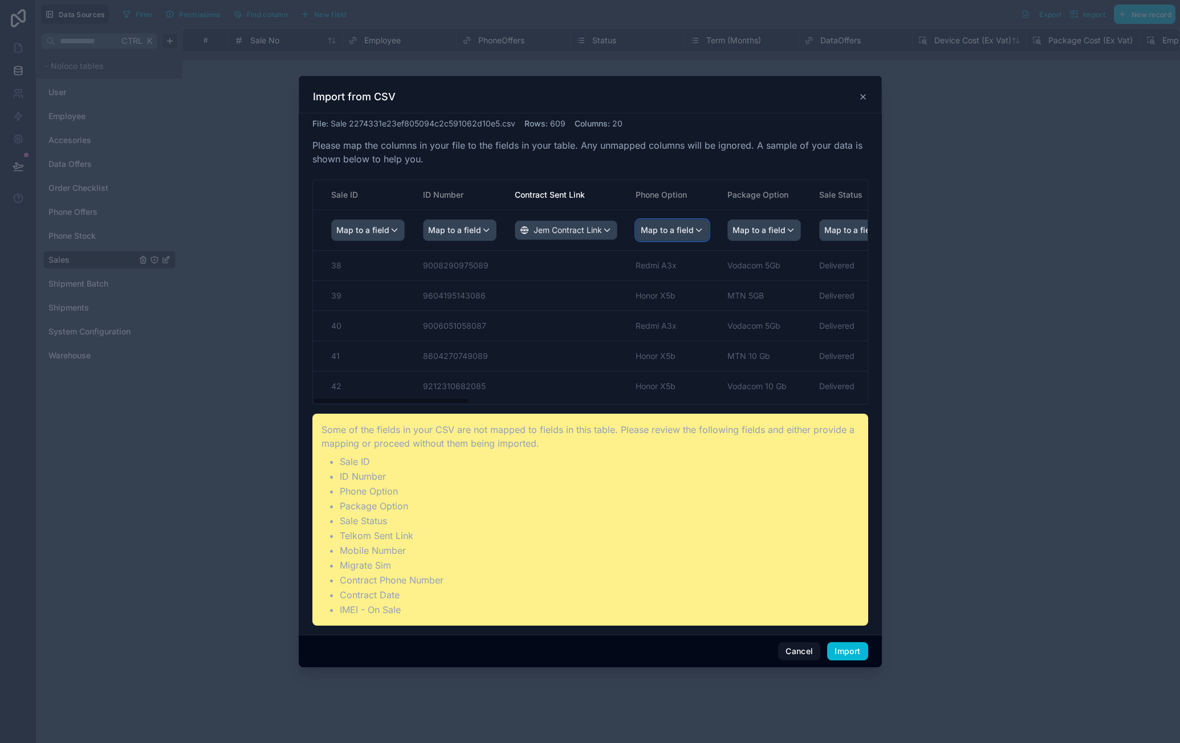
click at [699, 228] on div "Map to a field" at bounding box center [672, 230] width 72 height 21
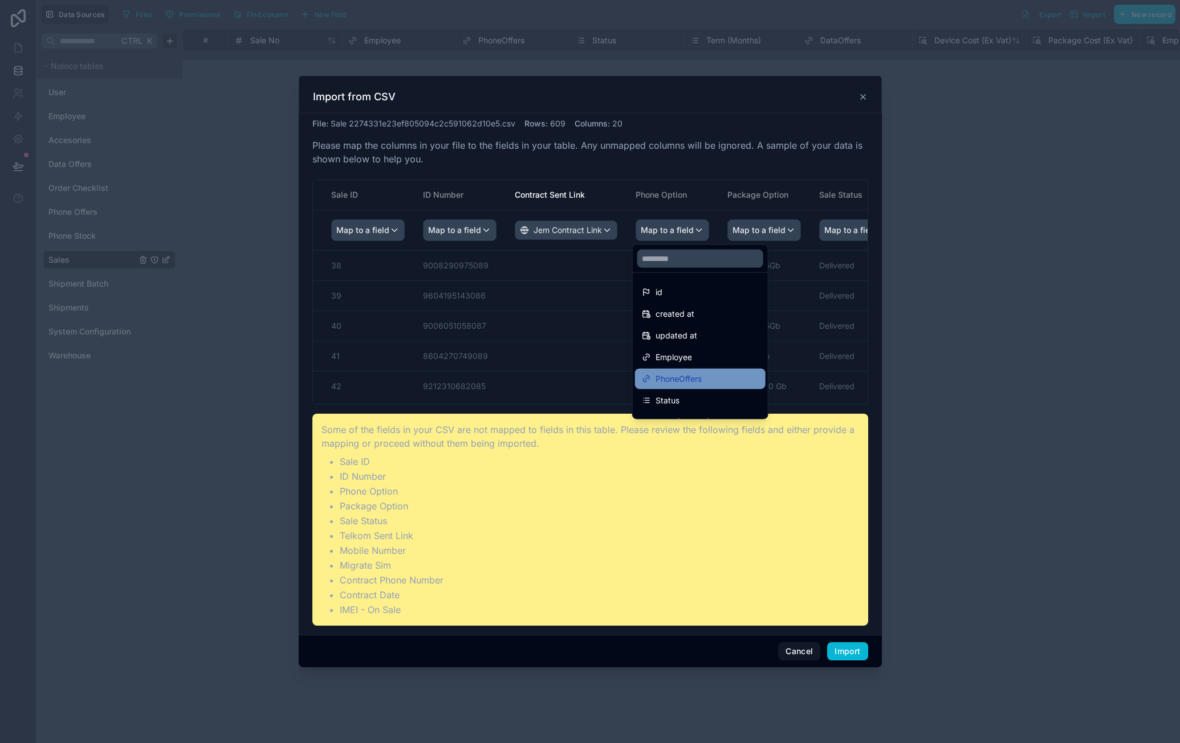
click at [707, 372] on div "PhoneOffers" at bounding box center [700, 379] width 117 height 14
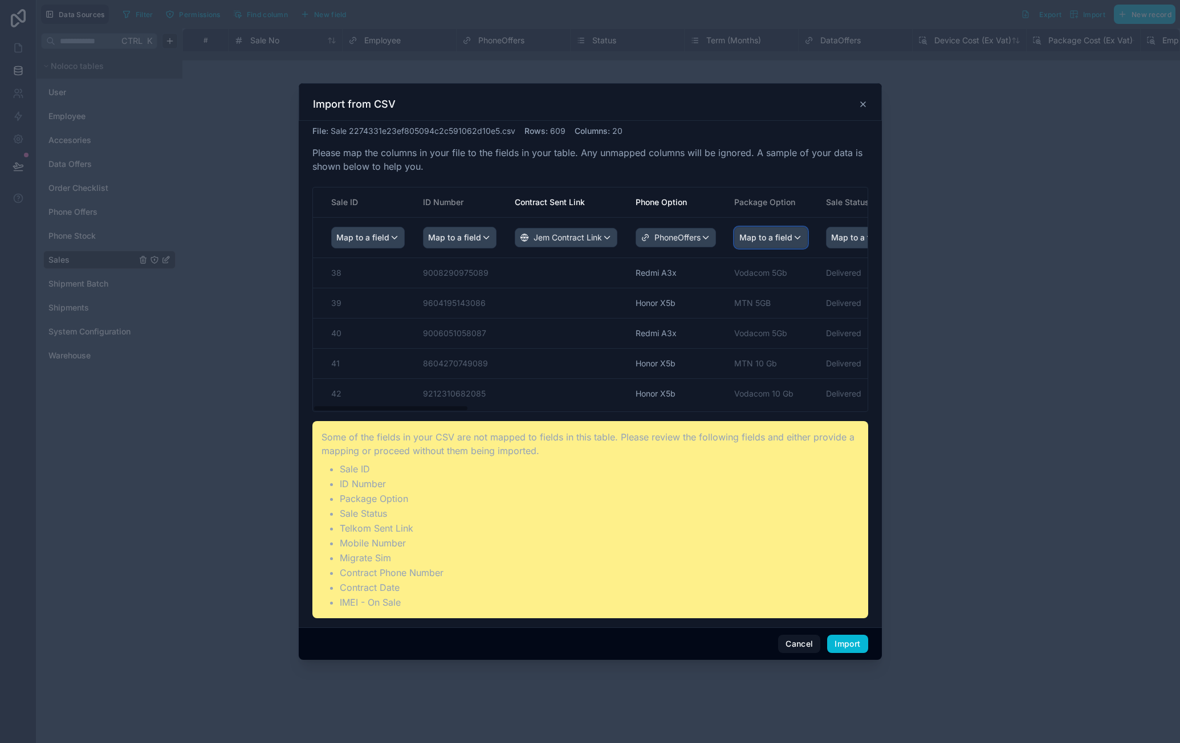
click at [774, 243] on span "Map to a field" at bounding box center [765, 237] width 53 height 21
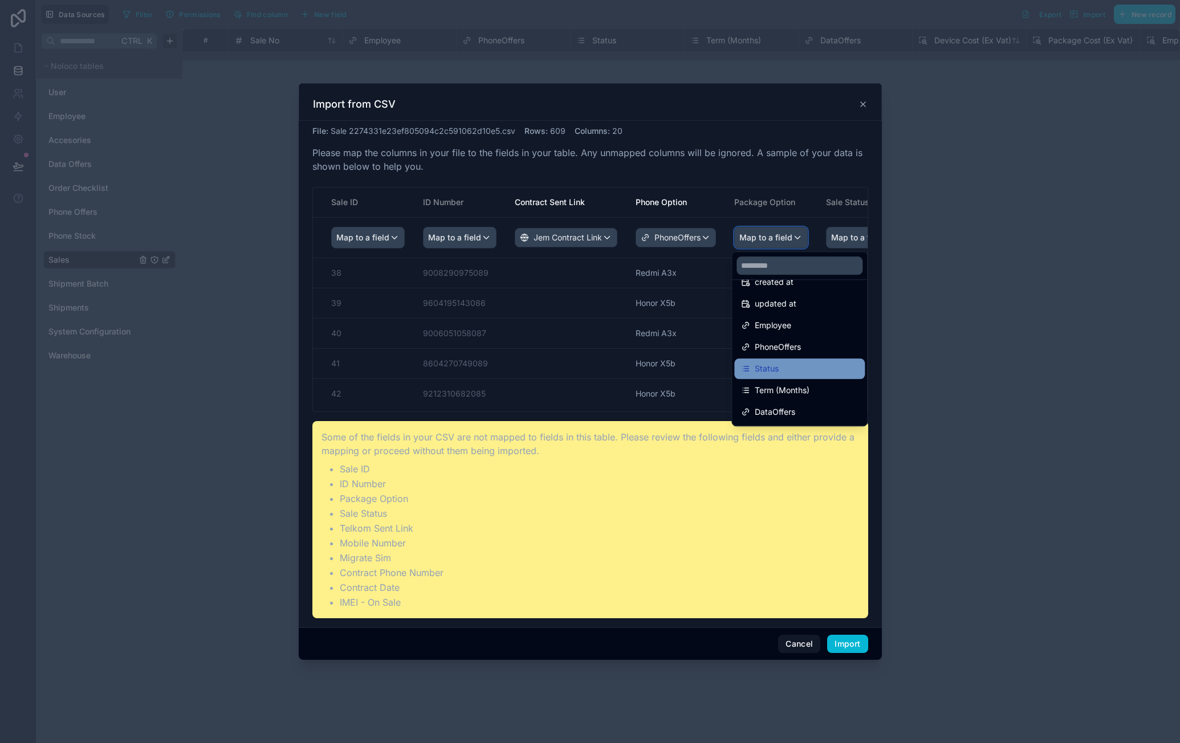
scroll to position [57, 0]
click at [808, 389] on div "DataOffers" at bounding box center [799, 394] width 117 height 14
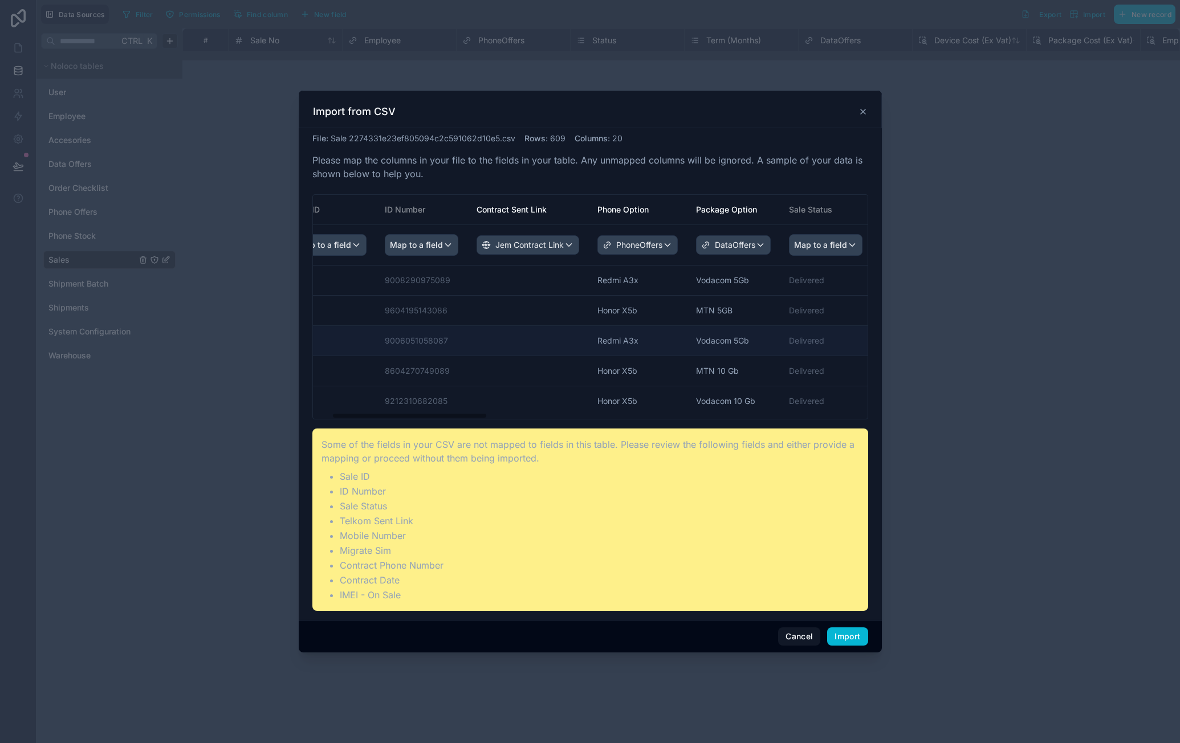
scroll to position [0, 147]
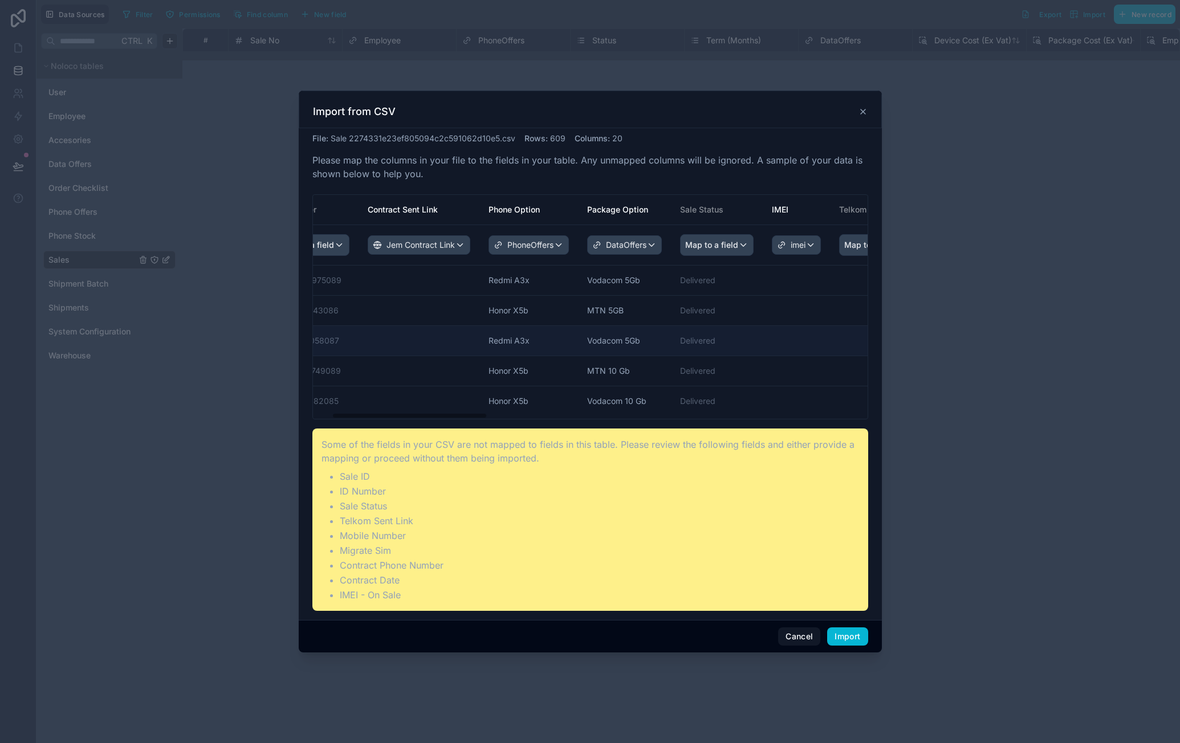
drag, startPoint x: 692, startPoint y: 347, endPoint x: 771, endPoint y: 346, distance: 78.7
click at [709, 243] on span "Map to a field" at bounding box center [711, 245] width 53 height 21
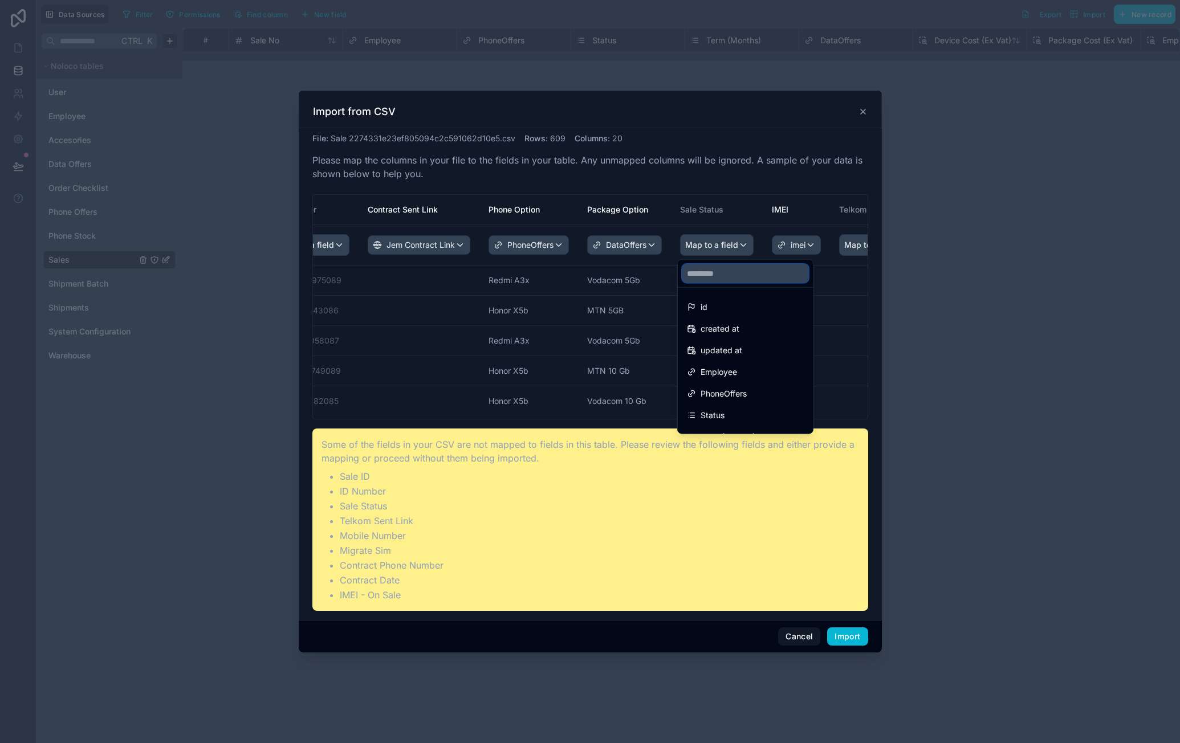
click at [738, 274] on input "text" at bounding box center [745, 273] width 126 height 18
type input "*"
click at [737, 325] on div "Status" at bounding box center [745, 329] width 117 height 14
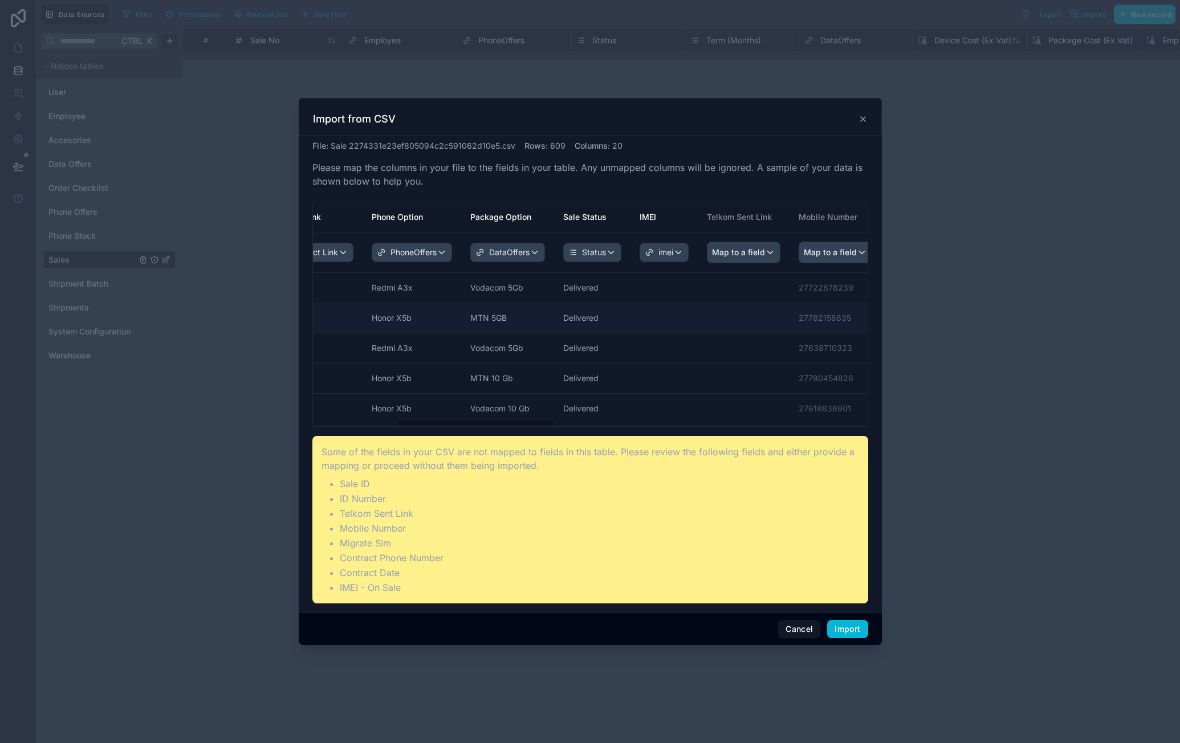
drag, startPoint x: 715, startPoint y: 306, endPoint x: 800, endPoint y: 304, distance: 84.4
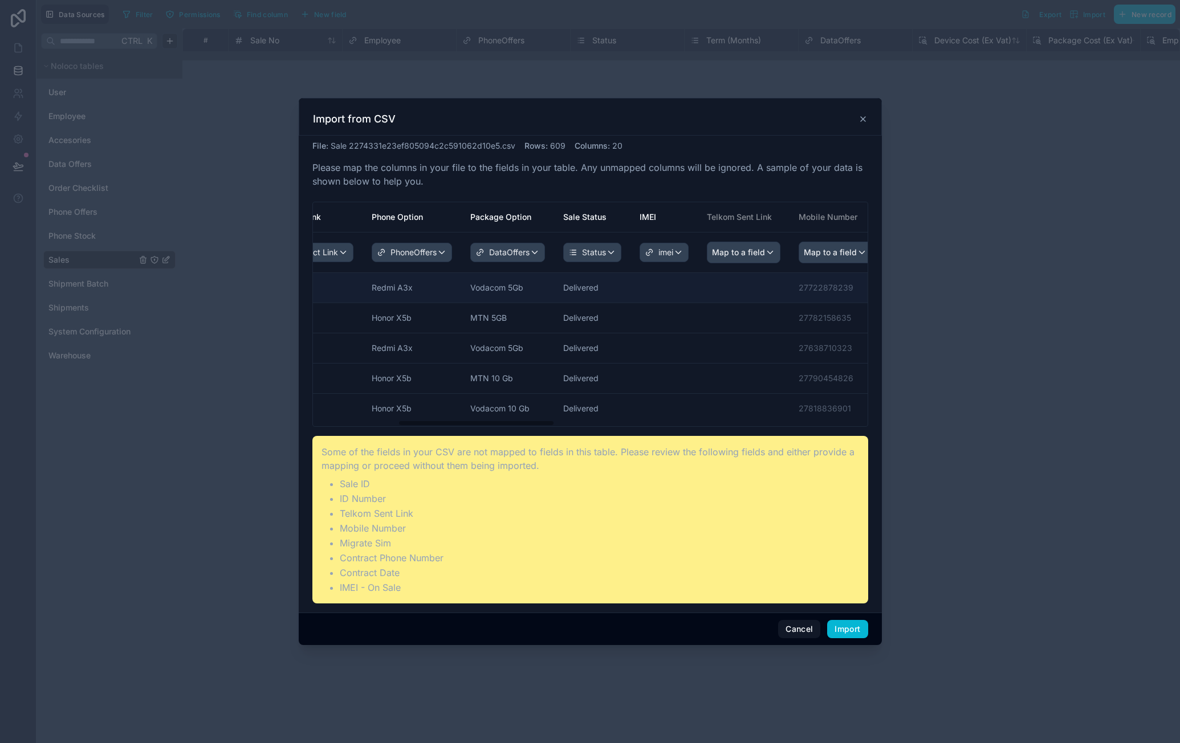
scroll to position [0, 301]
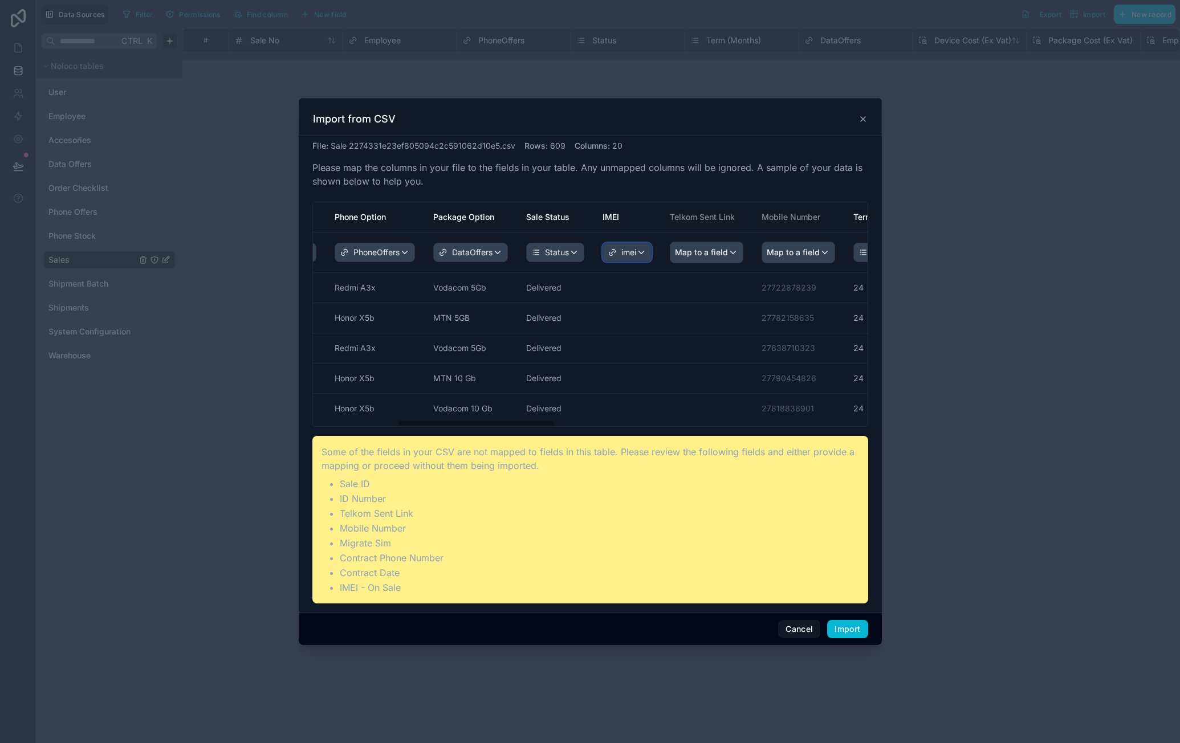
click at [639, 254] on div "imei" at bounding box center [627, 252] width 48 height 18
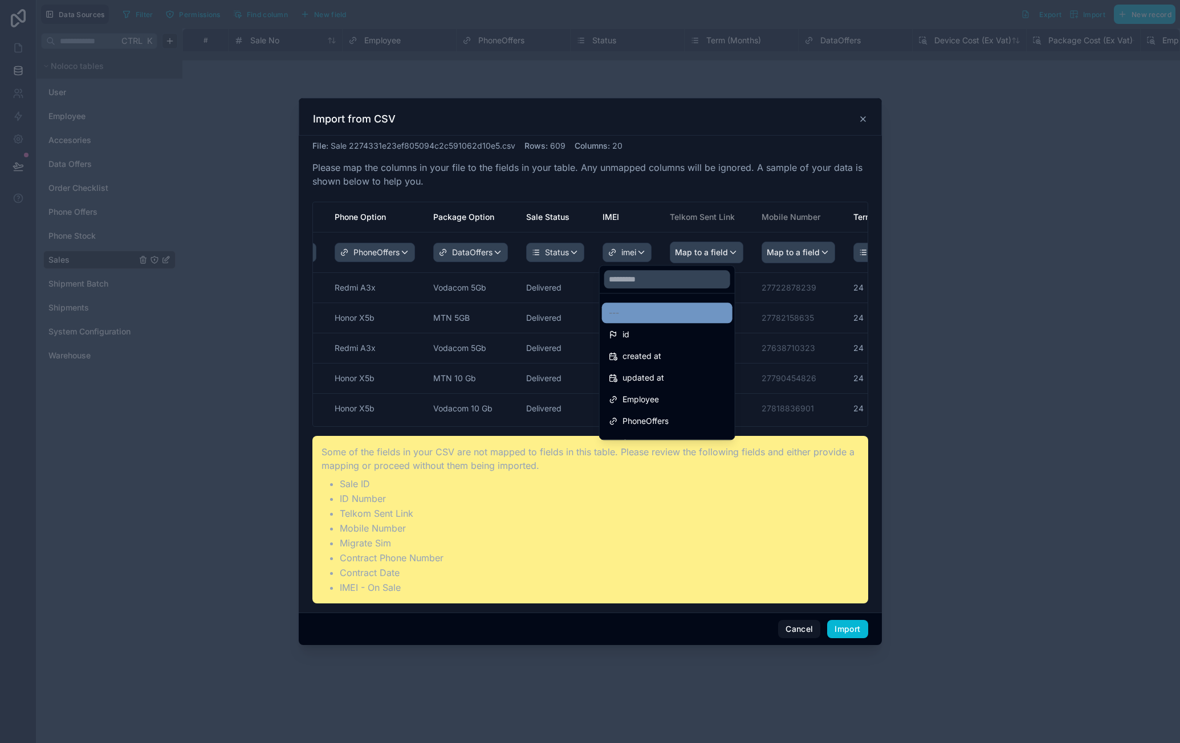
click at [637, 306] on div "---" at bounding box center [667, 313] width 117 height 14
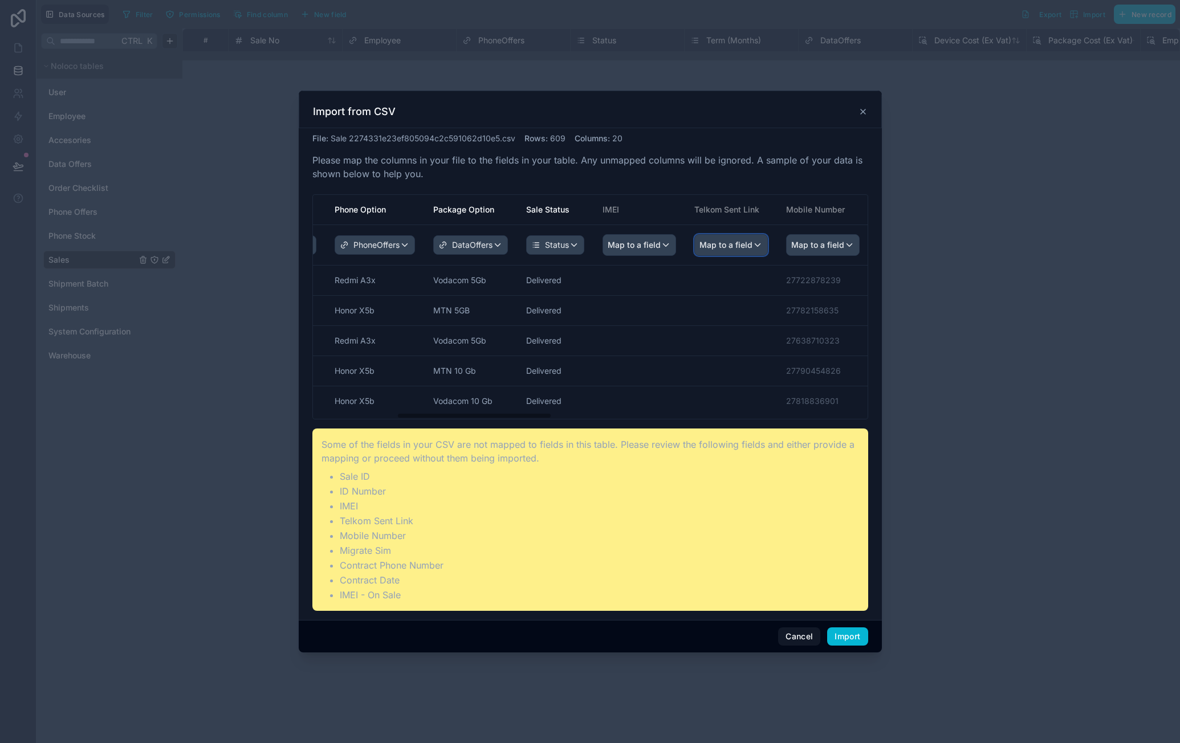
click at [735, 246] on span "Map to a field" at bounding box center [725, 245] width 53 height 21
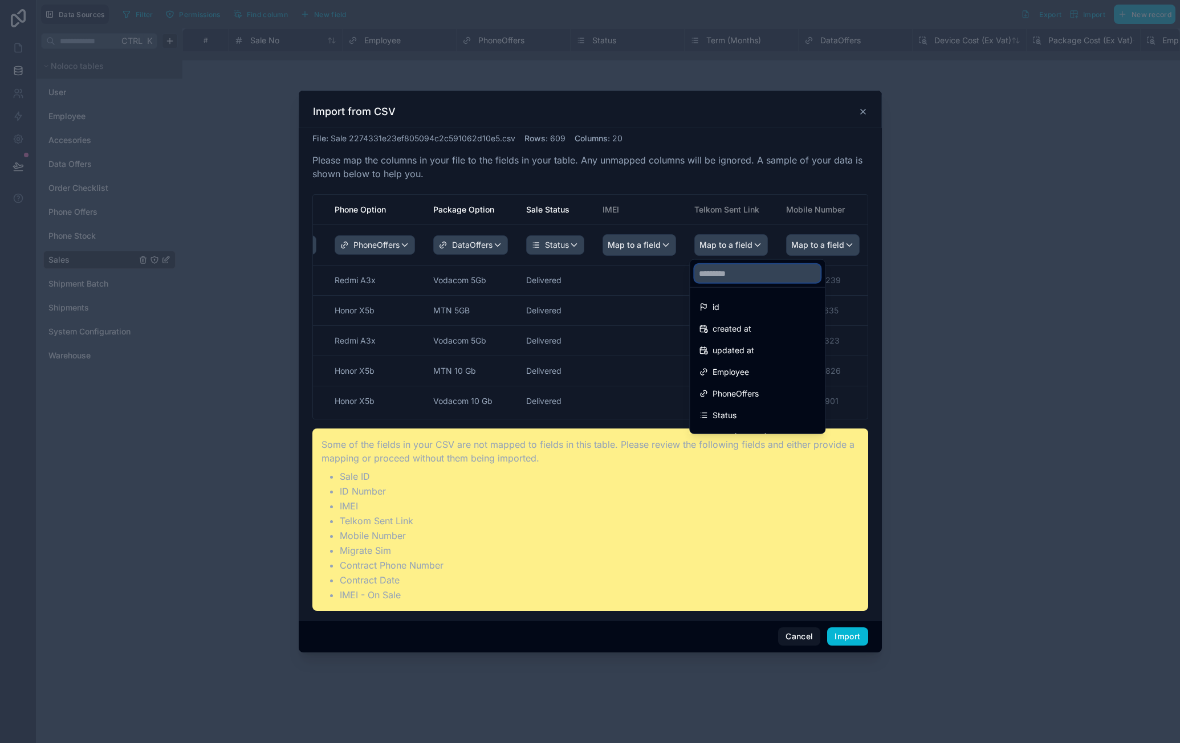
click at [716, 281] on input "text" at bounding box center [757, 273] width 126 height 18
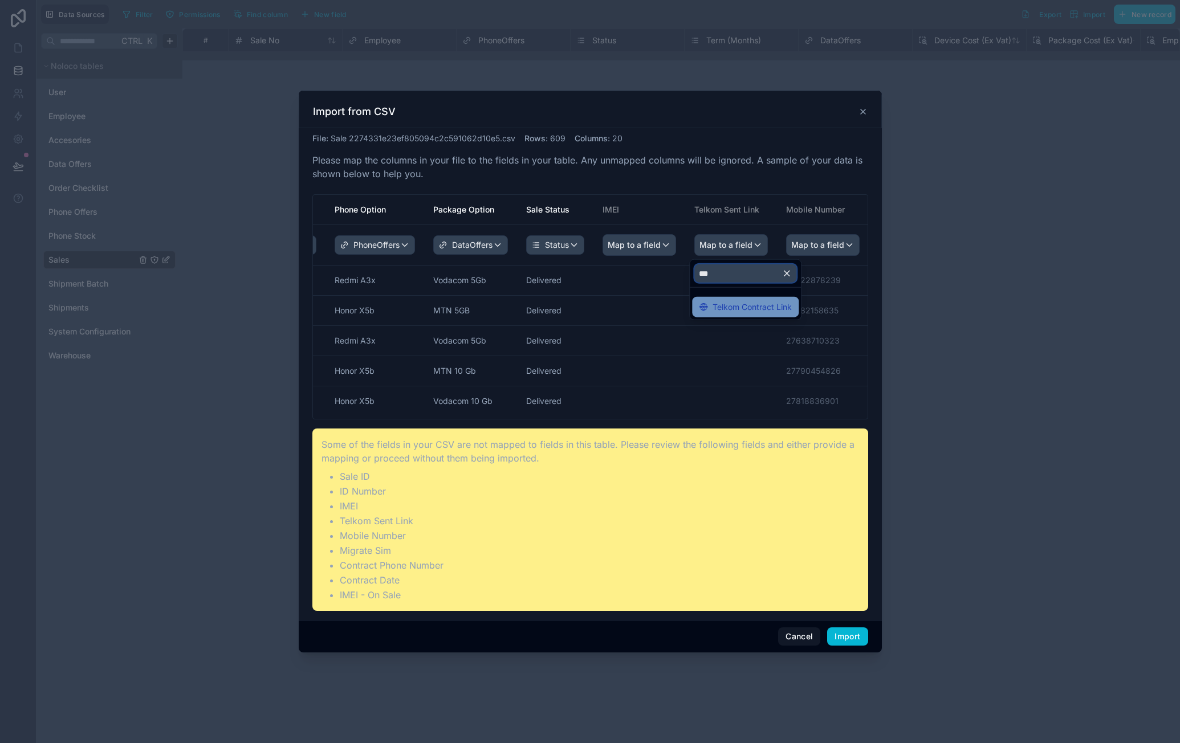
type input "***"
click at [748, 309] on span "Telkom Contract Link" at bounding box center [751, 307] width 79 height 14
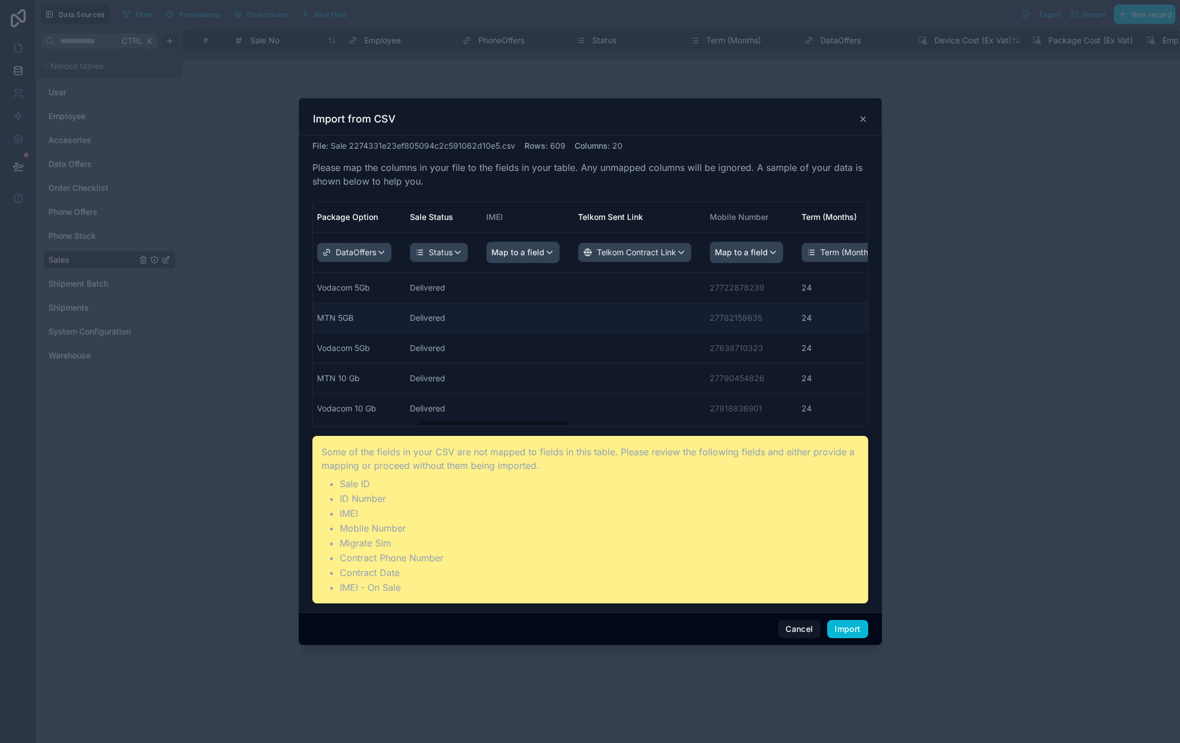
drag, startPoint x: 670, startPoint y: 320, endPoint x: 767, endPoint y: 311, distance: 97.3
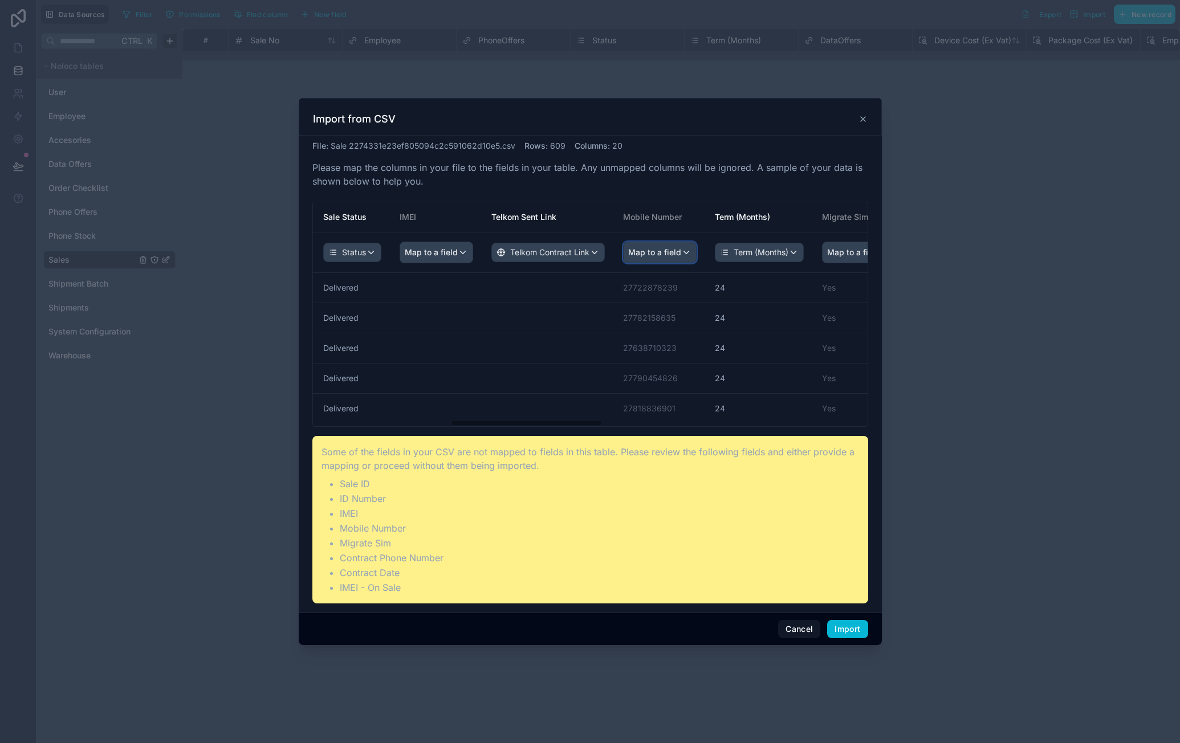
click at [640, 248] on span "Map to a field" at bounding box center [654, 252] width 53 height 21
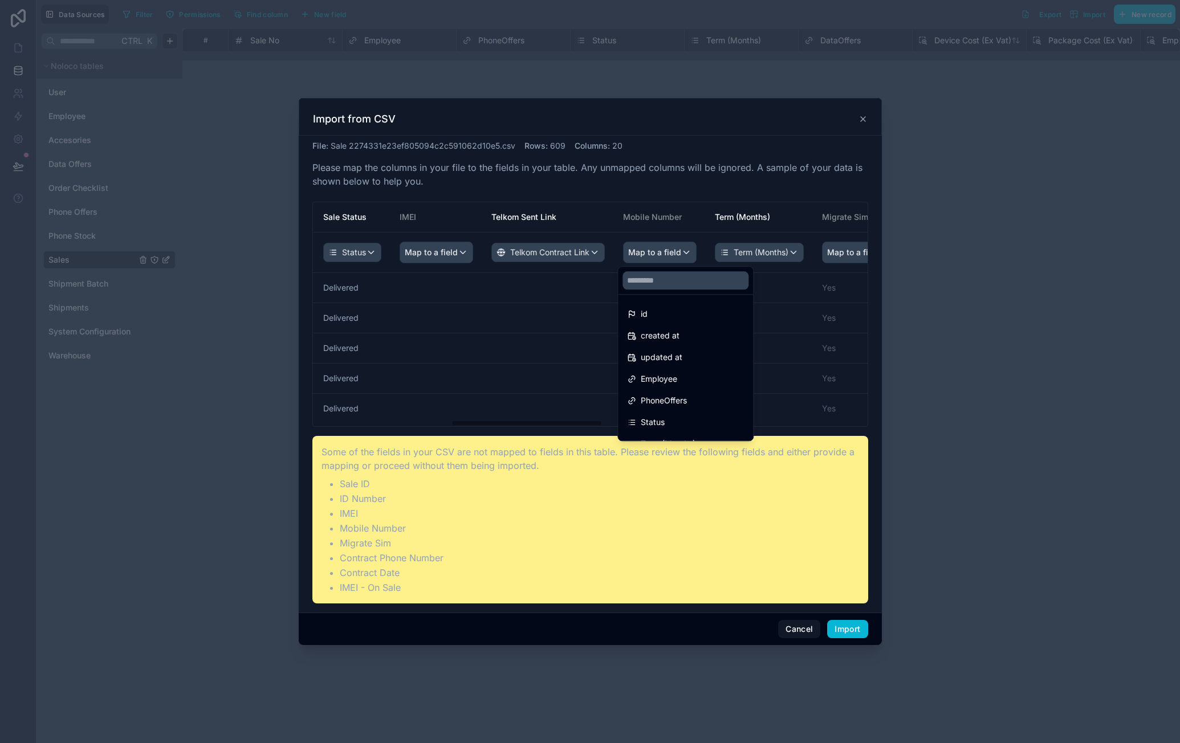
click at [783, 247] on div "scrollable content" at bounding box center [590, 371] width 583 height 547
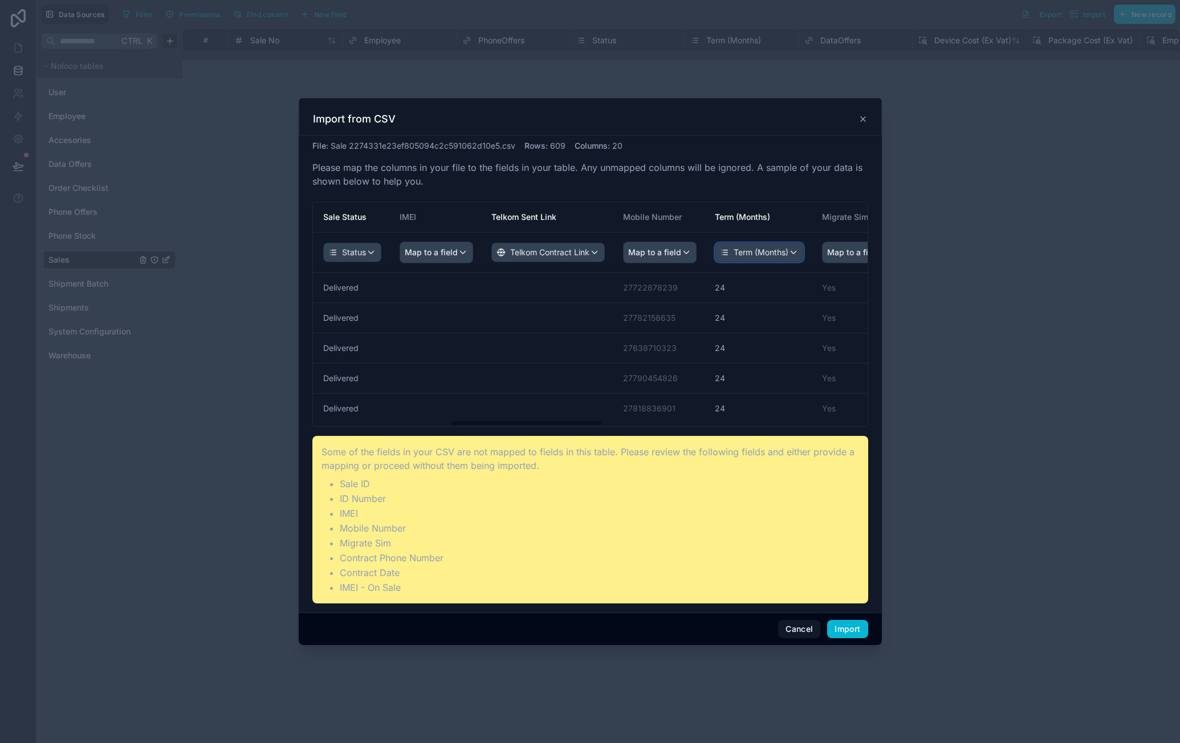
click at [763, 255] on span "Term (Months)" at bounding box center [760, 252] width 55 height 11
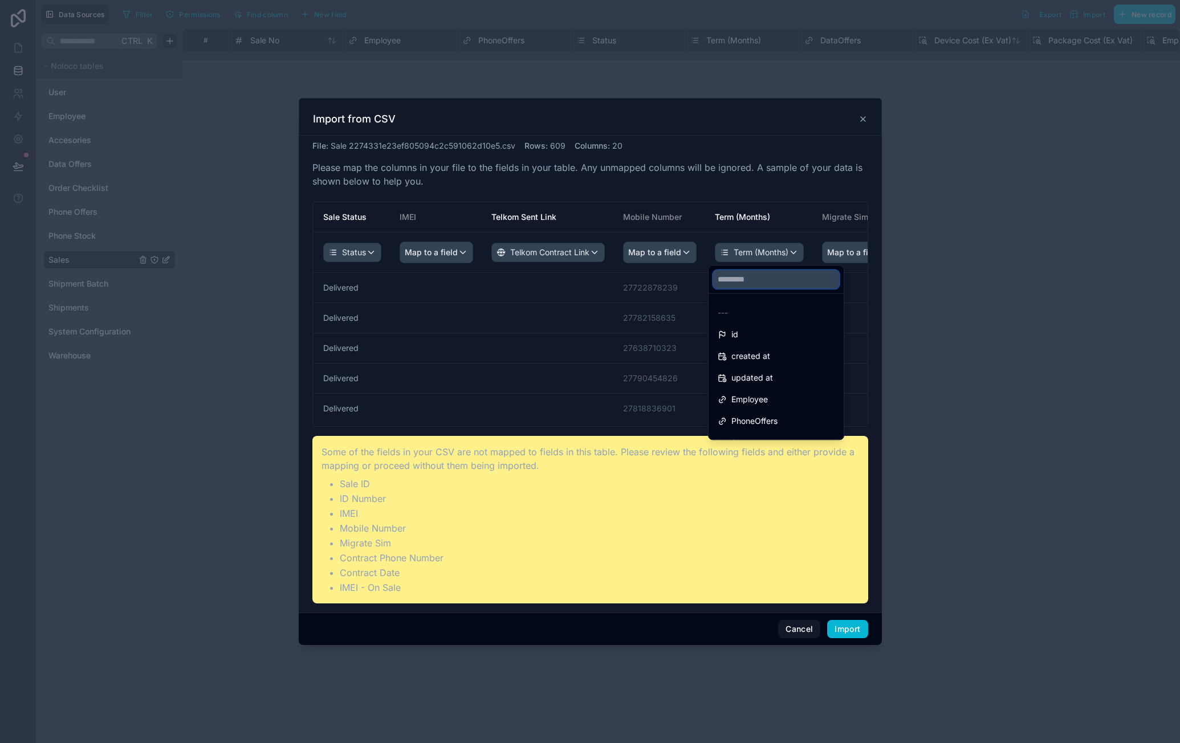
click at [759, 287] on input "text" at bounding box center [776, 279] width 126 height 18
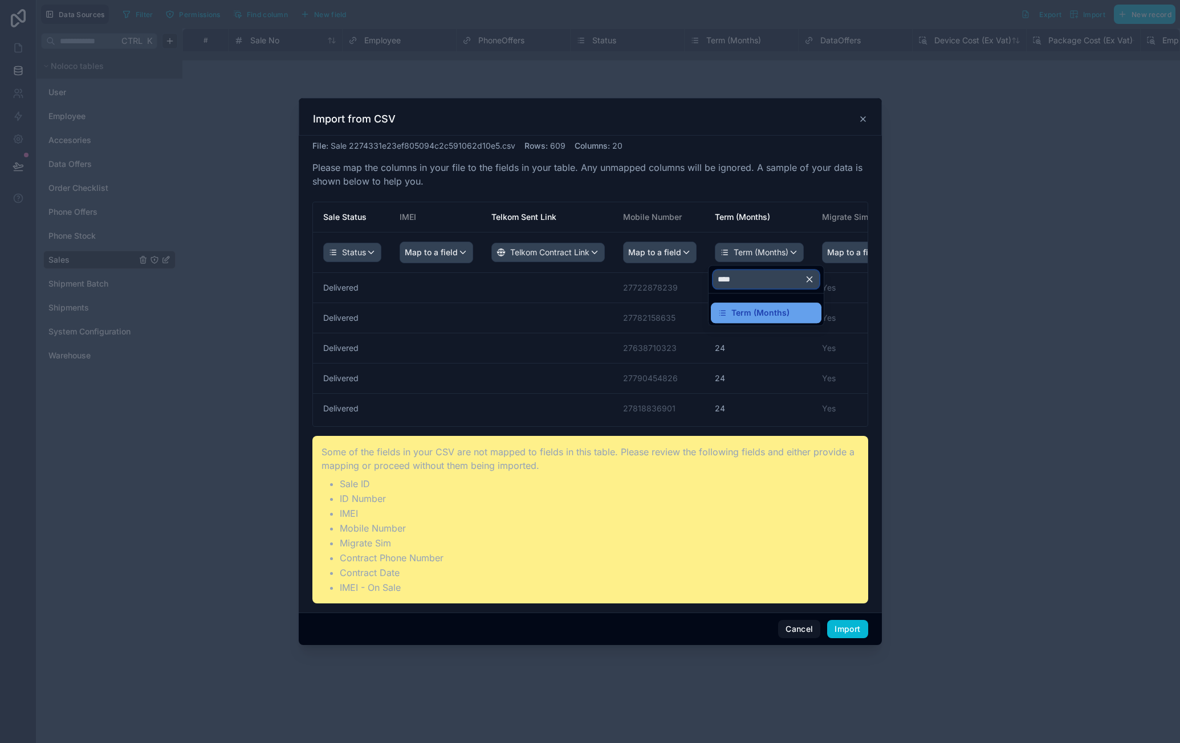
type input "****"
click at [753, 309] on span "Term (Months)" at bounding box center [760, 313] width 58 height 14
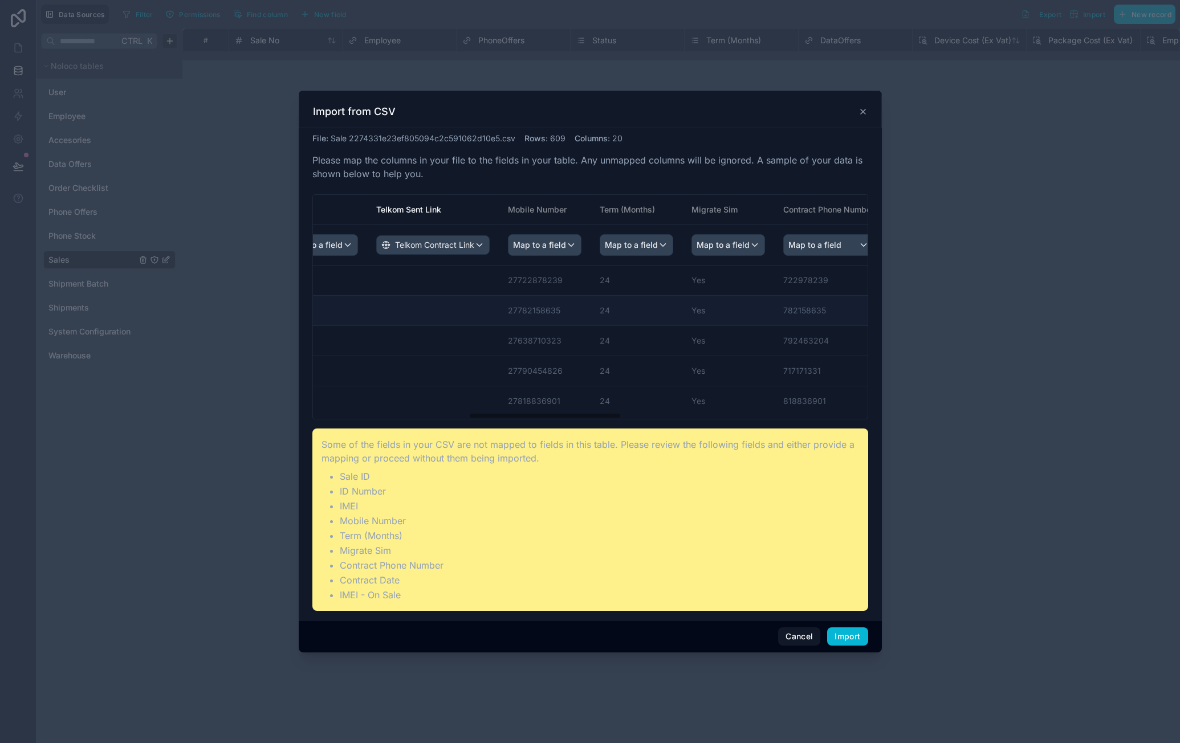
drag, startPoint x: 695, startPoint y: 324, endPoint x: 765, endPoint y: 323, distance: 70.1
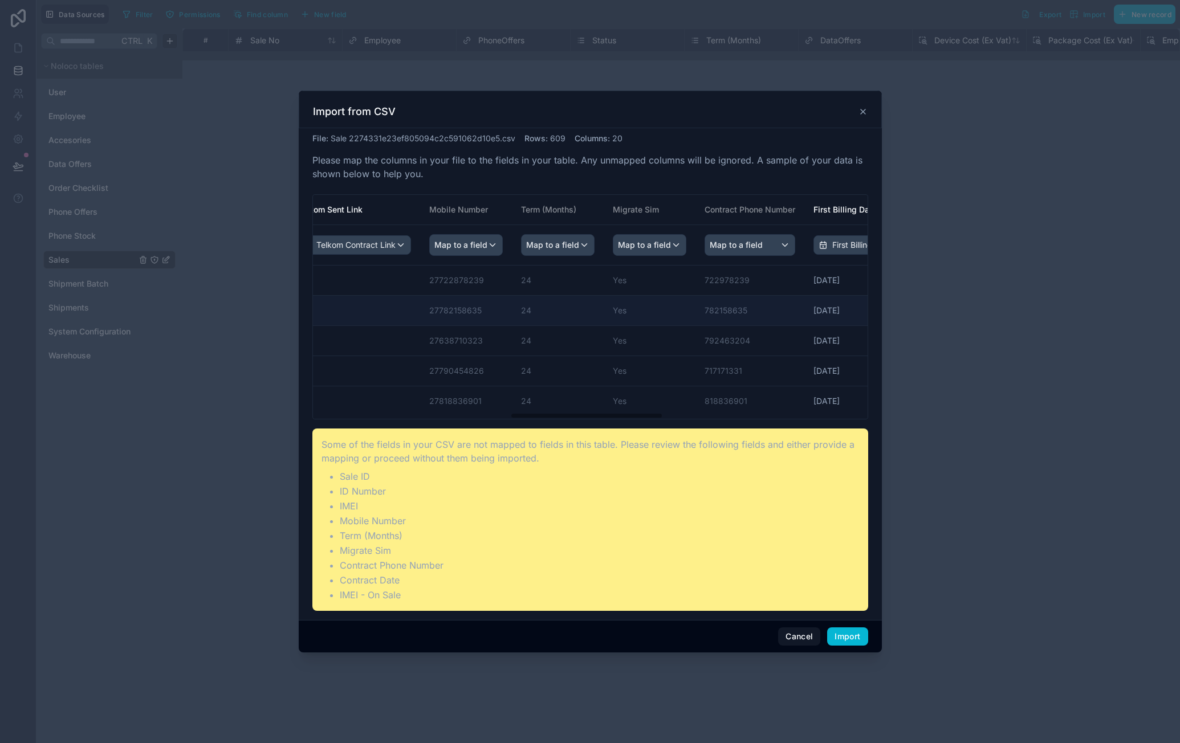
scroll to position [0, 801]
drag, startPoint x: 647, startPoint y: 316, endPoint x: 730, endPoint y: 312, distance: 82.2
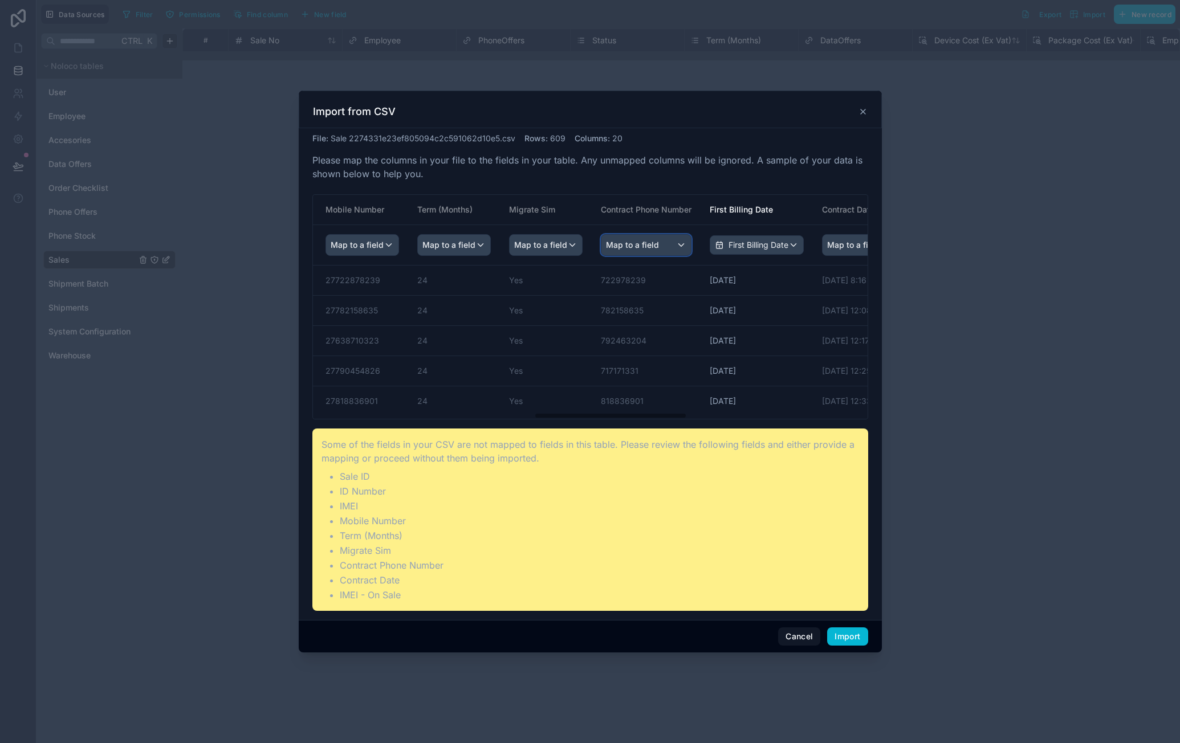
click at [659, 247] on div "Map to a field" at bounding box center [645, 245] width 89 height 21
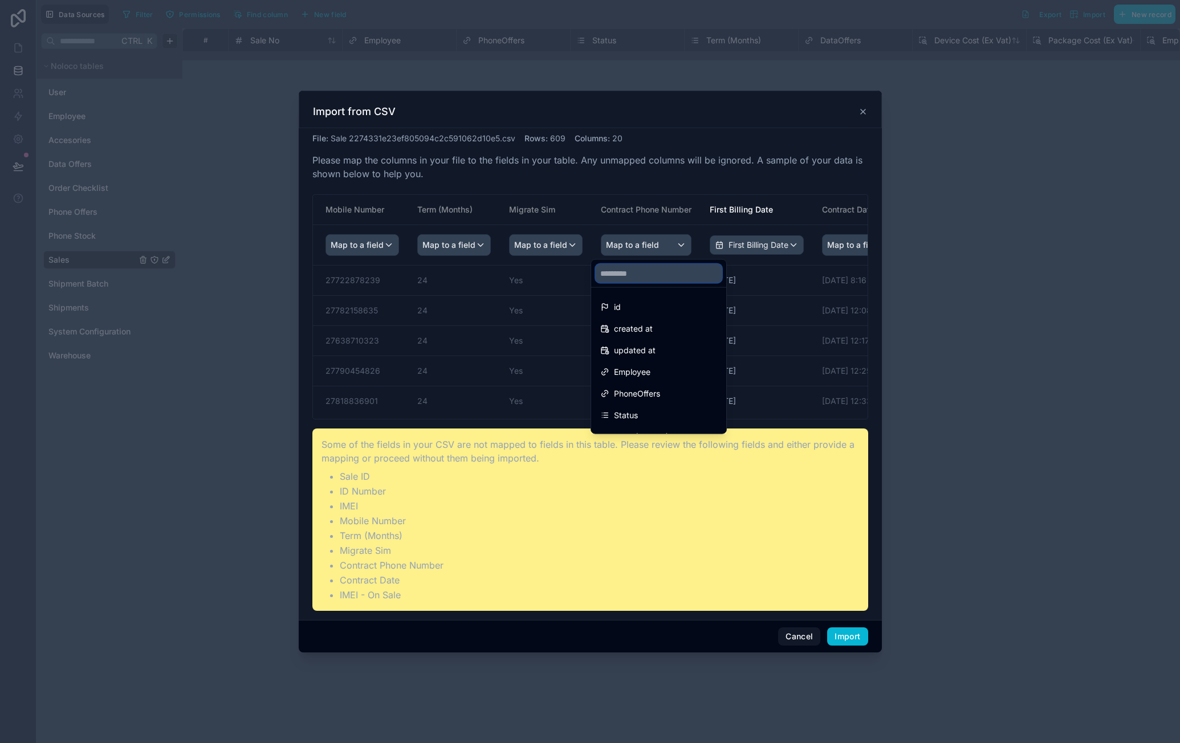
click at [650, 270] on input "text" at bounding box center [659, 273] width 126 height 18
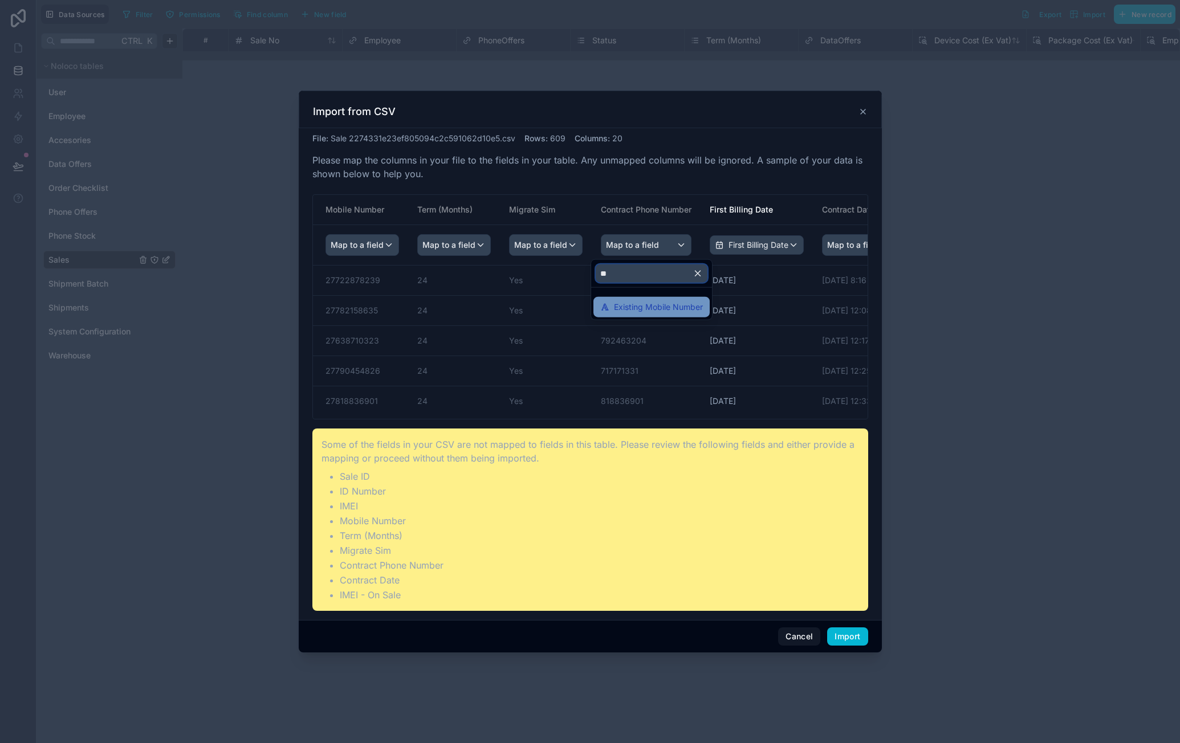
type input "**"
click at [654, 300] on span "Existing Mobile Number" at bounding box center [658, 307] width 89 height 14
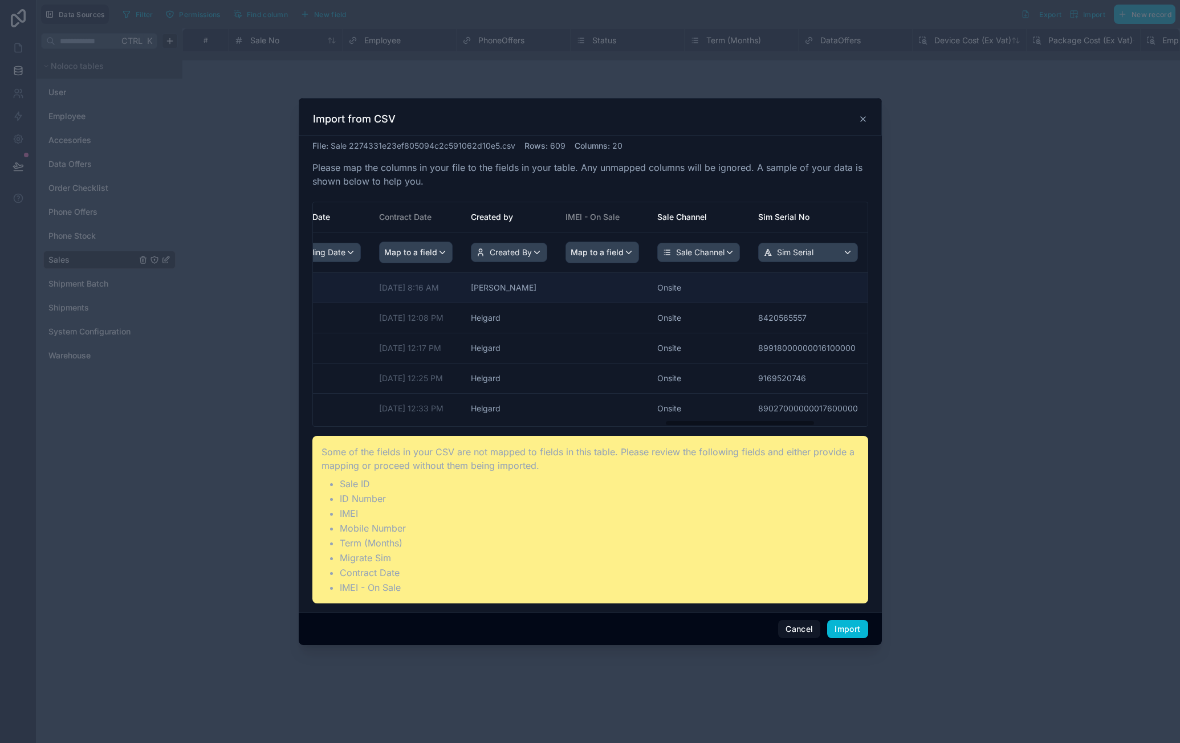
drag, startPoint x: 658, startPoint y: 303, endPoint x: 709, endPoint y: 299, distance: 51.4
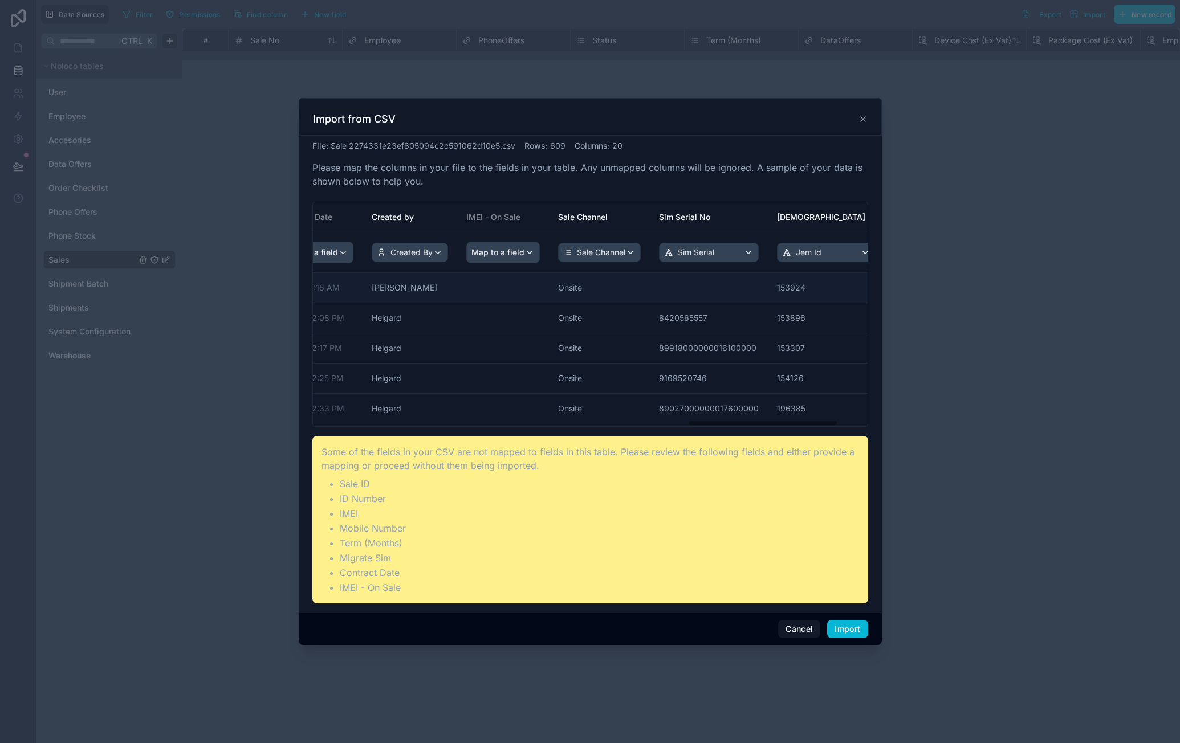
scroll to position [0, 1454]
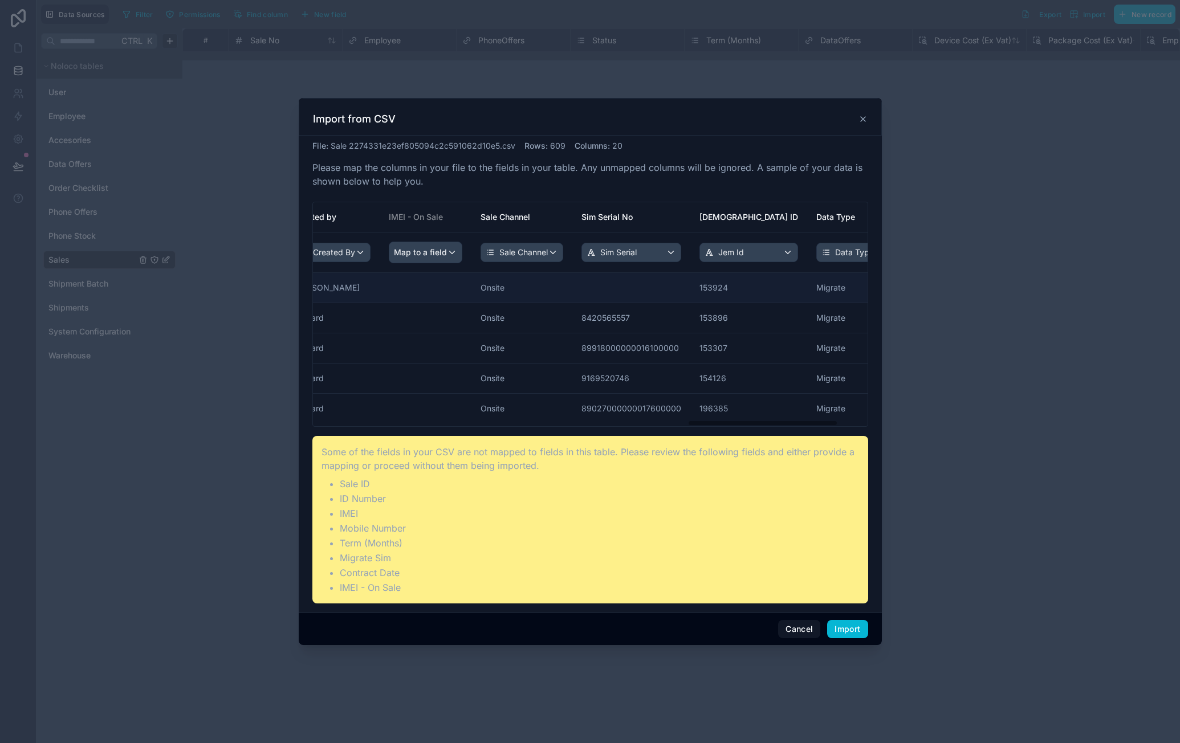
drag, startPoint x: 728, startPoint y: 274, endPoint x: 797, endPoint y: 275, distance: 69.5
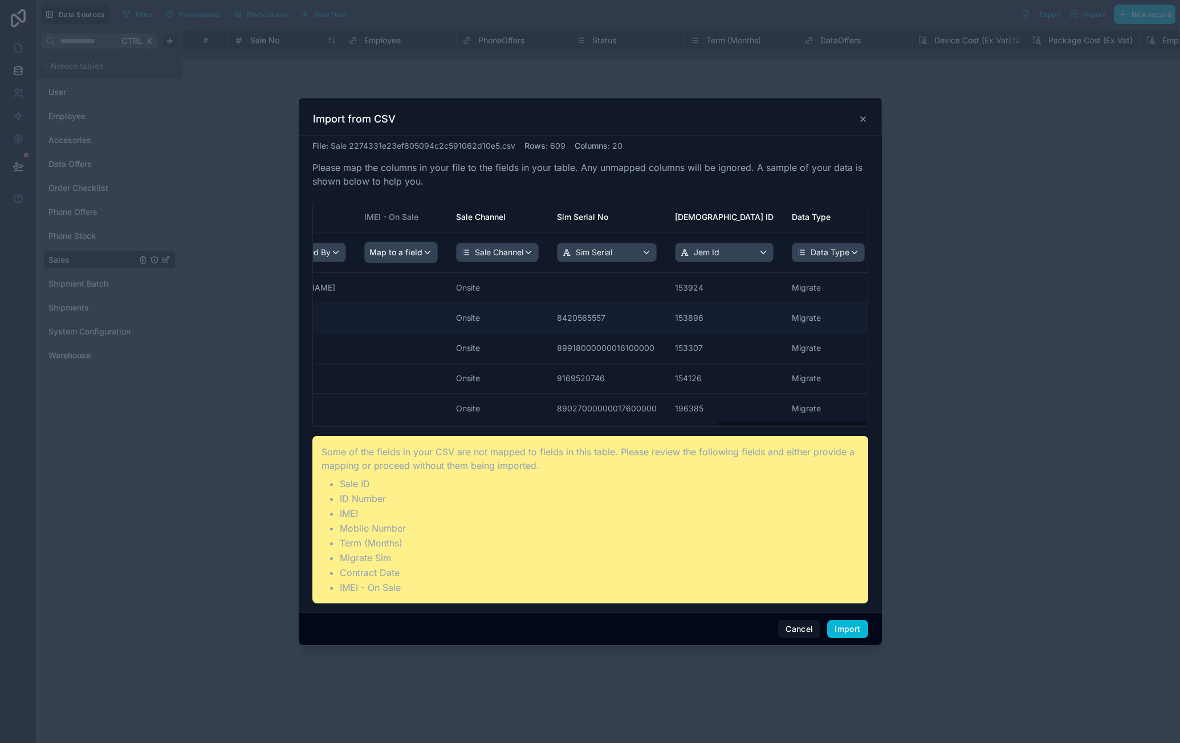
scroll to position [0, 1486]
drag, startPoint x: 714, startPoint y: 315, endPoint x: 751, endPoint y: 314, distance: 37.6
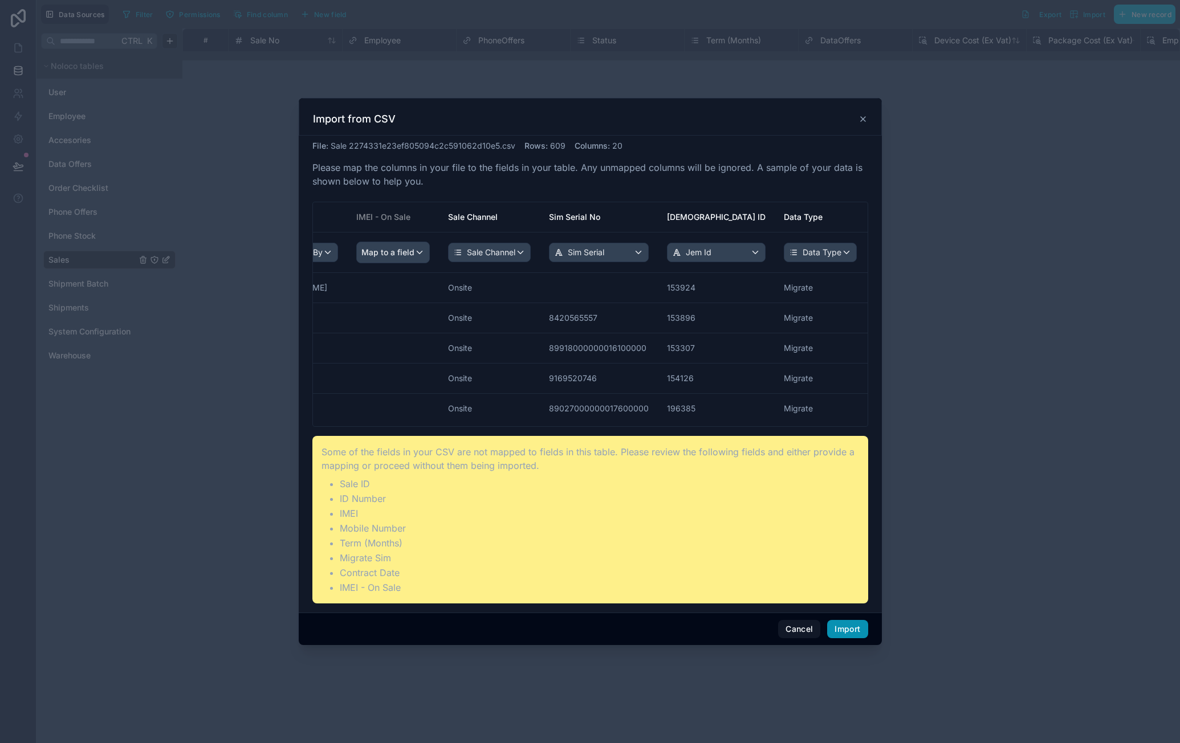
click at [837, 622] on button "Import" at bounding box center [847, 629] width 40 height 18
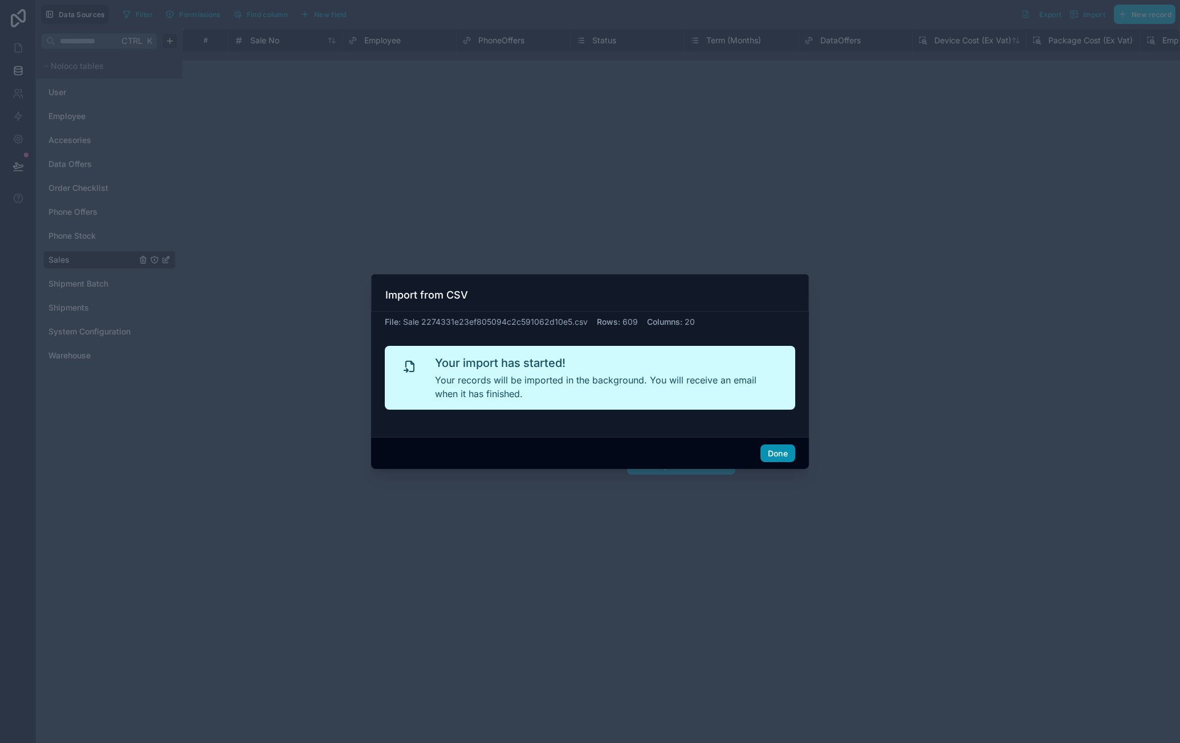
click at [779, 446] on button "Done" at bounding box center [777, 454] width 35 height 18
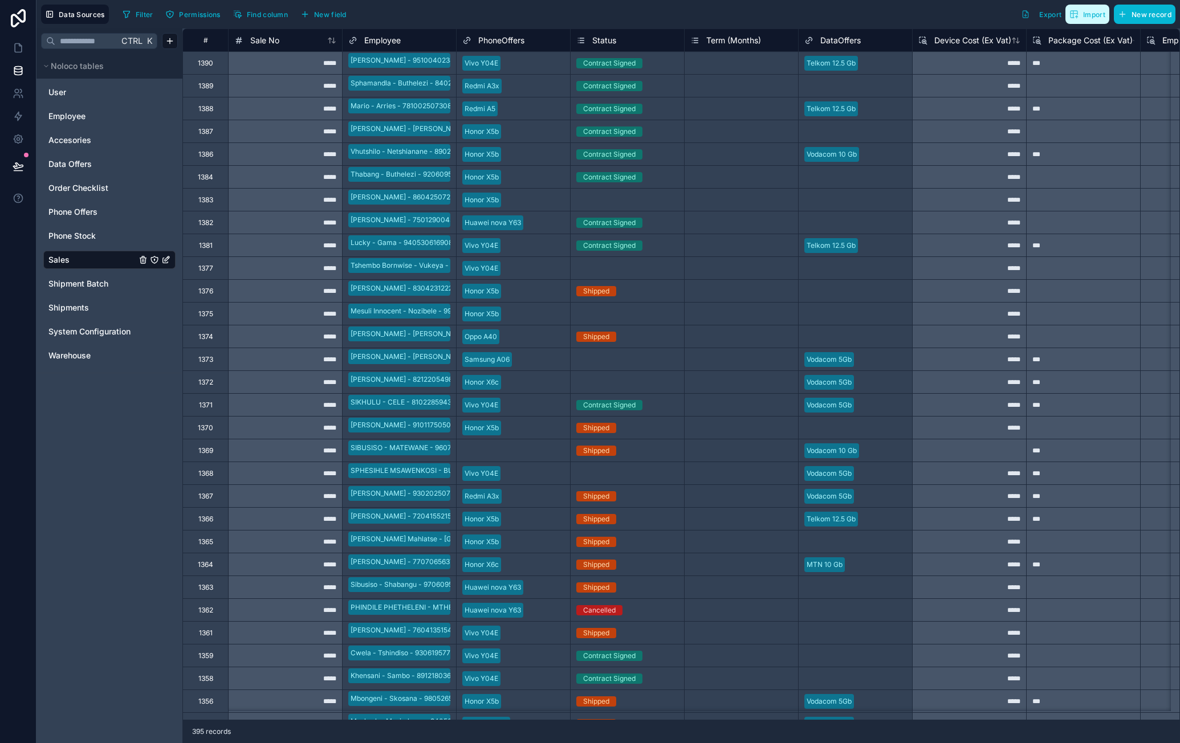
click at [1090, 19] on button "Import" at bounding box center [1087, 14] width 44 height 19
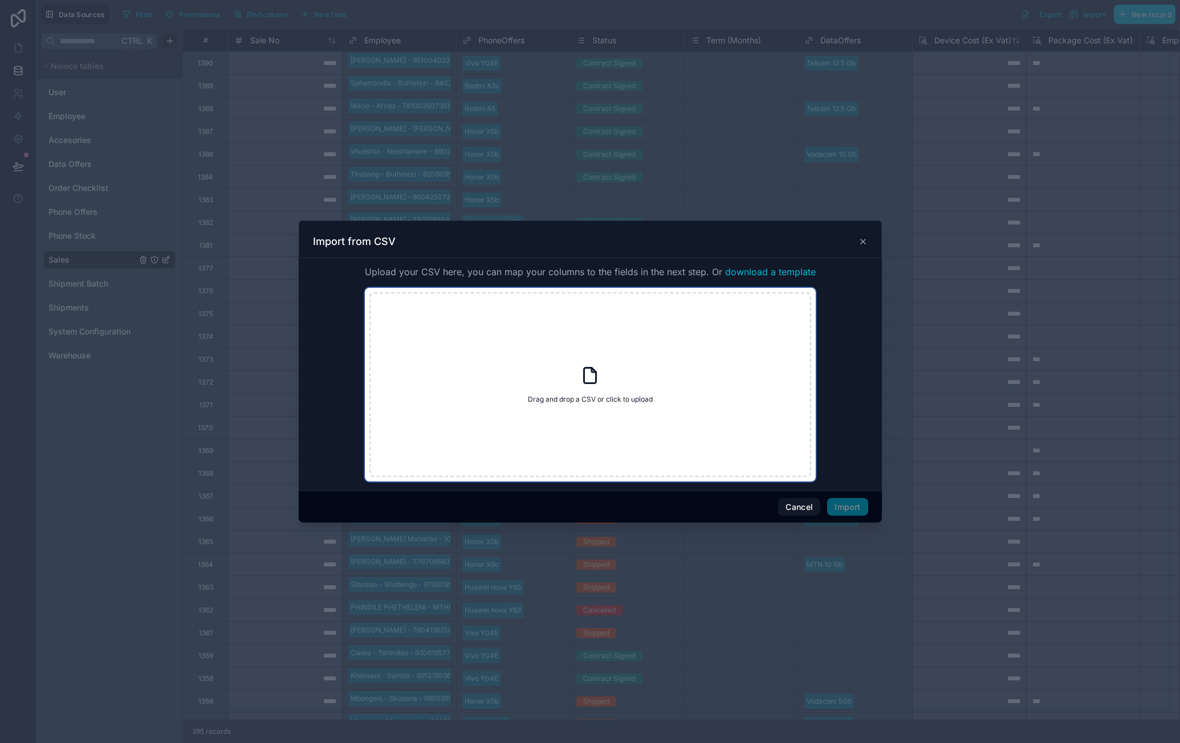
click at [590, 377] on icon at bounding box center [590, 375] width 21 height 21
type input "**********"
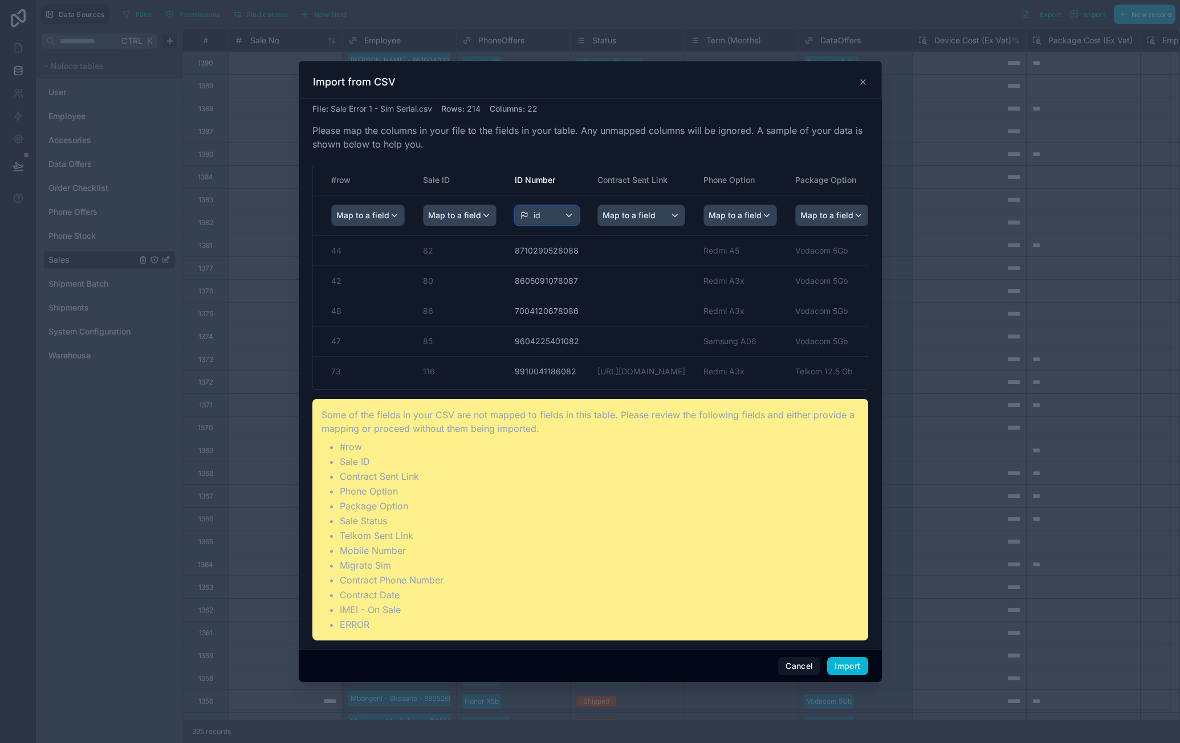
click at [541, 214] on div "id" at bounding box center [546, 215] width 63 height 18
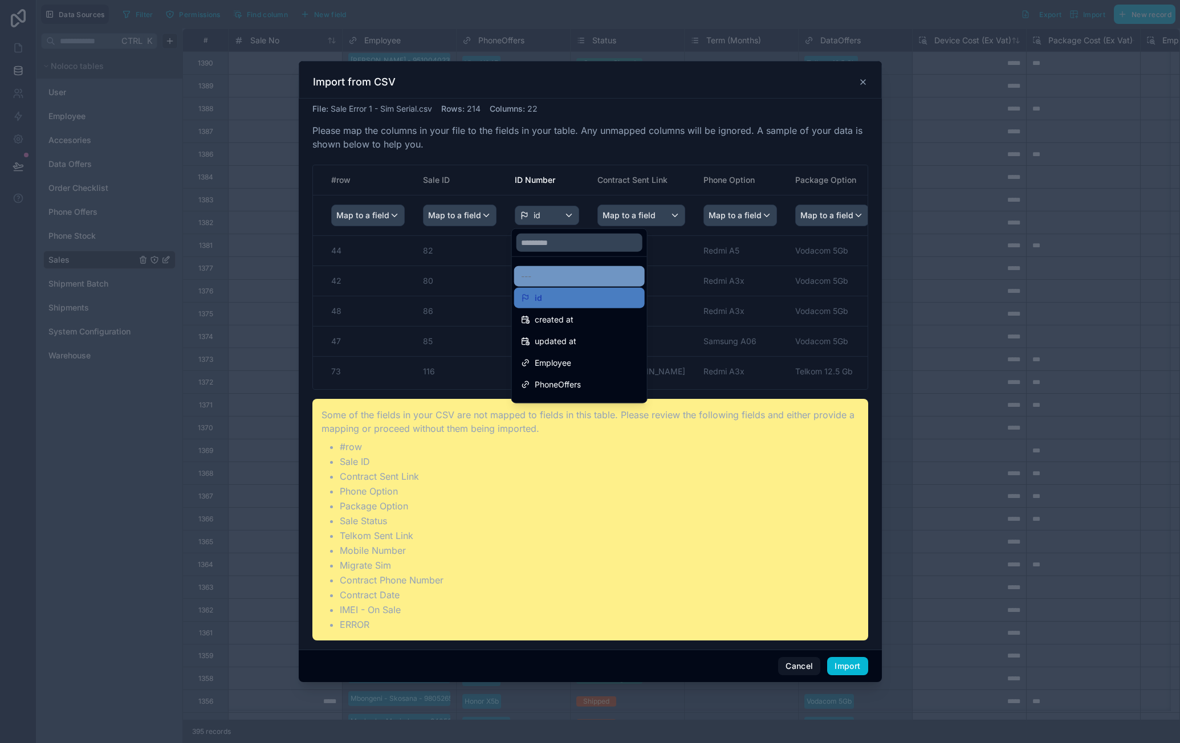
click at [548, 266] on div "---" at bounding box center [579, 276] width 131 height 21
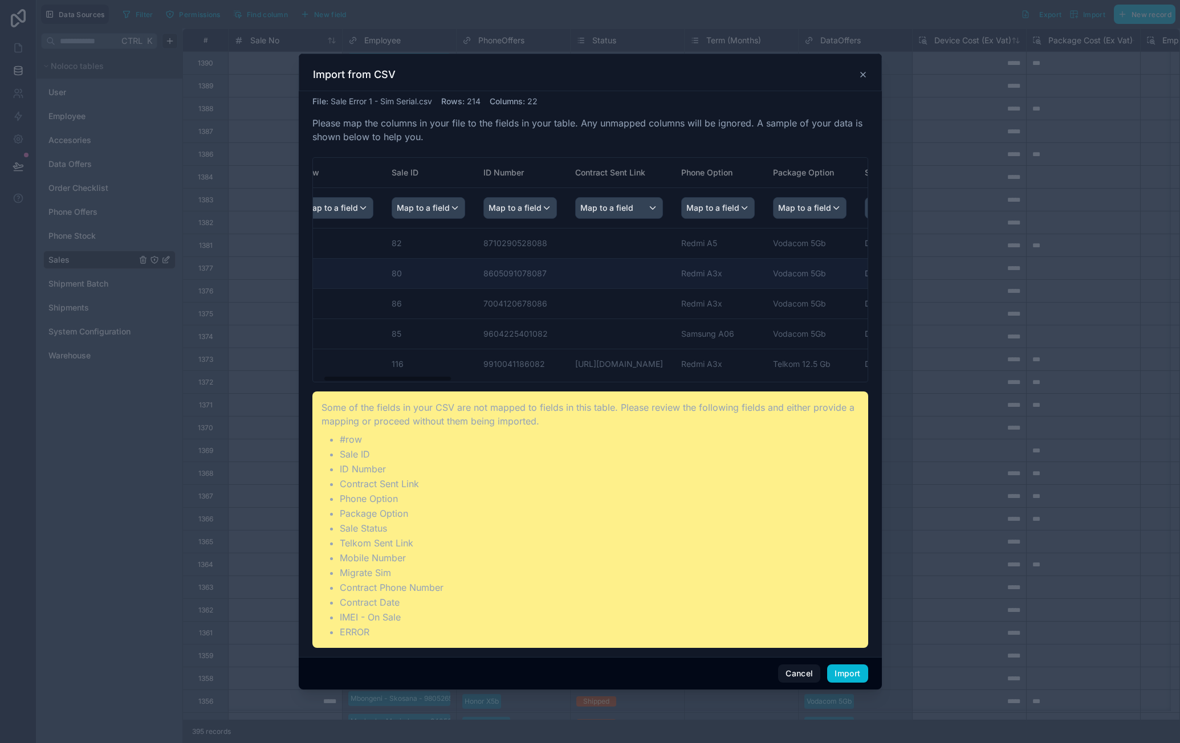
drag, startPoint x: 557, startPoint y: 258, endPoint x: 603, endPoint y: 258, distance: 45.6
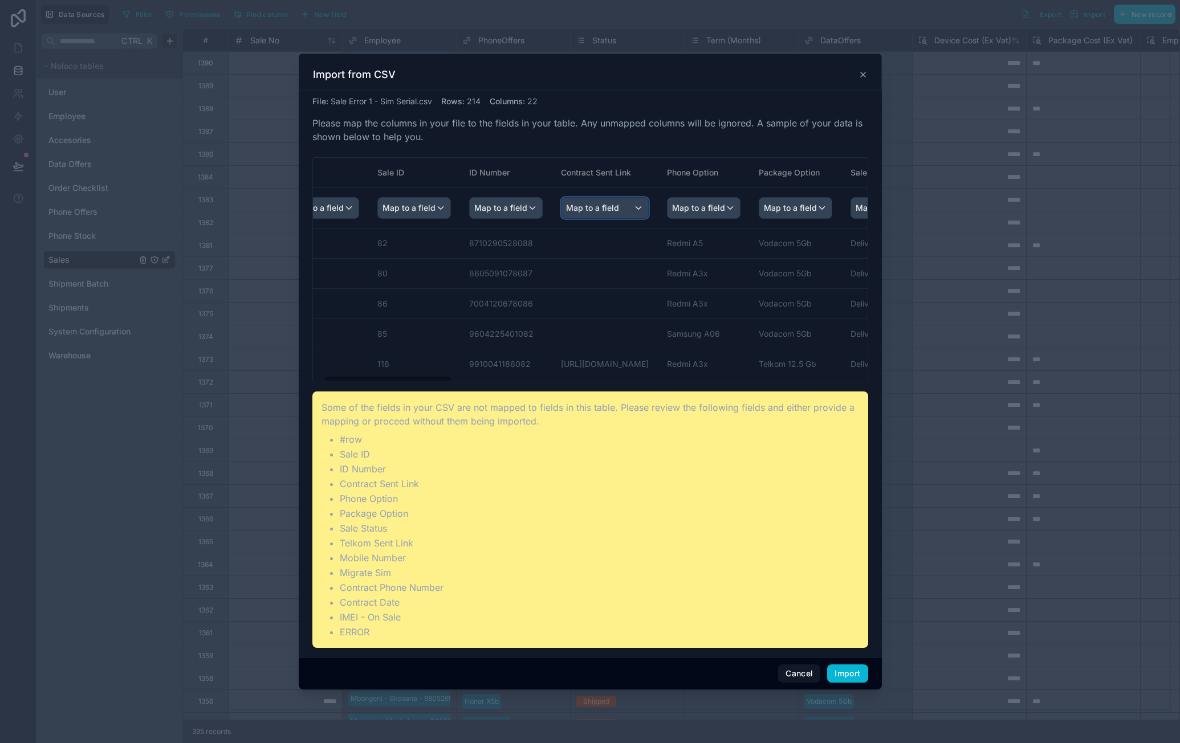
click at [640, 212] on div "Map to a field" at bounding box center [604, 208] width 87 height 21
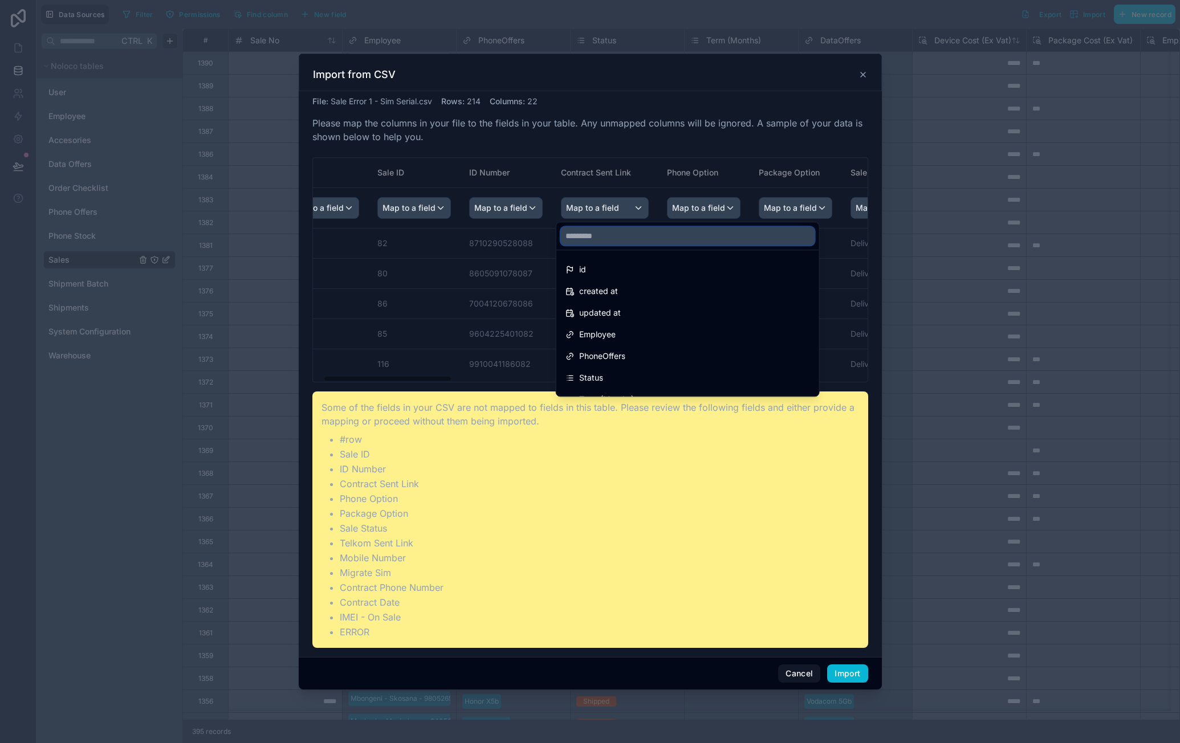
click at [609, 241] on input "text" at bounding box center [688, 236] width 254 height 18
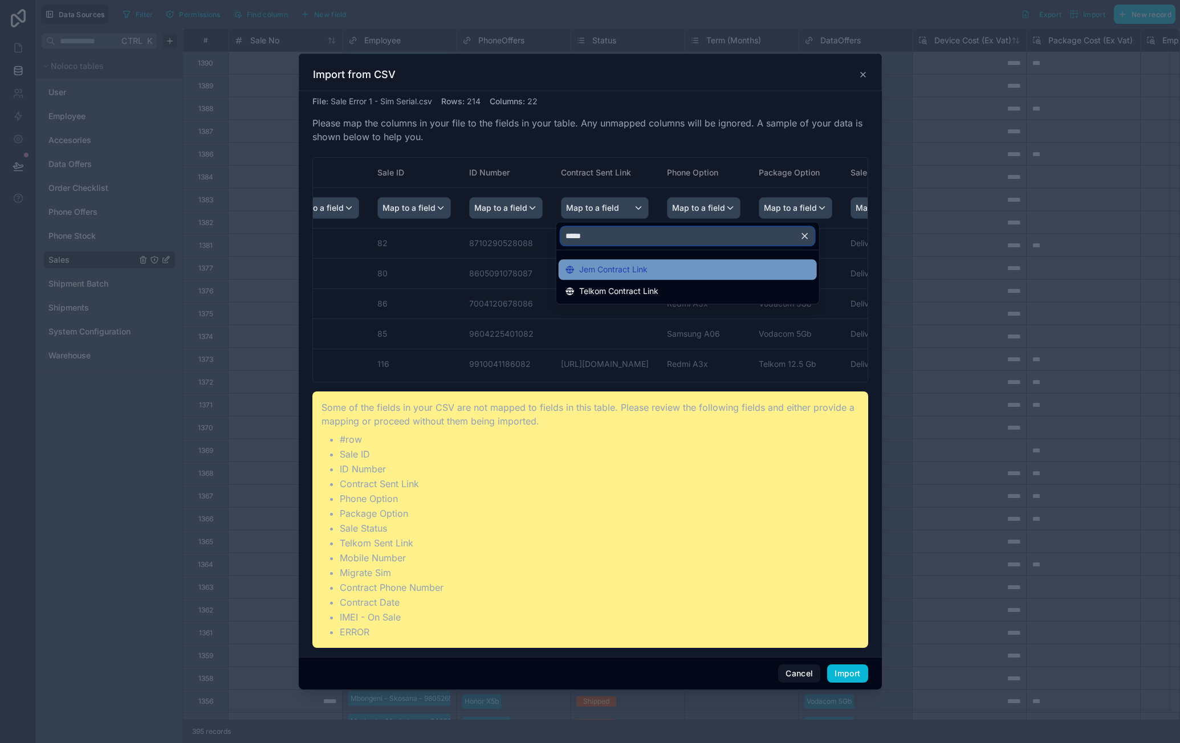
type input "*****"
click at [612, 260] on div "Jem Contract Link" at bounding box center [688, 269] width 258 height 21
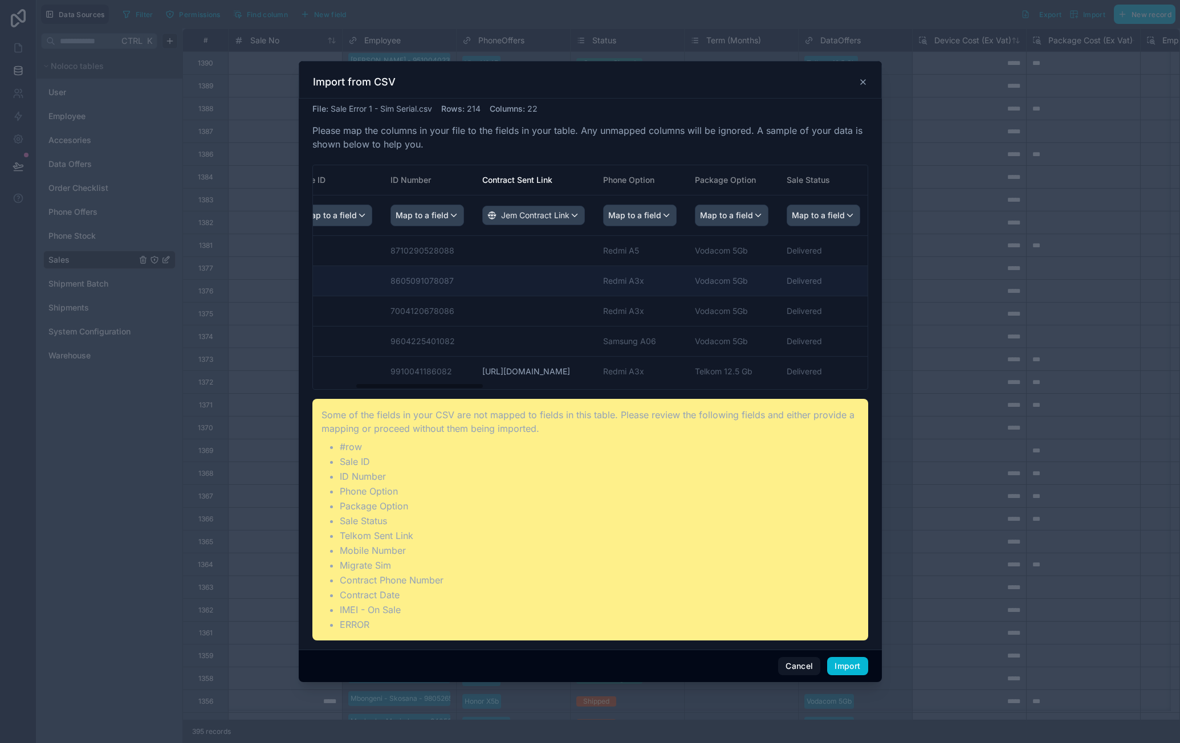
scroll to position [0, 254]
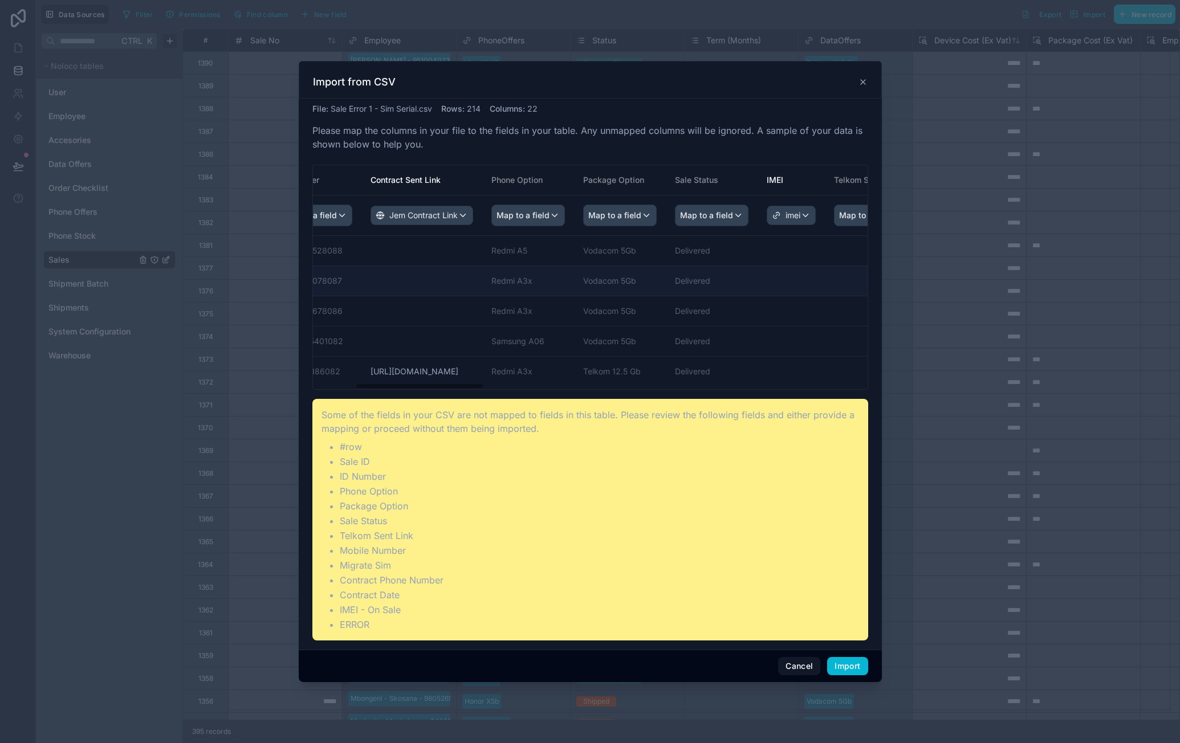
drag, startPoint x: 614, startPoint y: 288, endPoint x: 696, endPoint y: 284, distance: 82.2
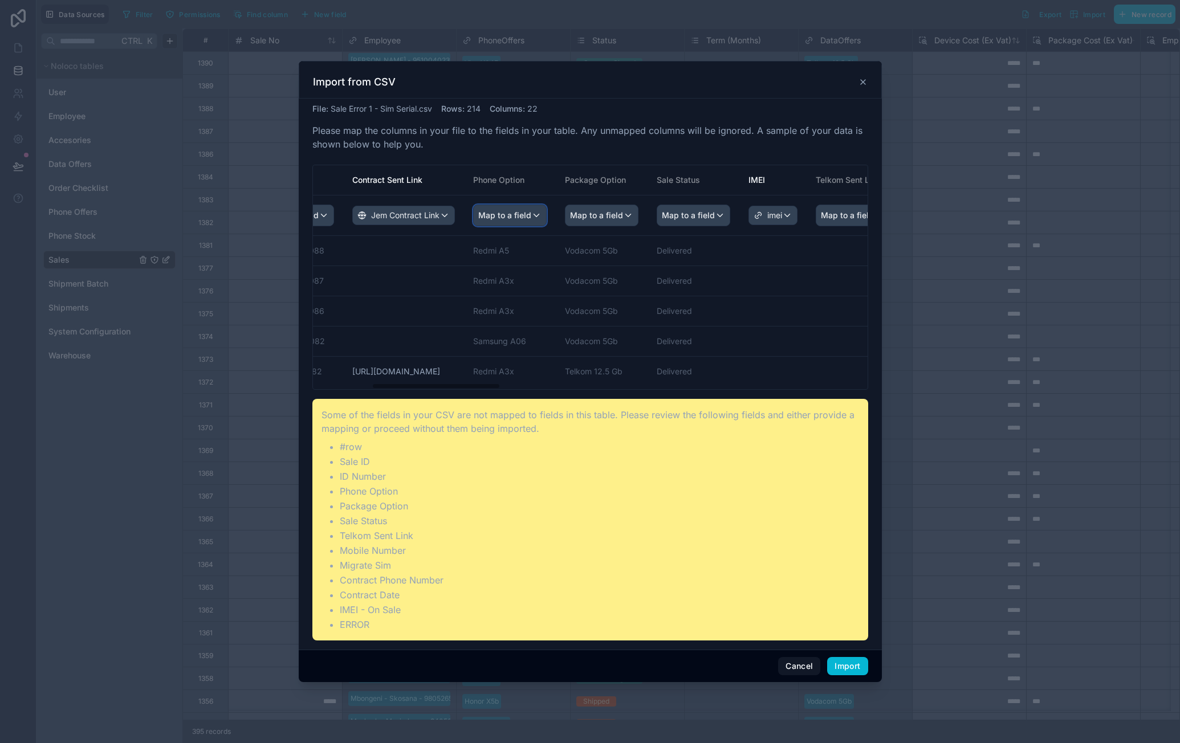
click at [546, 220] on div "Map to a field" at bounding box center [510, 215] width 72 height 21
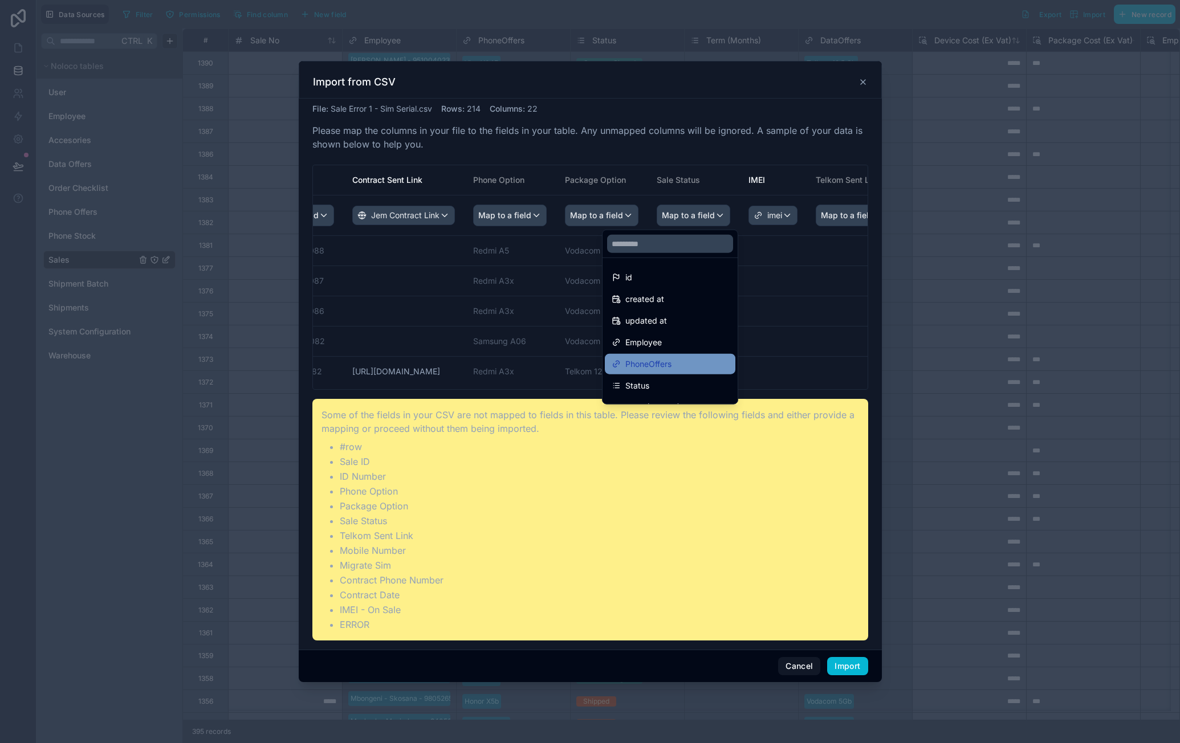
click at [675, 356] on div "PhoneOffers" at bounding box center [670, 364] width 131 height 21
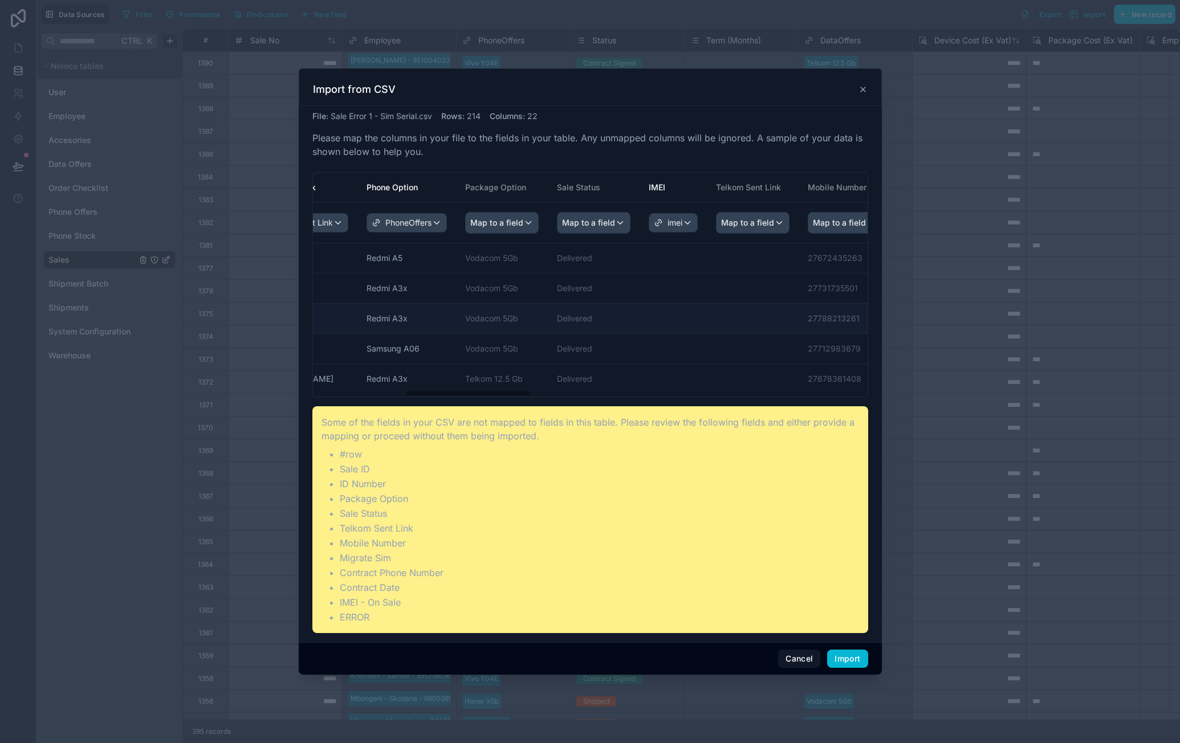
drag, startPoint x: 612, startPoint y: 308, endPoint x: 686, endPoint y: 308, distance: 73.5
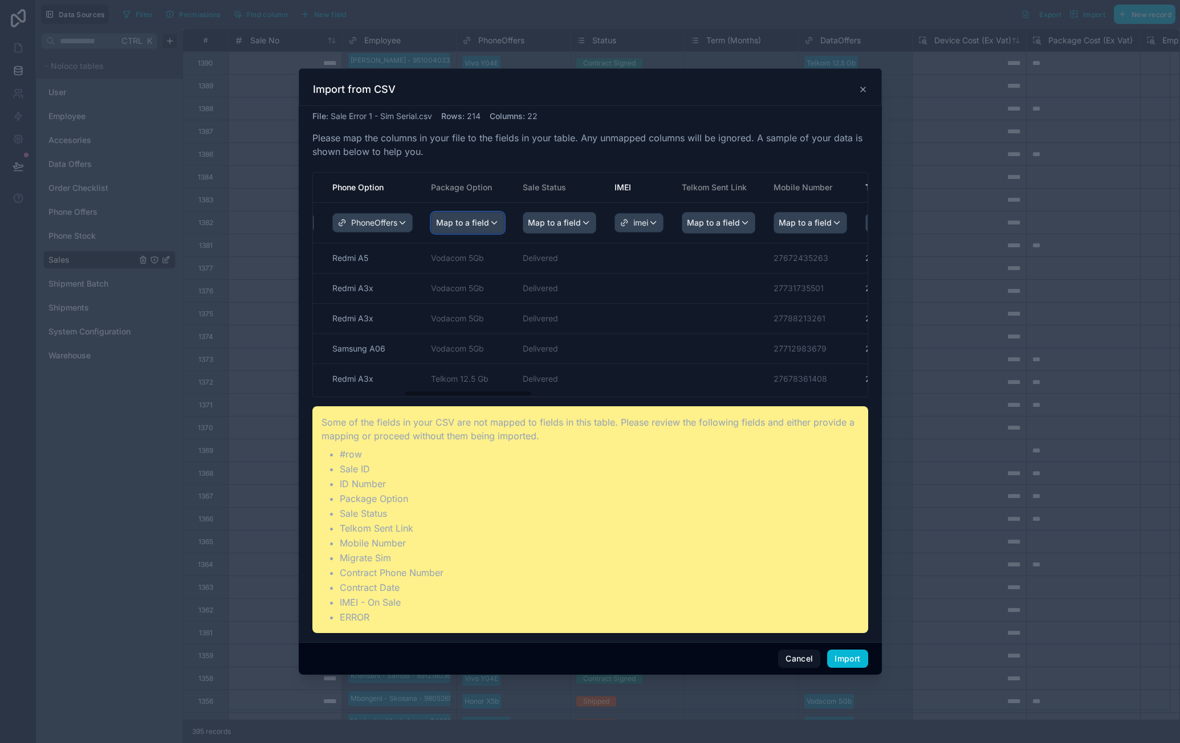
click at [504, 232] on div "Map to a field" at bounding box center [467, 223] width 72 height 21
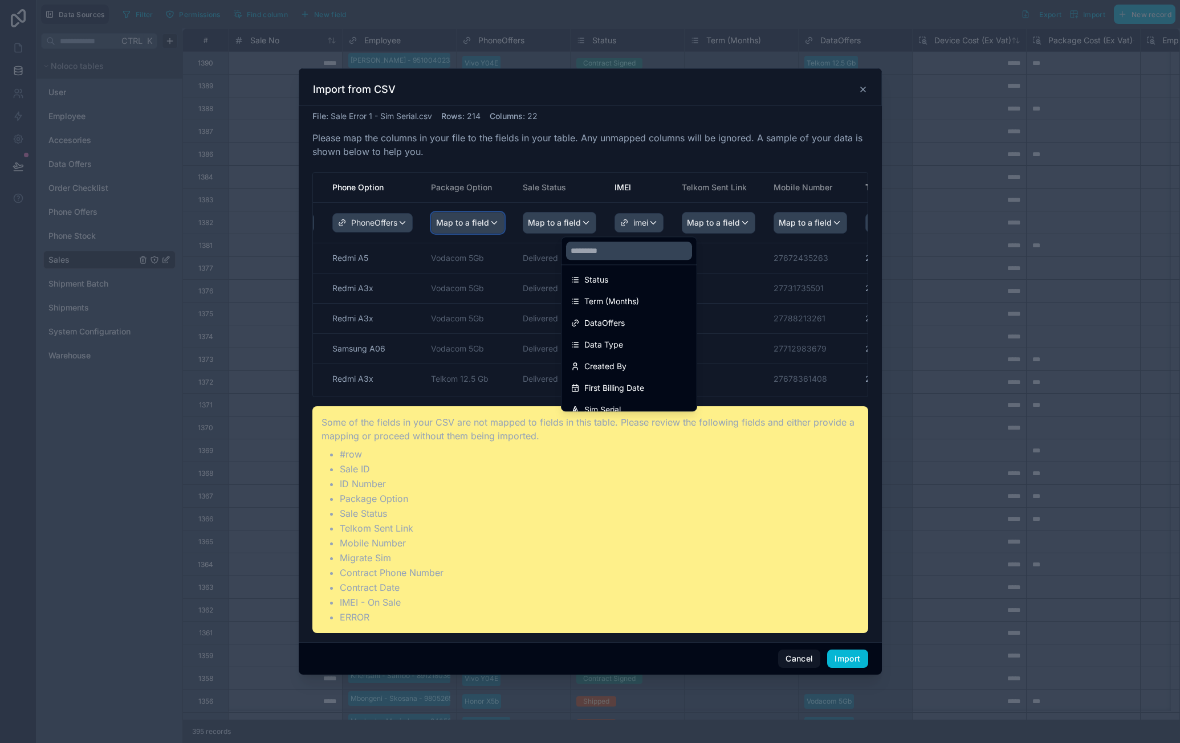
scroll to position [114, 0]
click at [655, 328] on div "DataOffers" at bounding box center [628, 322] width 117 height 14
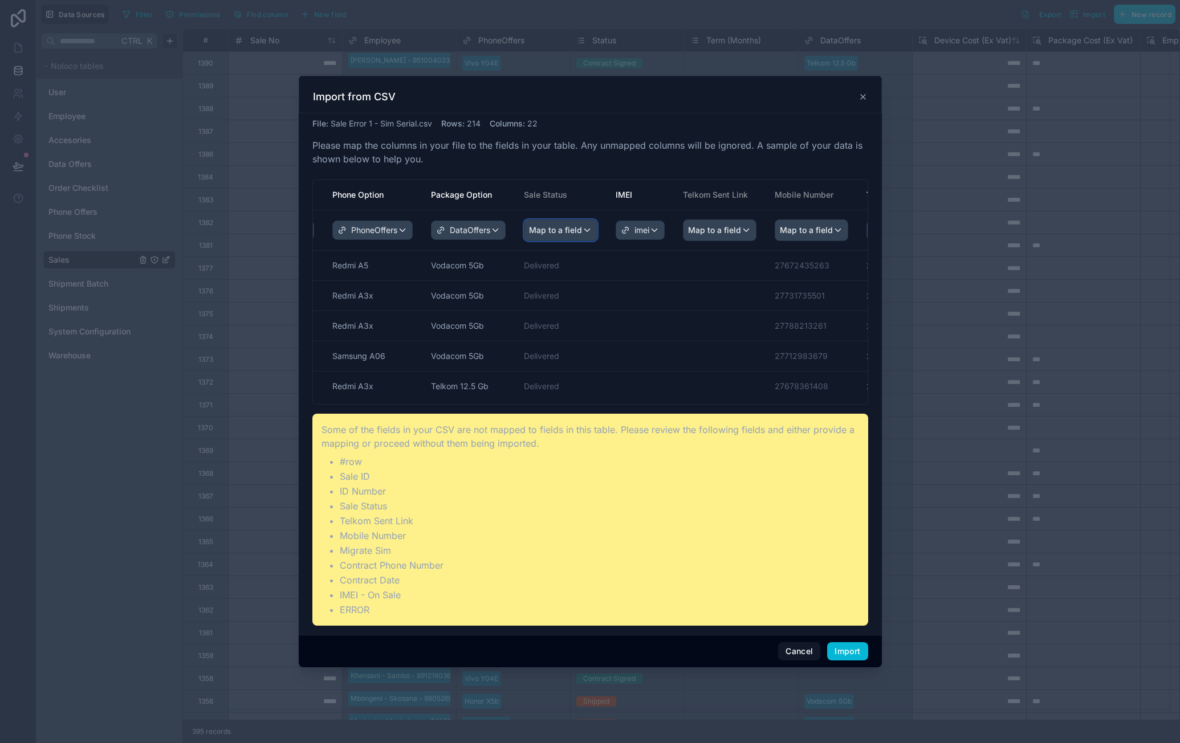
click at [582, 230] on span "Map to a field" at bounding box center [555, 230] width 53 height 21
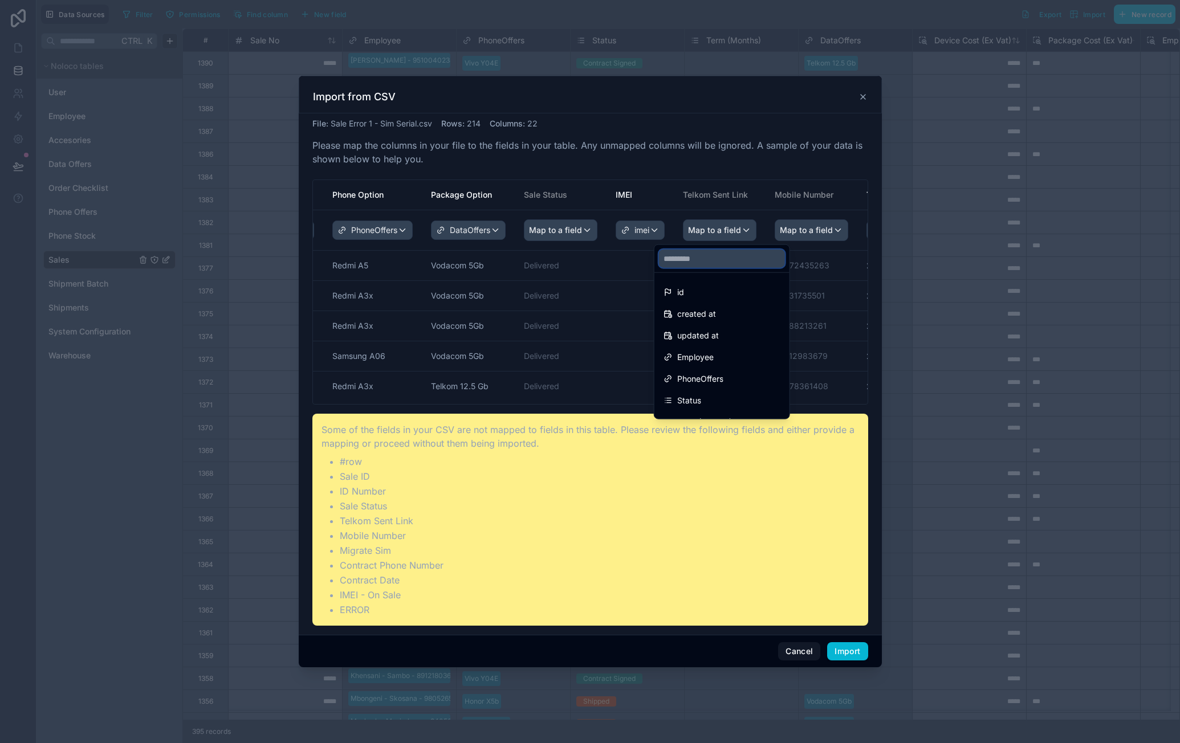
click at [707, 264] on input "text" at bounding box center [722, 259] width 126 height 18
type input "*"
click at [702, 308] on div "Status" at bounding box center [721, 314] width 117 height 14
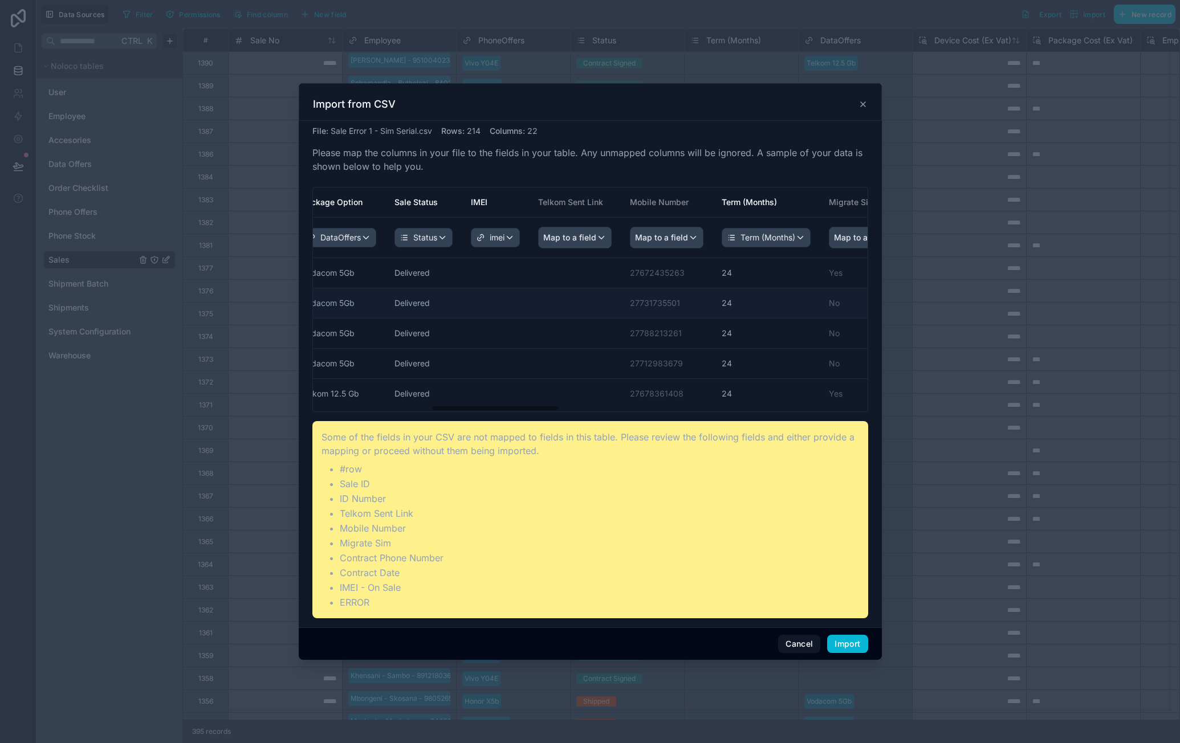
drag, startPoint x: 678, startPoint y: 308, endPoint x: 747, endPoint y: 307, distance: 68.4
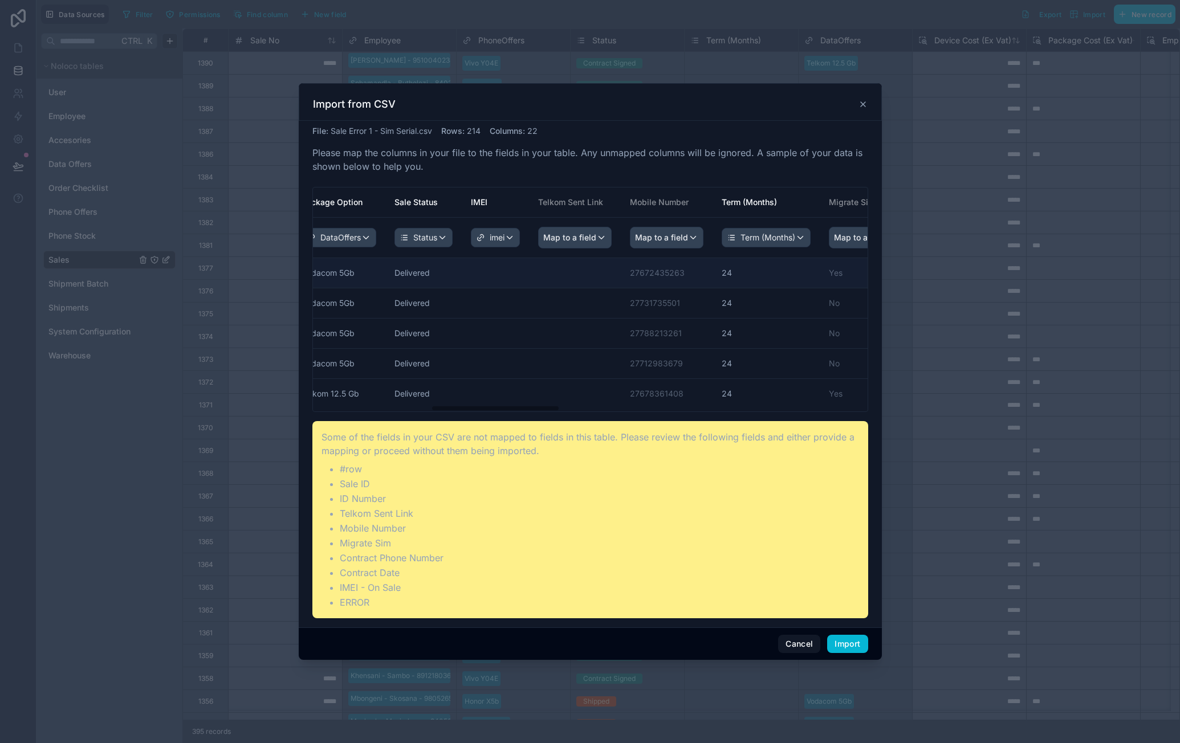
scroll to position [0, 536]
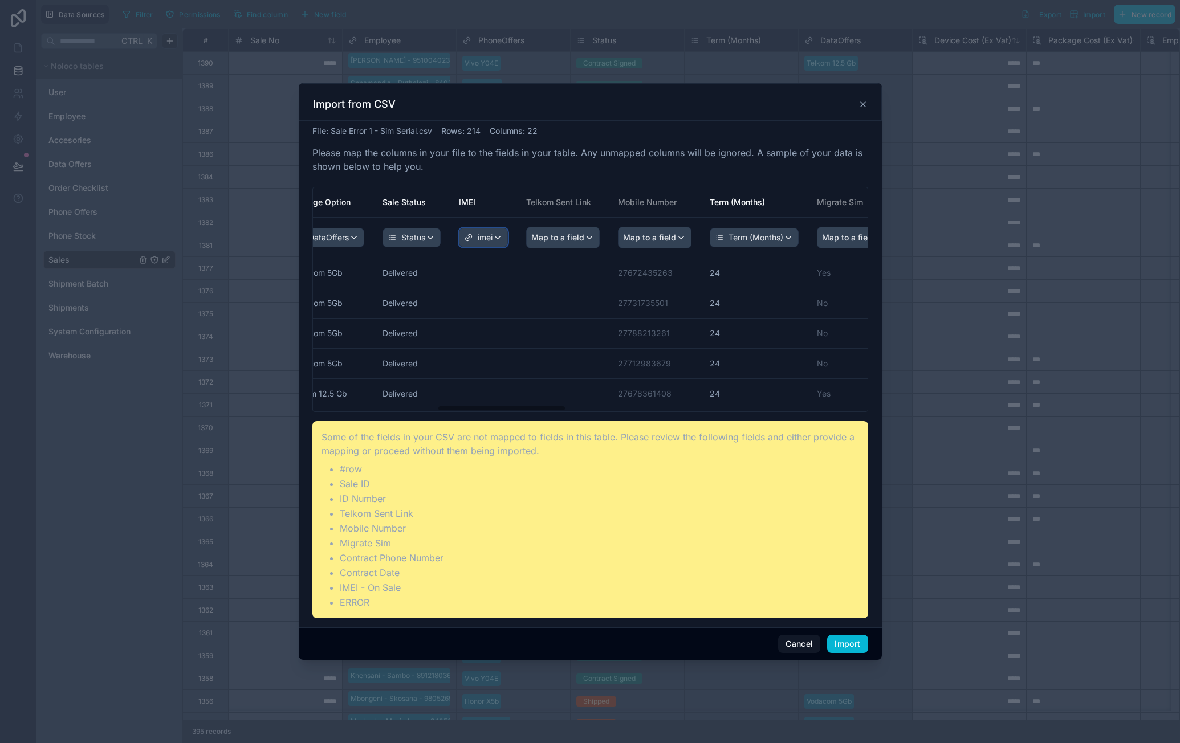
click at [507, 239] on div "imei" at bounding box center [483, 238] width 48 height 18
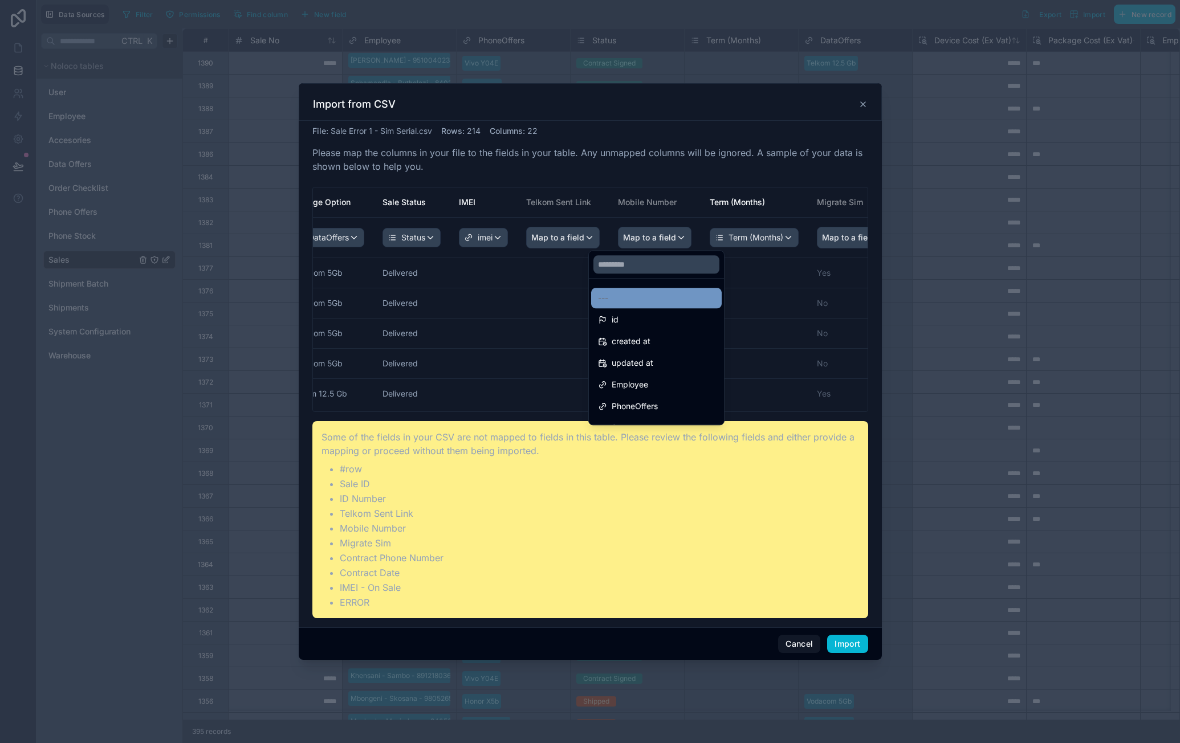
click at [627, 288] on div "---" at bounding box center [656, 298] width 131 height 21
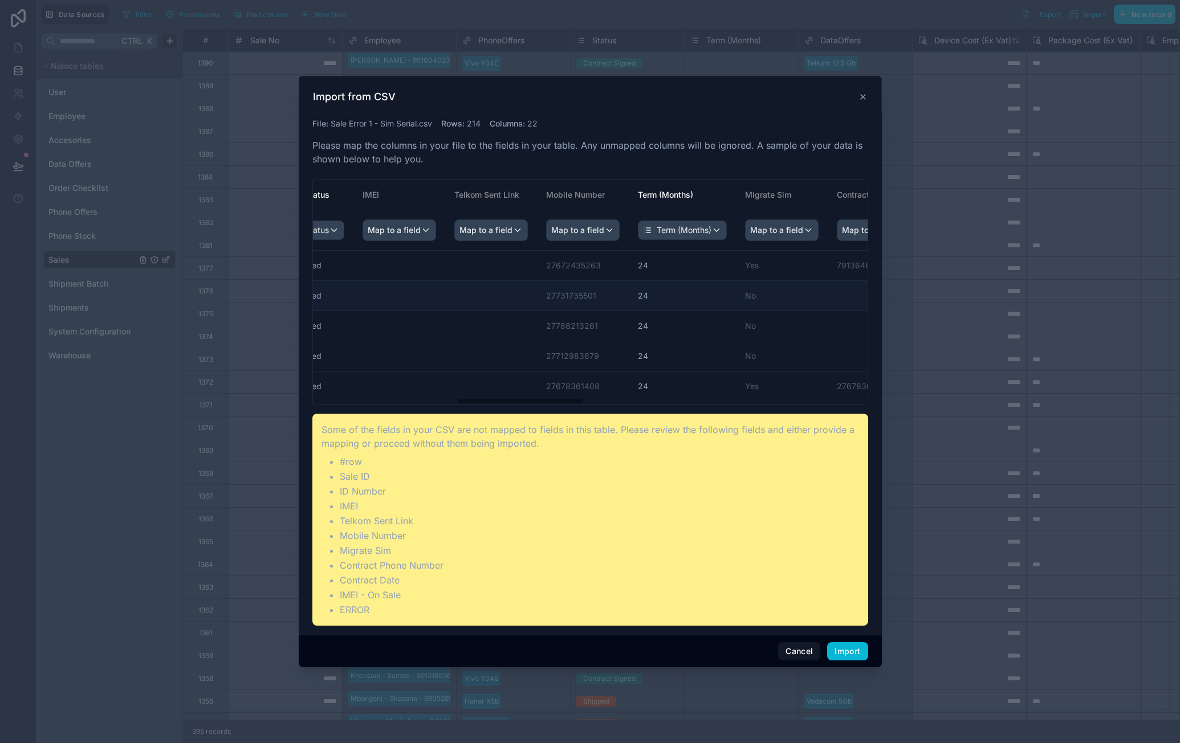
scroll to position [0, 716]
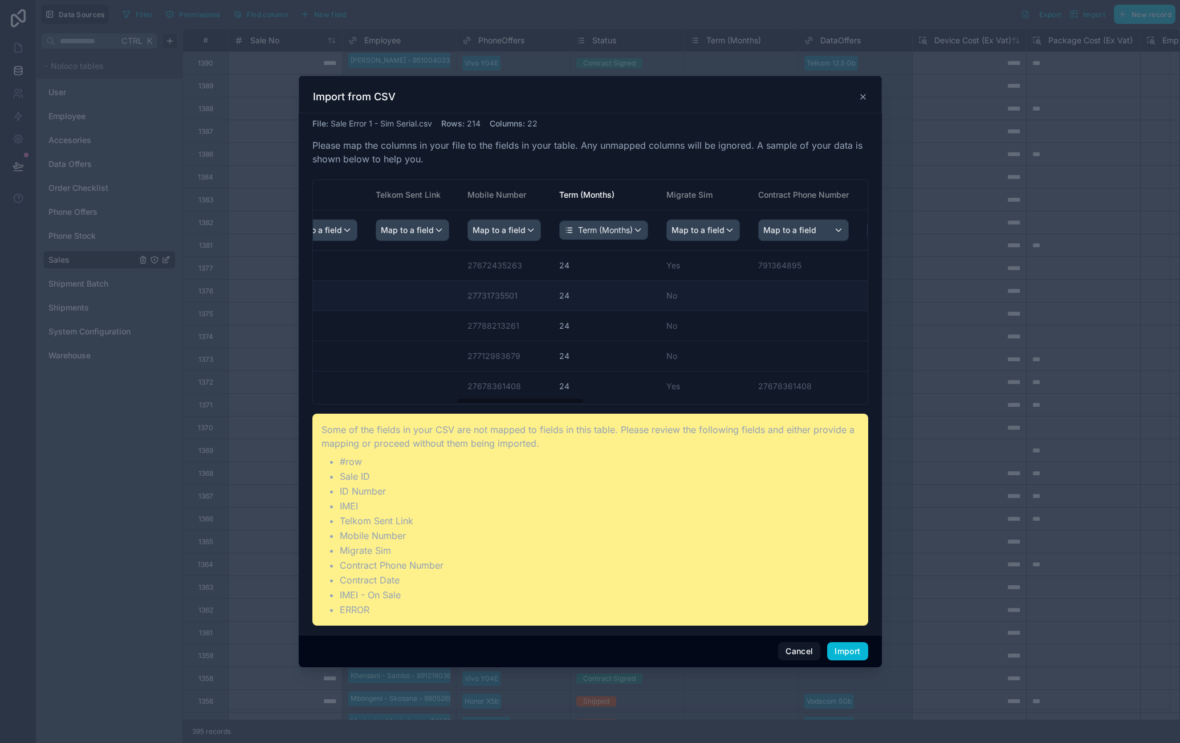
drag, startPoint x: 627, startPoint y: 289, endPoint x: 700, endPoint y: 288, distance: 73.5
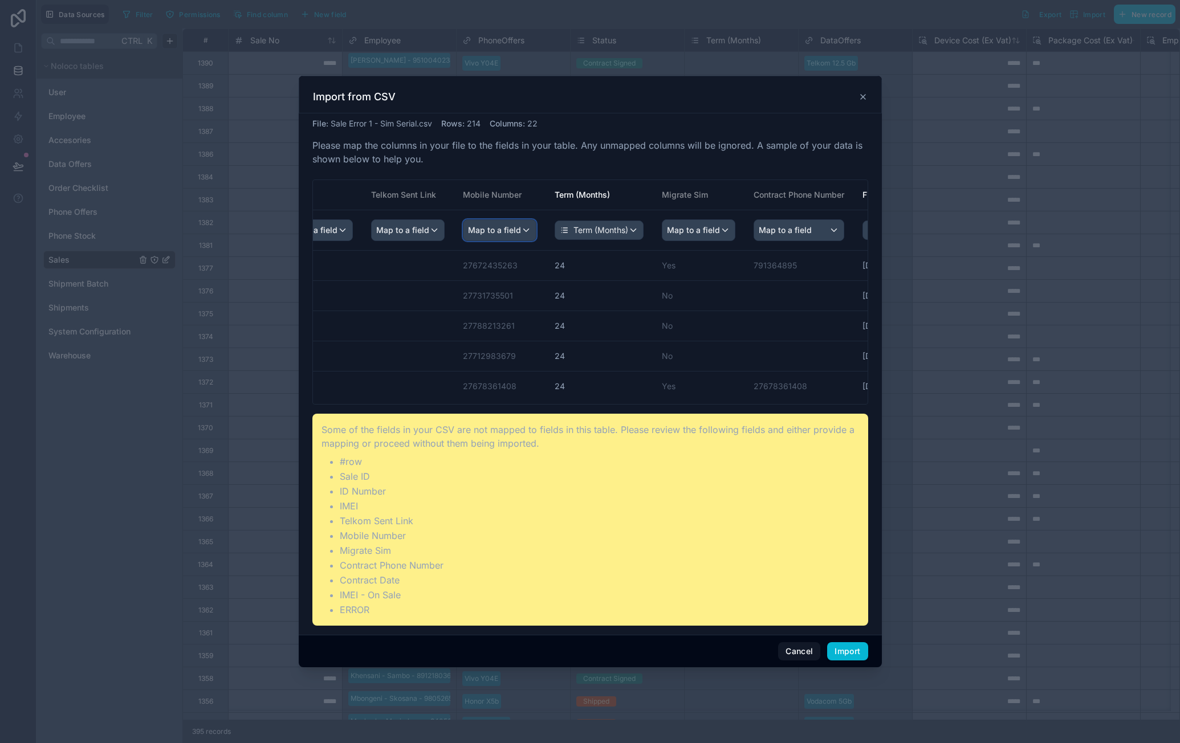
click at [521, 232] on span "Map to a field" at bounding box center [494, 230] width 53 height 21
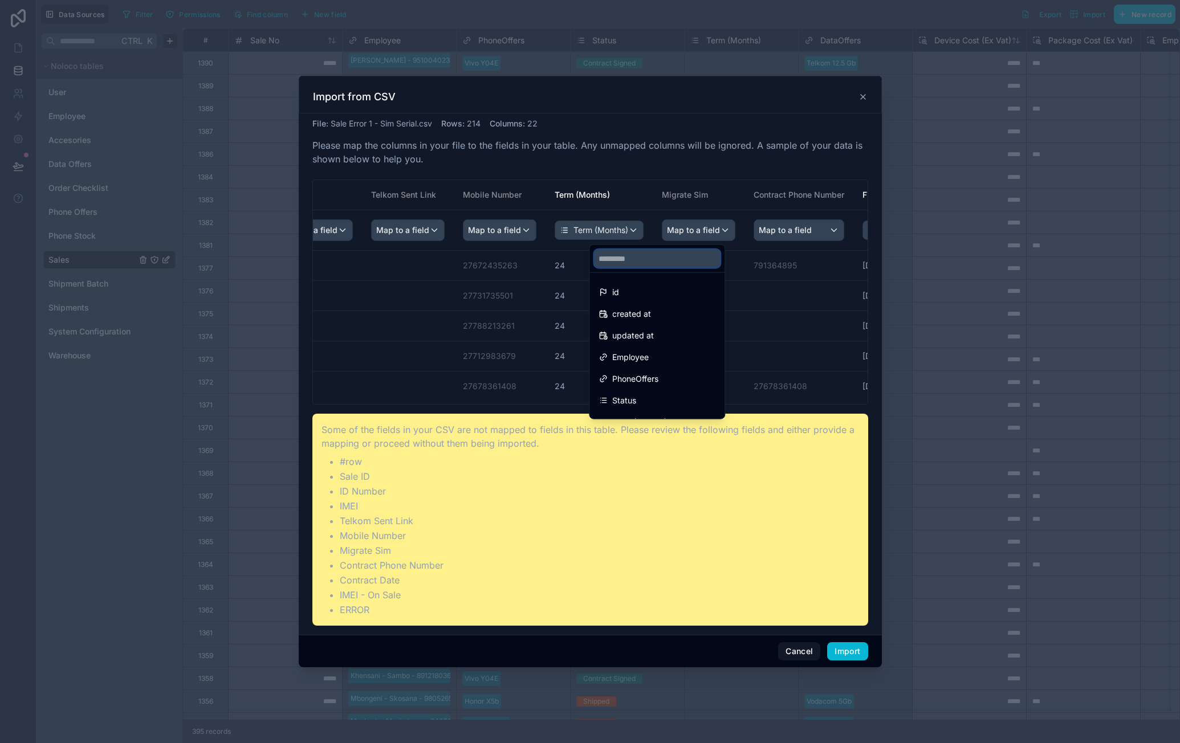
click at [627, 255] on input "text" at bounding box center [657, 259] width 126 height 18
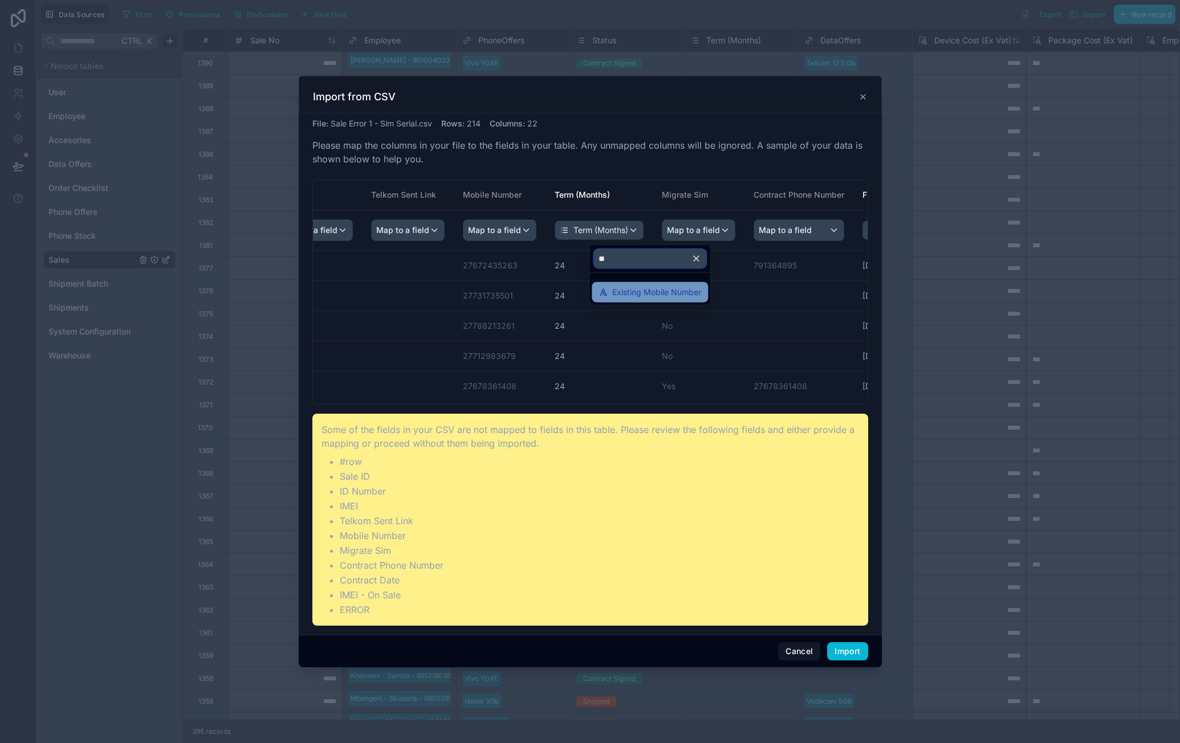
type input "**"
click at [642, 288] on span "Existing Mobile Number" at bounding box center [656, 293] width 89 height 14
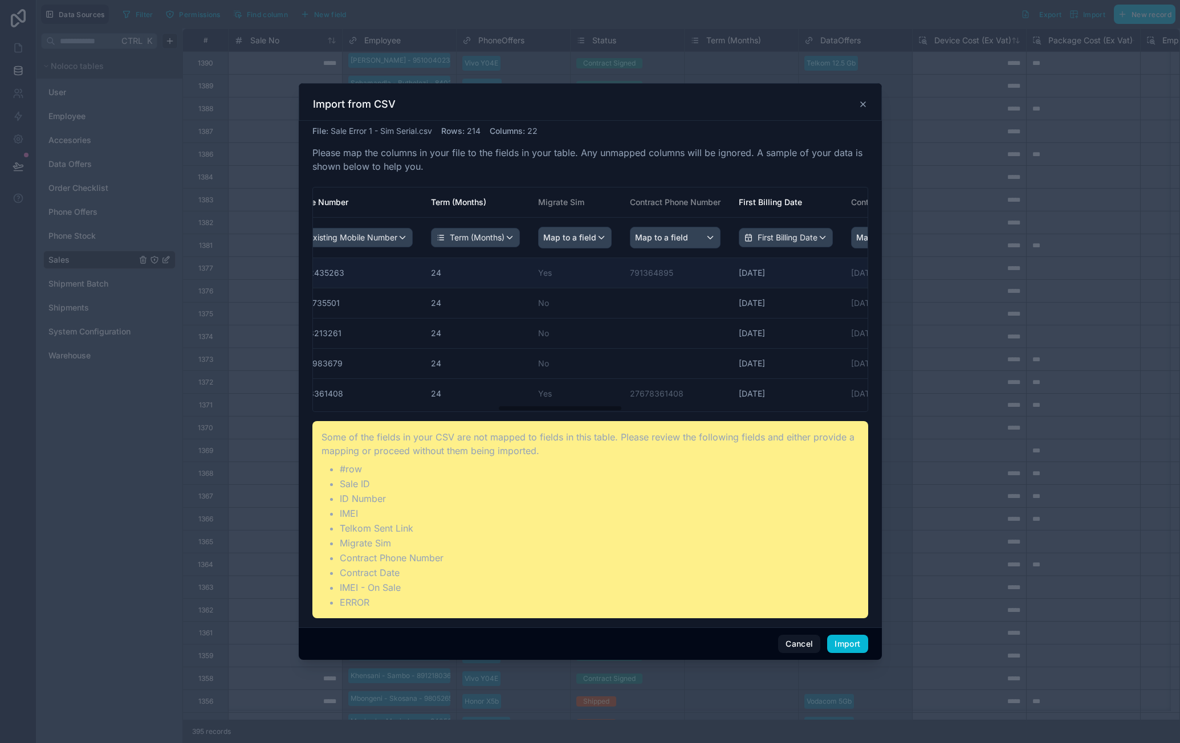
drag, startPoint x: 606, startPoint y: 289, endPoint x: 683, endPoint y: 284, distance: 77.1
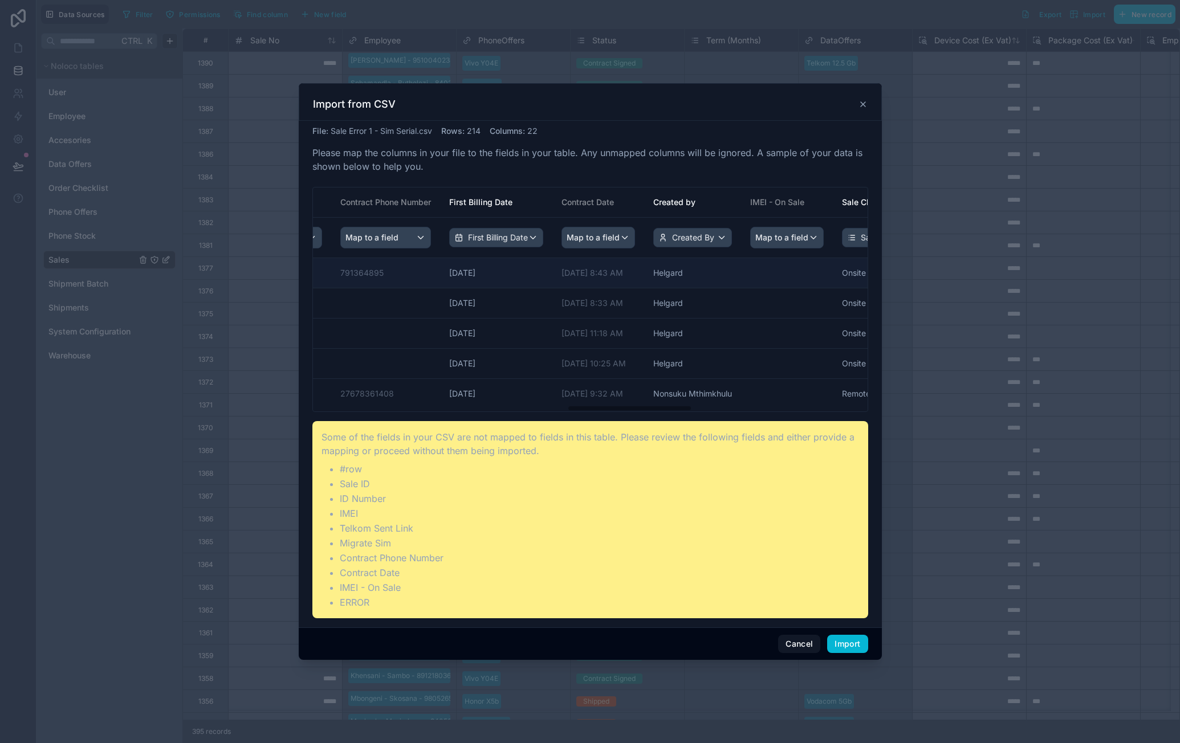
drag, startPoint x: 646, startPoint y: 283, endPoint x: 713, endPoint y: 281, distance: 66.7
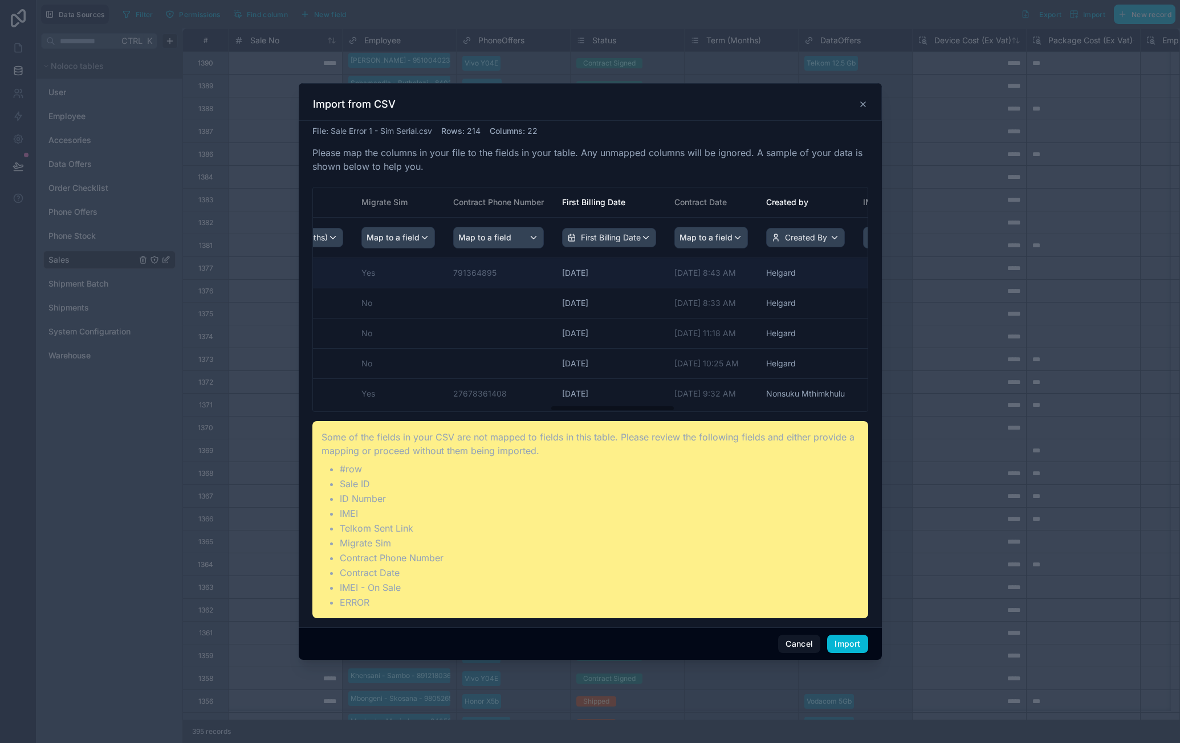
drag, startPoint x: 565, startPoint y: 282, endPoint x: 462, endPoint y: 284, distance: 103.7
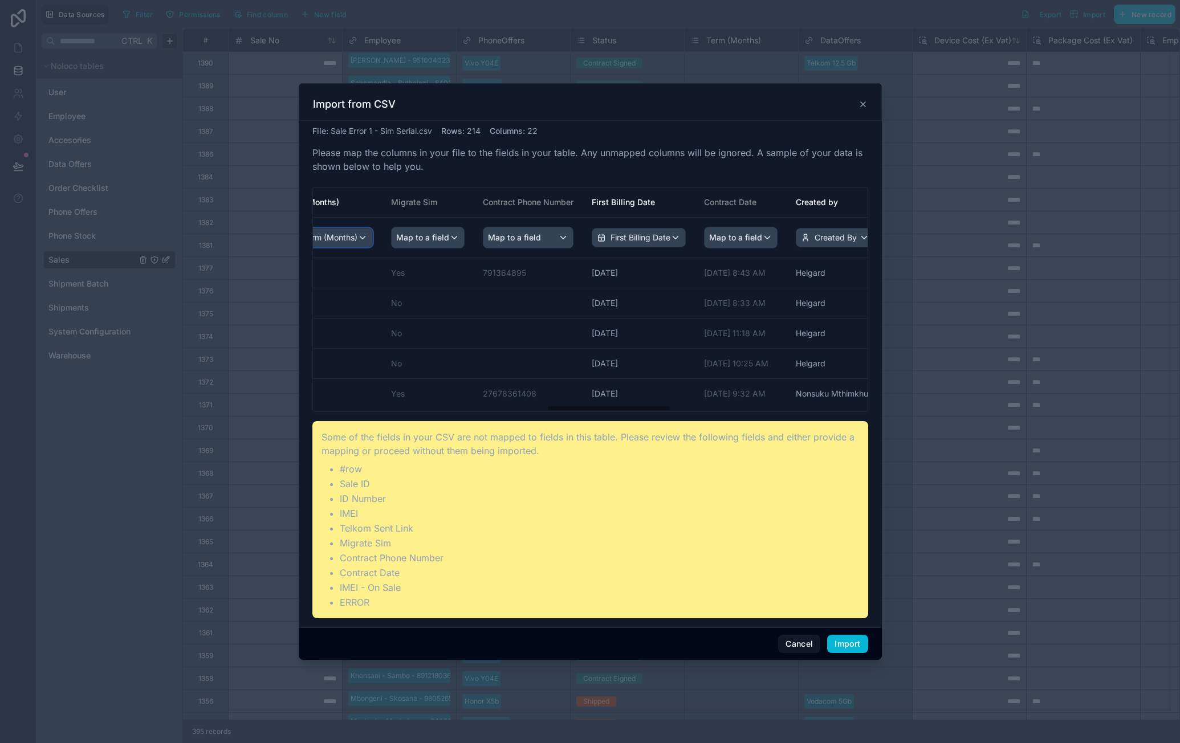
click at [357, 242] on span "Term (Months)" at bounding box center [330, 237] width 55 height 11
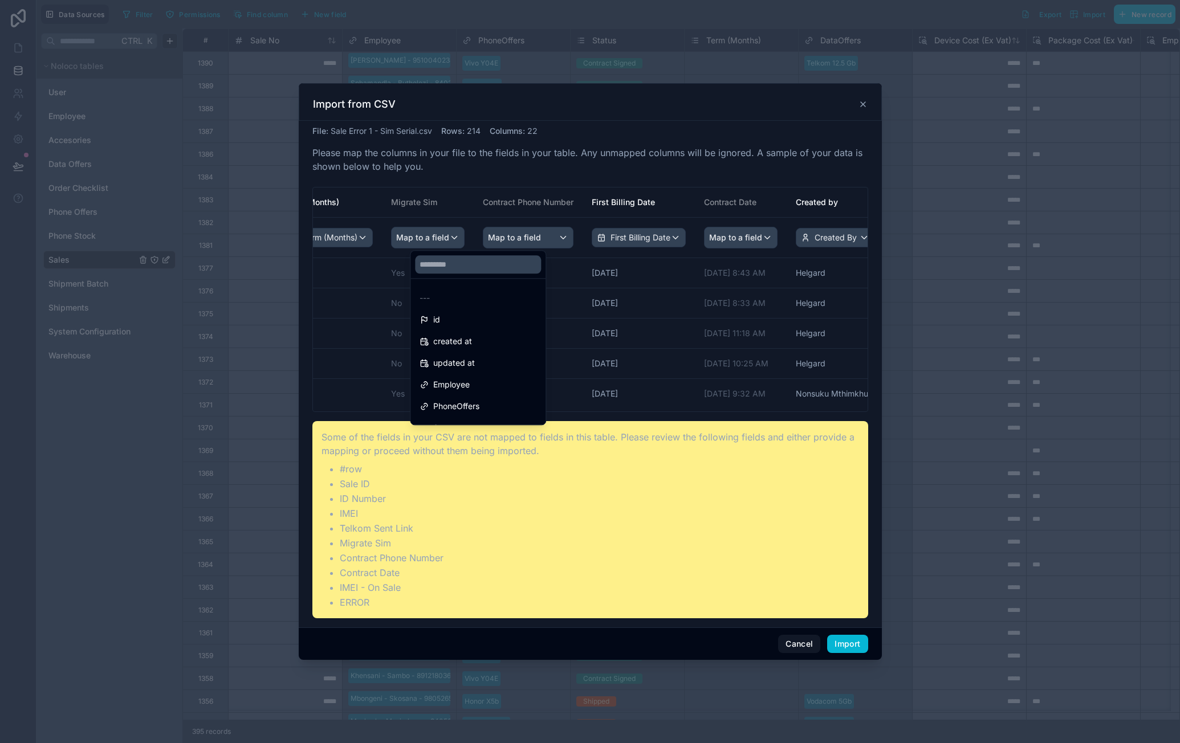
click at [461, 283] on ul "--- id created at updated at Employee PhoneOffers Status Term (Months) DataOffe…" at bounding box center [477, 352] width 135 height 146
click at [455, 292] on div "---" at bounding box center [477, 298] width 117 height 14
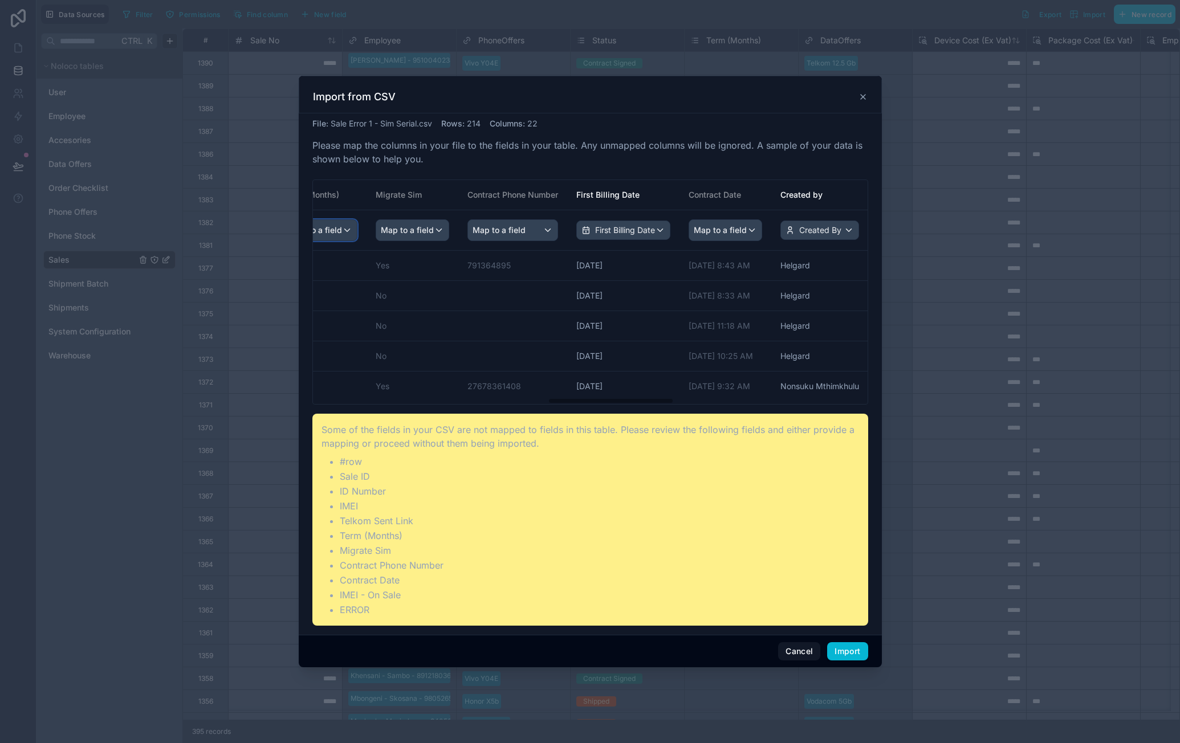
click at [342, 233] on span "Map to a field" at bounding box center [315, 230] width 53 height 21
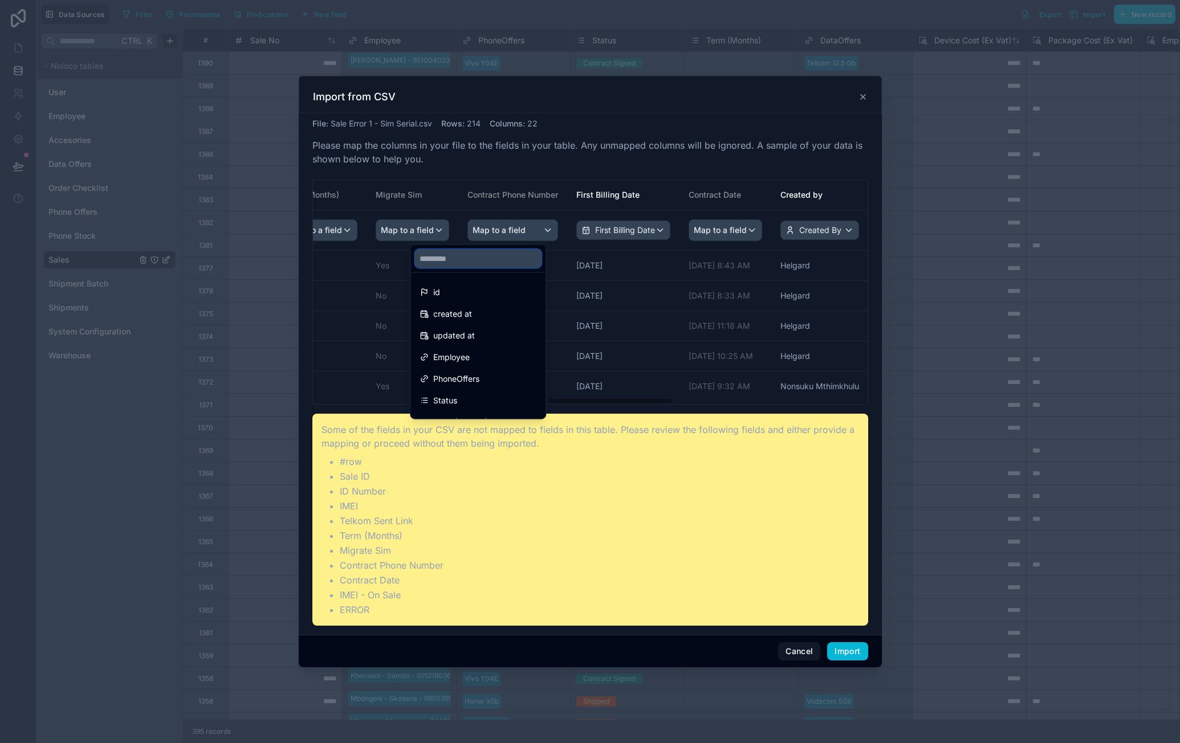
click at [458, 255] on input "text" at bounding box center [478, 259] width 126 height 18
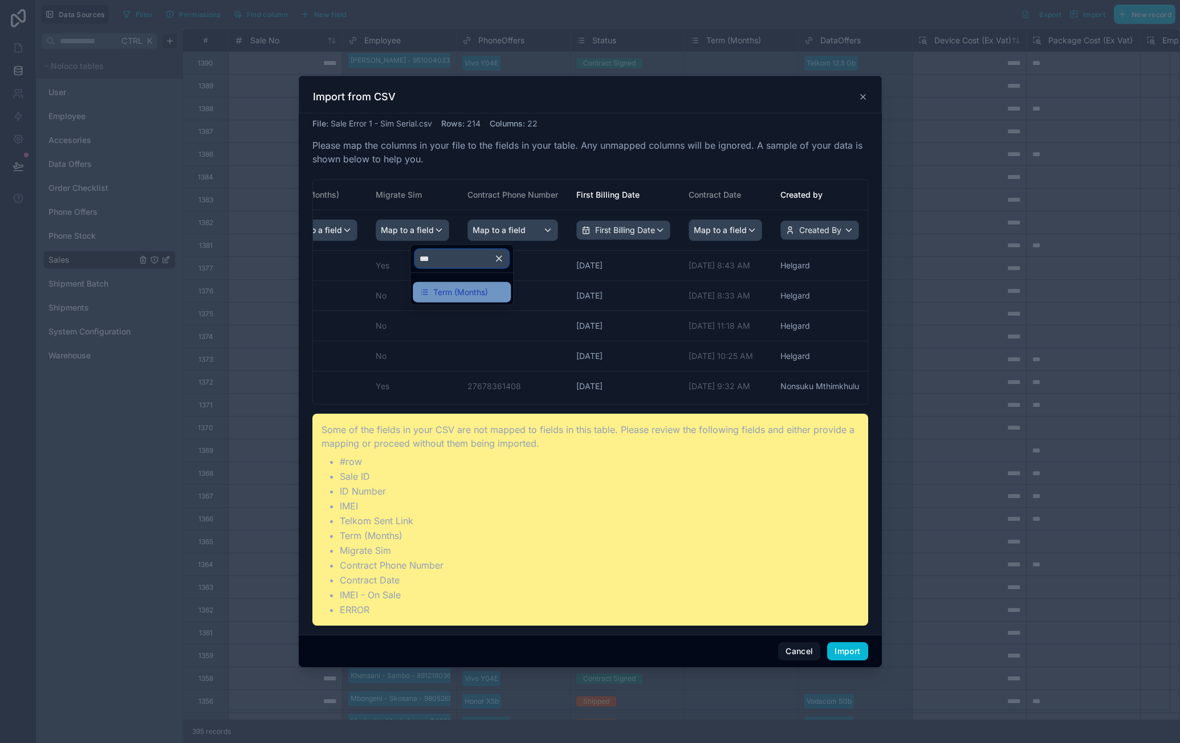
type input "***"
click at [459, 290] on span "Term (Months)" at bounding box center [460, 293] width 55 height 14
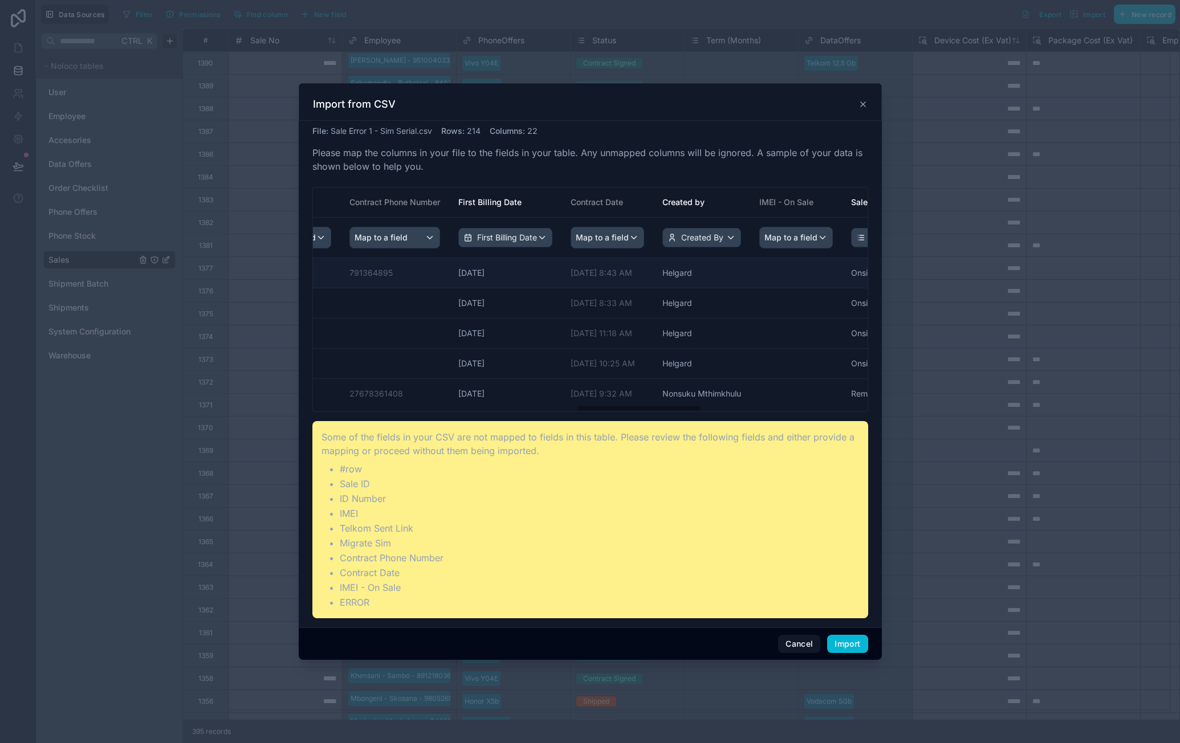
scroll to position [0, 1290]
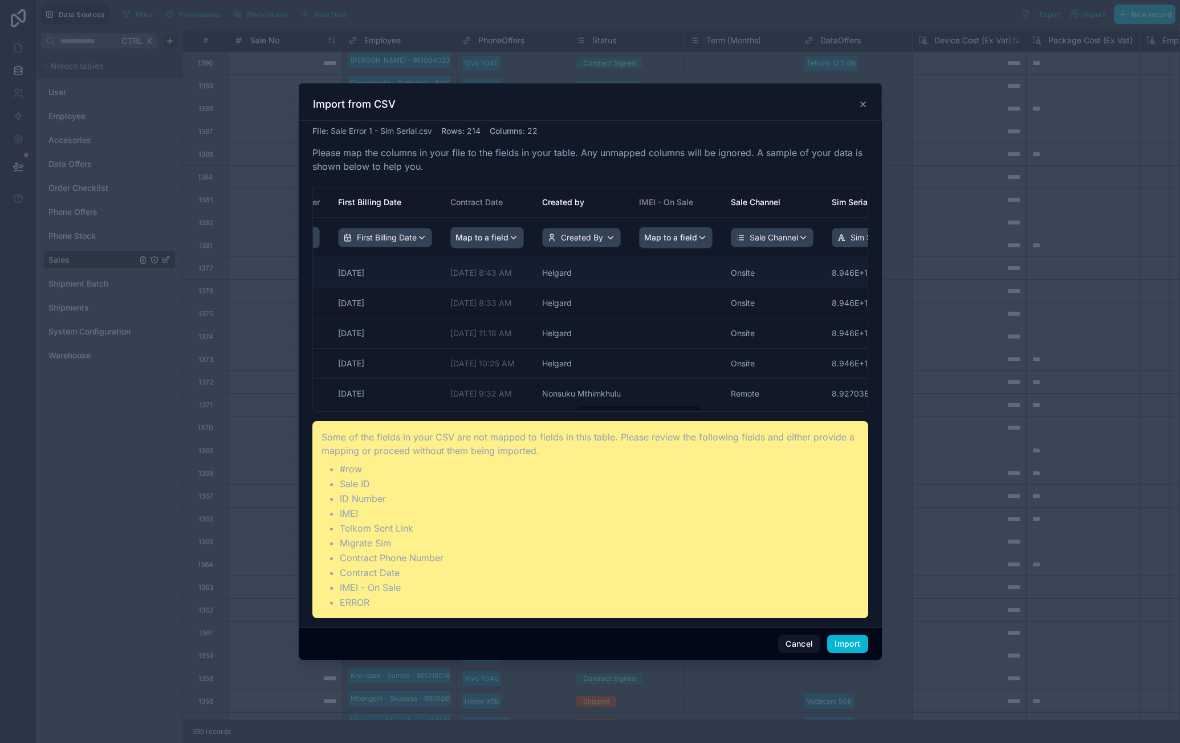
drag, startPoint x: 560, startPoint y: 281, endPoint x: 662, endPoint y: 276, distance: 102.7
click at [697, 235] on span "Map to a field" at bounding box center [670, 237] width 53 height 21
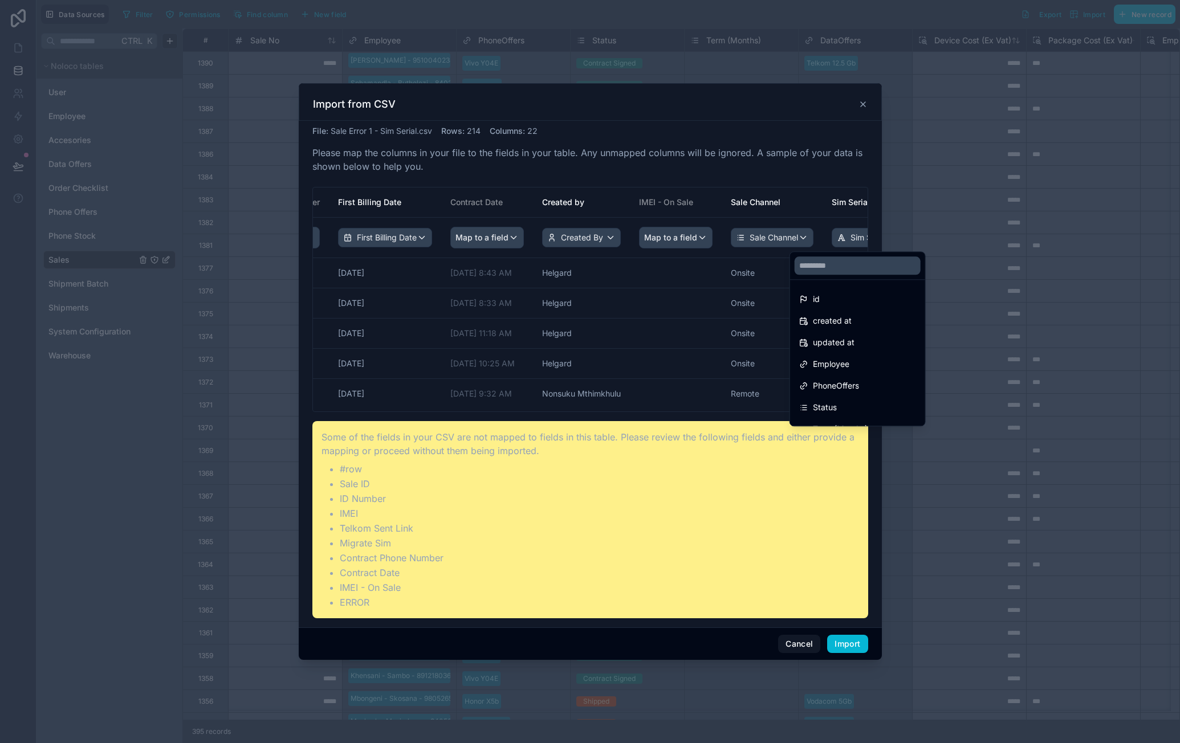
click at [727, 295] on div "scrollable content" at bounding box center [590, 371] width 583 height 577
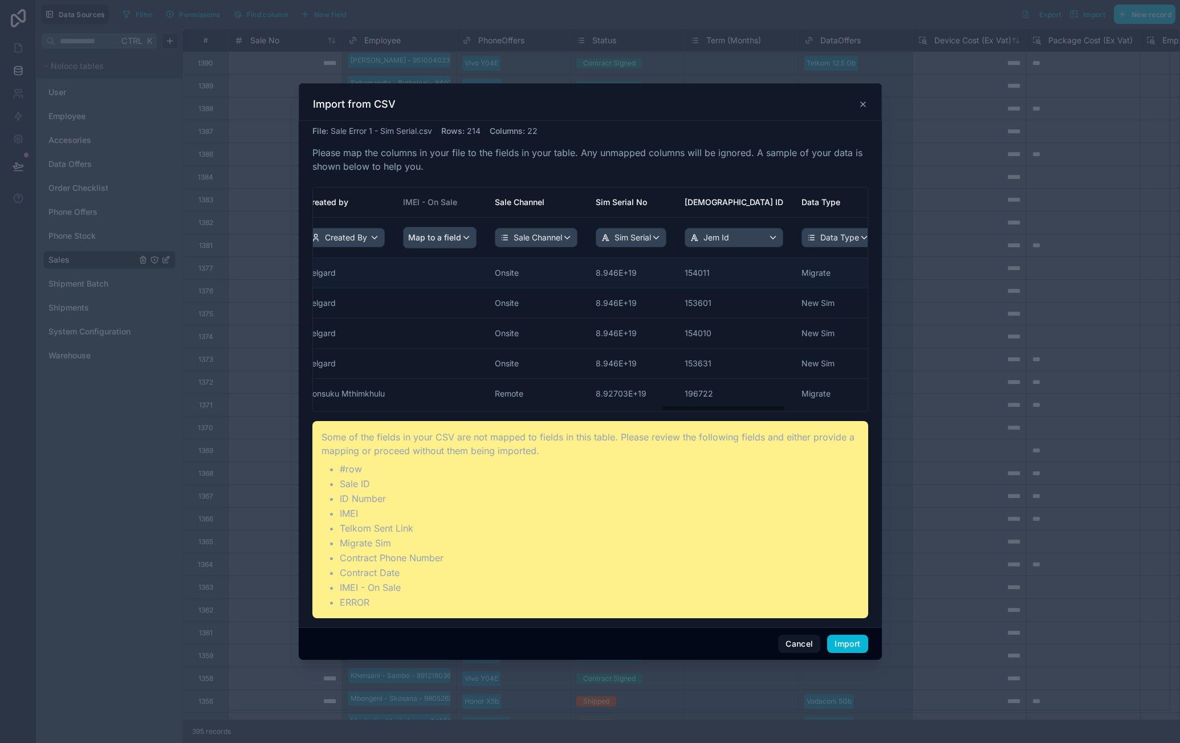
drag, startPoint x: 658, startPoint y: 288, endPoint x: 766, endPoint y: 284, distance: 108.4
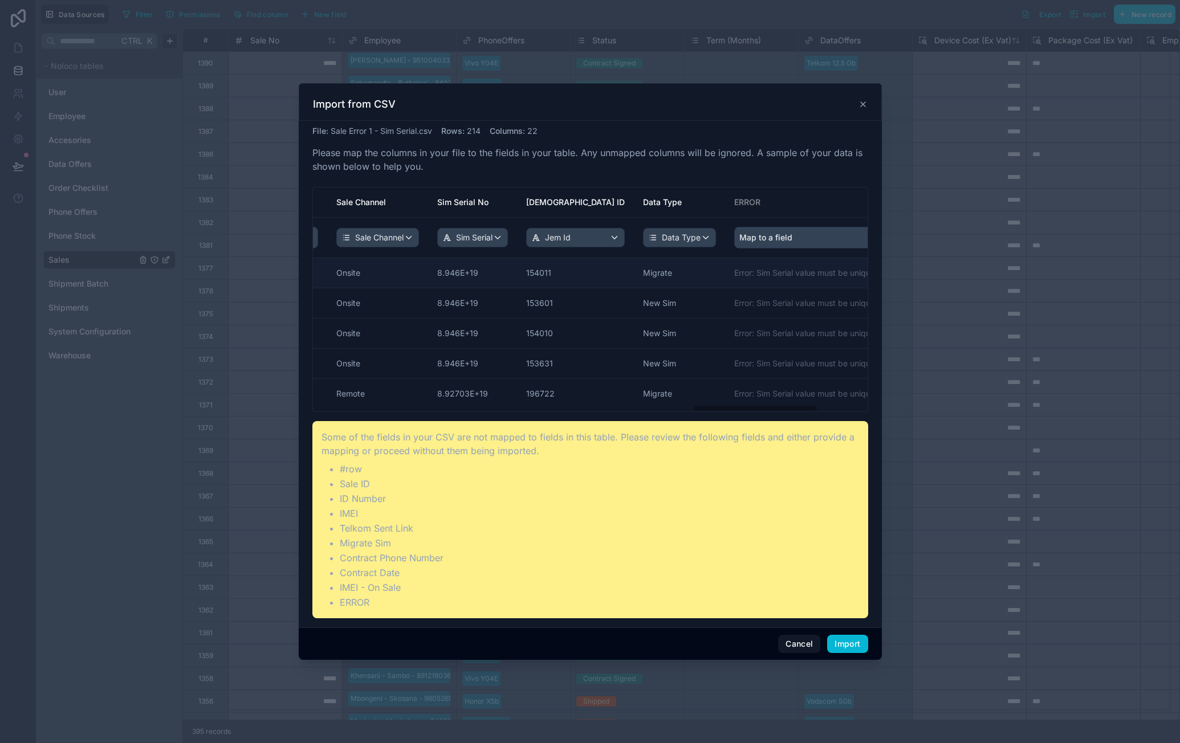
drag, startPoint x: 660, startPoint y: 260, endPoint x: 699, endPoint y: 261, distance: 38.8
click at [489, 237] on span "Sim Serial" at bounding box center [471, 237] width 36 height 11
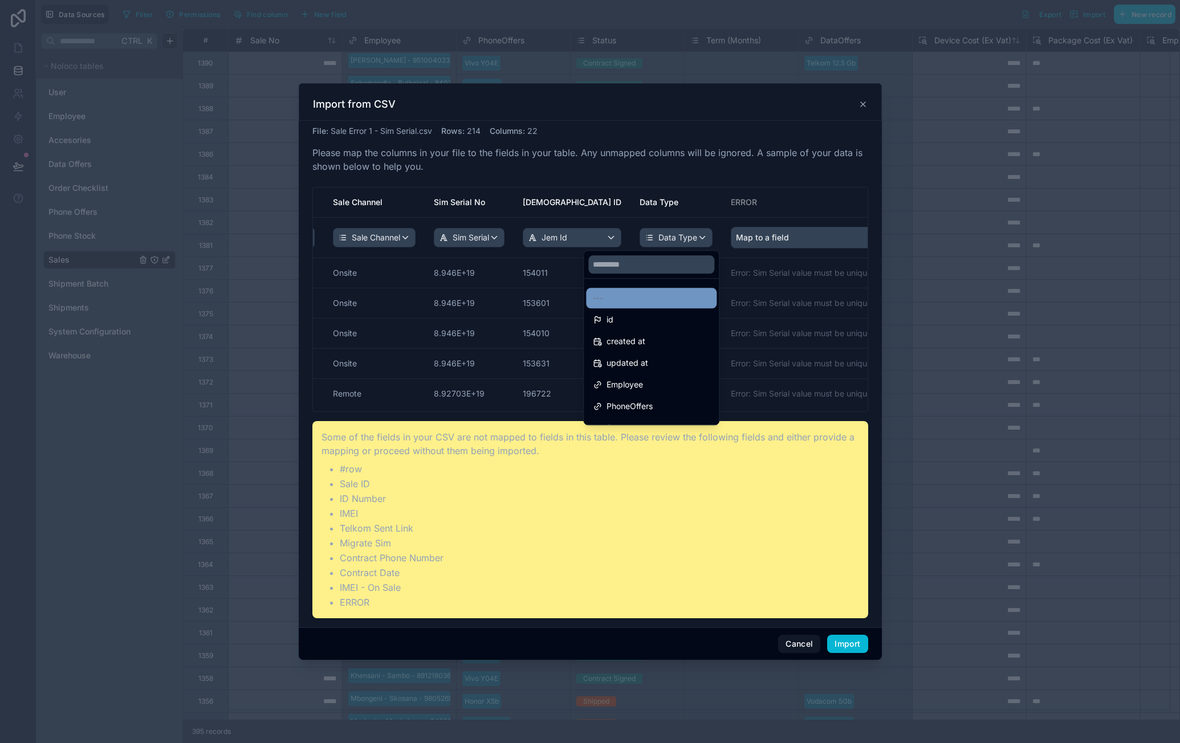
click at [620, 290] on div "---" at bounding box center [651, 298] width 131 height 21
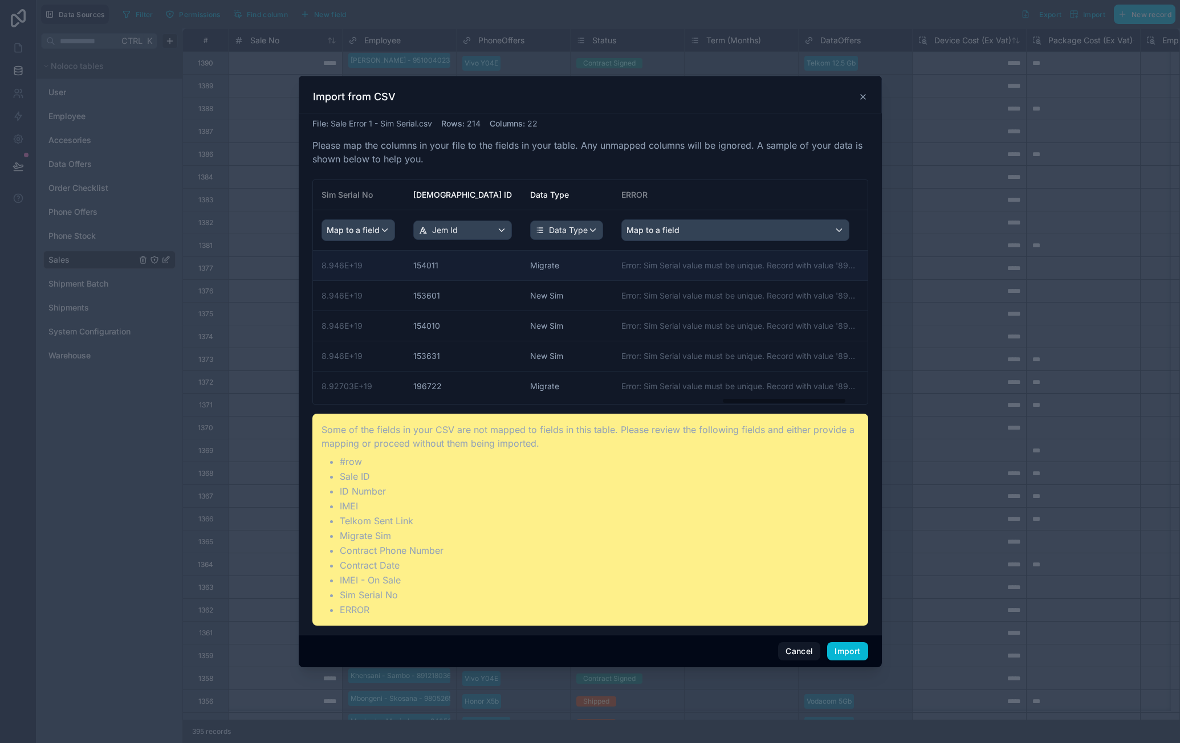
drag, startPoint x: 642, startPoint y: 274, endPoint x: 693, endPoint y: 270, distance: 51.4
drag, startPoint x: 661, startPoint y: 268, endPoint x: 745, endPoint y: 267, distance: 83.8
click at [850, 653] on button "Import" at bounding box center [847, 651] width 40 height 18
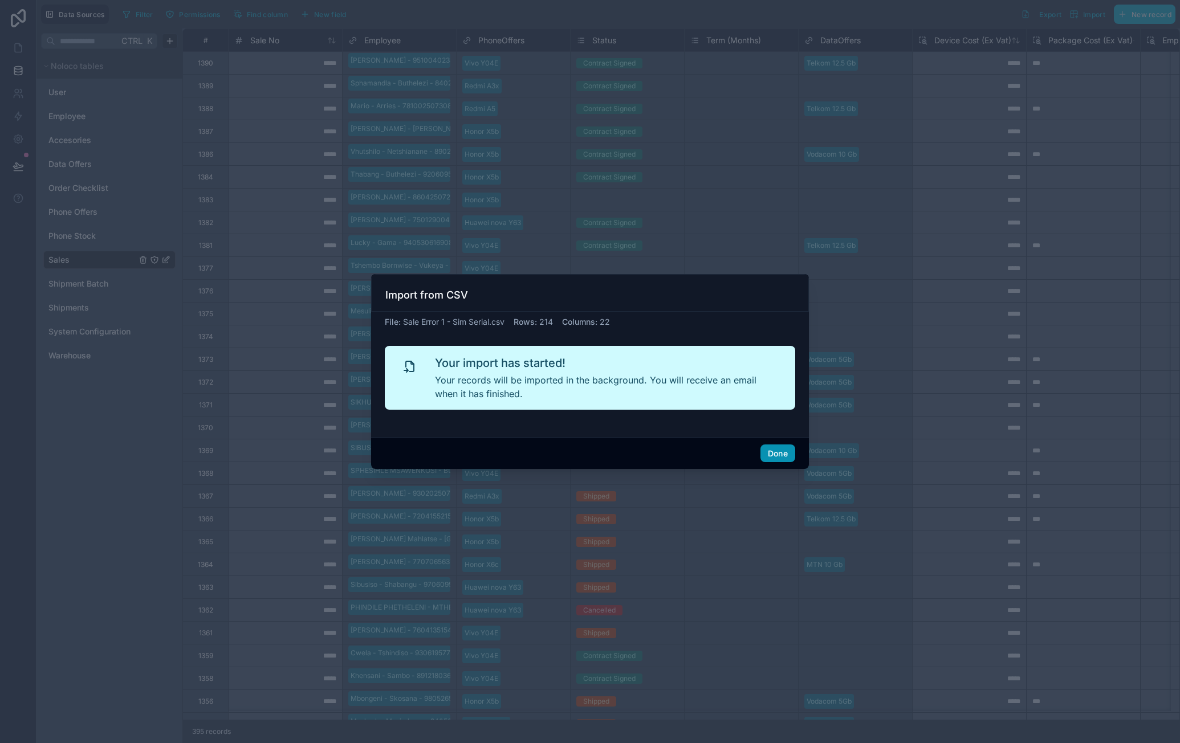
click at [790, 450] on button "Done" at bounding box center [777, 454] width 35 height 18
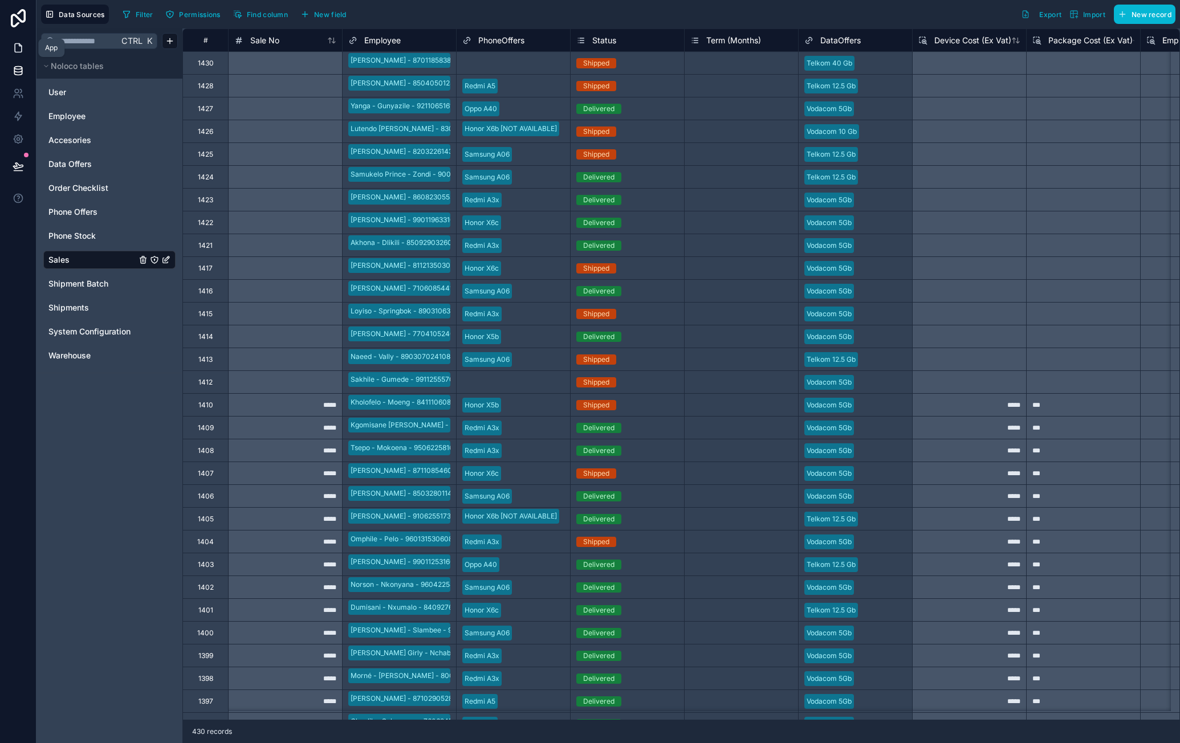
click at [23, 40] on link at bounding box center [18, 47] width 36 height 23
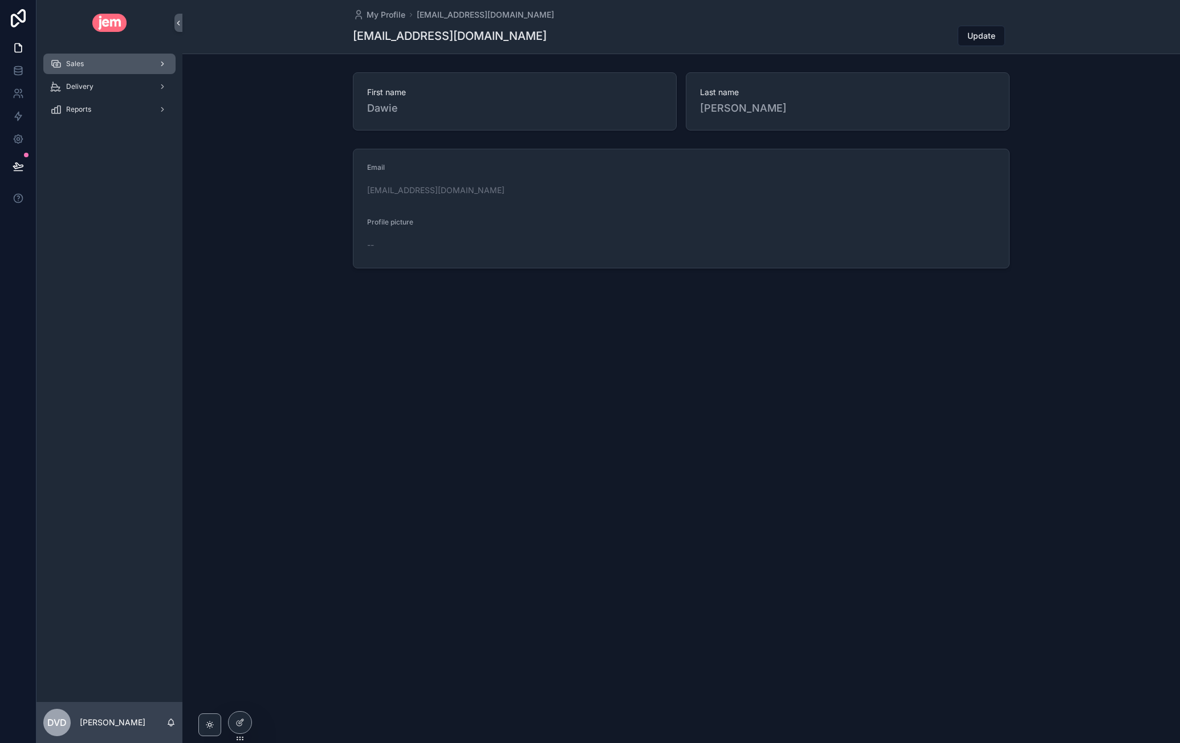
click at [99, 67] on div "Sales" at bounding box center [109, 64] width 119 height 18
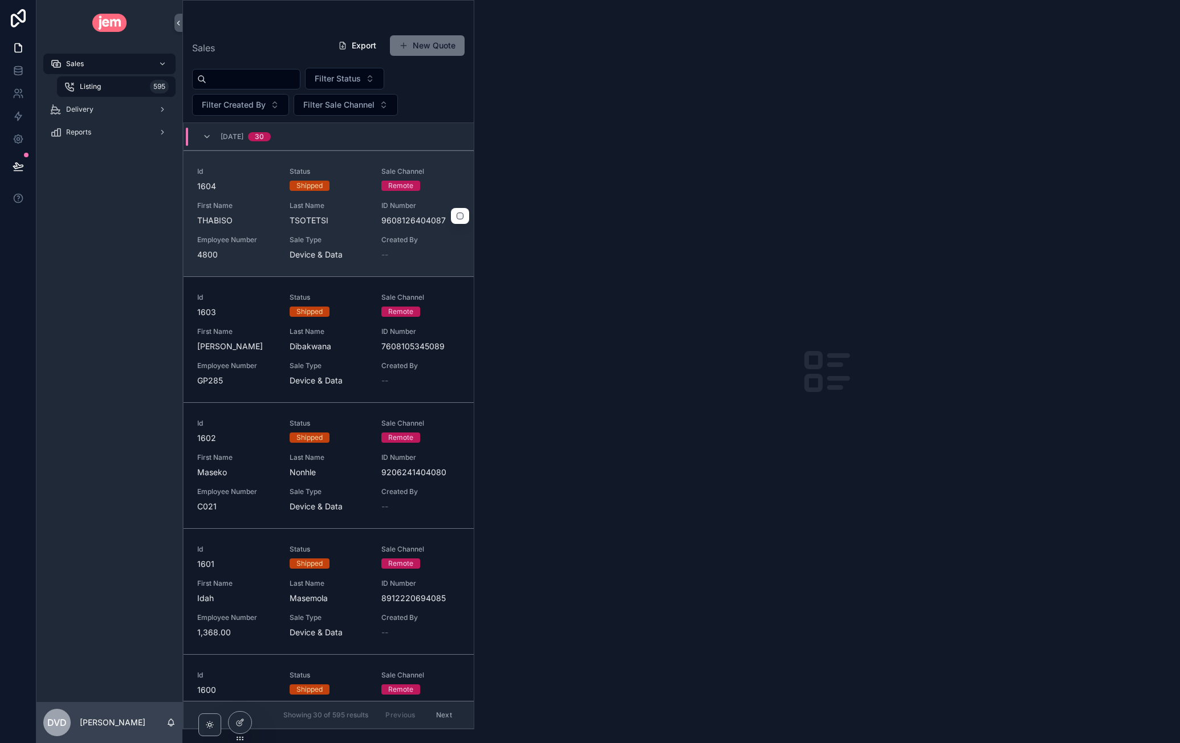
click at [337, 222] on span "TSOTETSI" at bounding box center [329, 220] width 79 height 11
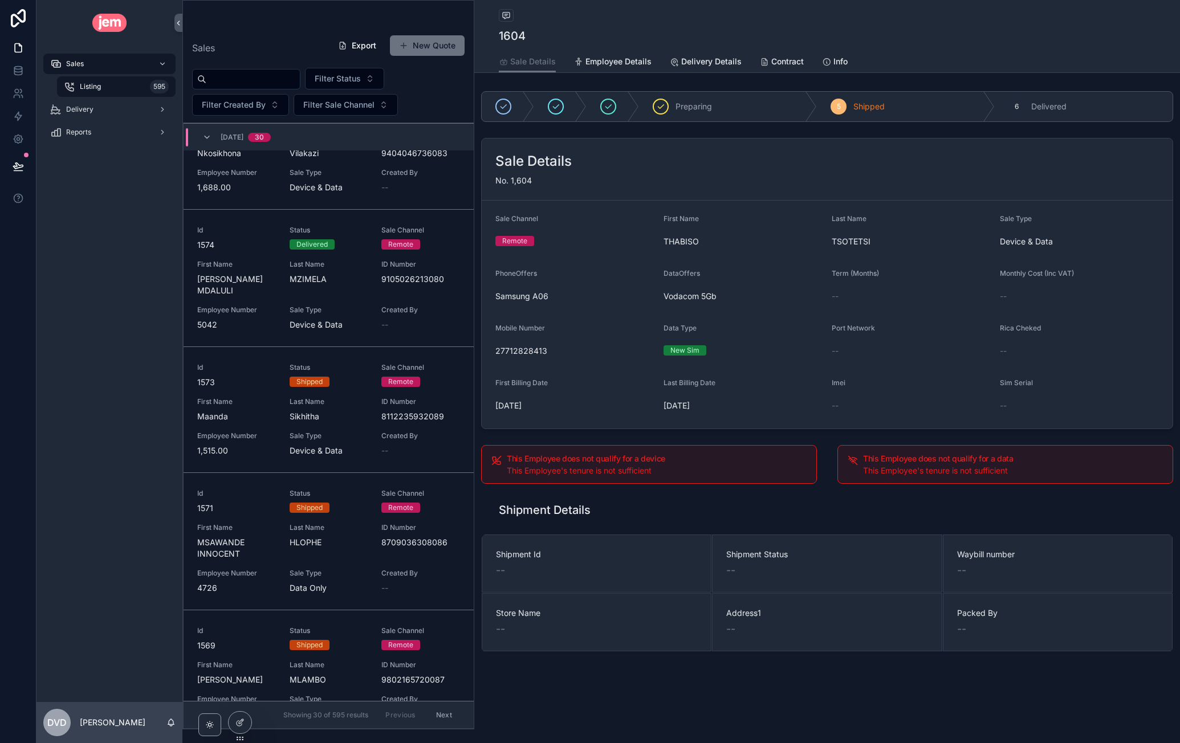
scroll to position [3330, 0]
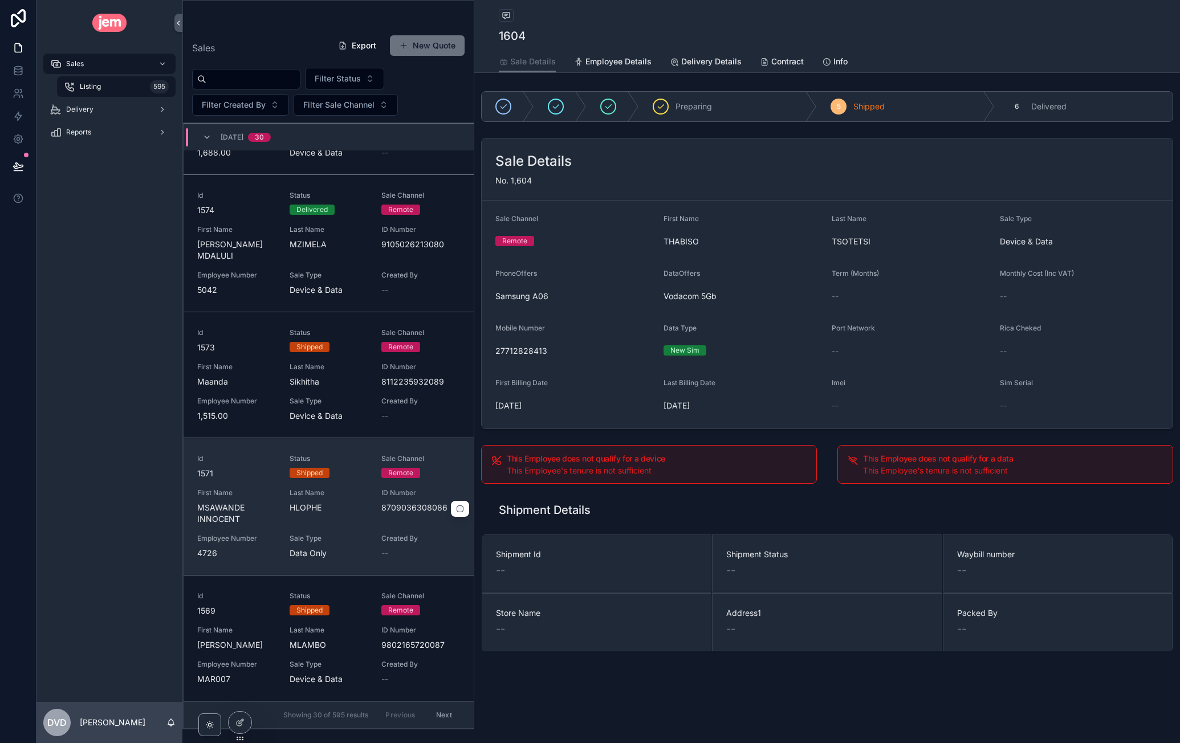
click at [347, 477] on div "Shipped" at bounding box center [329, 473] width 79 height 10
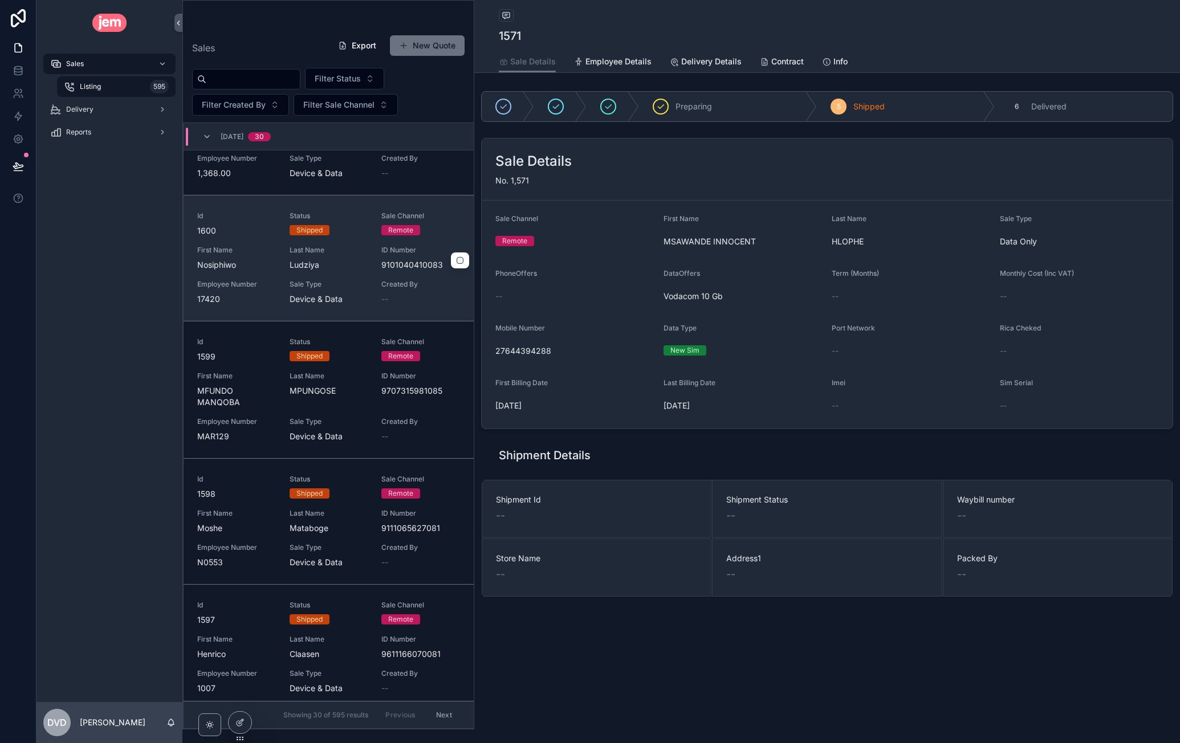
scroll to position [394, 0]
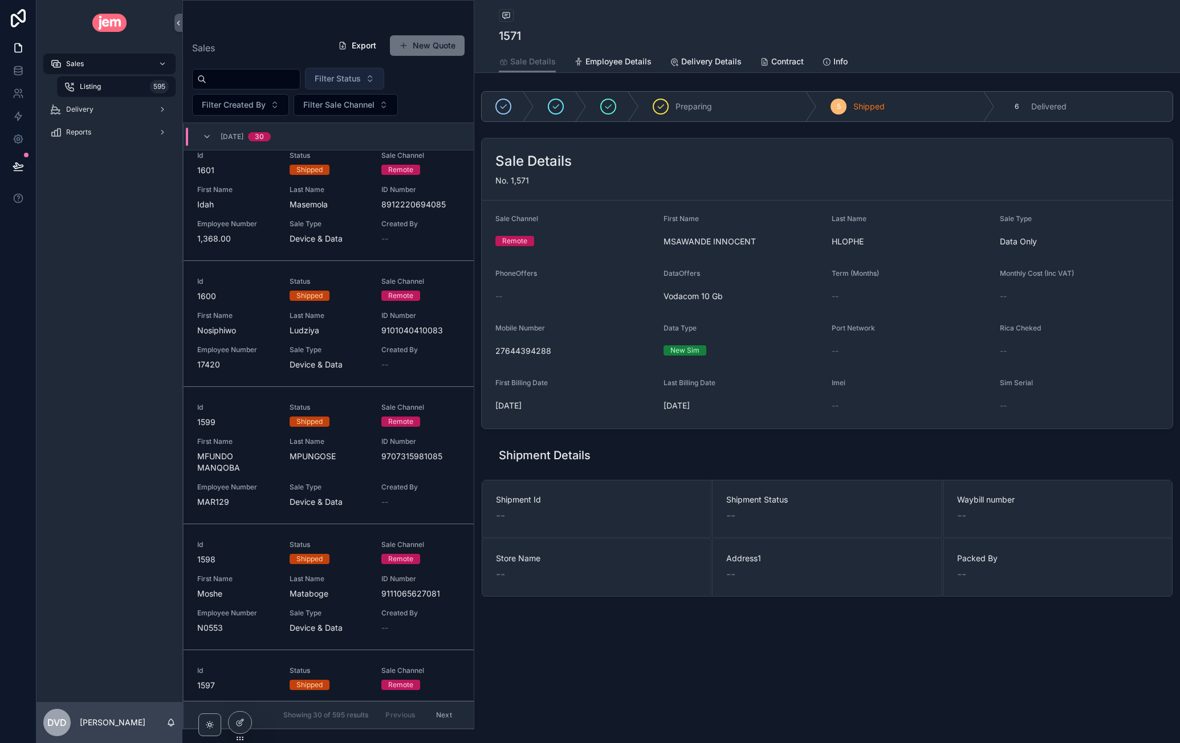
click at [361, 79] on span "Filter Status" at bounding box center [338, 78] width 46 height 11
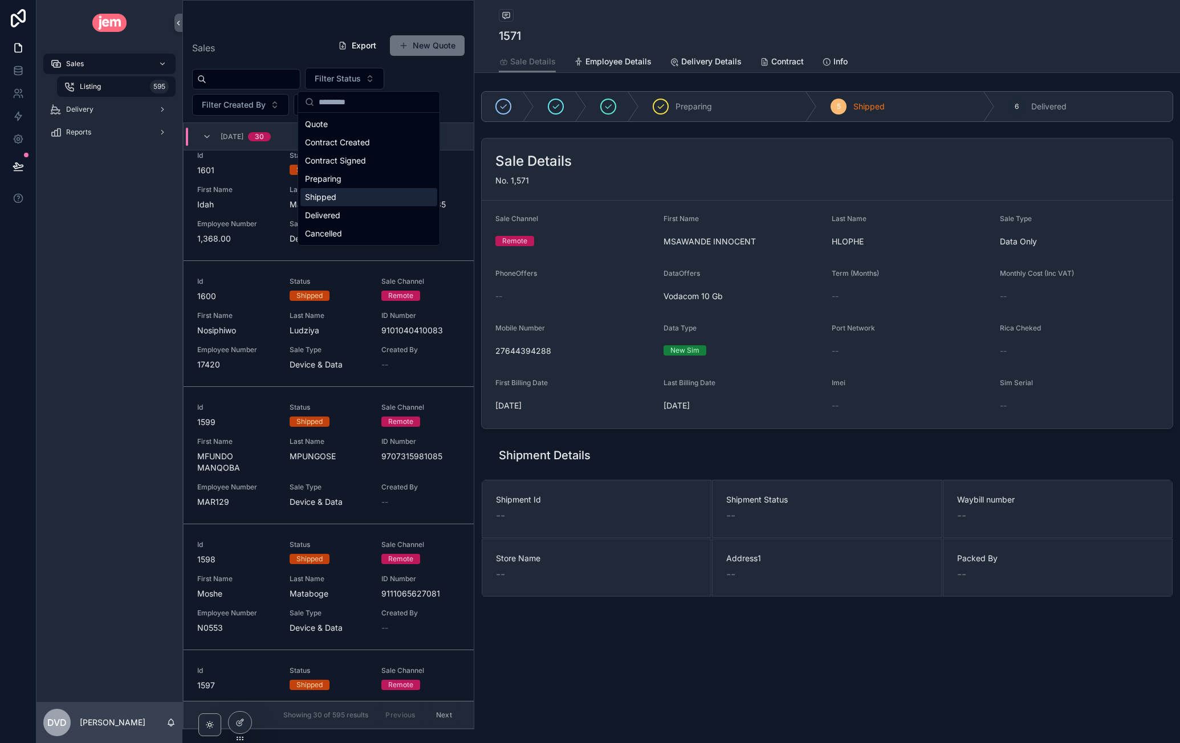
click at [340, 194] on div "Shipped" at bounding box center [368, 197] width 137 height 18
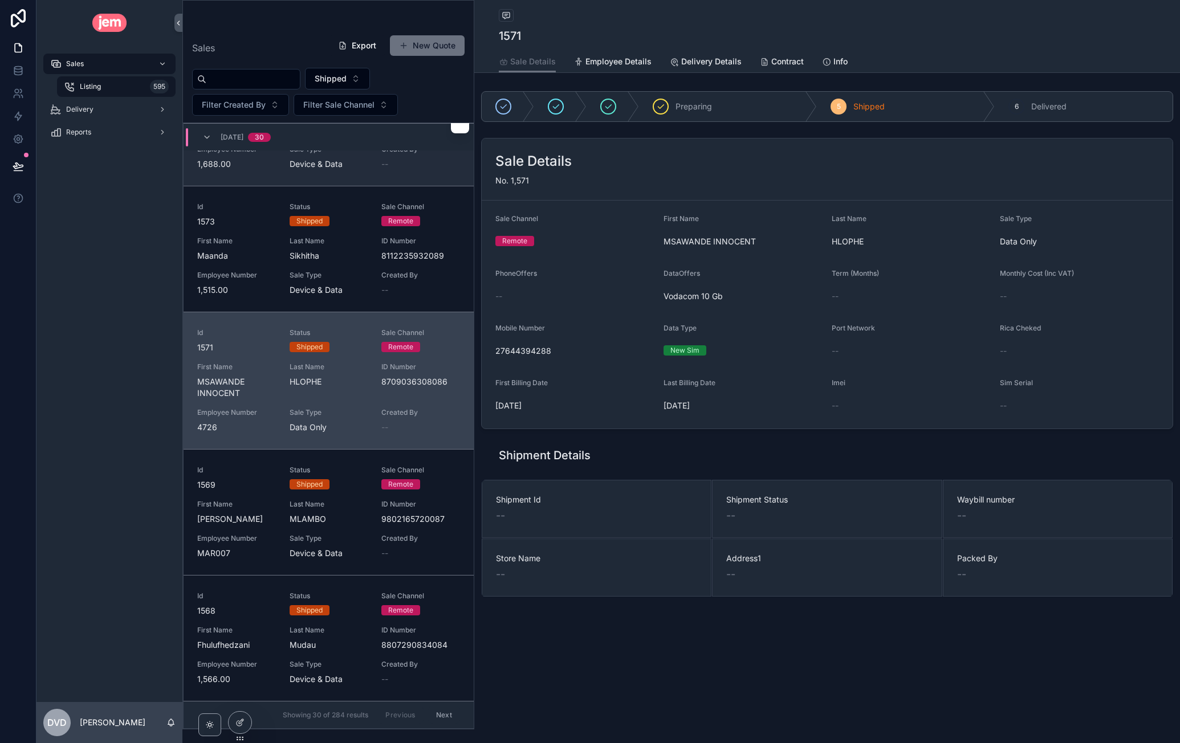
scroll to position [3318, 0]
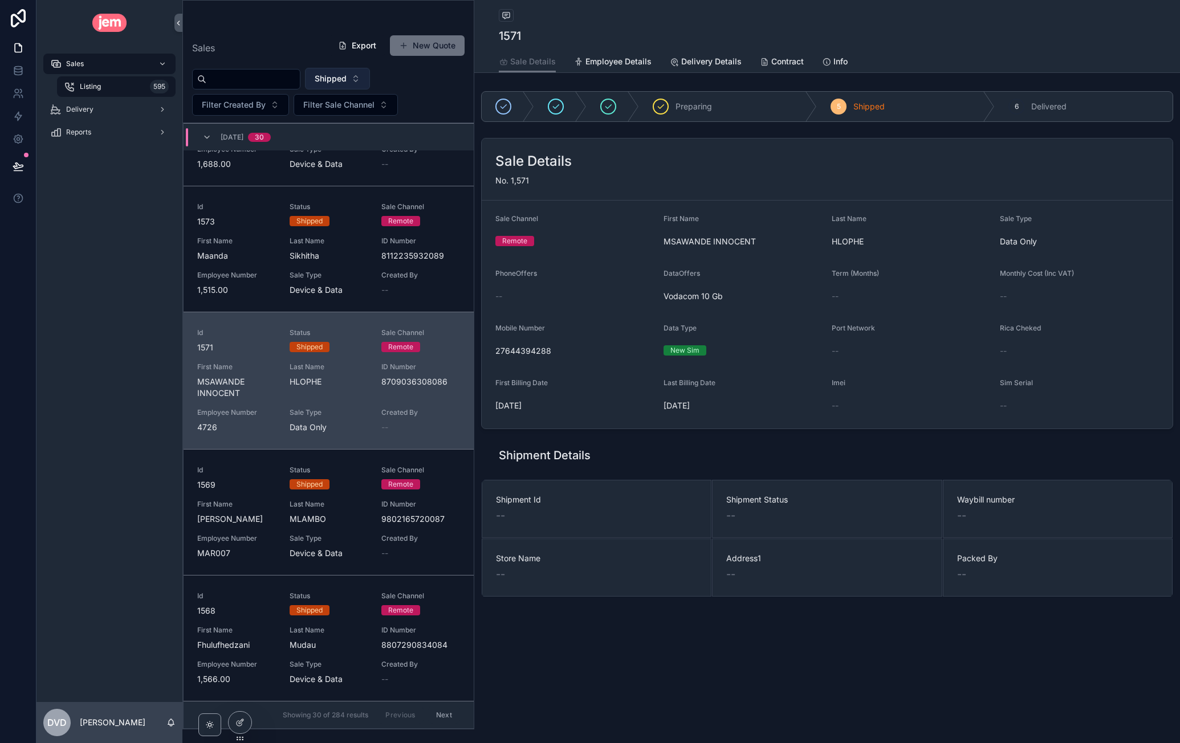
click at [370, 74] on button "Shipped" at bounding box center [337, 79] width 65 height 22
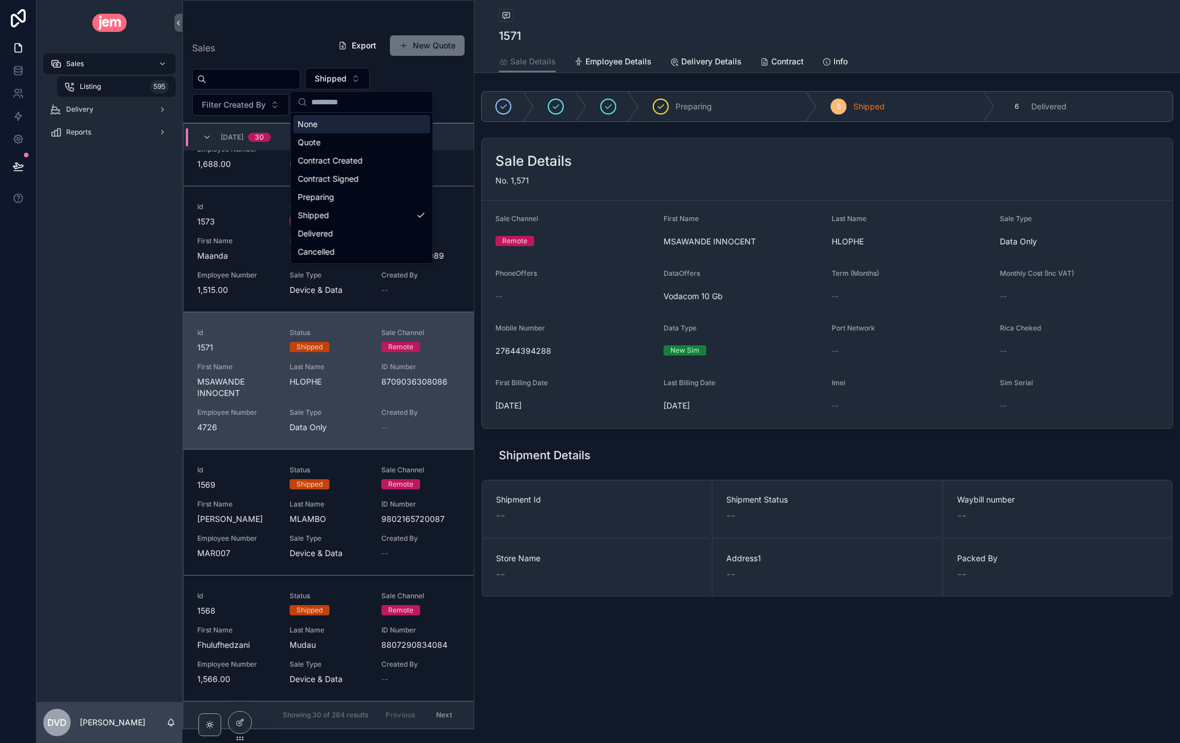
click at [341, 124] on div "None" at bounding box center [361, 124] width 137 height 18
